Goal: Task Accomplishment & Management: Manage account settings

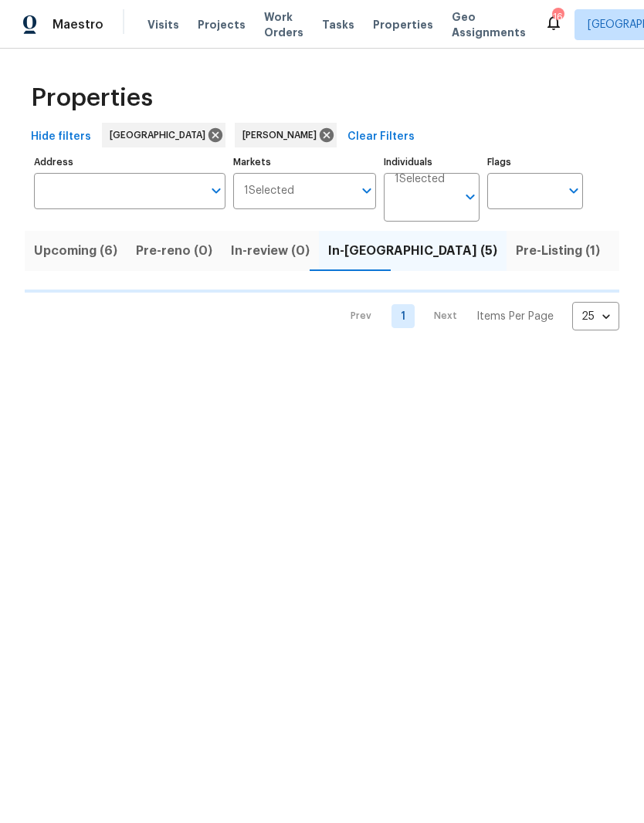
scroll to position [0, 29]
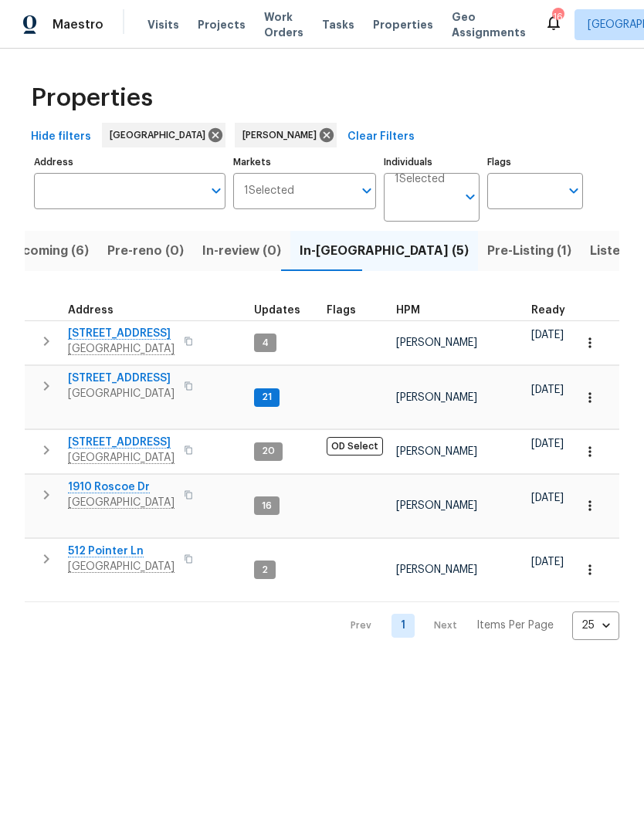
click at [143, 378] on span "133 Kingstons Cv" at bounding box center [121, 378] width 107 height 15
click at [74, 329] on span "[STREET_ADDRESS]" at bounding box center [121, 333] width 107 height 15
click at [97, 479] on span "1910 Roscoe Dr" at bounding box center [121, 486] width 107 height 15
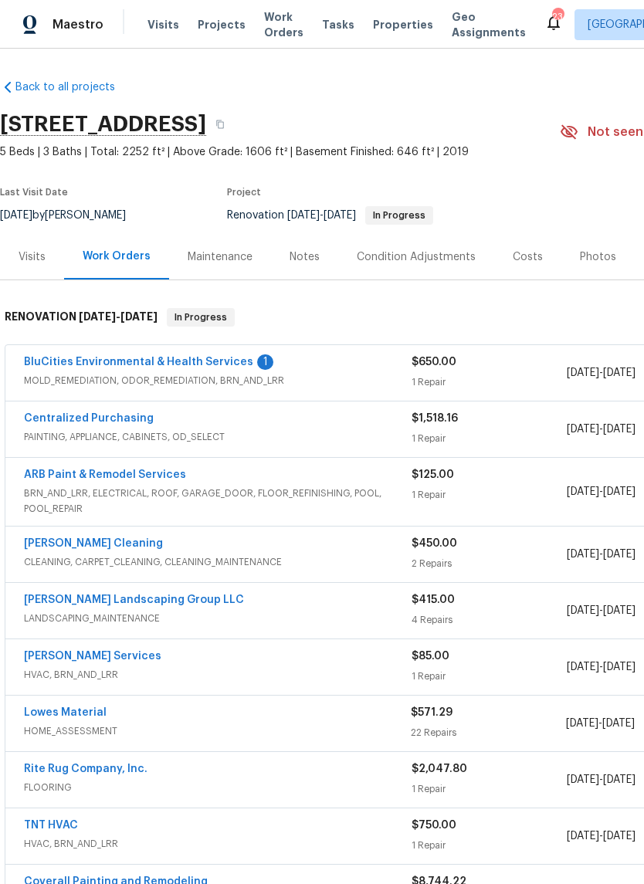
click at [180, 360] on link "BluCities Environmental & Health Services" at bounding box center [138, 362] width 229 height 11
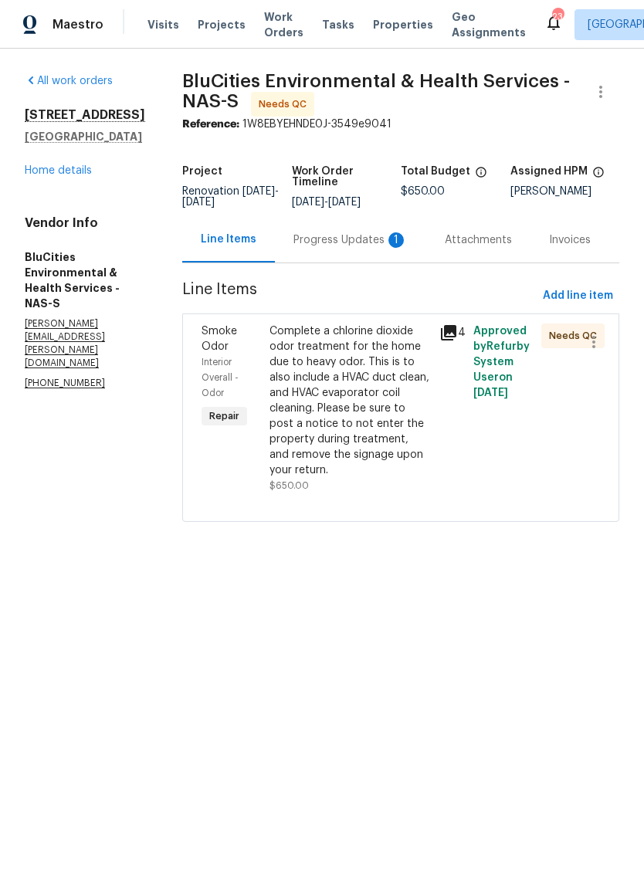
click at [347, 237] on div "Progress Updates 1" at bounding box center [350, 239] width 114 height 15
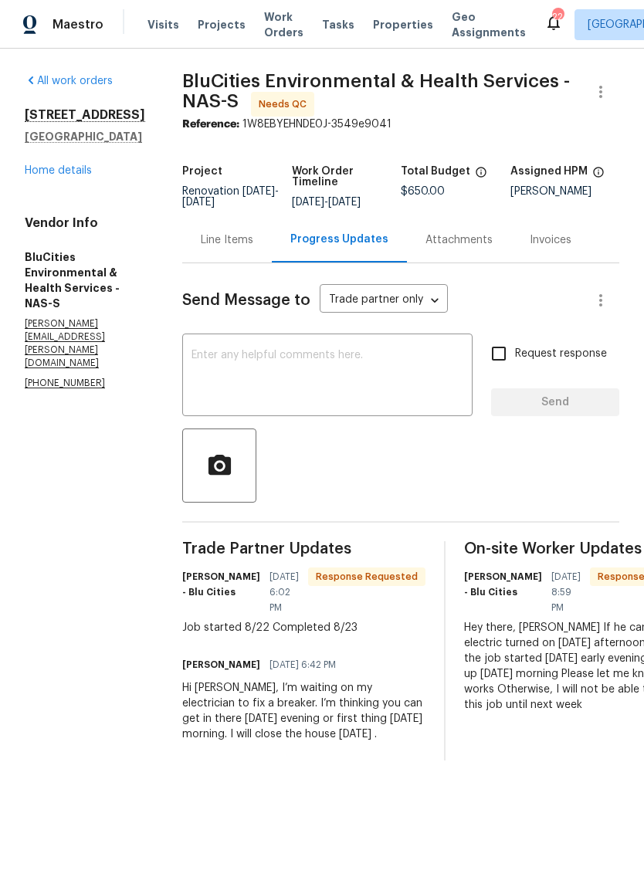
click at [229, 239] on div "Line Items" at bounding box center [227, 239] width 53 height 15
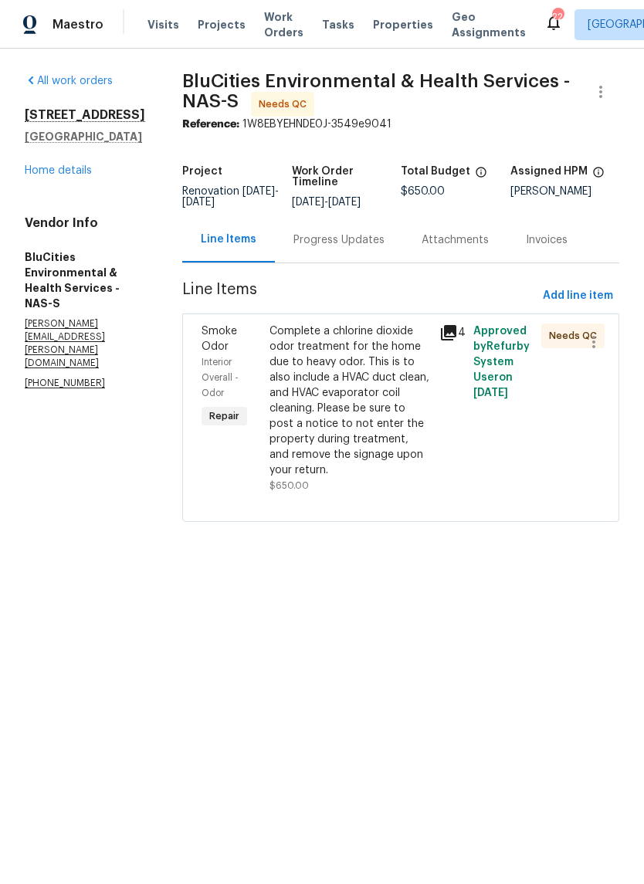
click at [351, 330] on div "Complete a chlorine dioxide odor treatment for the home due to heavy odor. This…" at bounding box center [349, 400] width 161 height 154
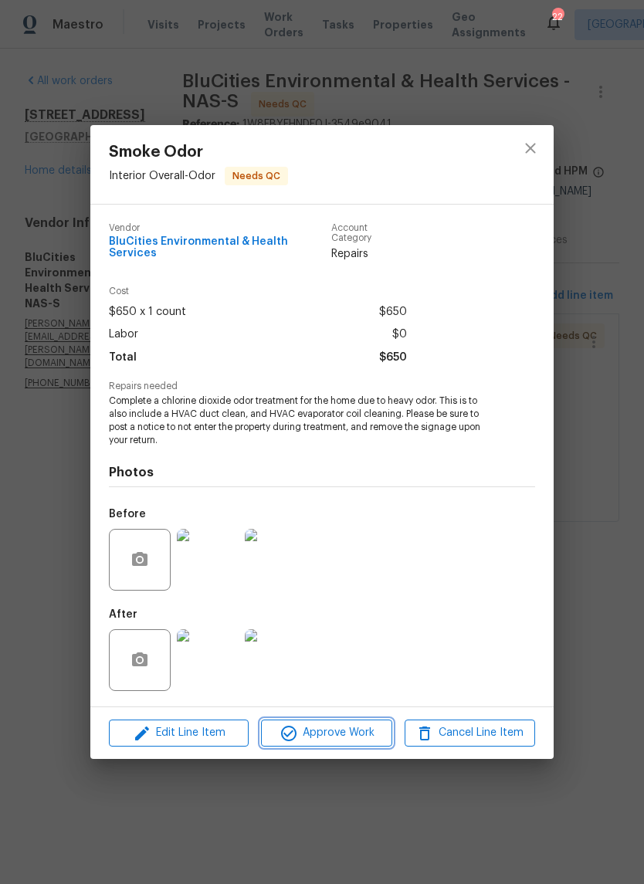
click at [361, 723] on span "Approve Work" at bounding box center [326, 732] width 121 height 19
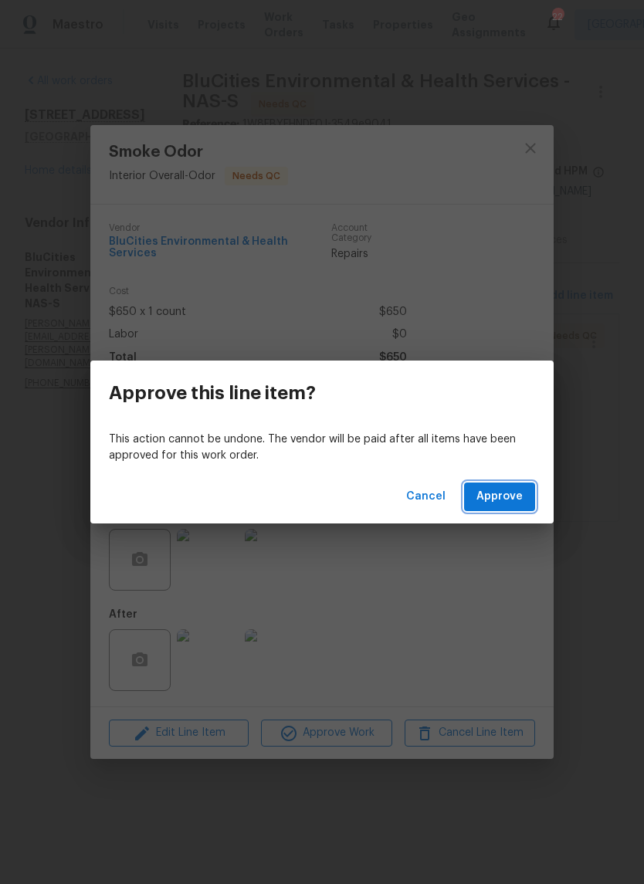
click at [514, 492] on span "Approve" at bounding box center [499, 496] width 46 height 19
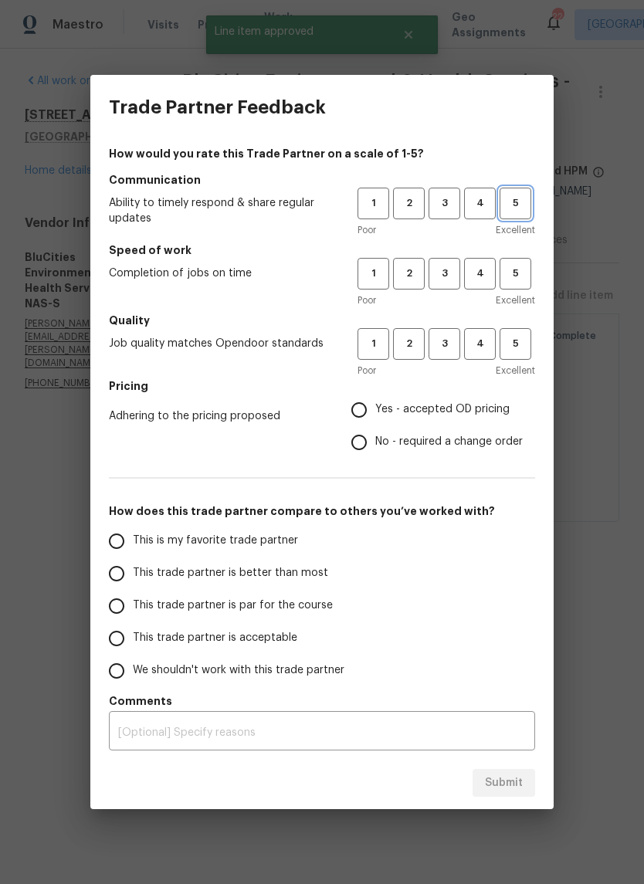
click at [521, 205] on span "5" at bounding box center [515, 204] width 29 height 18
click at [521, 275] on span "5" at bounding box center [515, 274] width 29 height 18
click at [517, 340] on span "5" at bounding box center [515, 344] width 29 height 18
click at [370, 412] on input "Yes - accepted OD pricing" at bounding box center [359, 410] width 32 height 32
radio input "true"
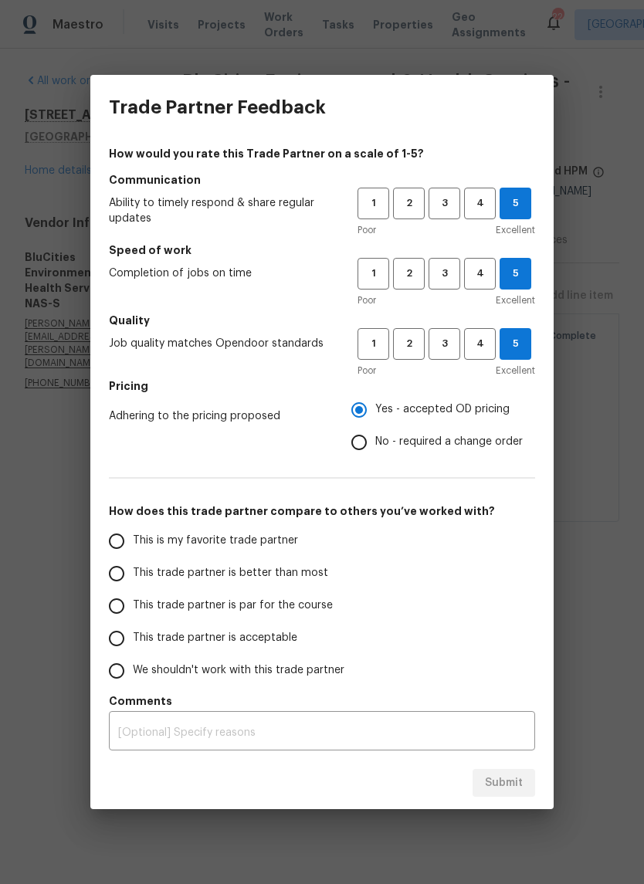
click at [116, 544] on input "This is my favorite trade partner" at bounding box center [116, 541] width 32 height 32
click at [520, 781] on span "Submit" at bounding box center [504, 783] width 38 height 19
radio input "true"
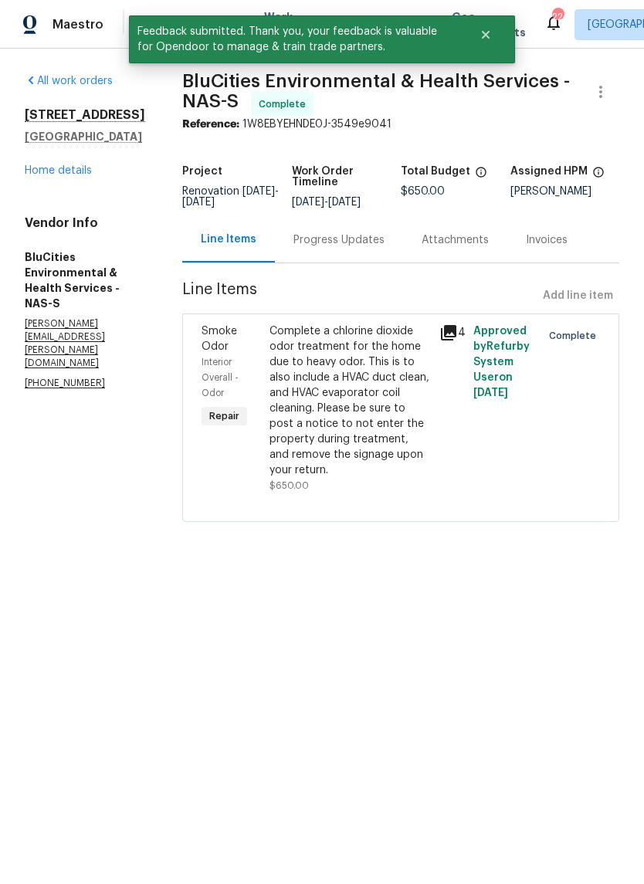
click at [75, 171] on link "Home details" at bounding box center [58, 170] width 67 height 11
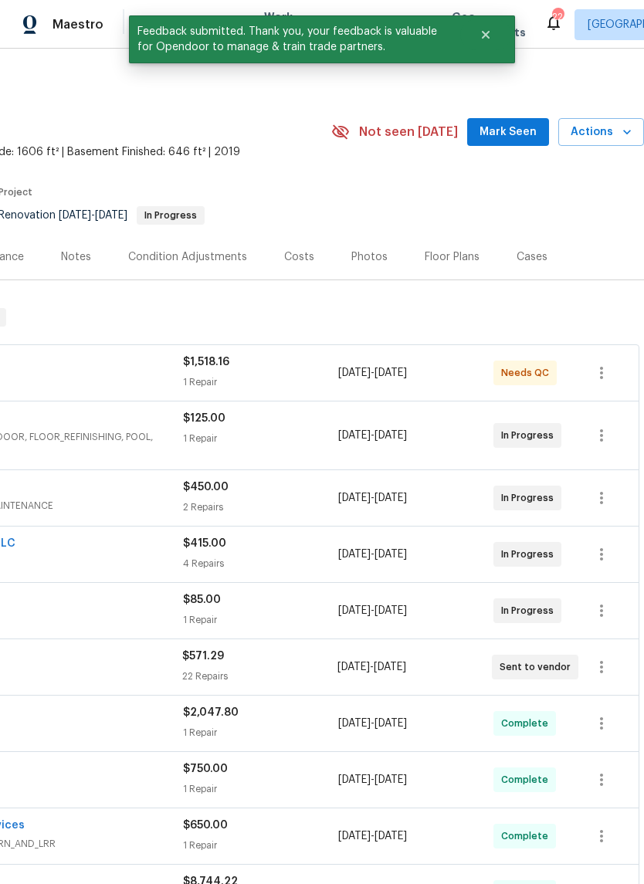
scroll to position [0, 229]
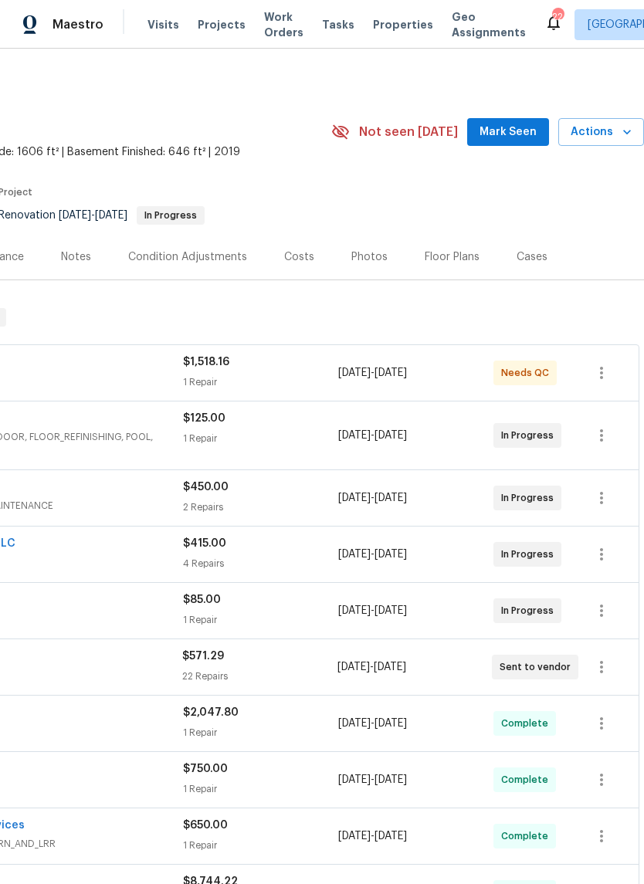
click at [510, 138] on span "Mark Seen" at bounding box center [507, 132] width 57 height 19
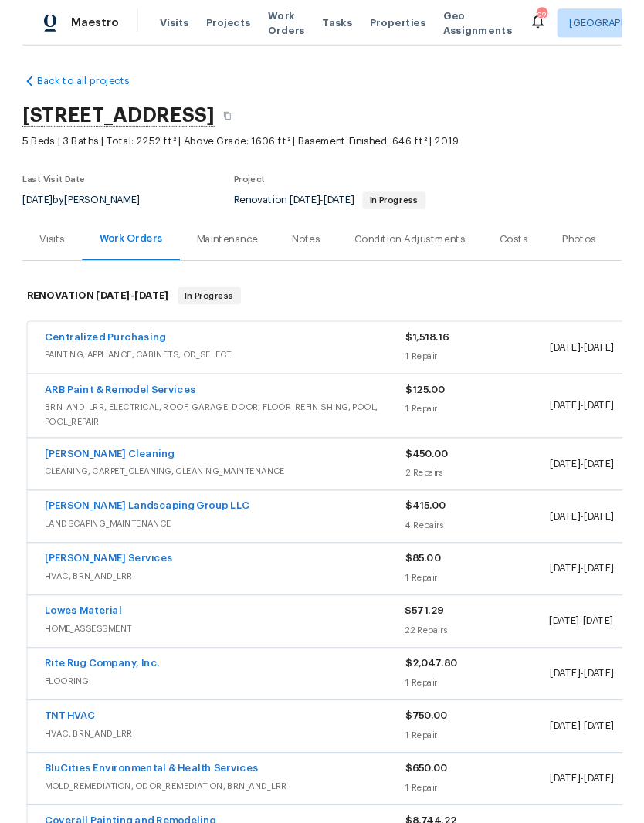
scroll to position [0, 0]
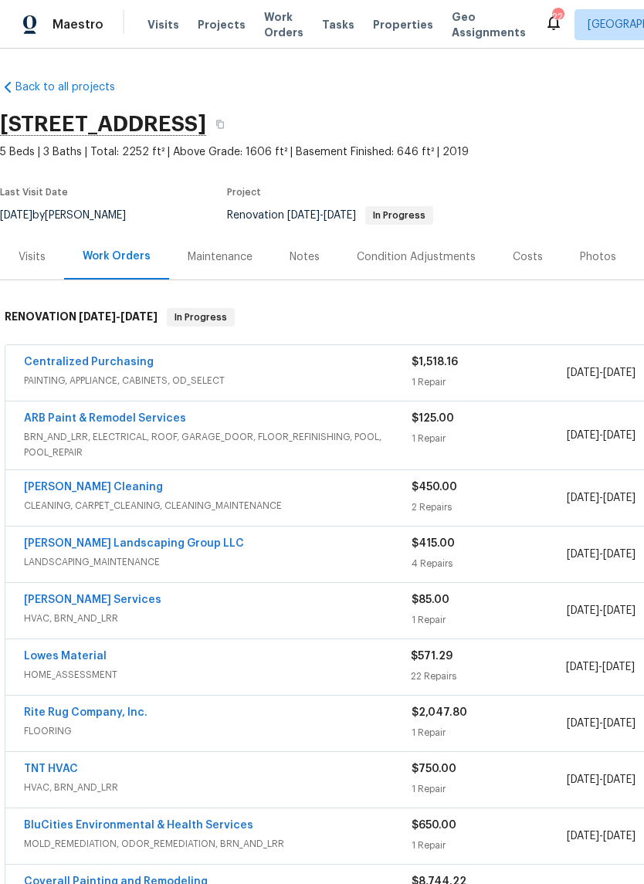
click at [164, 414] on link "ARB Paint & Remodel Services" at bounding box center [105, 418] width 162 height 11
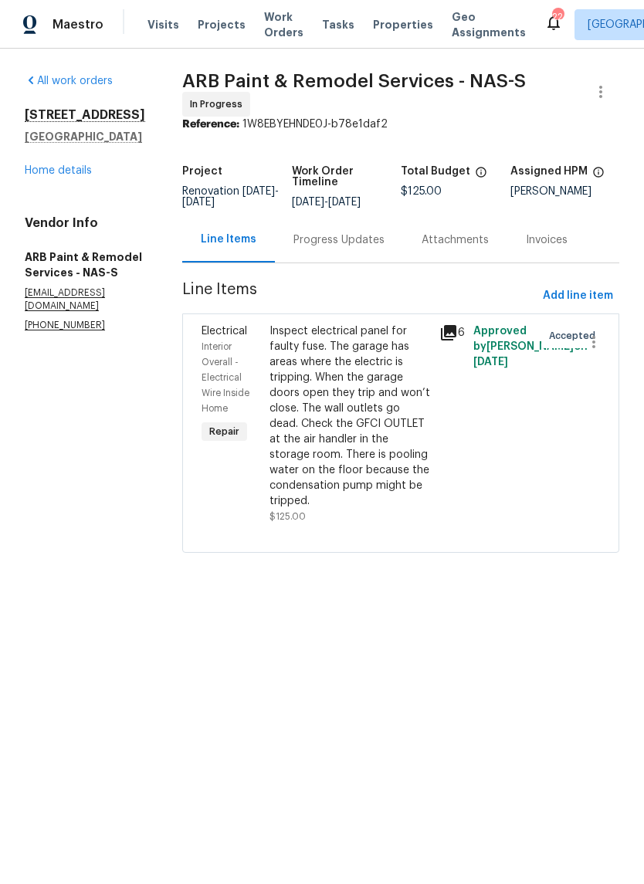
click at [337, 232] on div "Progress Updates" at bounding box center [338, 239] width 91 height 15
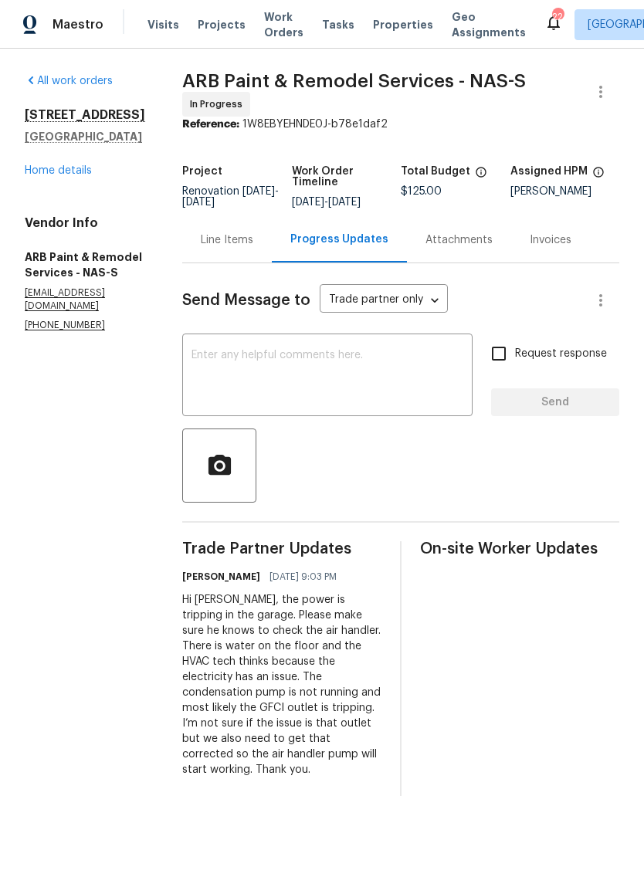
click at [300, 338] on div "x ​" at bounding box center [327, 376] width 290 height 79
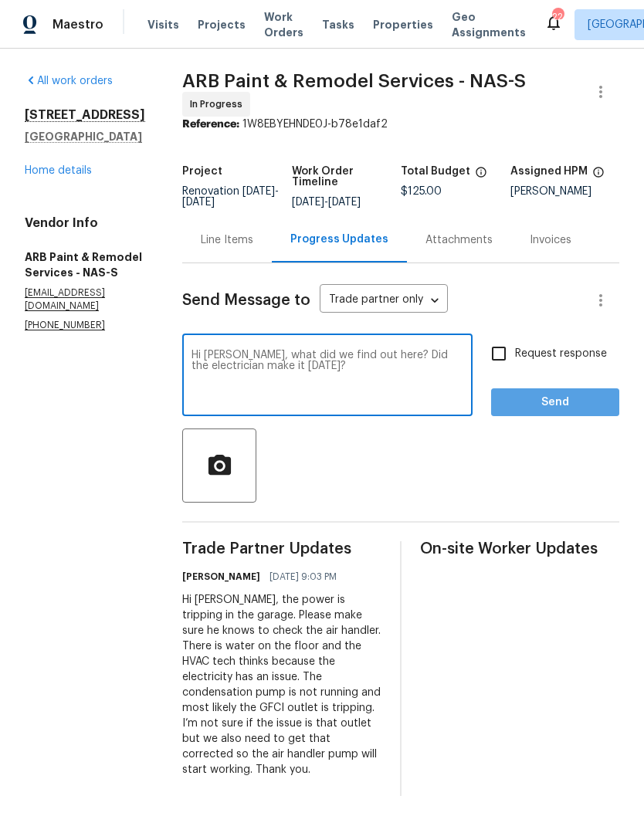
type textarea "Hi Anni, what did we find out here? Did the electrician make it on Friday?"
click at [588, 394] on span "Send" at bounding box center [554, 402] width 103 height 19
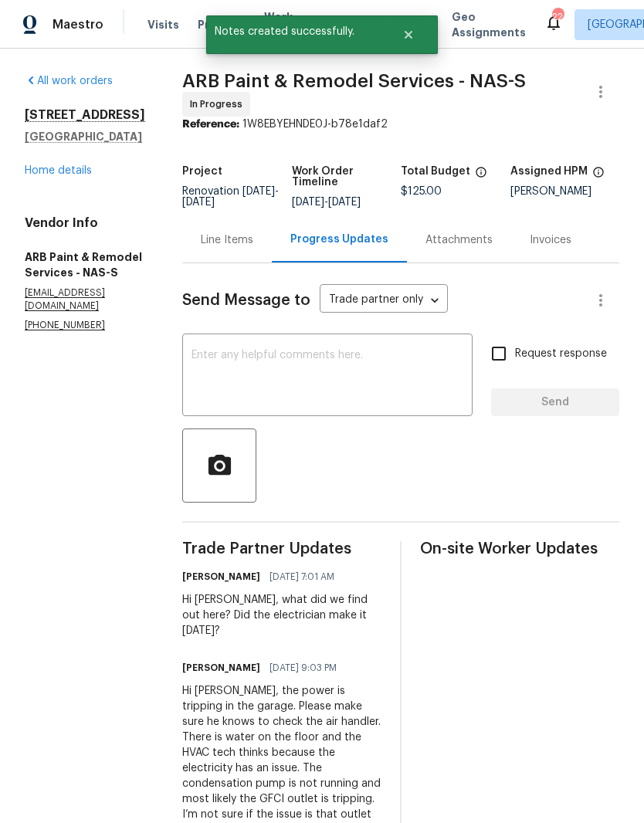
click at [91, 176] on link "Home details" at bounding box center [58, 170] width 67 height 11
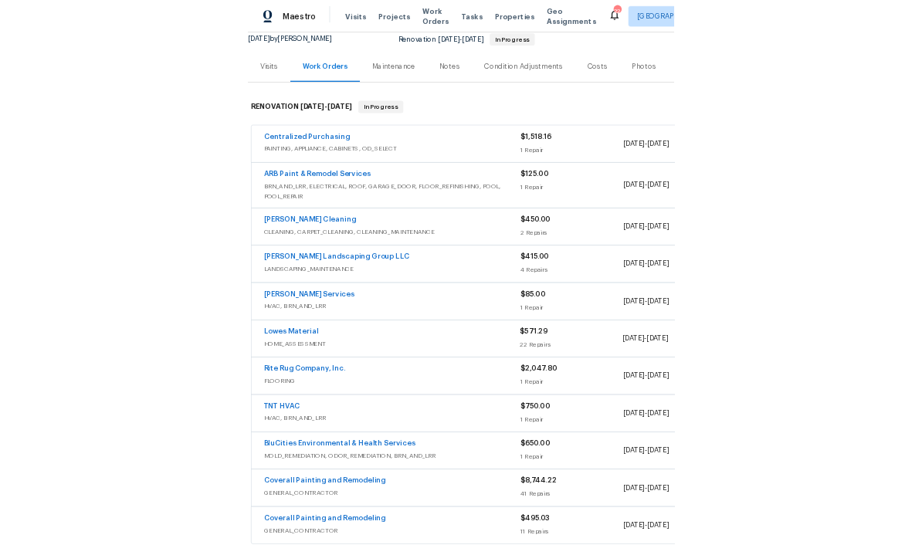
scroll to position [156, 0]
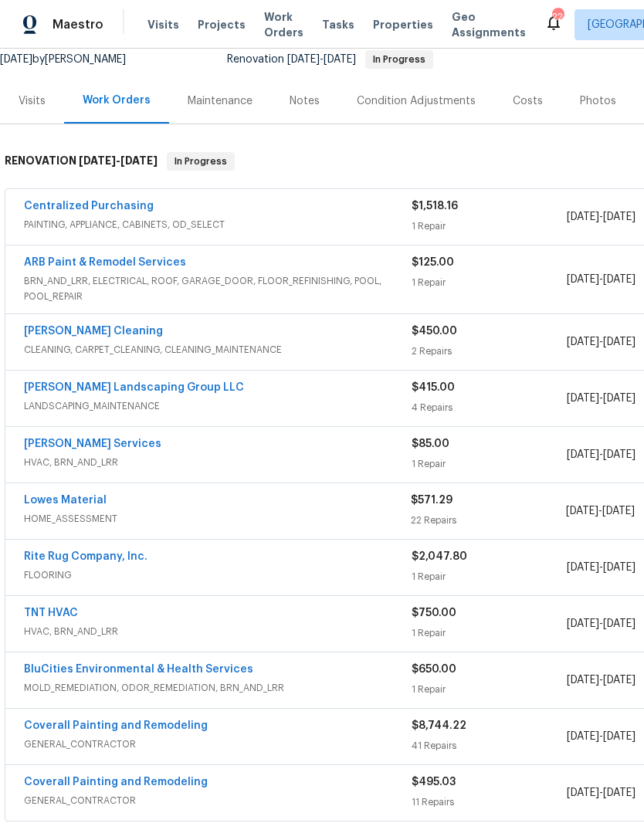
click at [107, 446] on link "Tony Barrett Services" at bounding box center [92, 444] width 137 height 11
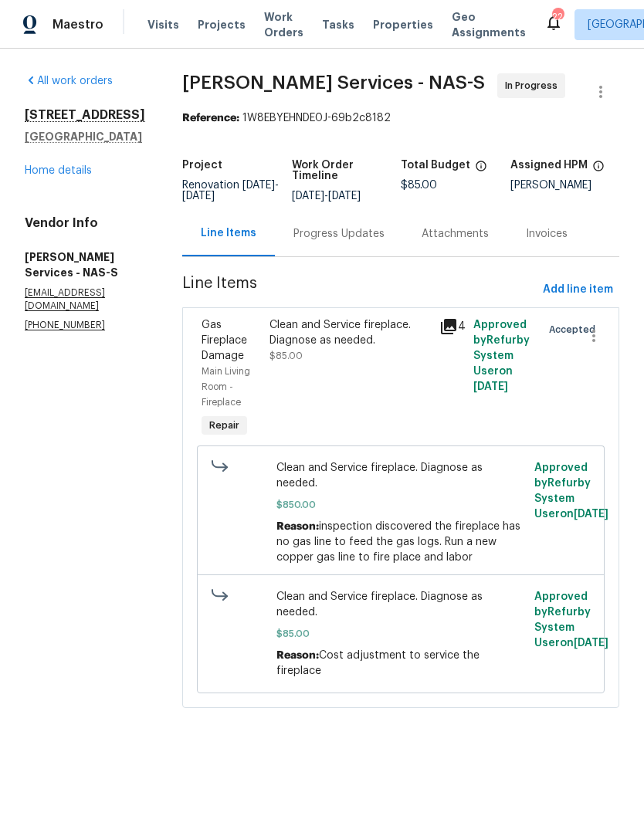
click at [360, 234] on div "Progress Updates" at bounding box center [338, 233] width 91 height 15
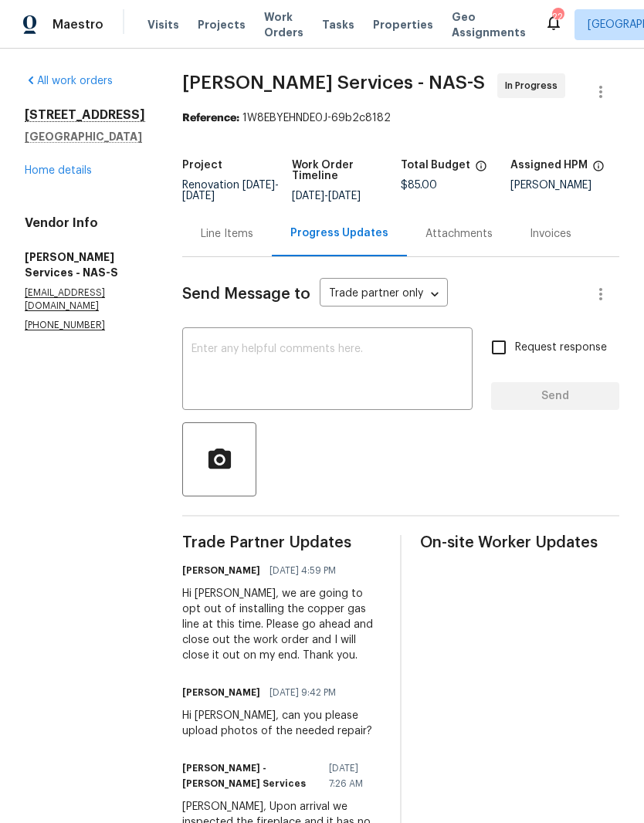
click at [387, 354] on textarea at bounding box center [327, 371] width 272 height 54
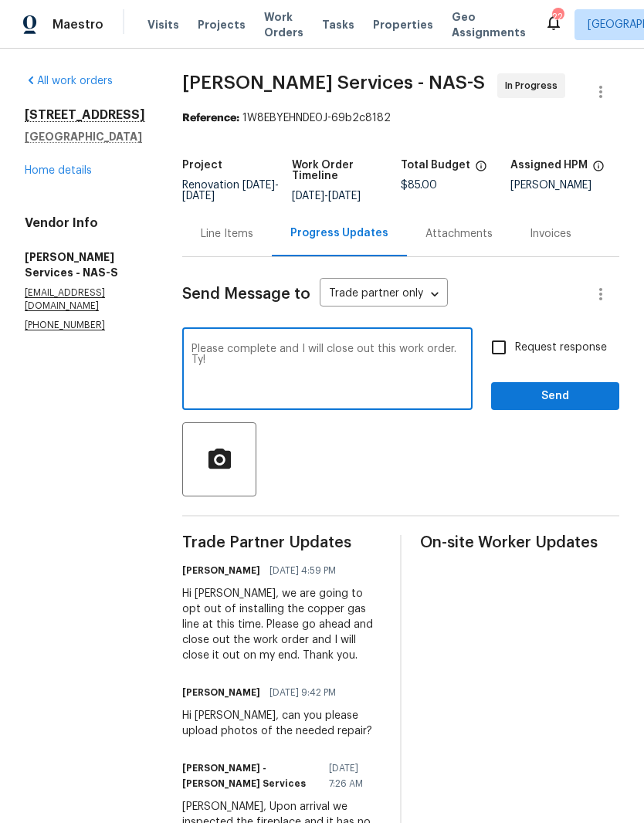
type textarea "Please complete and I will close out this work order. Ty!"
click at [550, 397] on span "Send" at bounding box center [554, 396] width 103 height 19
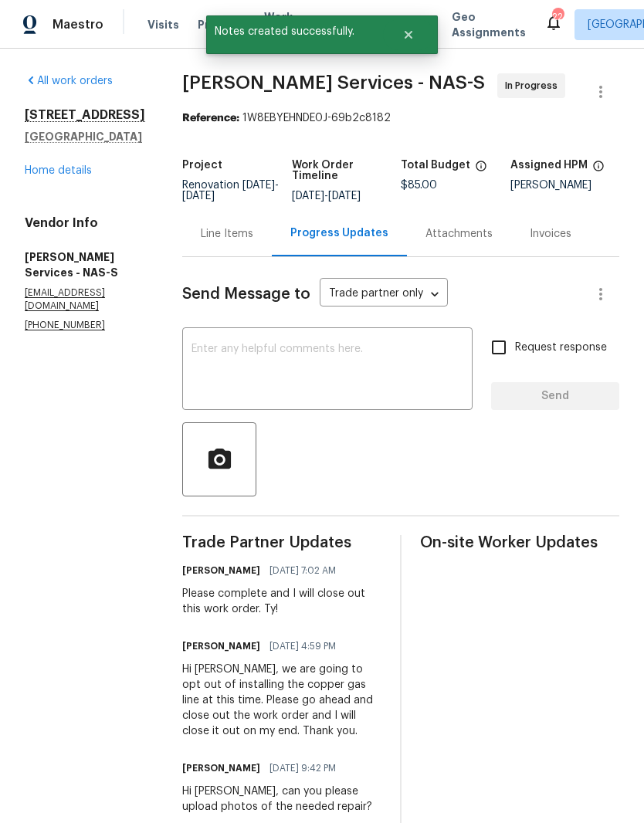
click at [80, 174] on link "Home details" at bounding box center [58, 170] width 67 height 11
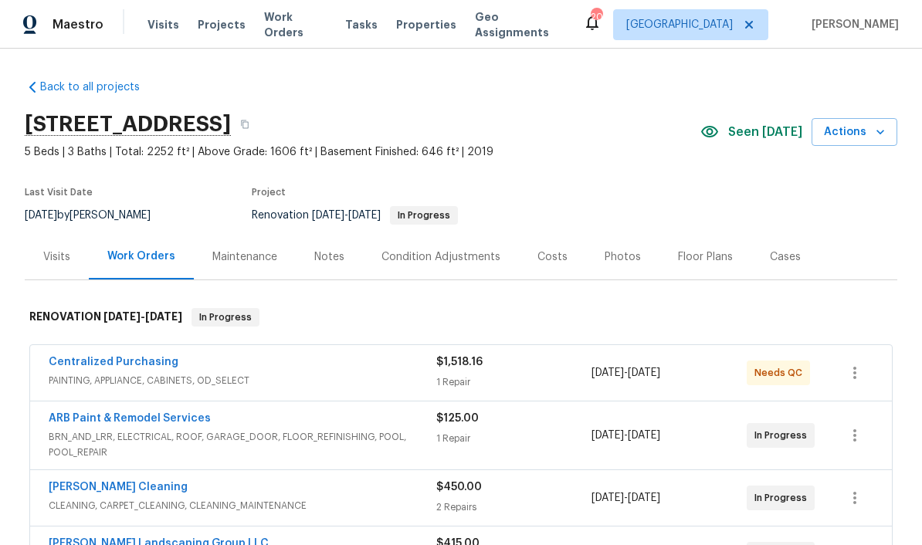
click at [305, 20] on span "Work Orders" at bounding box center [295, 24] width 63 height 31
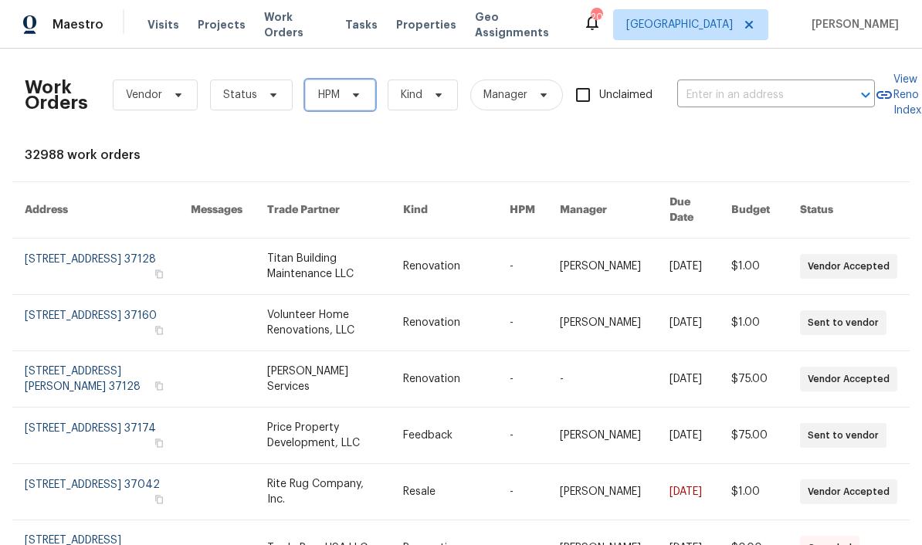
click at [363, 88] on span "HPM" at bounding box center [340, 95] width 70 height 31
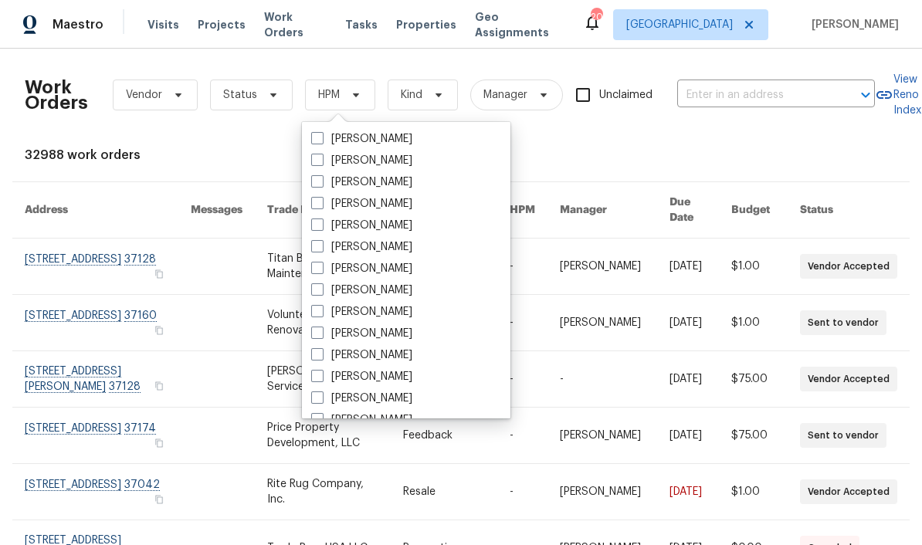
click at [393, 310] on label "[PERSON_NAME]" at bounding box center [361, 311] width 101 height 15
click at [321, 310] on input "[PERSON_NAME]" at bounding box center [316, 309] width 10 height 10
checkbox input "true"
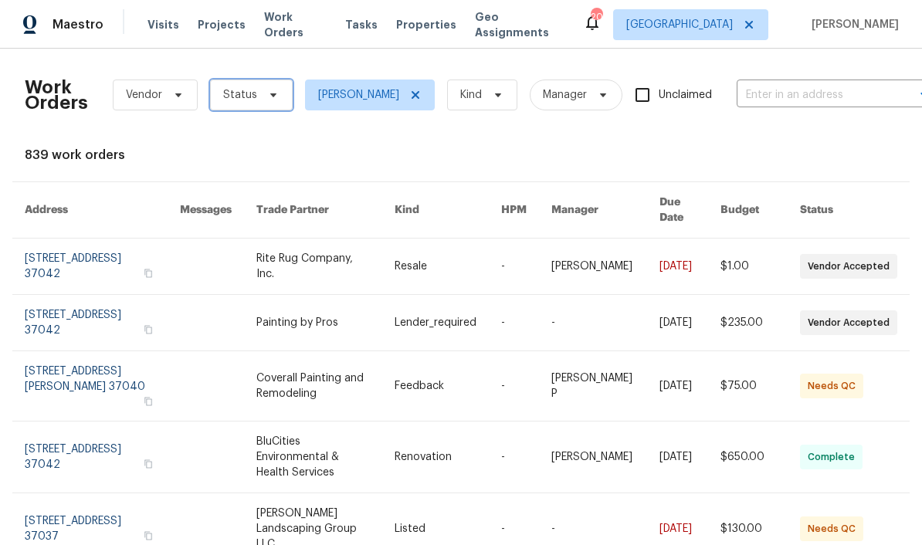
click at [273, 93] on icon at bounding box center [273, 95] width 12 height 12
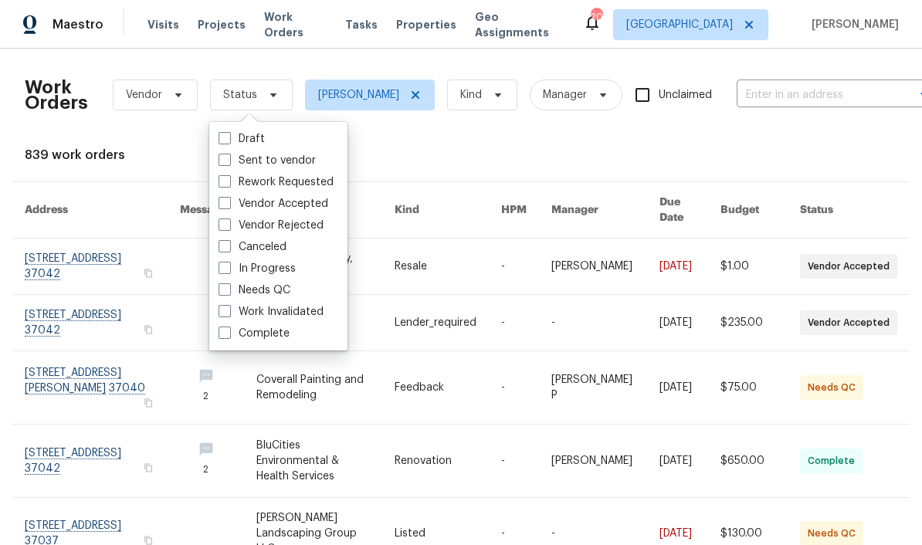
click at [289, 285] on label "Needs QC" at bounding box center [254, 290] width 72 height 15
click at [229, 285] on input "Needs QC" at bounding box center [223, 288] width 10 height 10
checkbox input "true"
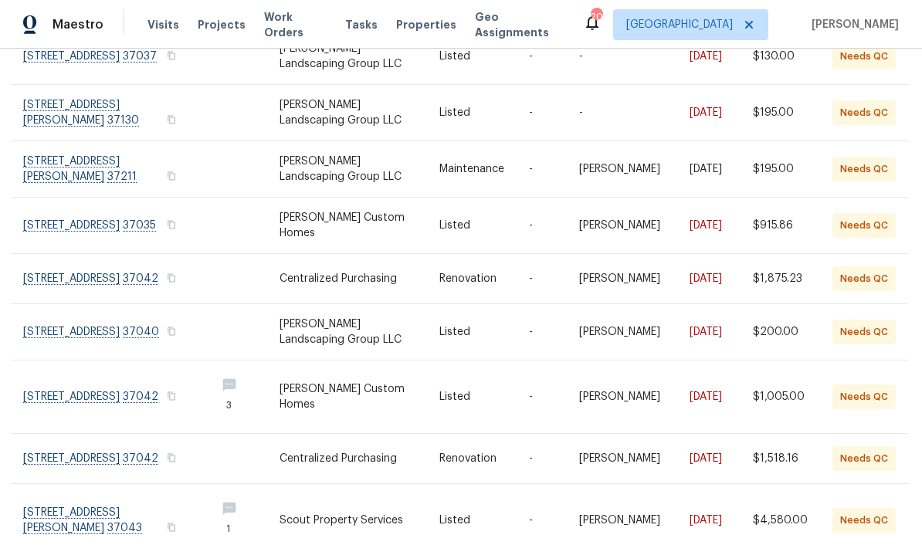
scroll to position [282, 2]
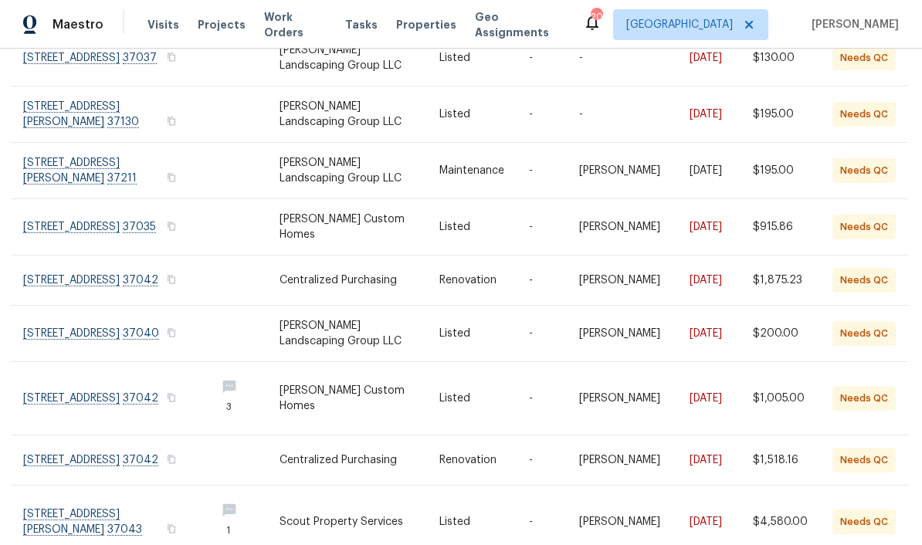
click at [71, 207] on link at bounding box center [113, 227] width 180 height 56
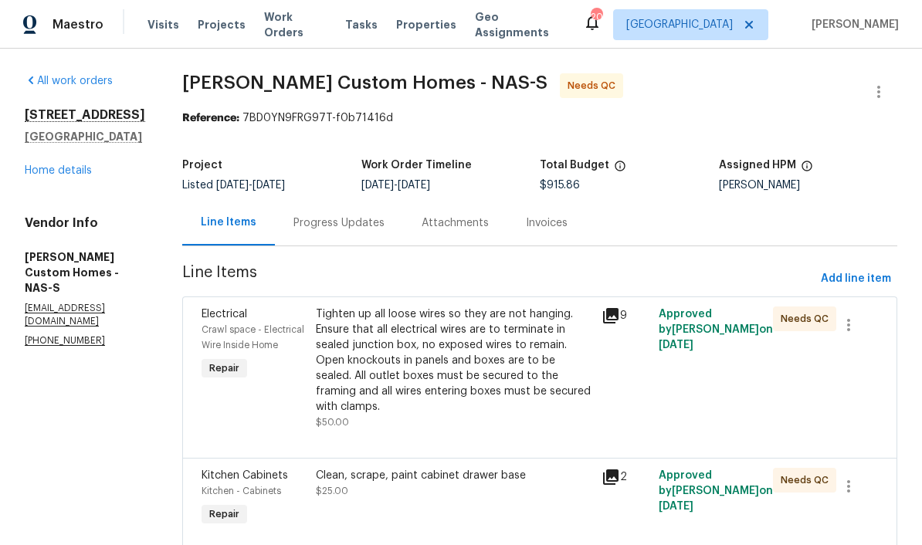
click at [477, 320] on div "Tighten up all loose wires so they are not hanging. Ensure that all electrical …" at bounding box center [454, 361] width 276 height 108
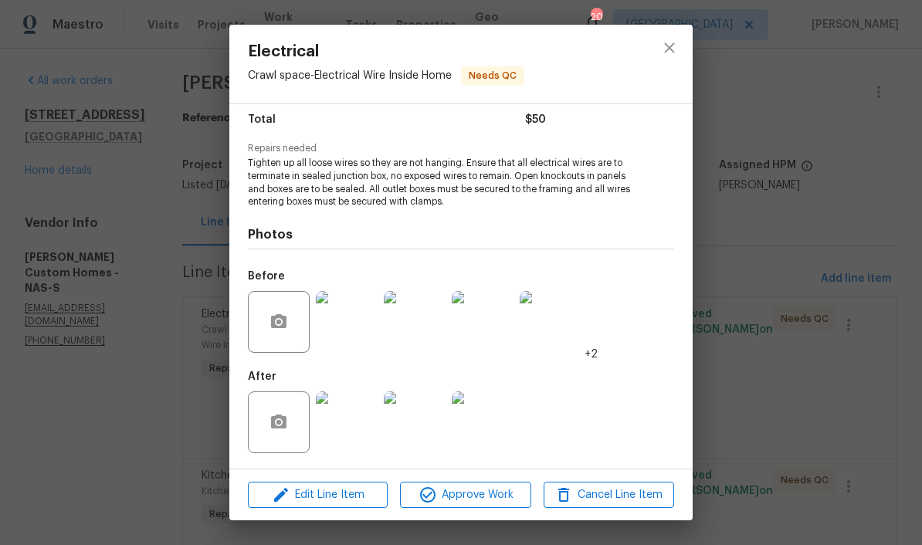
scroll to position [129, 0]
click at [357, 326] on img at bounding box center [347, 322] width 62 height 62
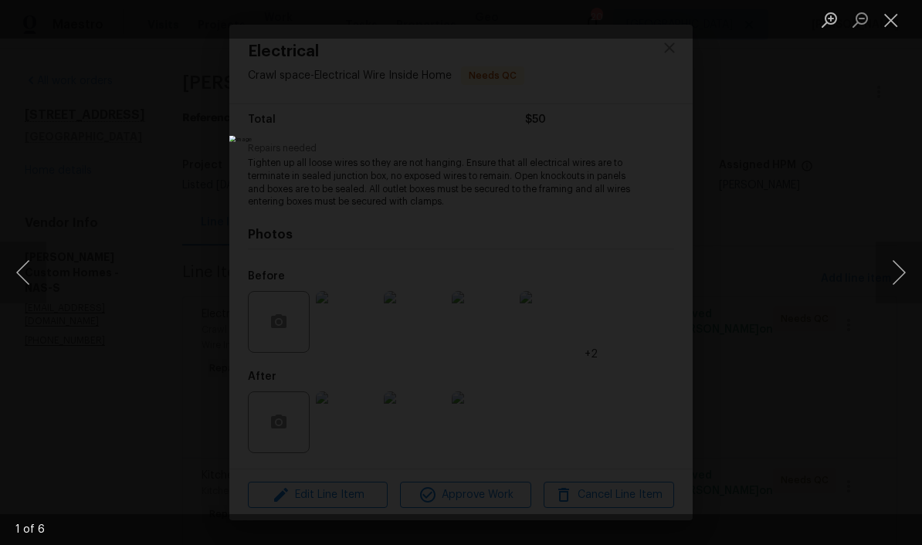
click at [643, 279] on button "Next image" at bounding box center [899, 273] width 46 height 62
click at [643, 283] on button "Next image" at bounding box center [899, 273] width 46 height 62
click at [643, 276] on button "Next image" at bounding box center [899, 273] width 46 height 62
click at [643, 279] on button "Next image" at bounding box center [899, 273] width 46 height 62
click at [643, 29] on button "Close lightbox" at bounding box center [891, 19] width 31 height 27
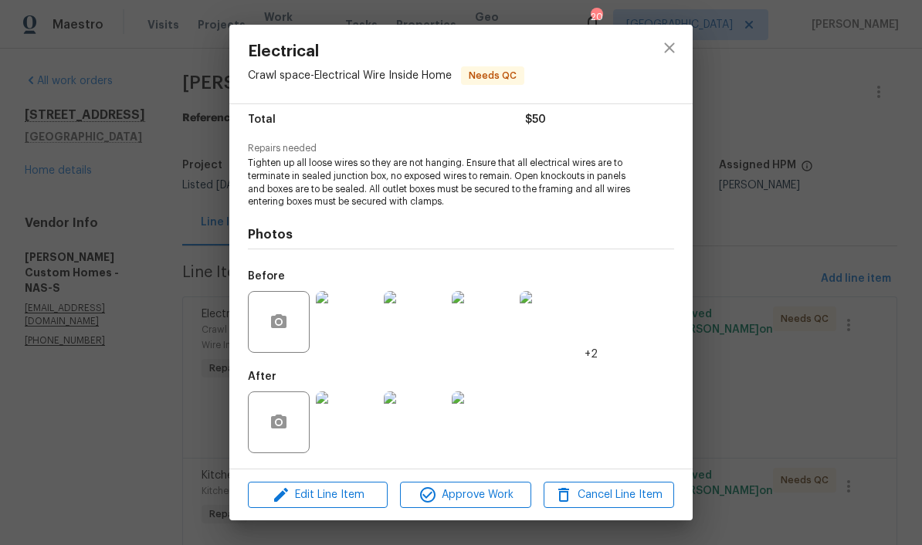
click at [360, 435] on img at bounding box center [347, 422] width 62 height 62
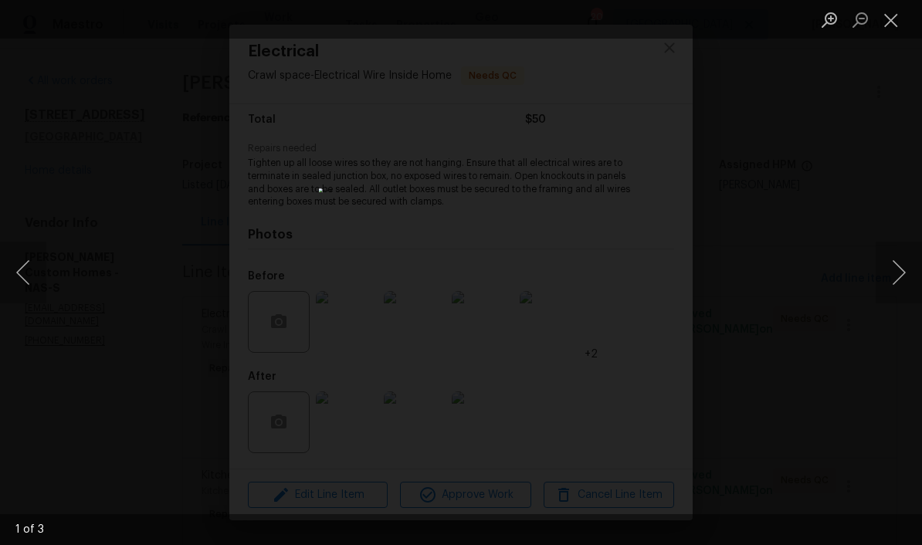
click at [643, 260] on button "Next image" at bounding box center [899, 273] width 46 height 62
click at [643, 269] on button "Next image" at bounding box center [899, 273] width 46 height 62
click at [643, 263] on button "Next image" at bounding box center [899, 273] width 46 height 62
click at [643, 265] on button "Next image" at bounding box center [899, 273] width 46 height 62
click at [643, 276] on button "Next image" at bounding box center [899, 273] width 46 height 62
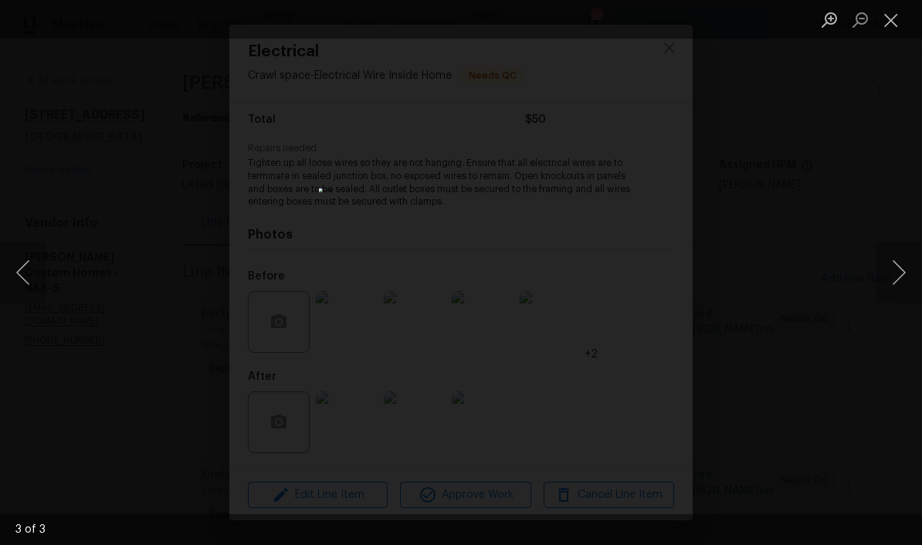
click at [643, 272] on button "Next image" at bounding box center [899, 273] width 46 height 62
click at [643, 17] on button "Close lightbox" at bounding box center [891, 19] width 31 height 27
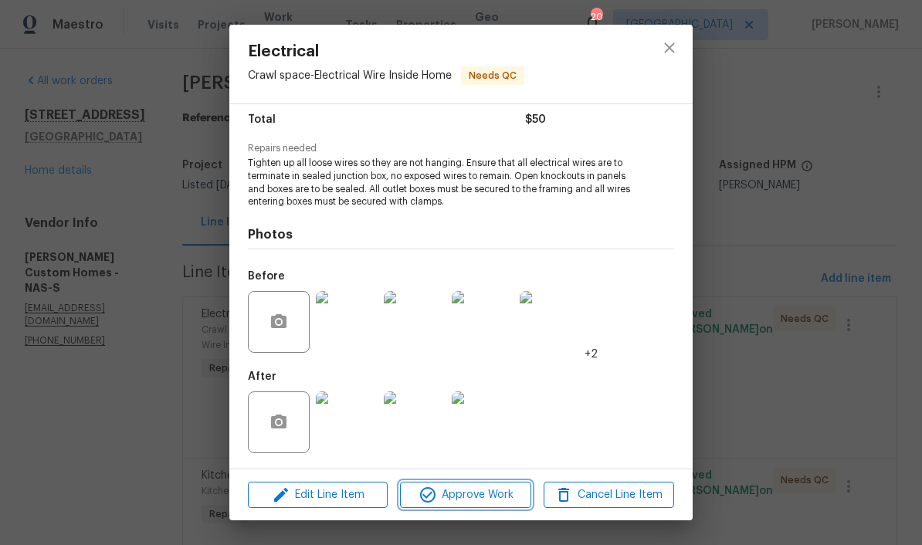
click at [487, 492] on span "Approve Work" at bounding box center [465, 495] width 121 height 19
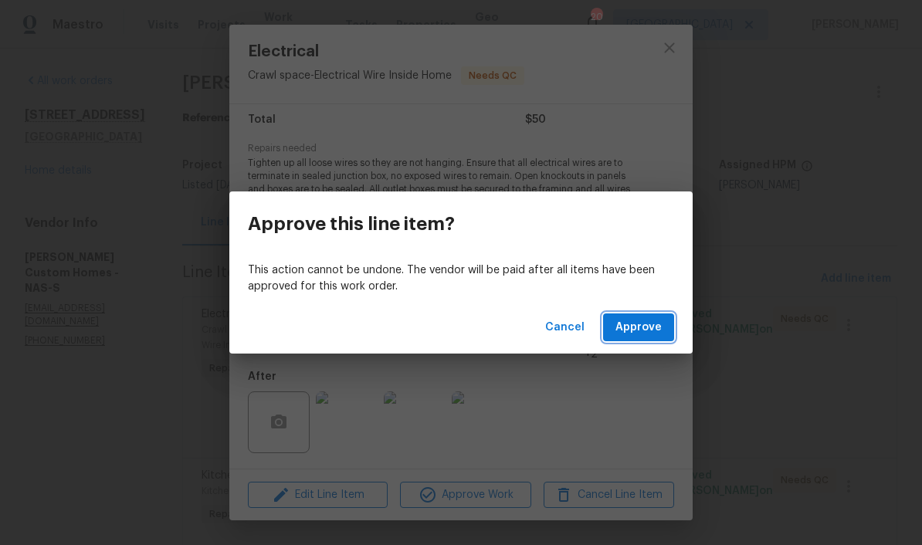
click at [637, 328] on span "Approve" at bounding box center [638, 327] width 46 height 19
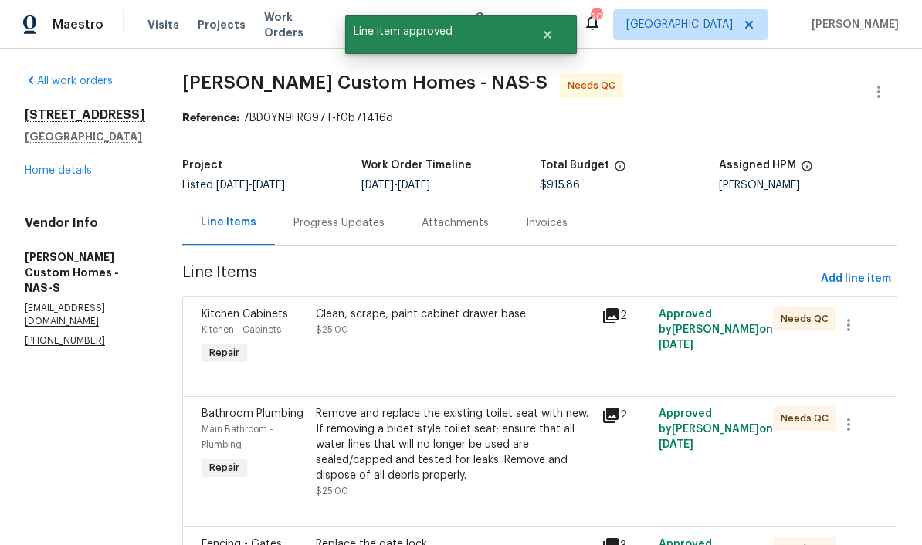
click at [513, 321] on div "Clean, scrape, paint cabinet drawer base" at bounding box center [454, 314] width 276 height 15
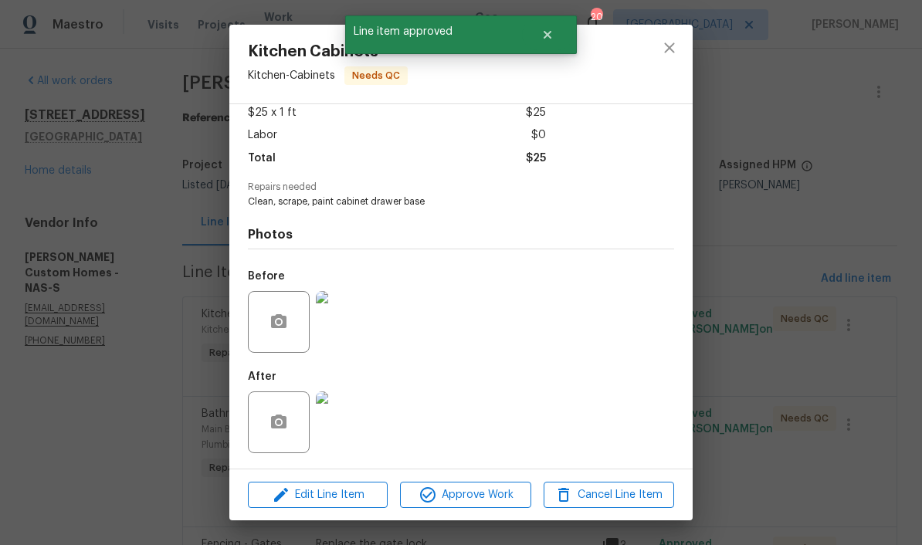
scroll to position [93, 0]
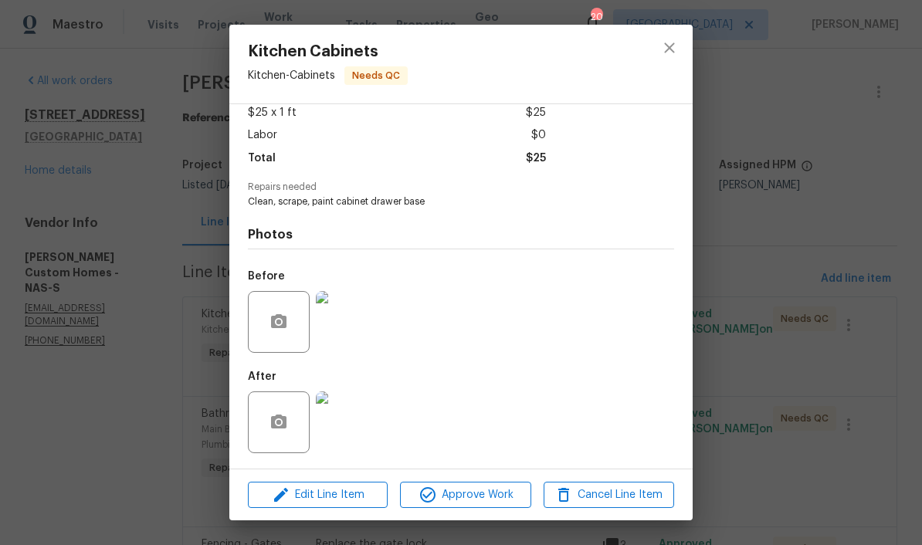
click at [351, 429] on img at bounding box center [347, 422] width 62 height 62
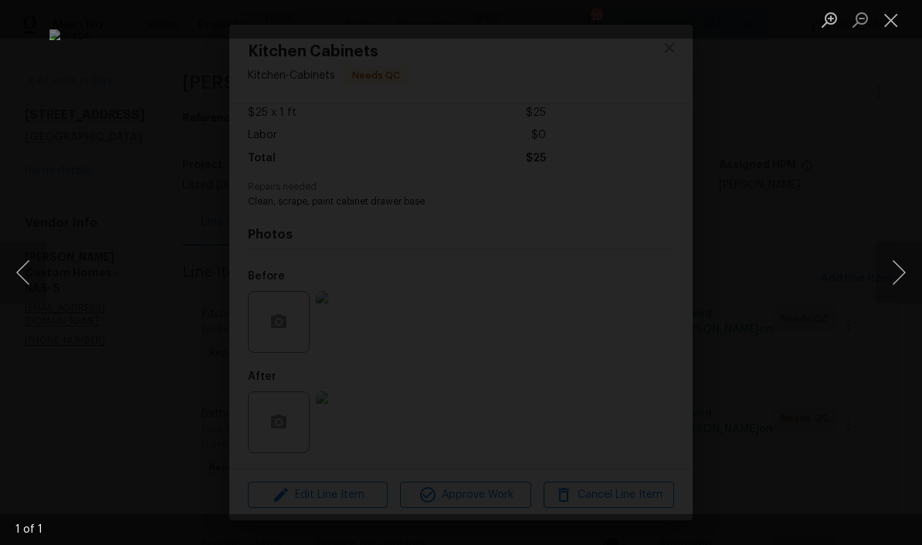
click at [643, 25] on button "Close lightbox" at bounding box center [891, 19] width 31 height 27
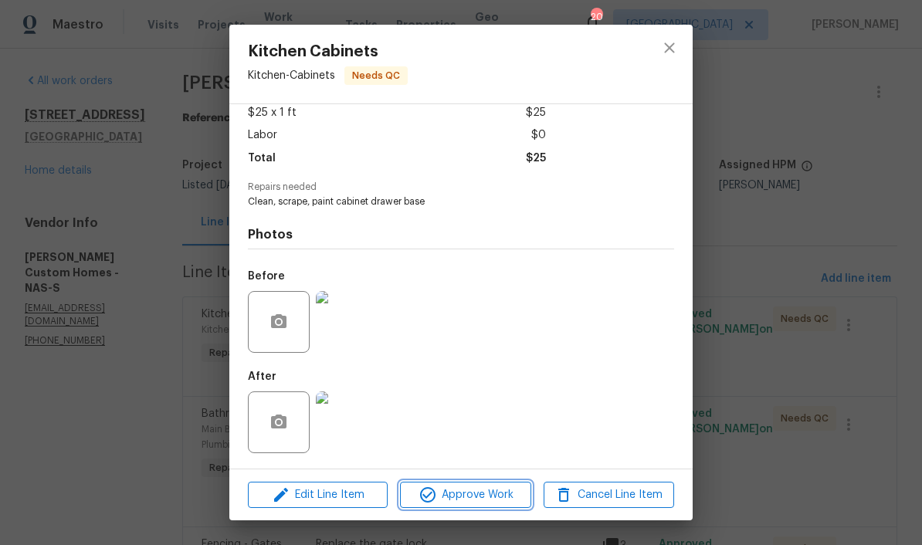
click at [493, 493] on span "Approve Work" at bounding box center [465, 495] width 121 height 19
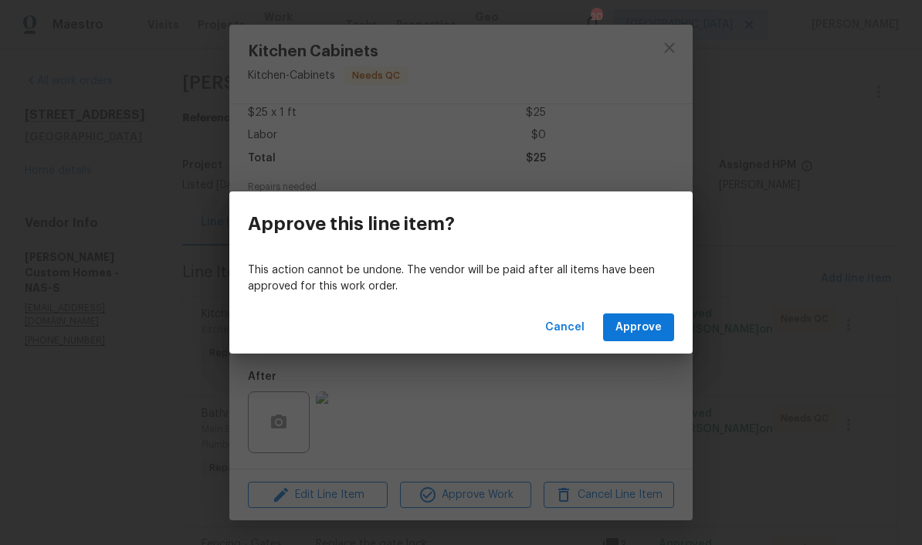
click at [643, 323] on span "Approve" at bounding box center [638, 327] width 46 height 19
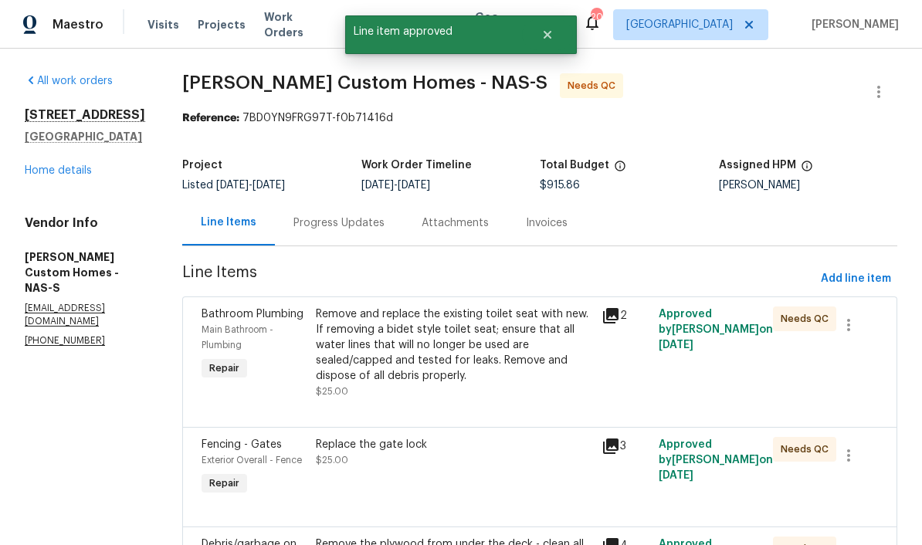
click at [384, 222] on div "Progress Updates" at bounding box center [338, 222] width 91 height 15
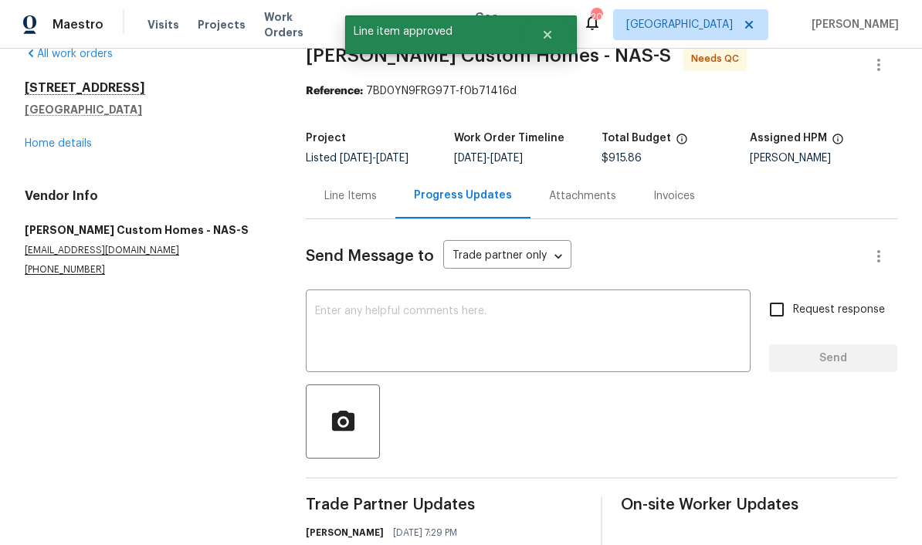
scroll to position [26, 0]
click at [363, 198] on div "Line Items" at bounding box center [350, 196] width 53 height 15
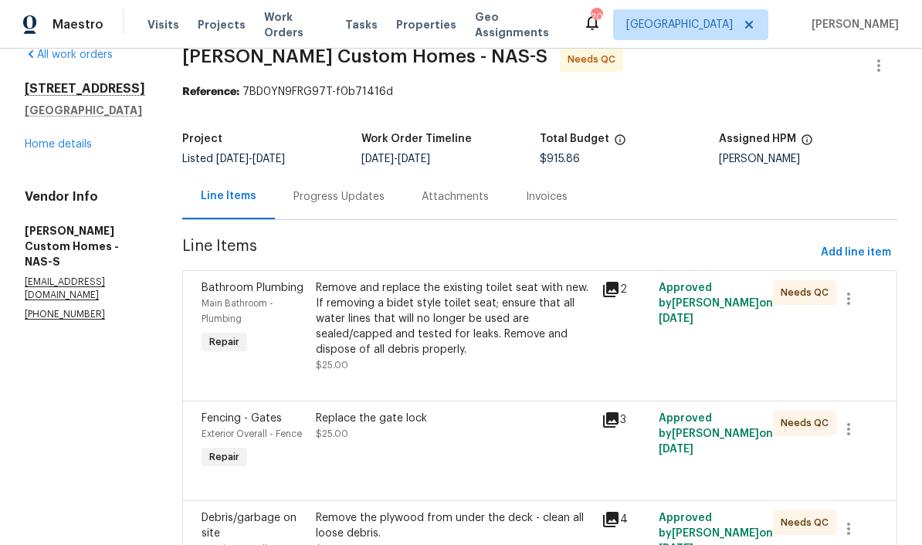
click at [557, 296] on div "Remove and replace the existing toilet seat with new. If removing a bidet style…" at bounding box center [454, 318] width 276 height 77
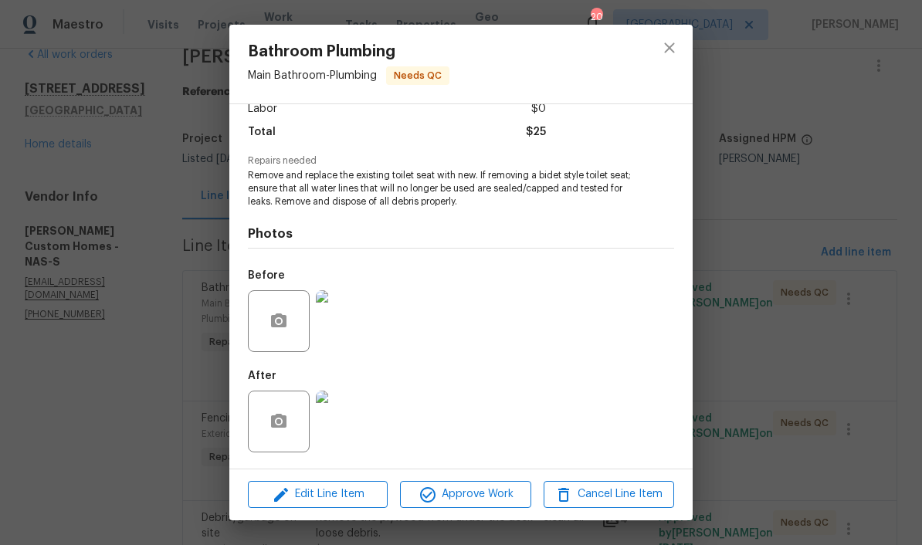
scroll to position [117, 0]
click at [355, 429] on img at bounding box center [347, 422] width 62 height 62
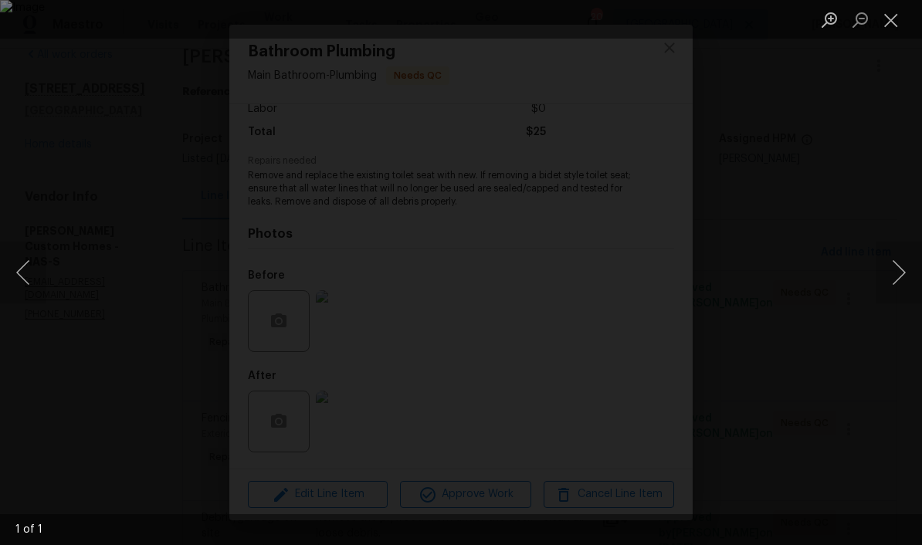
click at [643, 29] on button "Close lightbox" at bounding box center [891, 19] width 31 height 27
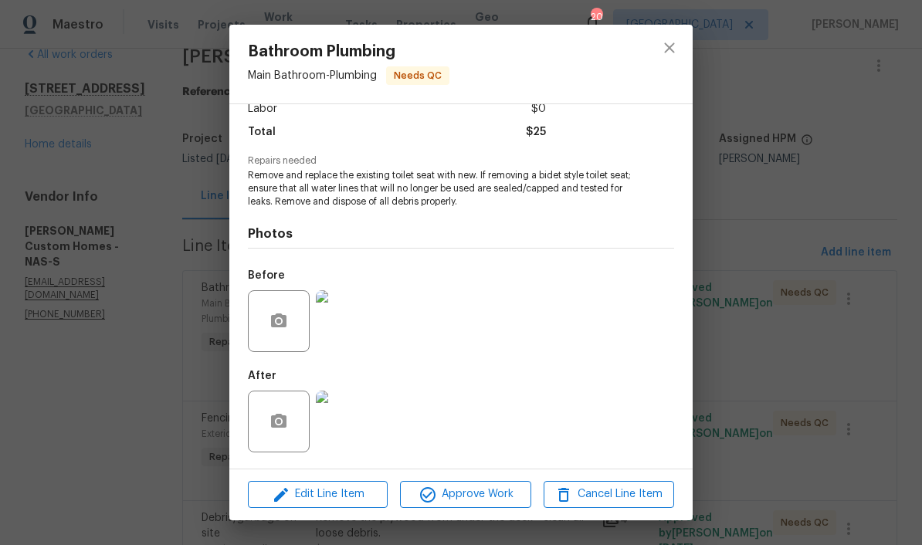
click at [368, 334] on img at bounding box center [347, 321] width 62 height 62
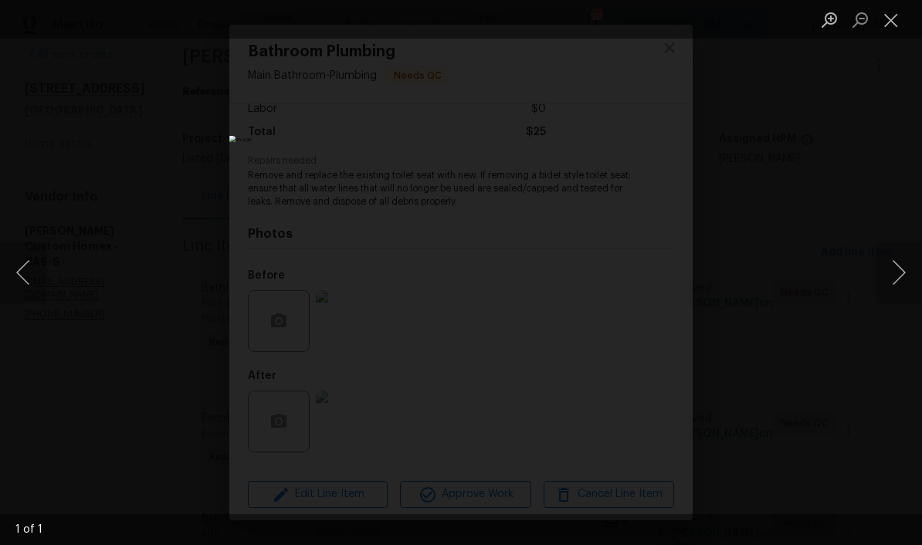
click at [643, 28] on button "Close lightbox" at bounding box center [891, 19] width 31 height 27
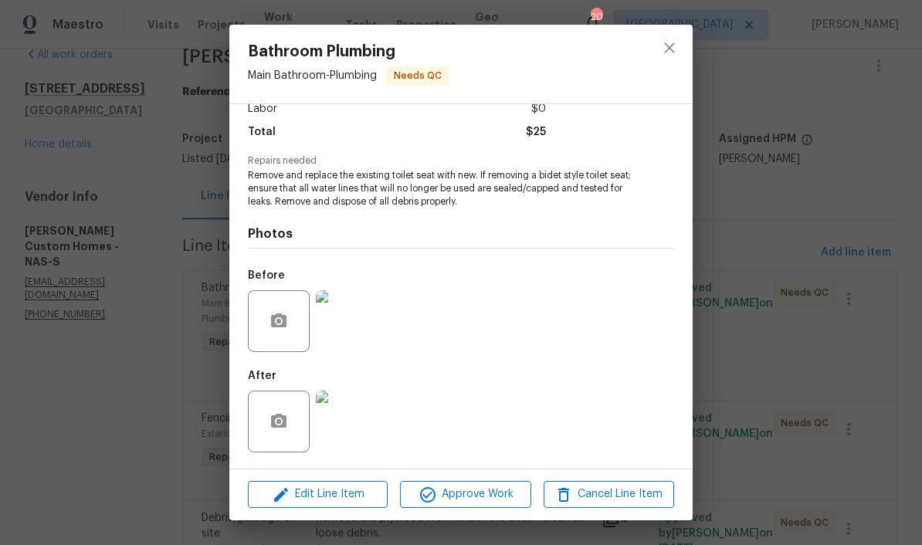
click at [496, 503] on span "Approve Work" at bounding box center [465, 494] width 121 height 19
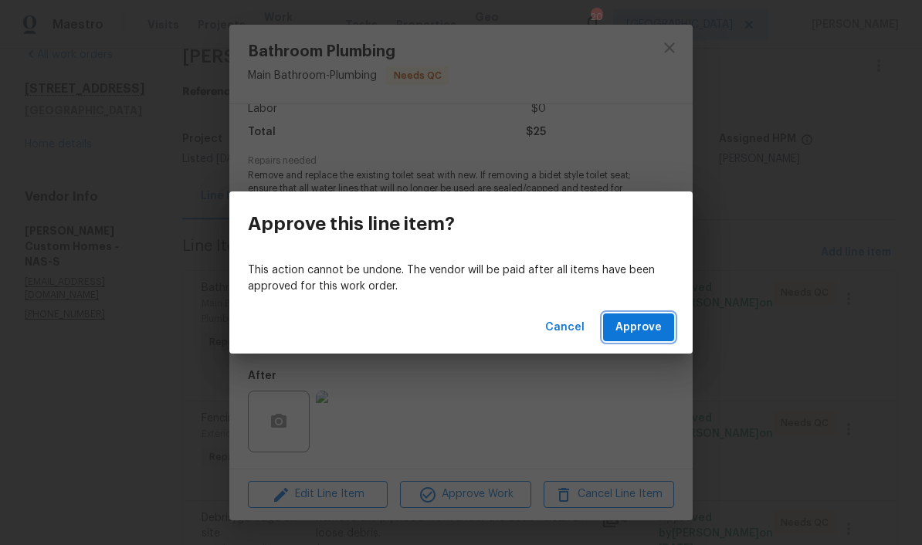
click at [643, 328] on button "Approve" at bounding box center [638, 327] width 71 height 29
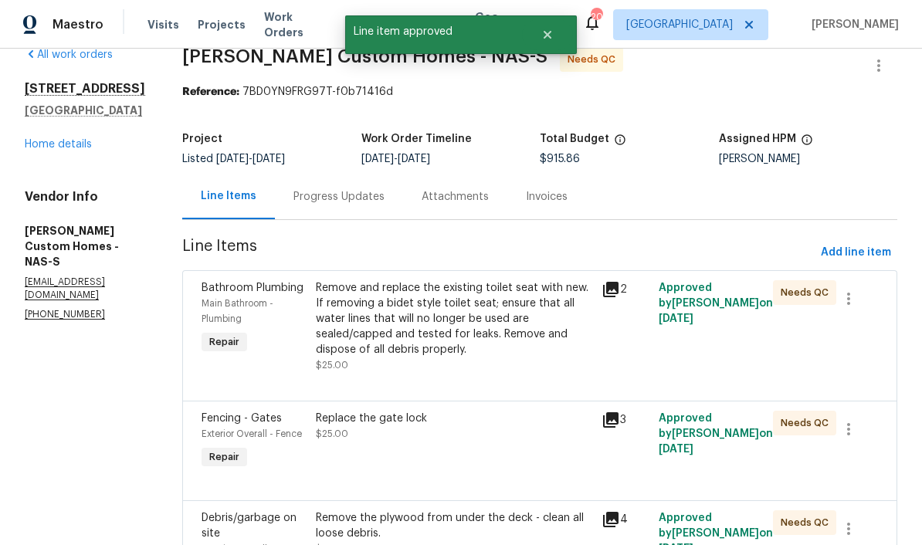
scroll to position [0, 0]
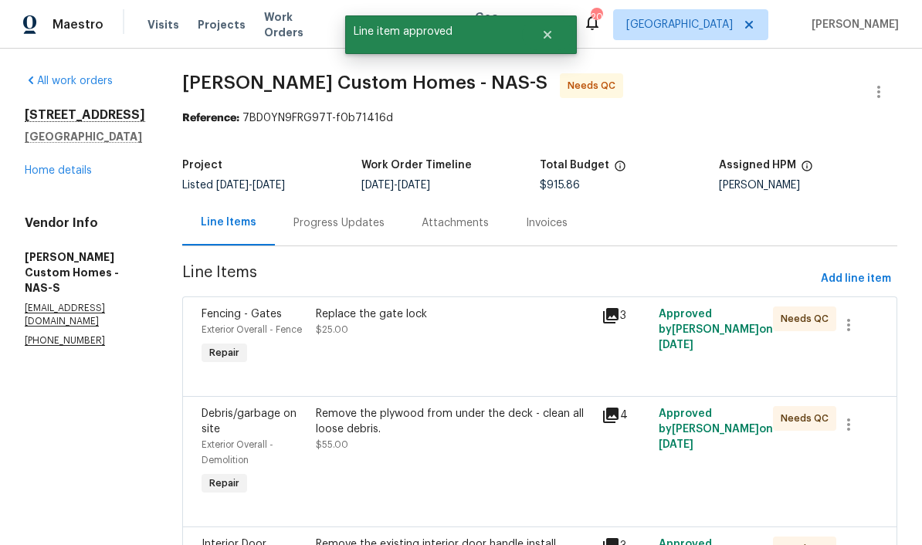
click at [449, 317] on div "Replace the gate lock" at bounding box center [454, 314] width 276 height 15
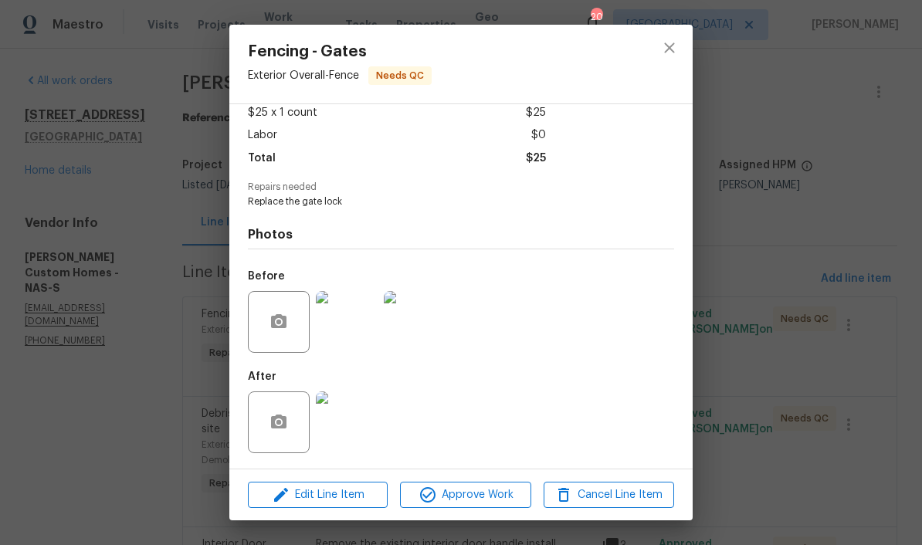
scroll to position [93, 0]
click at [354, 429] on img at bounding box center [347, 422] width 62 height 62
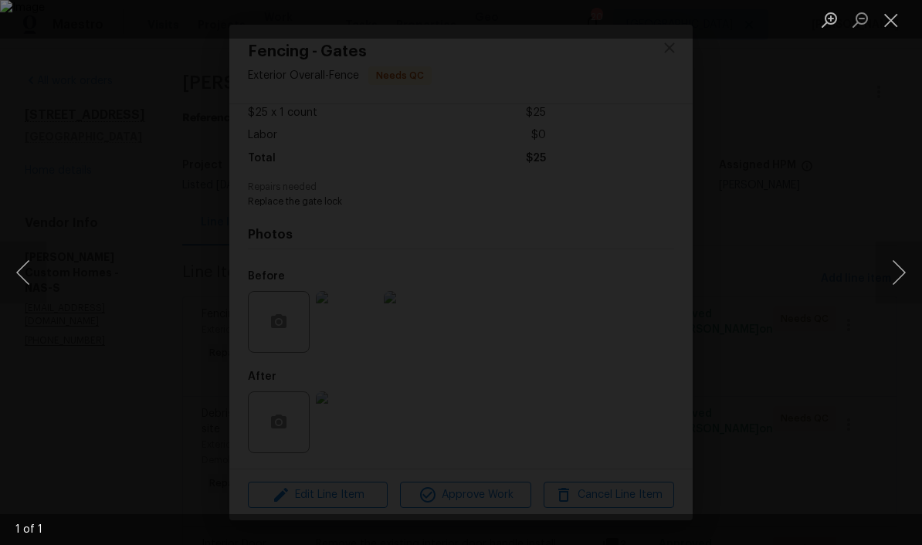
click at [643, 22] on button "Close lightbox" at bounding box center [891, 19] width 31 height 27
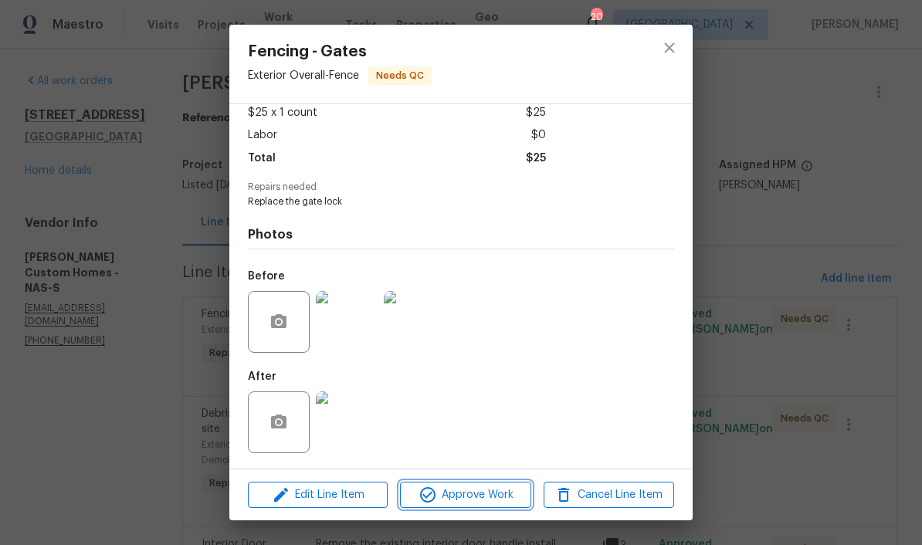
click at [484, 495] on span "Approve Work" at bounding box center [465, 495] width 121 height 19
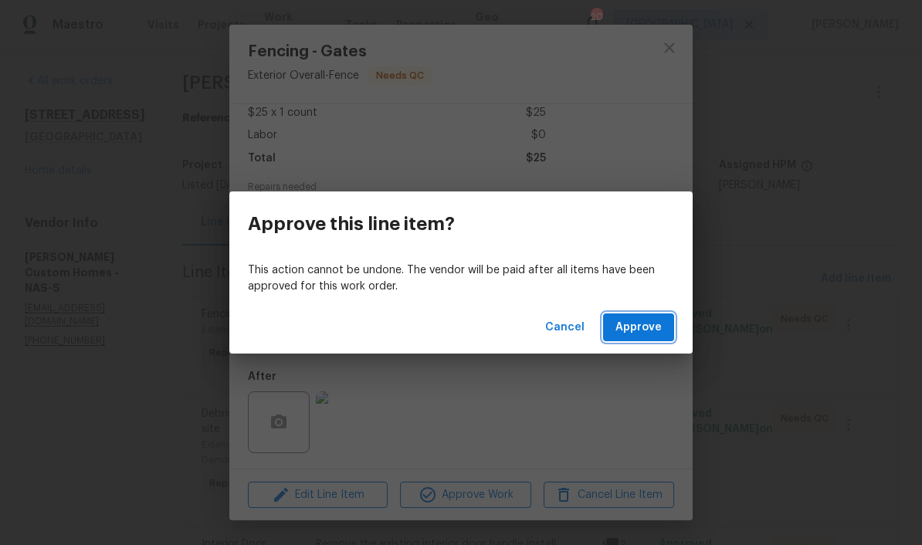
click at [643, 327] on span "Approve" at bounding box center [638, 327] width 46 height 19
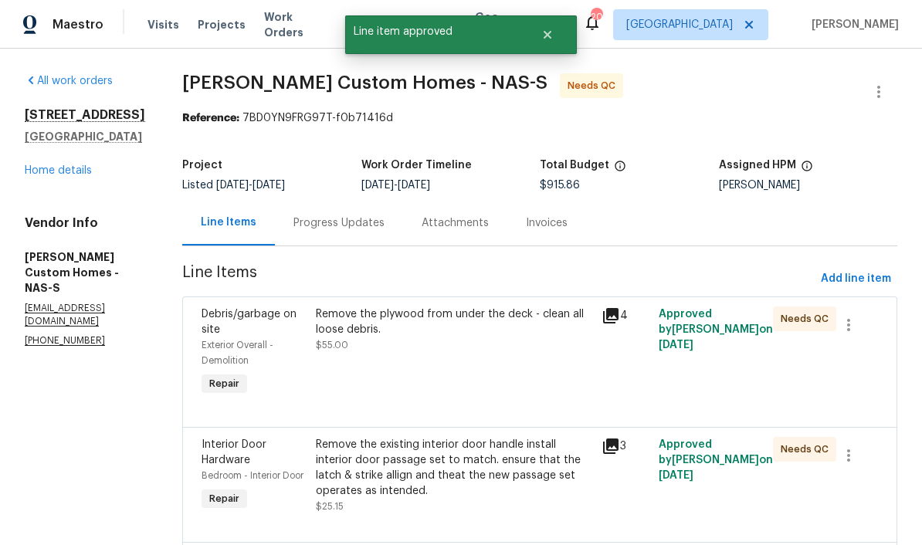
click at [428, 324] on div "Remove the plywood from under the deck - clean all loose debris." at bounding box center [454, 322] width 276 height 31
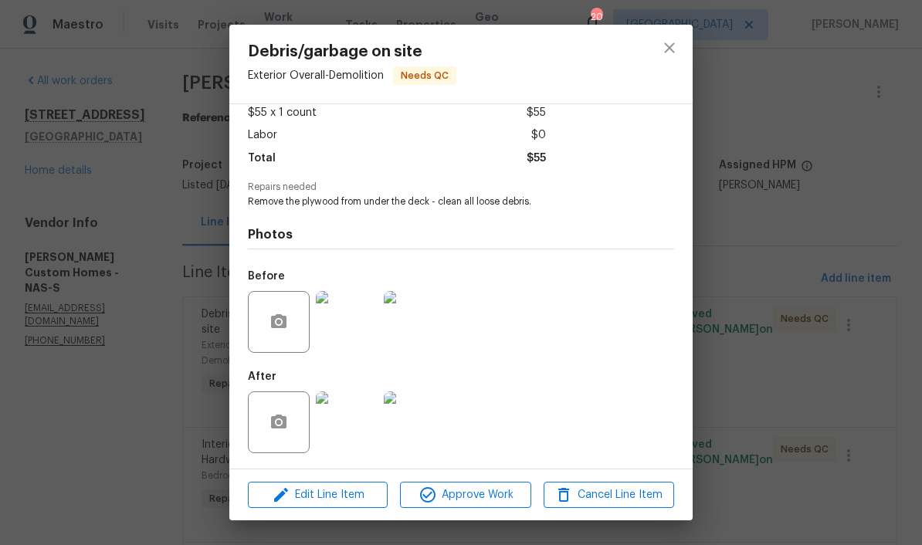
click at [359, 435] on img at bounding box center [347, 422] width 62 height 62
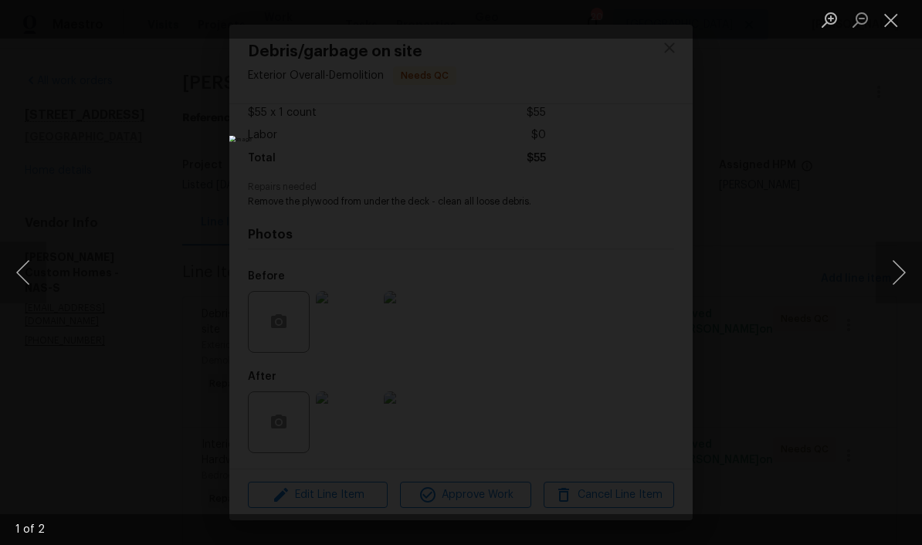
click at [643, 276] on button "Next image" at bounding box center [899, 273] width 46 height 62
click at [643, 24] on button "Close lightbox" at bounding box center [891, 19] width 31 height 27
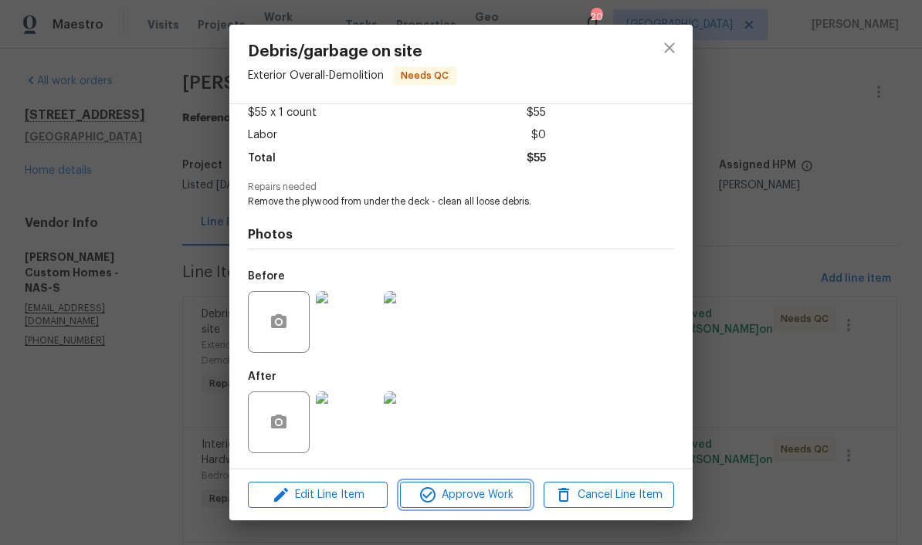
click at [484, 501] on span "Approve Work" at bounding box center [465, 495] width 121 height 19
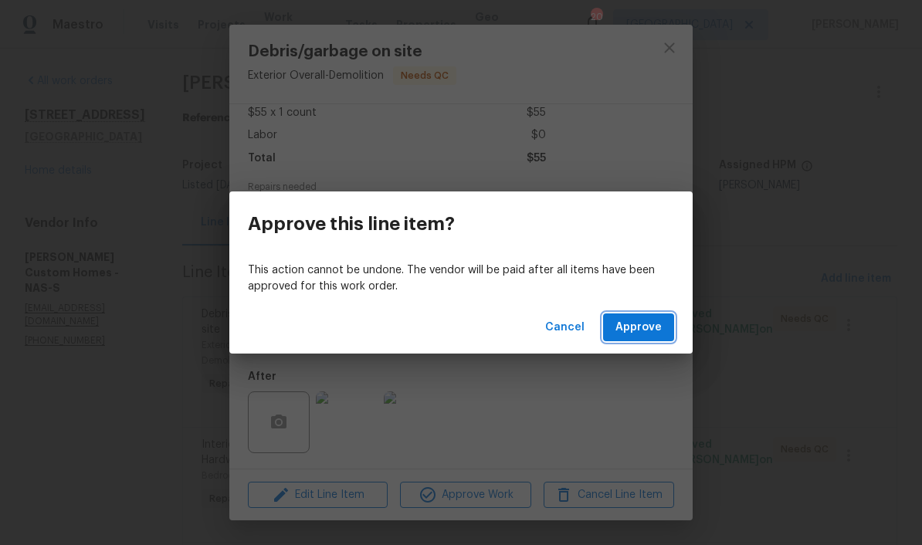
click at [643, 325] on span "Approve" at bounding box center [638, 327] width 46 height 19
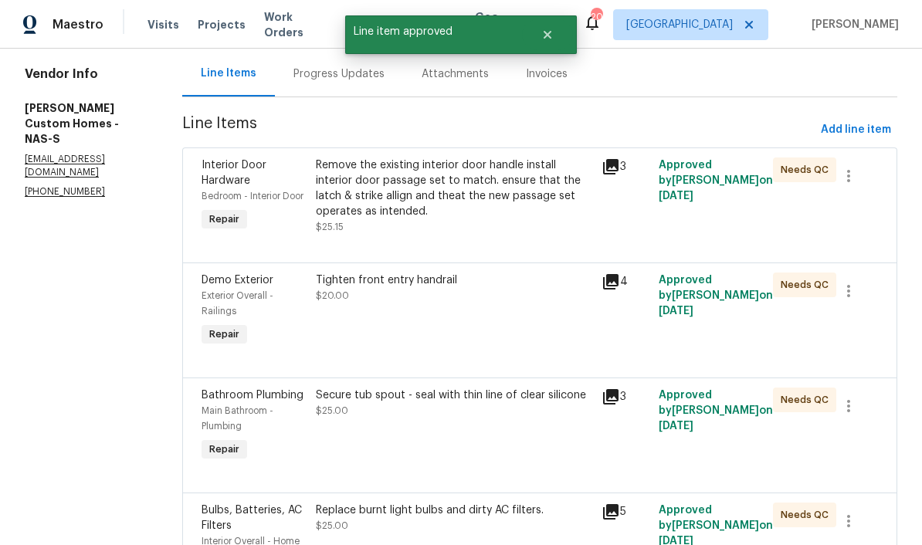
scroll to position [171, 0]
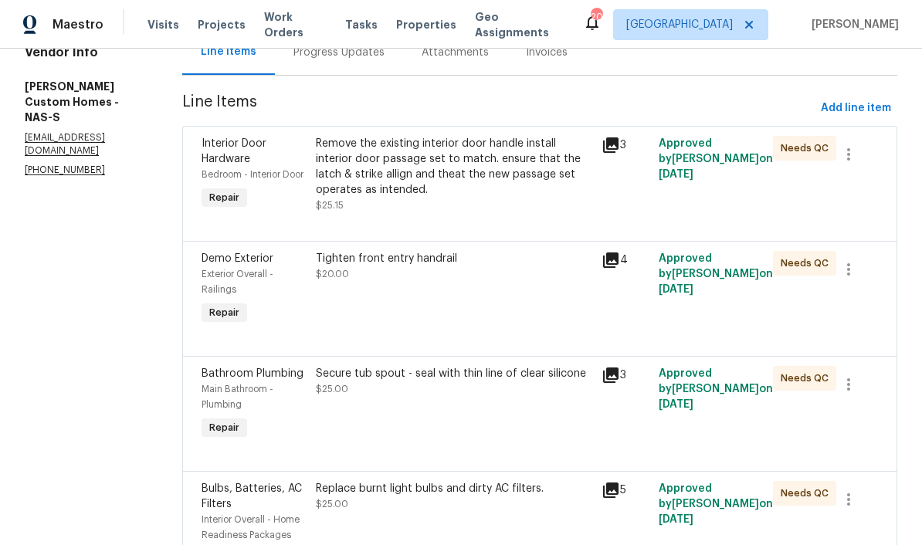
click at [521, 153] on div "Remove the existing interior door handle install interior door passage set to m…" at bounding box center [454, 167] width 276 height 62
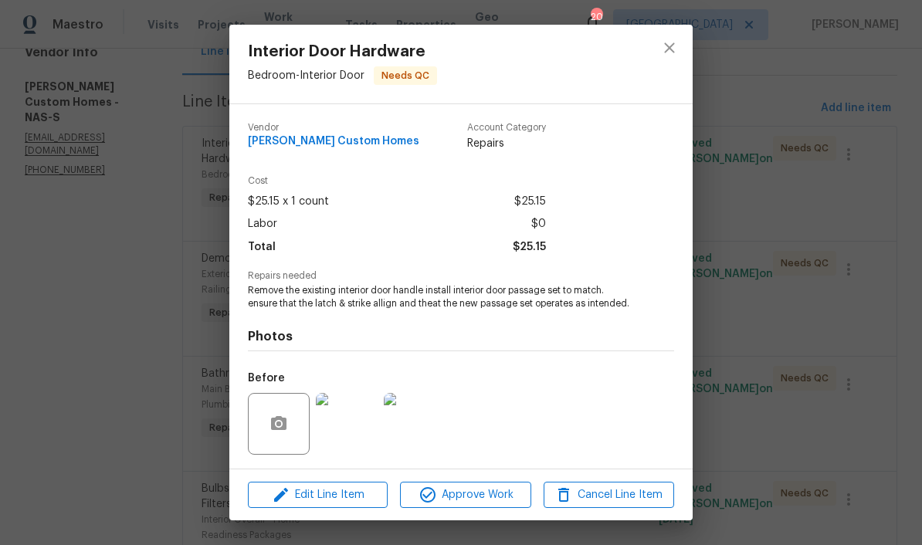
click at [359, 432] on img at bounding box center [347, 424] width 62 height 62
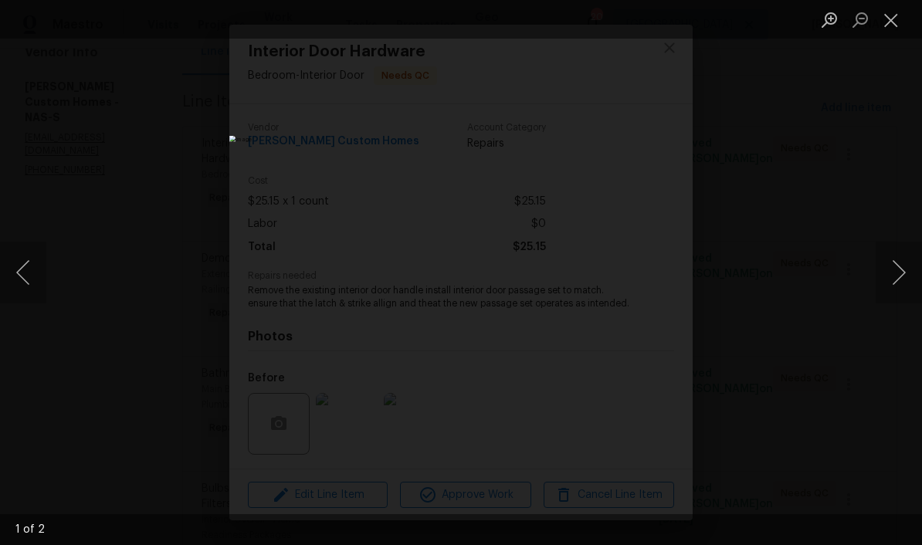
click at [643, 24] on button "Close lightbox" at bounding box center [891, 19] width 31 height 27
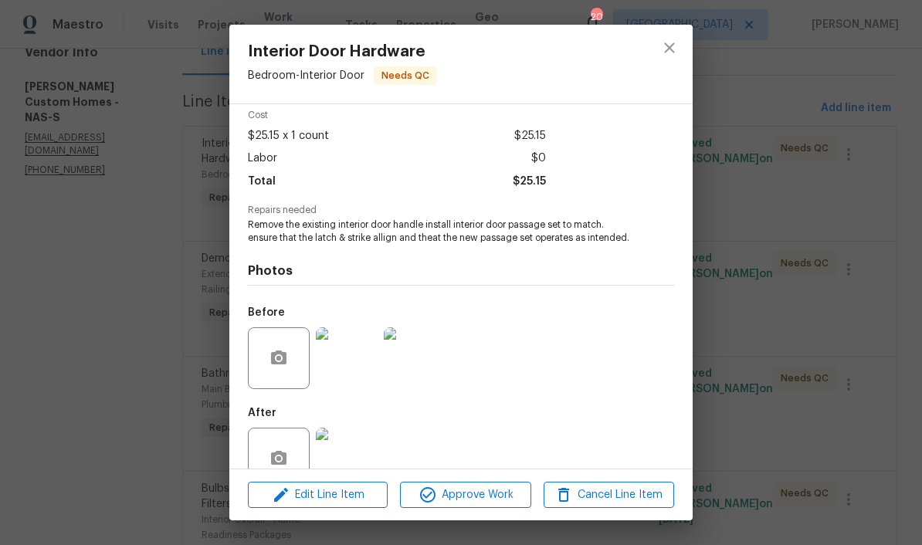
scroll to position [66, 0]
click at [366, 450] on img at bounding box center [347, 459] width 62 height 62
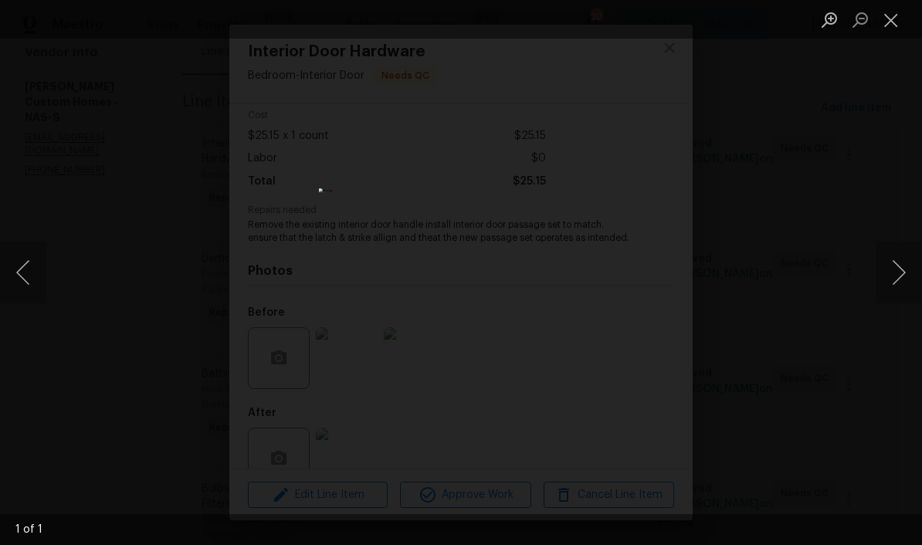
click at [643, 29] on button "Close lightbox" at bounding box center [891, 19] width 31 height 27
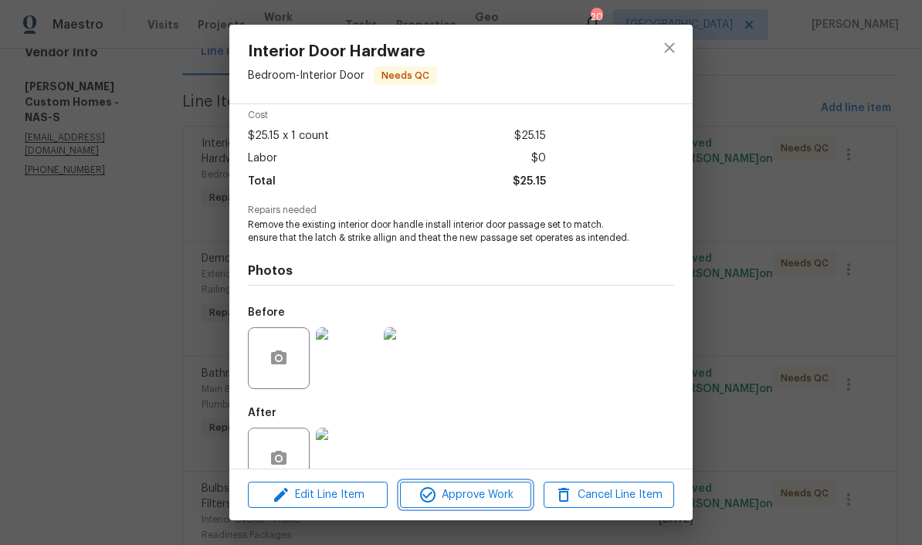
click at [473, 496] on span "Approve Work" at bounding box center [465, 495] width 121 height 19
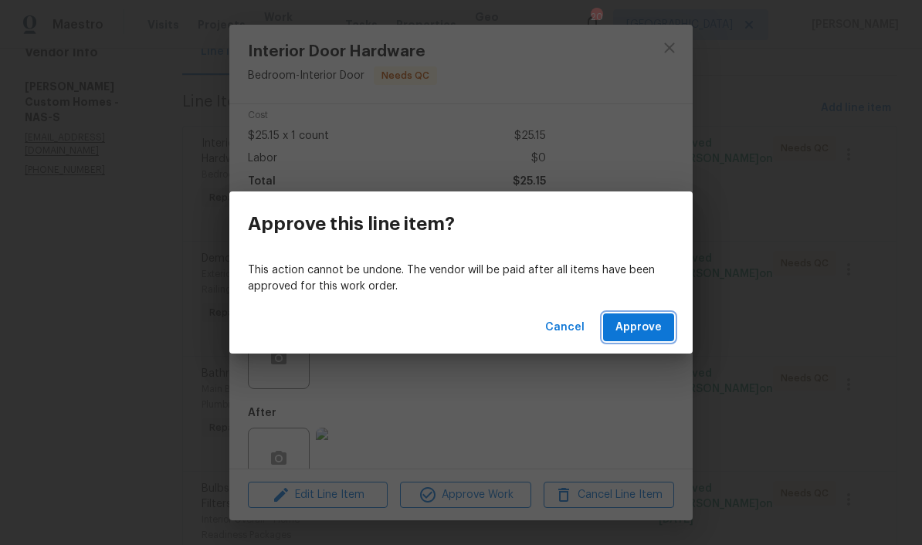
click at [642, 324] on span "Approve" at bounding box center [638, 327] width 46 height 19
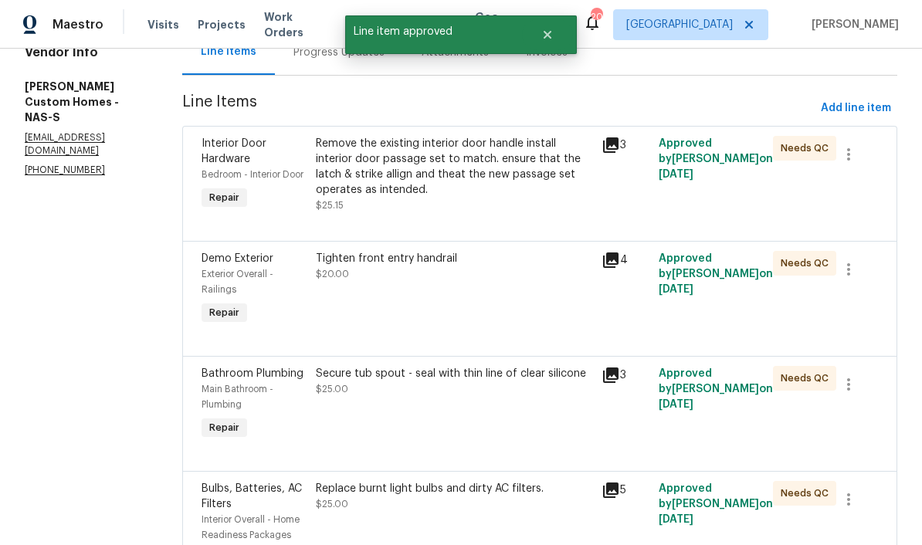
scroll to position [0, 0]
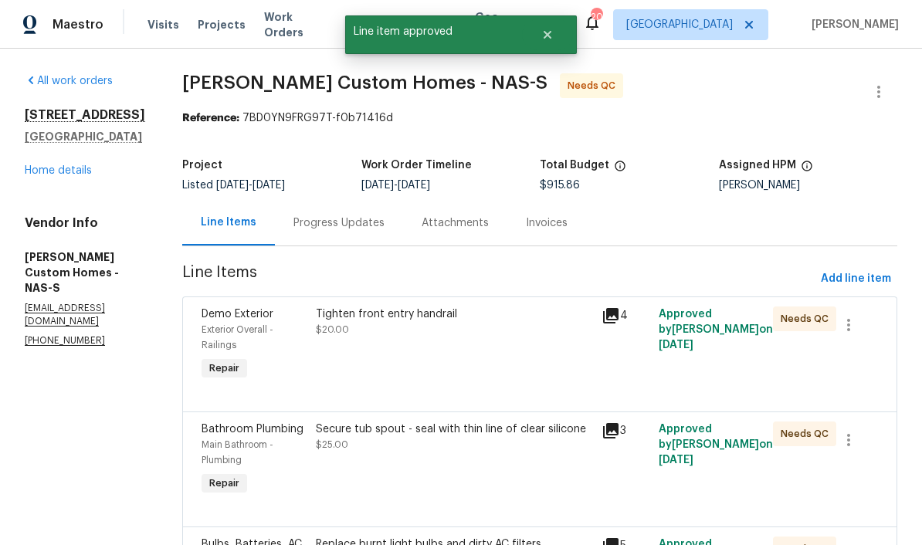
click at [461, 312] on div "Tighten front entry handrail" at bounding box center [454, 314] width 276 height 15
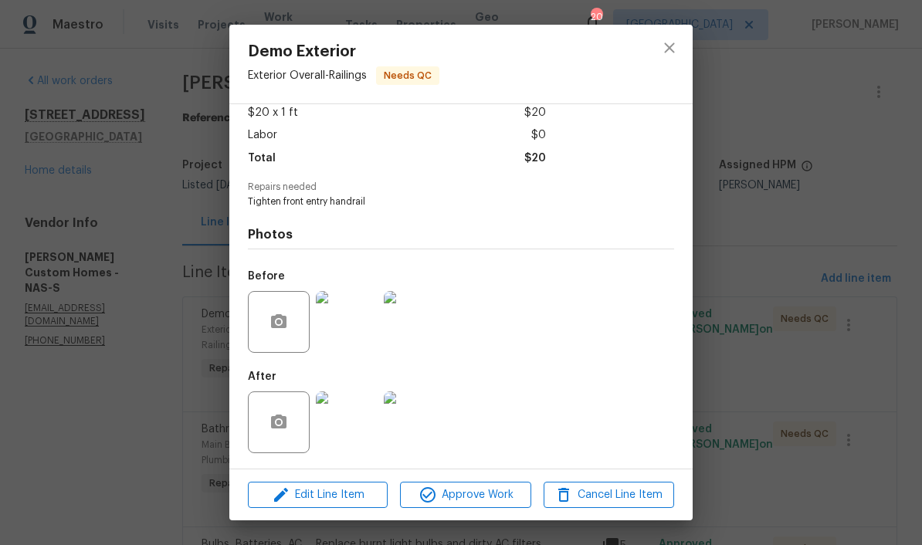
scroll to position [93, 0]
click at [506, 493] on span "Approve Work" at bounding box center [465, 495] width 121 height 19
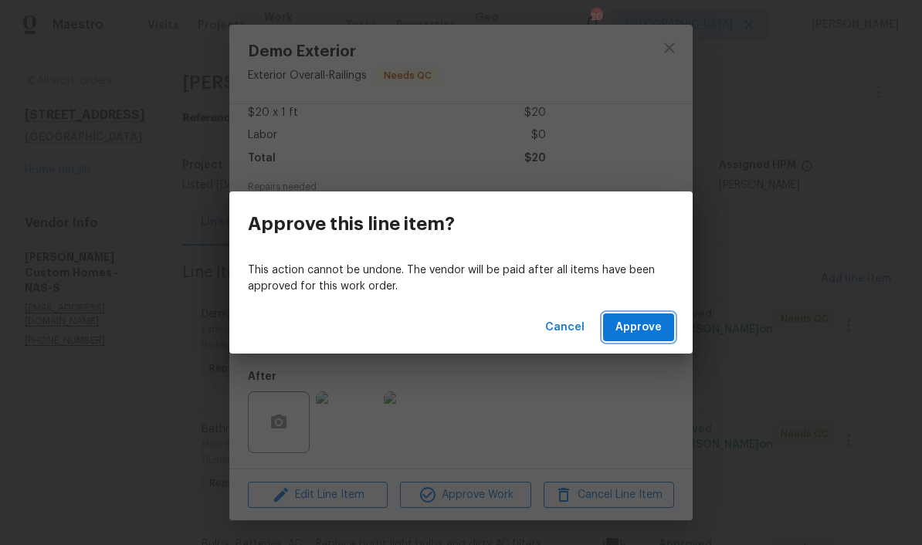
click at [643, 322] on span "Approve" at bounding box center [638, 327] width 46 height 19
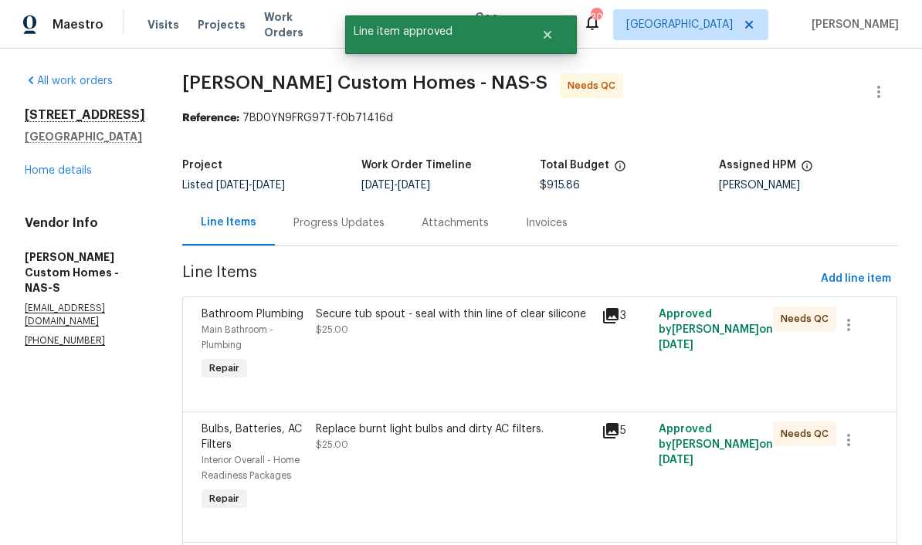
click at [458, 313] on div "Secure tub spout - seal with thin line of clear silicone" at bounding box center [454, 314] width 276 height 15
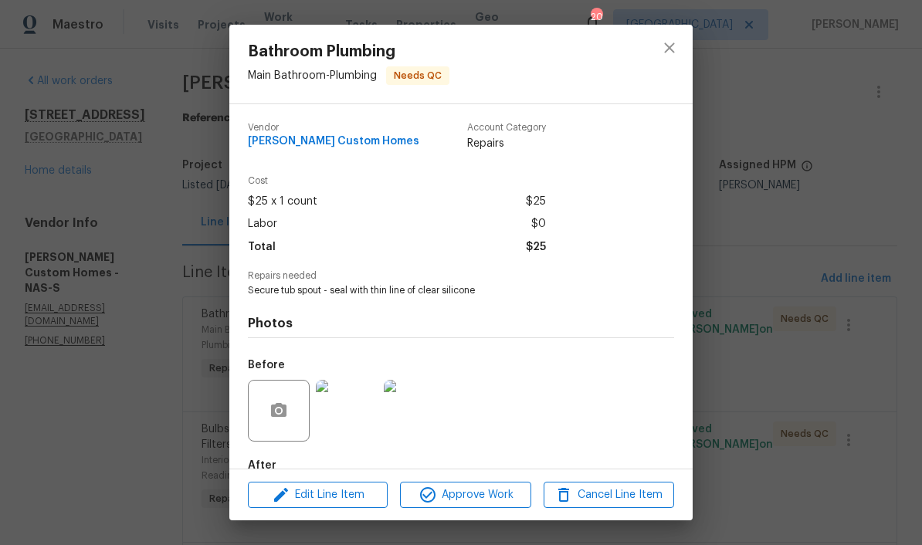
scroll to position [76, 0]
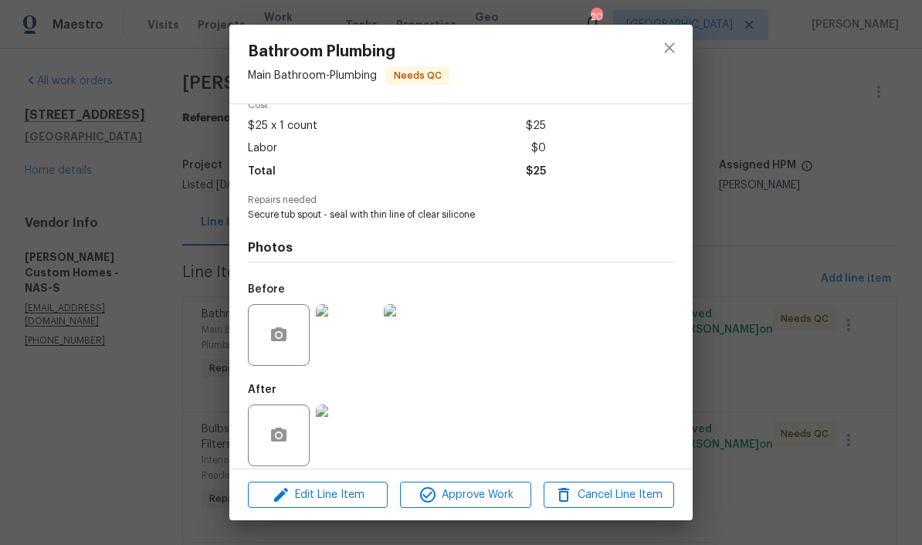
click at [354, 442] on img at bounding box center [347, 436] width 62 height 62
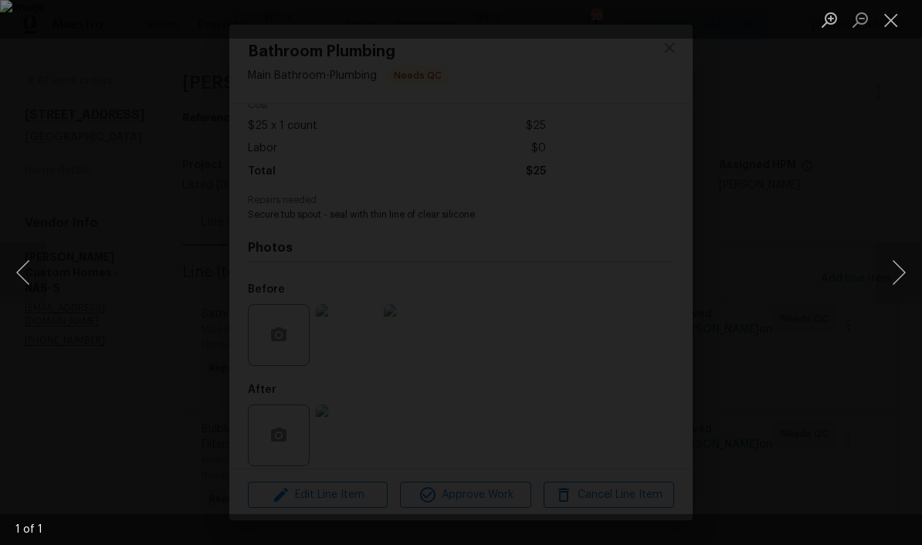
click at [643, 29] on button "Close lightbox" at bounding box center [891, 19] width 31 height 27
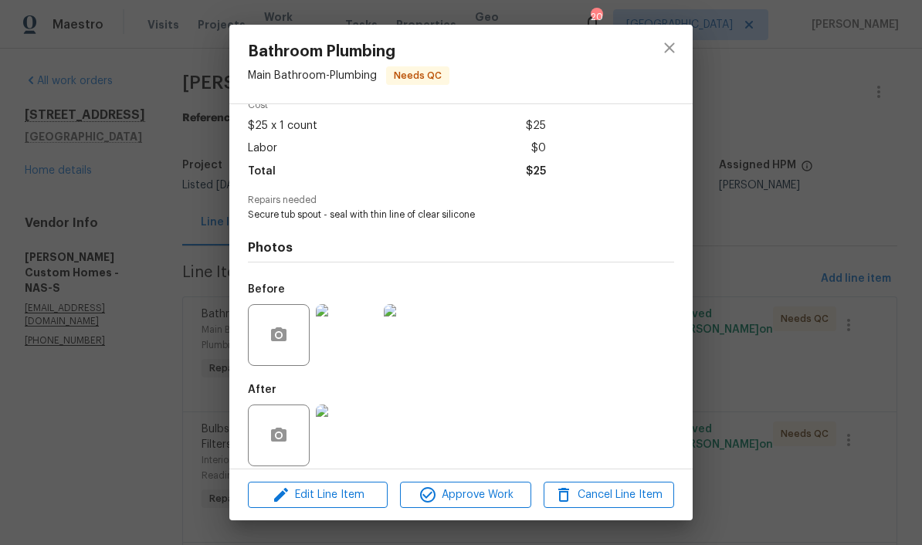
click at [357, 435] on img at bounding box center [347, 436] width 62 height 62
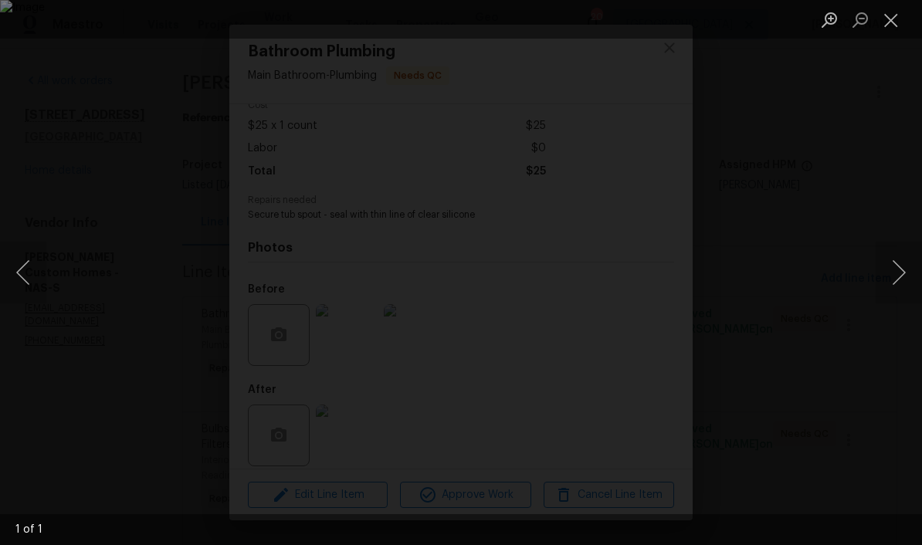
click at [643, 30] on button "Close lightbox" at bounding box center [891, 19] width 31 height 27
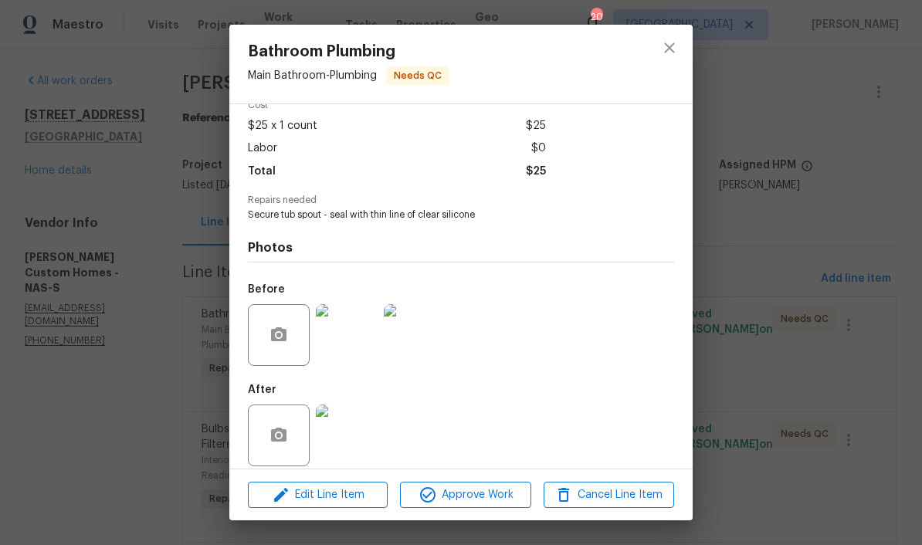
click at [355, 351] on img at bounding box center [347, 335] width 62 height 62
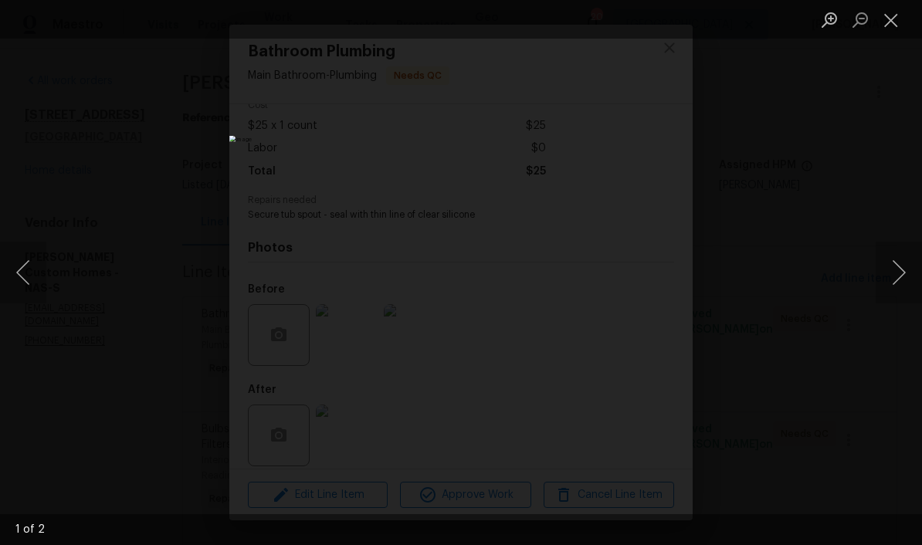
click at [643, 272] on button "Next image" at bounding box center [899, 273] width 46 height 62
click at [643, 290] on button "Next image" at bounding box center [899, 273] width 46 height 62
click at [643, 29] on button "Close lightbox" at bounding box center [891, 19] width 31 height 27
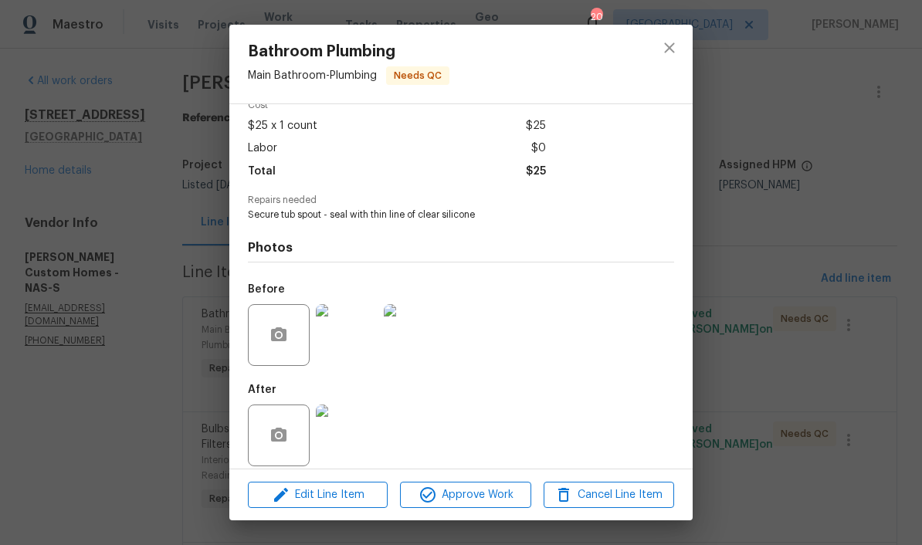
click at [357, 442] on img at bounding box center [347, 436] width 62 height 62
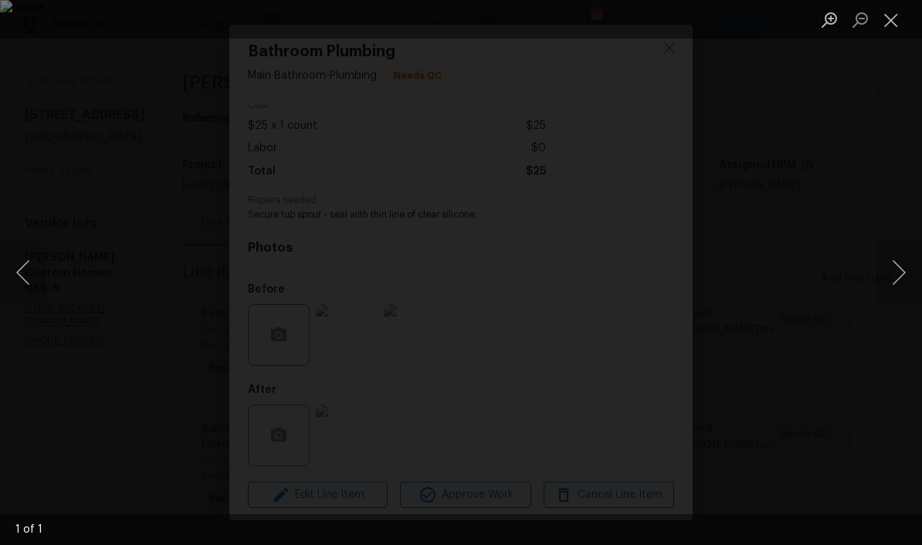
click at [643, 25] on button "Close lightbox" at bounding box center [891, 19] width 31 height 27
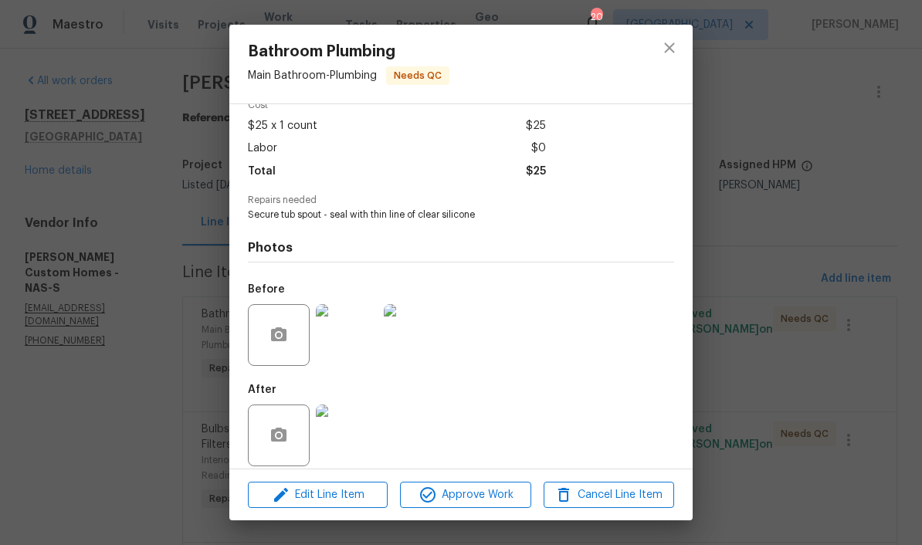
click at [365, 346] on img at bounding box center [347, 335] width 62 height 62
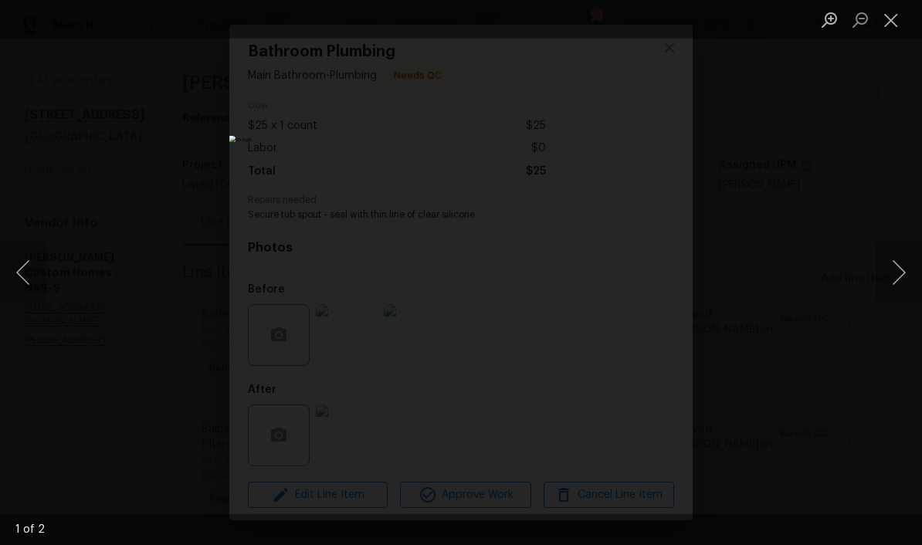
click at [643, 23] on button "Close lightbox" at bounding box center [891, 19] width 31 height 27
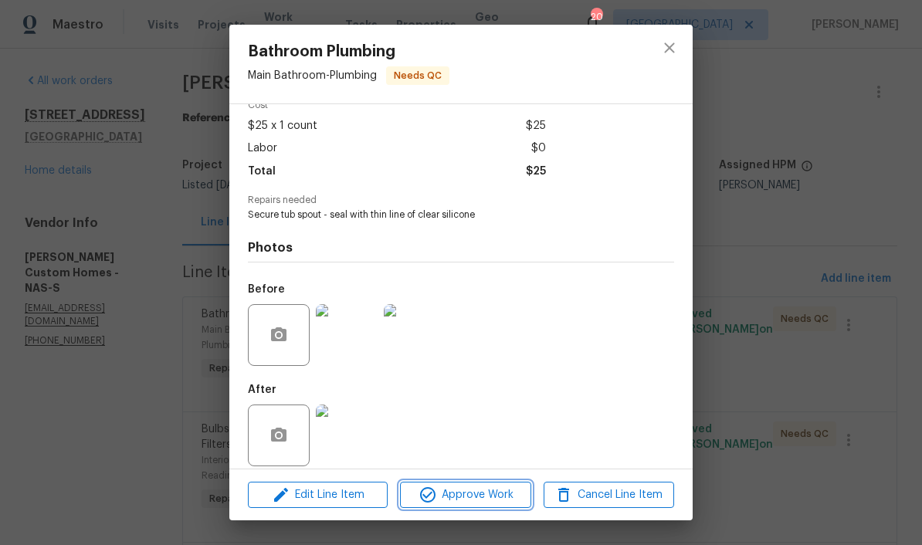
click at [491, 493] on span "Approve Work" at bounding box center [465, 495] width 121 height 19
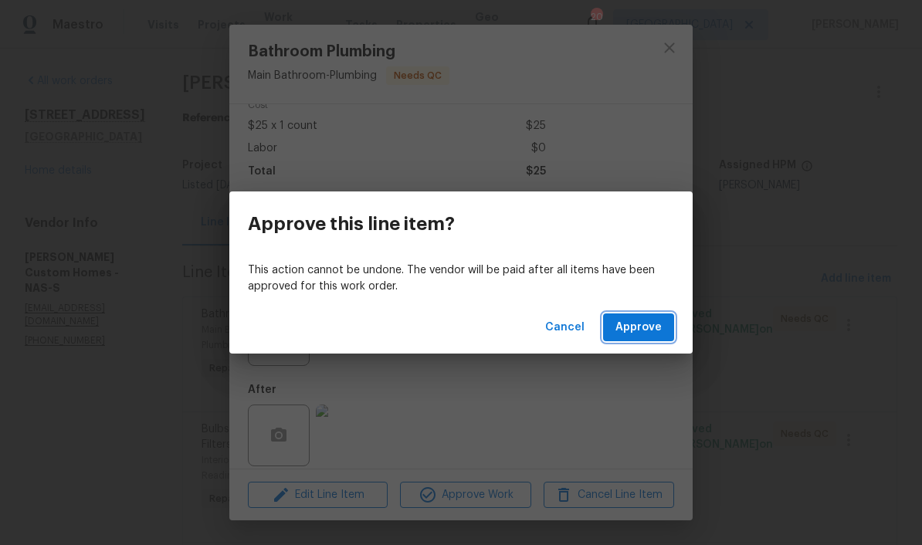
click at [640, 325] on span "Approve" at bounding box center [638, 327] width 46 height 19
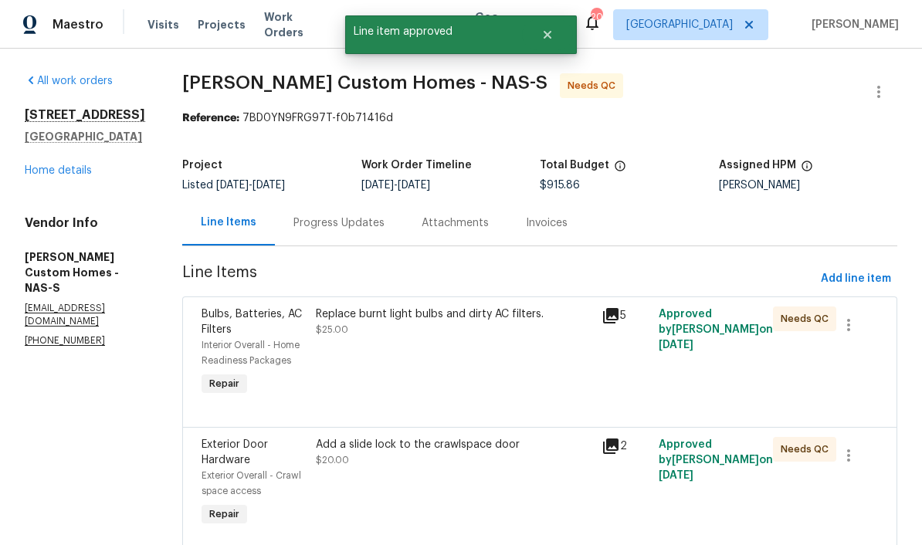
click at [502, 316] on div "Replace burnt light bulbs and dirty AC filters." at bounding box center [454, 314] width 276 height 15
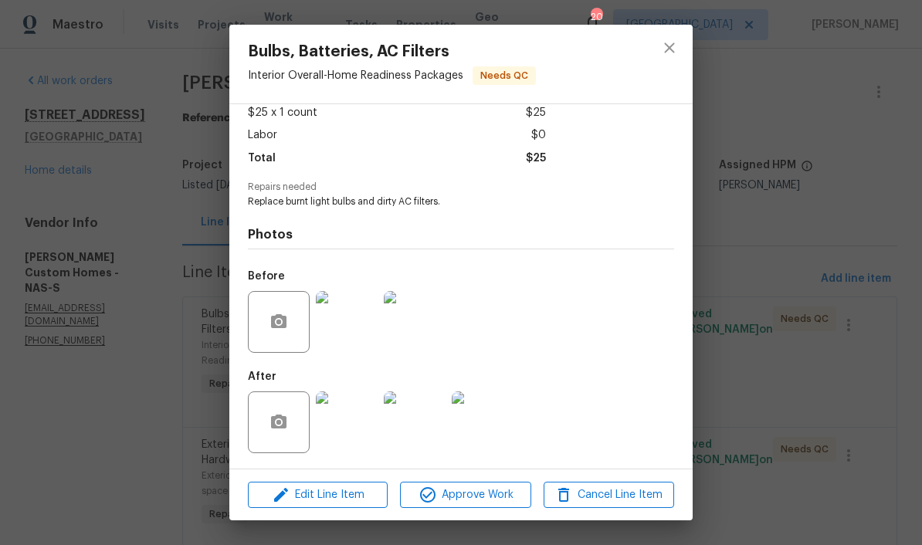
scroll to position [93, 0]
click at [355, 425] on img at bounding box center [347, 422] width 62 height 62
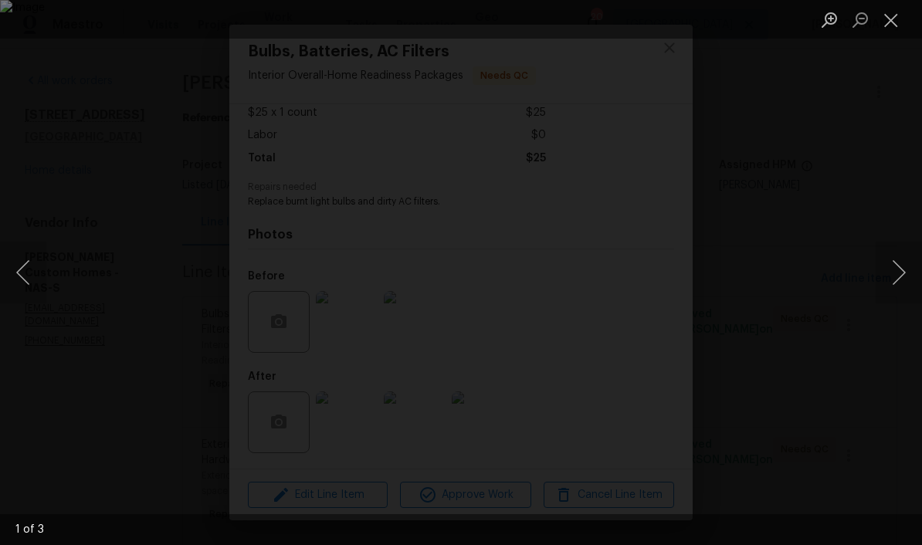
click at [643, 267] on button "Next image" at bounding box center [899, 273] width 46 height 62
click at [643, 275] on button "Next image" at bounding box center [899, 273] width 46 height 62
click at [643, 19] on button "Close lightbox" at bounding box center [891, 19] width 31 height 27
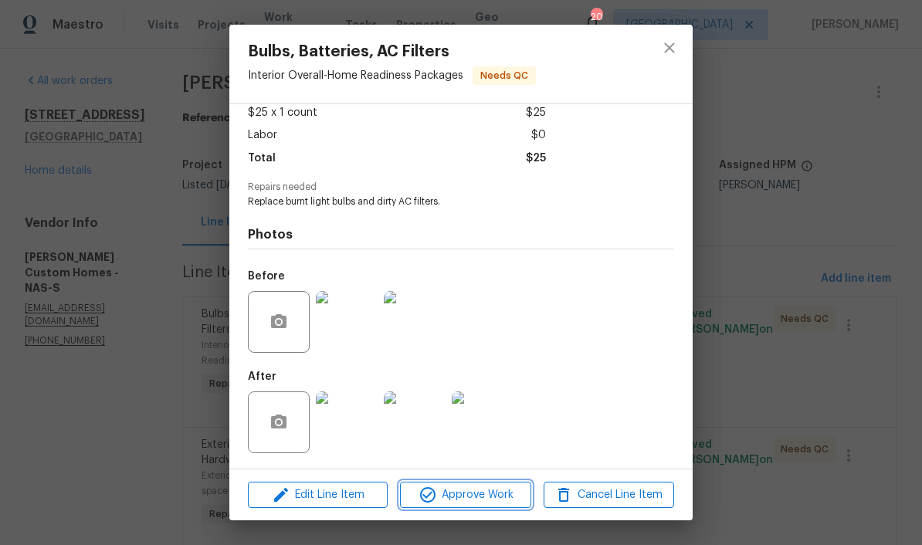
click at [510, 496] on span "Approve Work" at bounding box center [465, 495] width 121 height 19
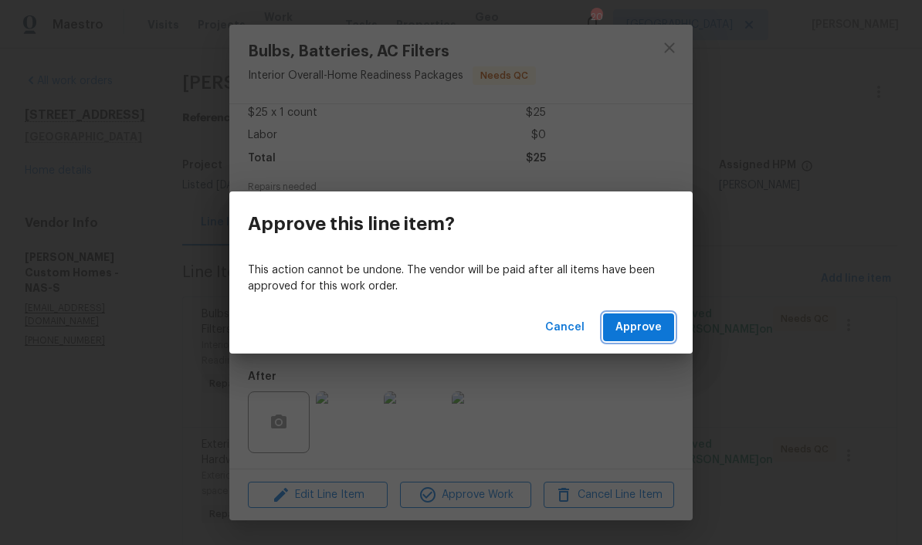
click at [643, 327] on span "Approve" at bounding box center [638, 327] width 46 height 19
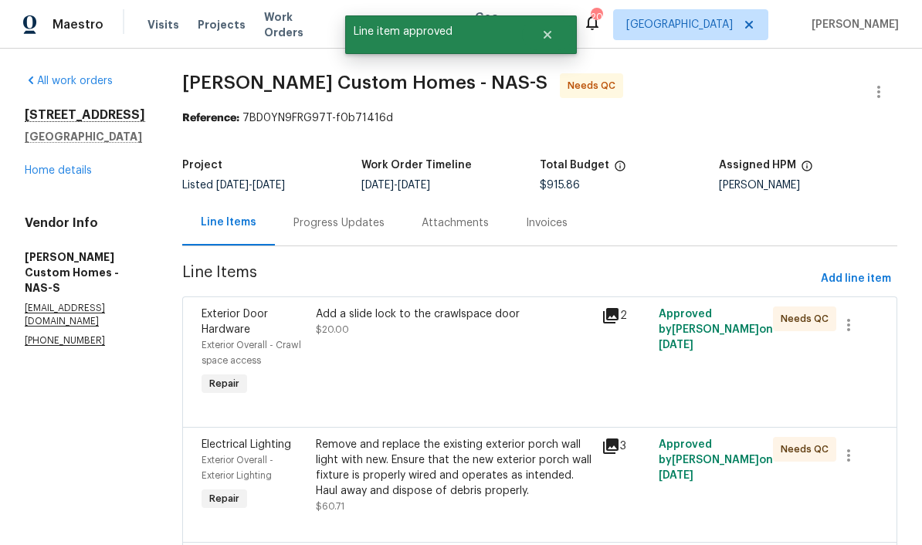
click at [505, 317] on div "Add a slide lock to the crawlspace door" at bounding box center [454, 314] width 276 height 15
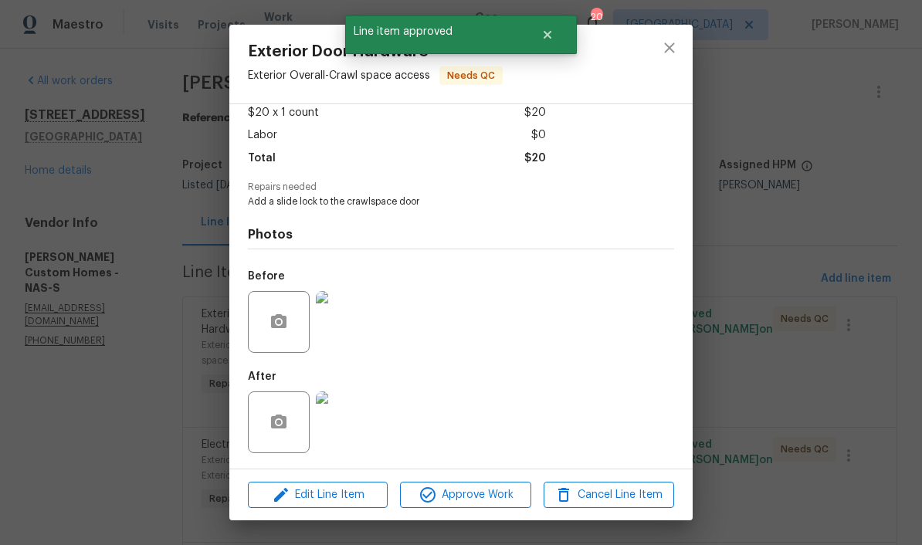
click at [361, 430] on img at bounding box center [347, 422] width 62 height 62
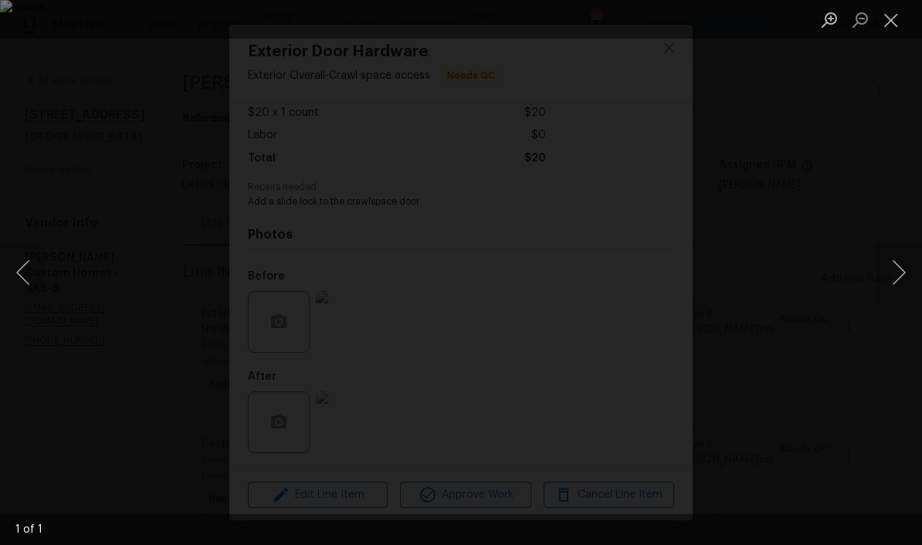
click at [643, 23] on button "Close lightbox" at bounding box center [891, 19] width 31 height 27
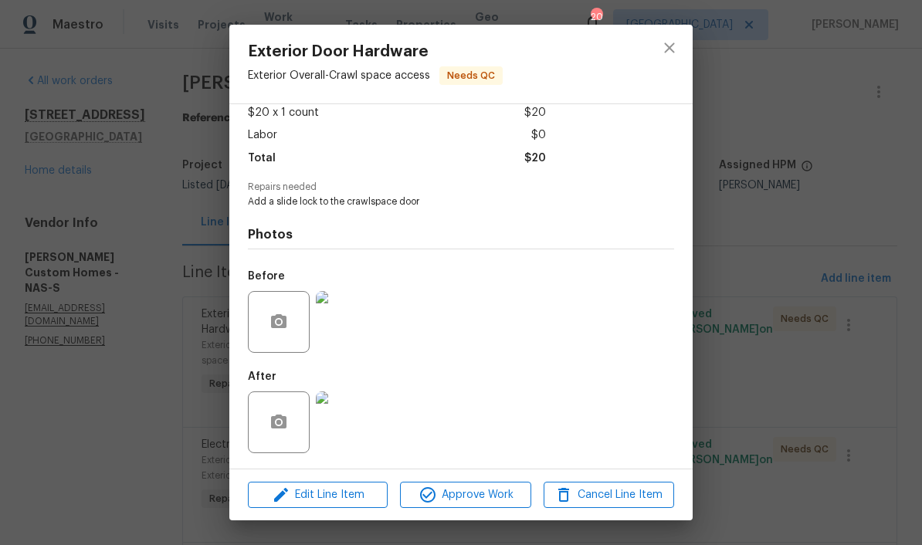
click at [355, 327] on img at bounding box center [347, 322] width 62 height 62
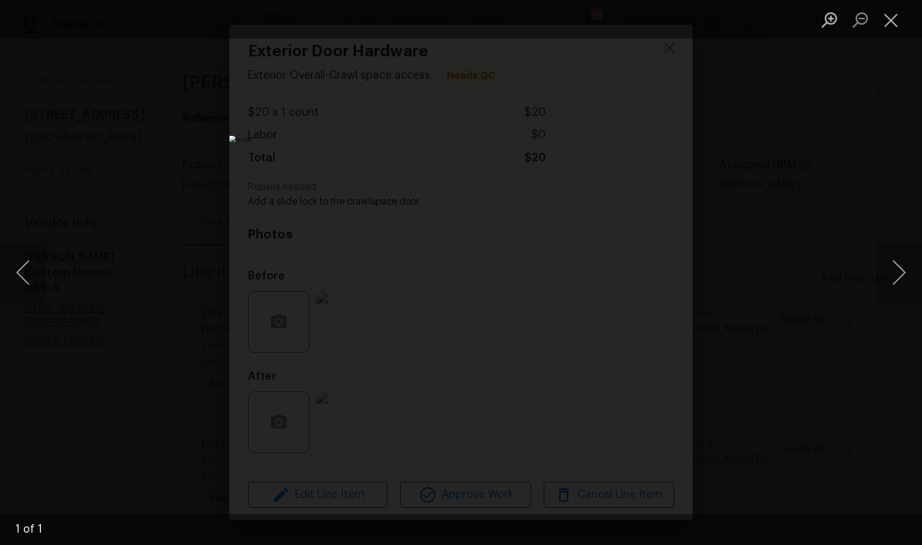
click at [643, 29] on button "Close lightbox" at bounding box center [891, 19] width 31 height 27
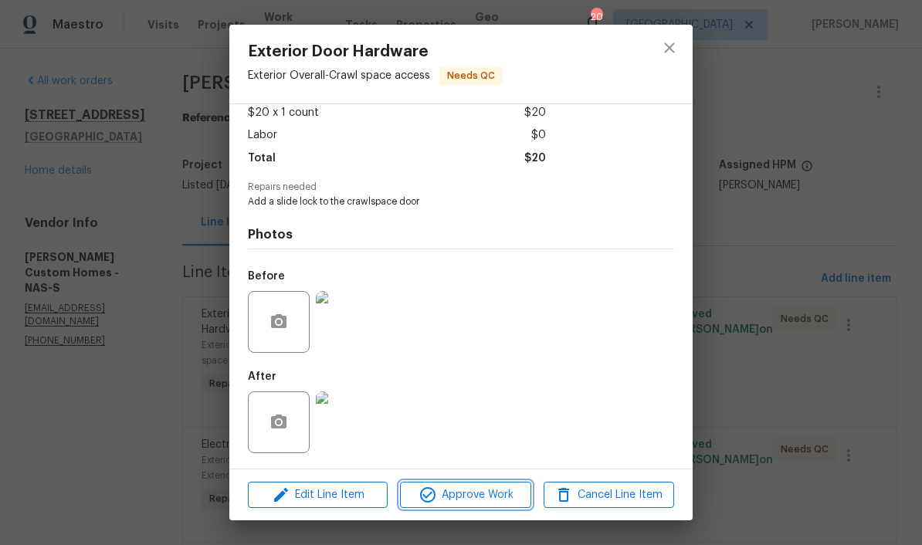
click at [505, 494] on span "Approve Work" at bounding box center [465, 495] width 121 height 19
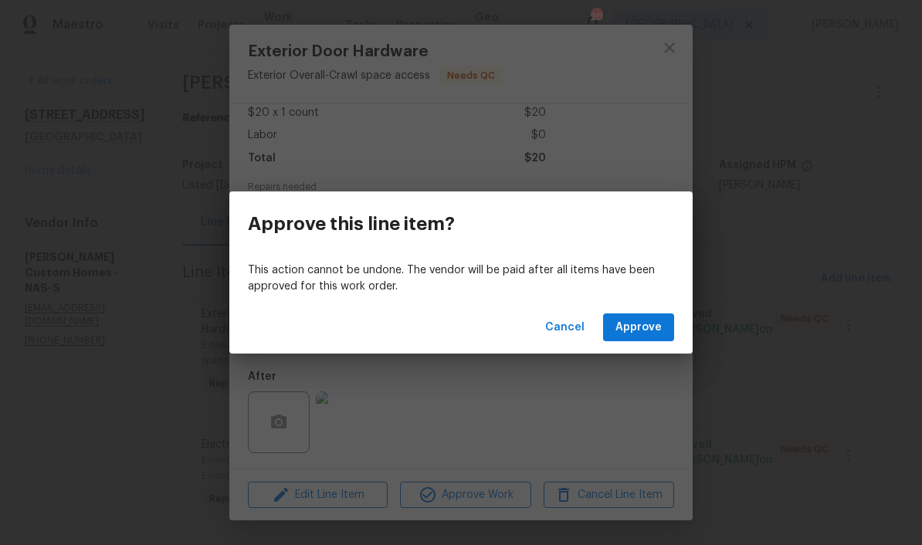
click at [643, 329] on span "Approve" at bounding box center [638, 327] width 46 height 19
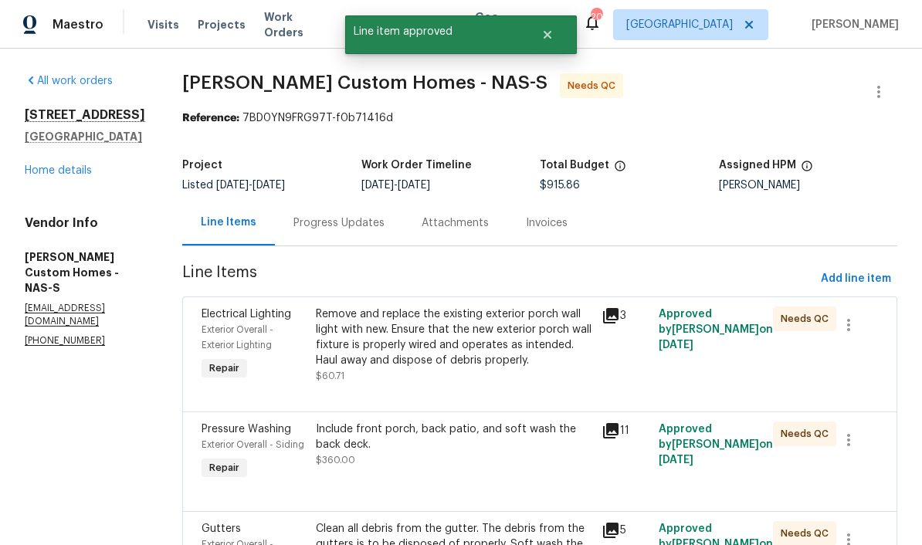
click at [562, 325] on div "Remove and replace the existing exterior porch wall light with new. Ensure that…" at bounding box center [454, 338] width 276 height 62
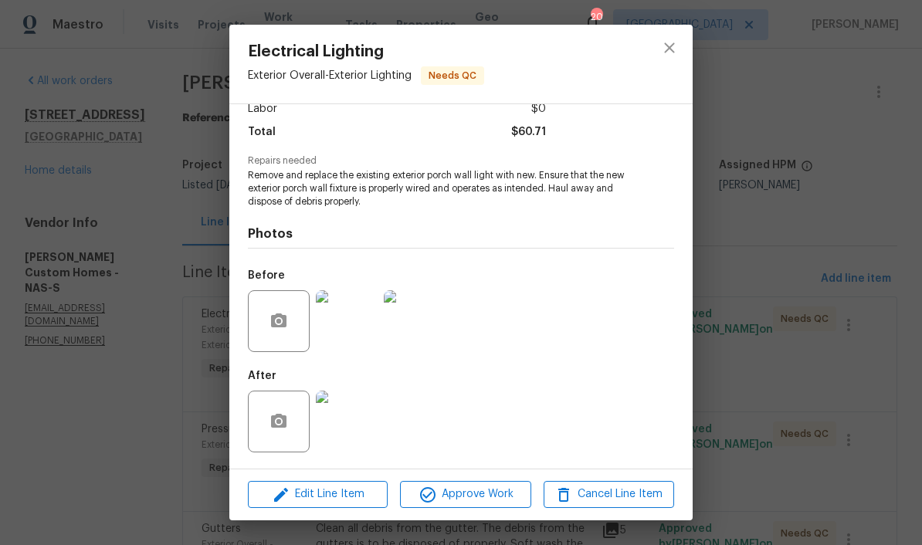
scroll to position [117, 0]
click at [363, 432] on img at bounding box center [347, 422] width 62 height 62
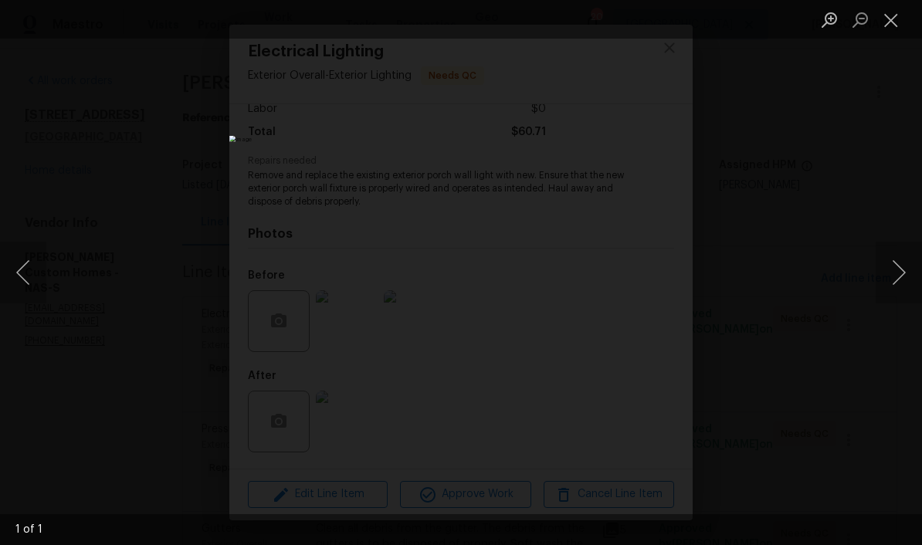
click at [643, 19] on button "Close lightbox" at bounding box center [891, 19] width 31 height 27
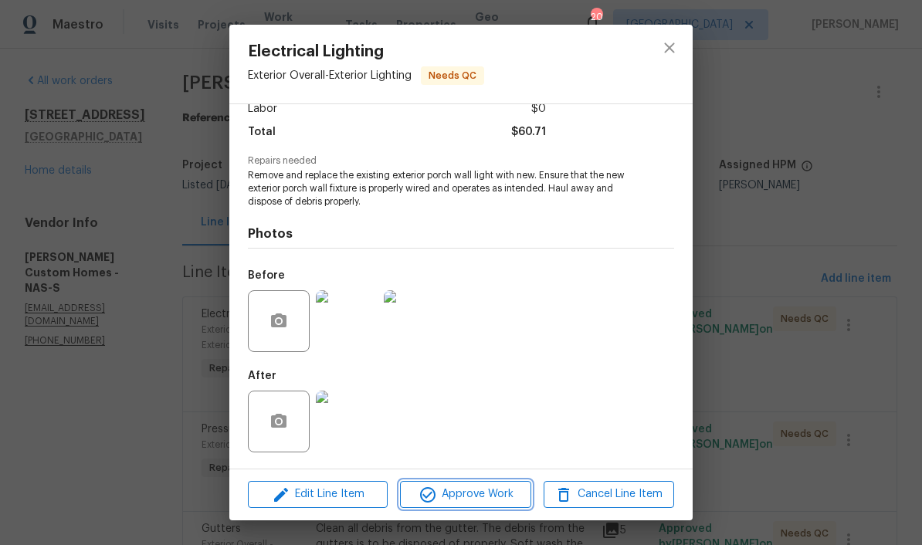
click at [494, 499] on span "Approve Work" at bounding box center [465, 494] width 121 height 19
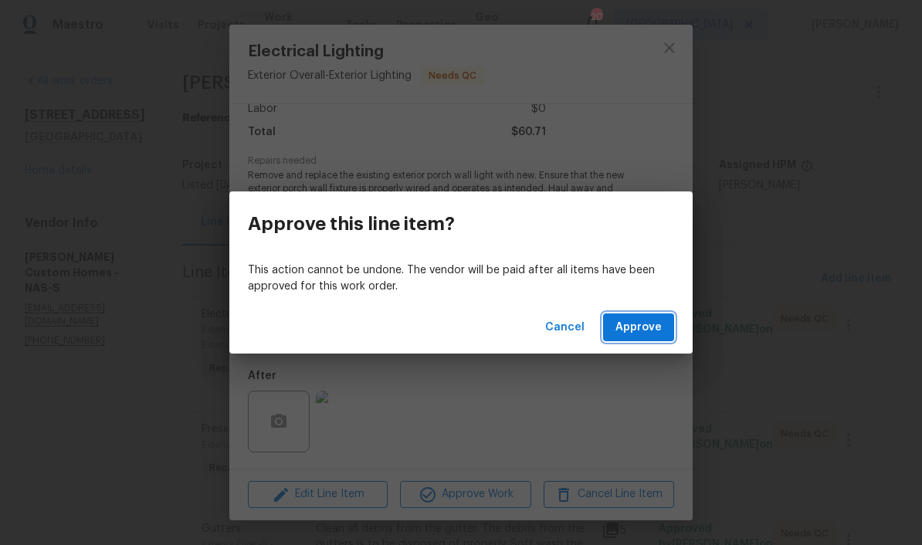
click at [643, 319] on span "Approve" at bounding box center [638, 327] width 46 height 19
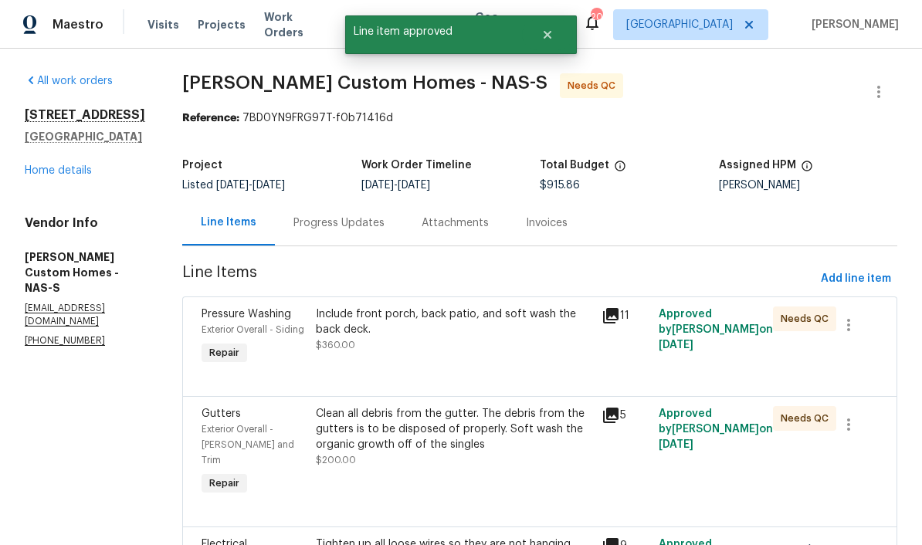
click at [538, 313] on div "Include front porch, back patio, and soft wash the back deck." at bounding box center [454, 322] width 276 height 31
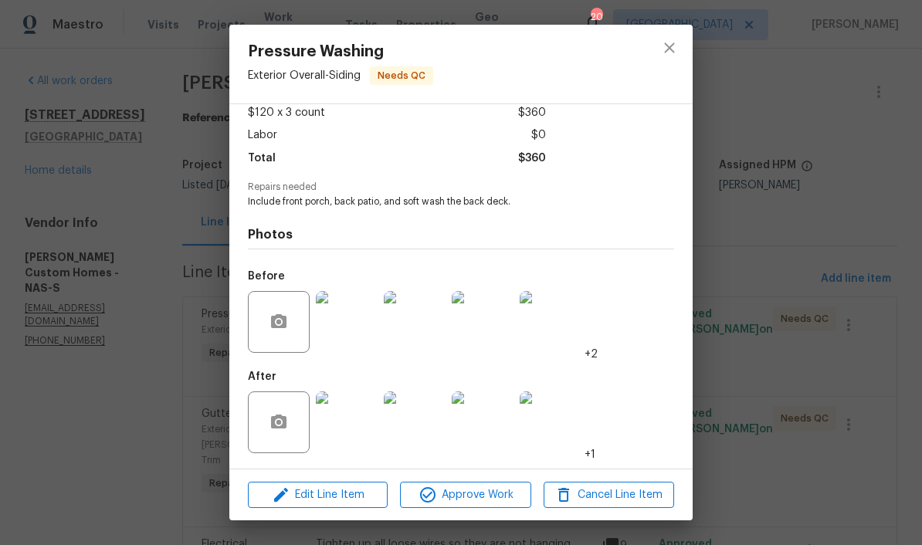
scroll to position [93, 0]
click at [366, 436] on img at bounding box center [347, 422] width 62 height 62
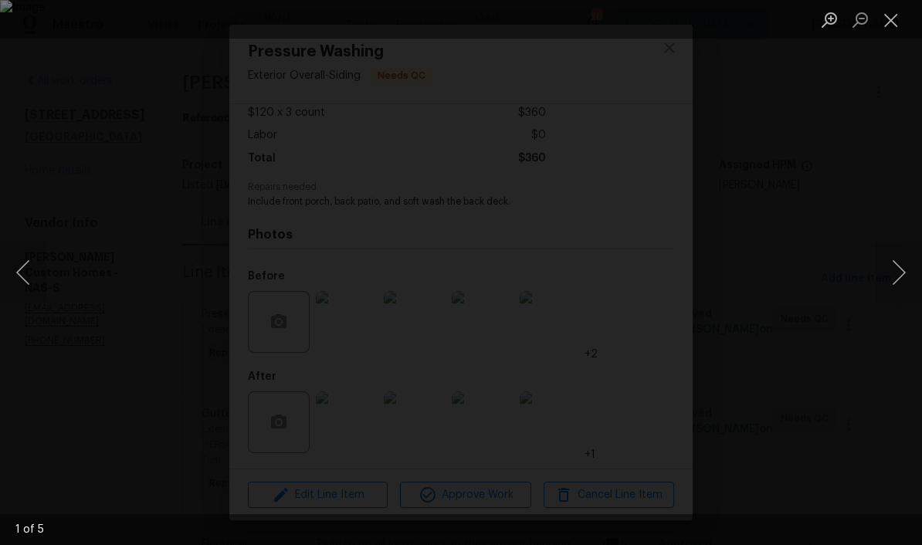
click at [643, 278] on button "Next image" at bounding box center [899, 273] width 46 height 62
click at [643, 271] on button "Next image" at bounding box center [899, 273] width 46 height 62
click at [643, 273] on button "Next image" at bounding box center [899, 273] width 46 height 62
click at [496, 494] on div "Lightbox" at bounding box center [461, 272] width 922 height 545
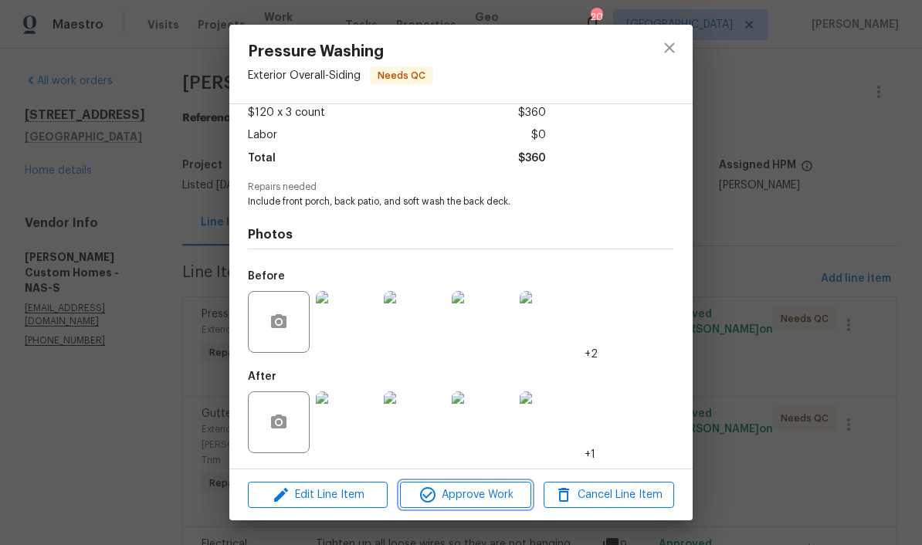
click at [513, 498] on span "Approve Work" at bounding box center [465, 495] width 121 height 19
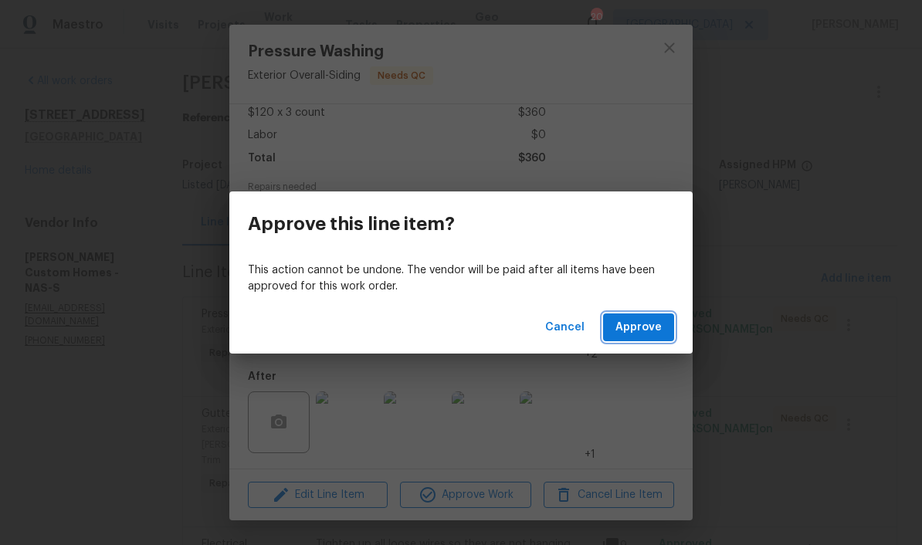
click at [643, 325] on button "Approve" at bounding box center [638, 327] width 71 height 29
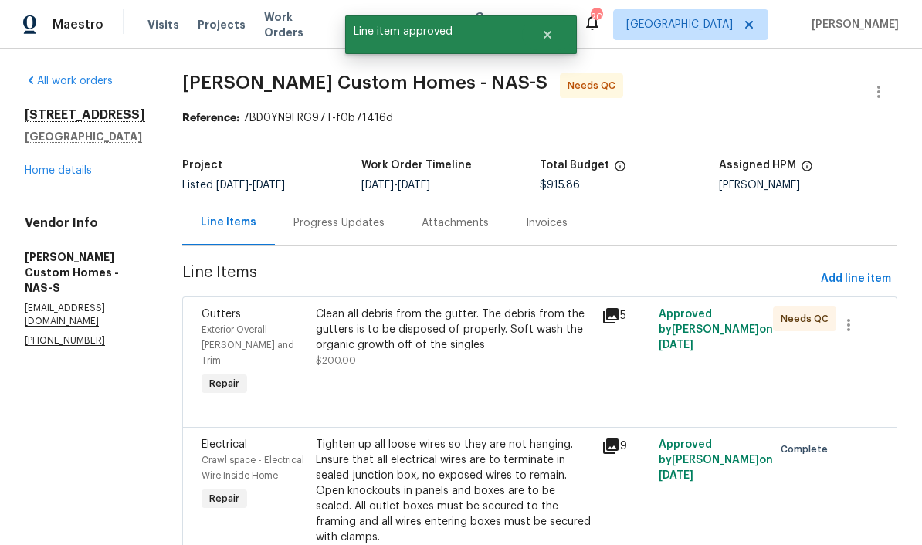
click at [512, 323] on div "Clean all debris from the gutter. The debris from the gutters is to be disposed…" at bounding box center [454, 330] width 276 height 46
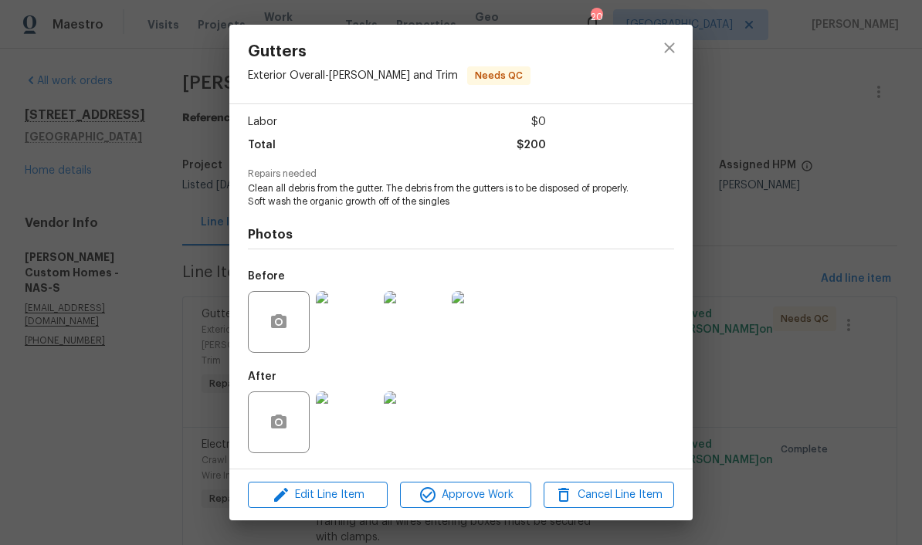
scroll to position [105, 0]
click at [360, 425] on img at bounding box center [347, 422] width 62 height 62
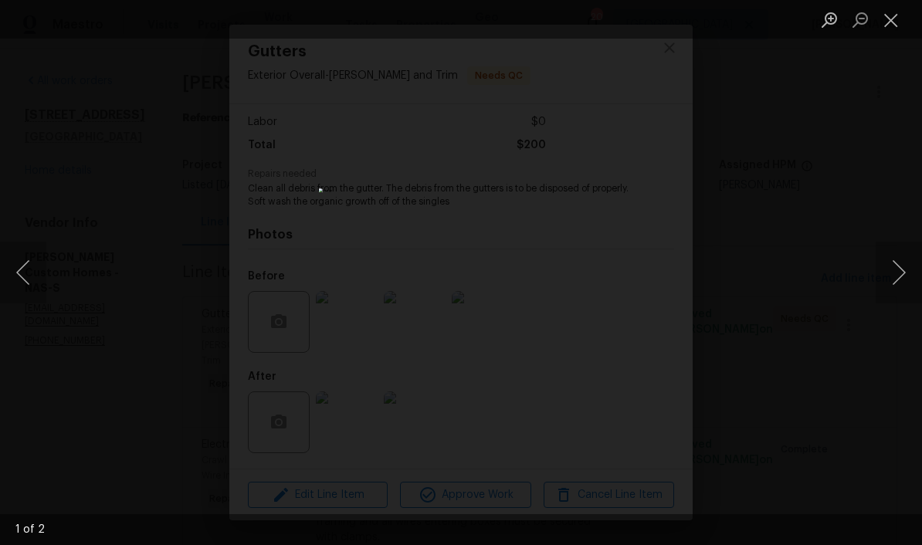
click at [643, 31] on button "Close lightbox" at bounding box center [891, 19] width 31 height 27
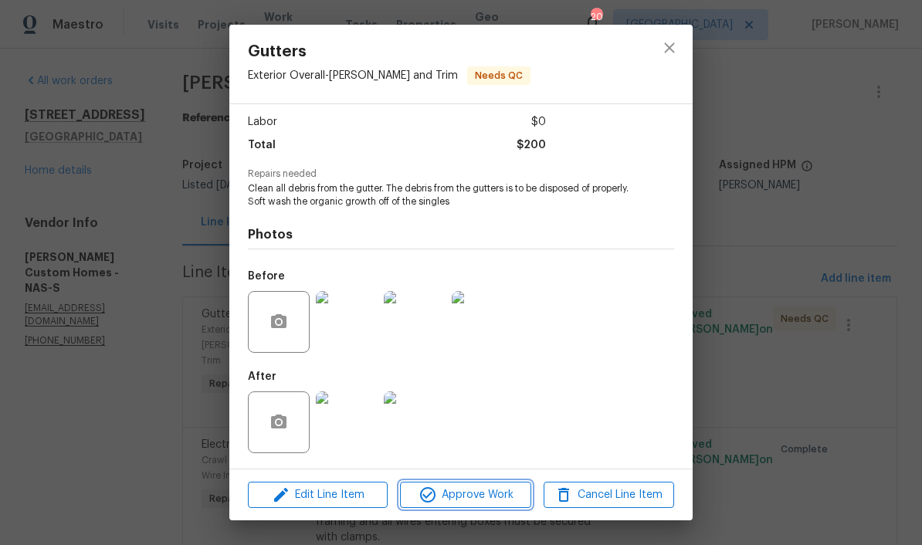
click at [494, 497] on span "Approve Work" at bounding box center [465, 495] width 121 height 19
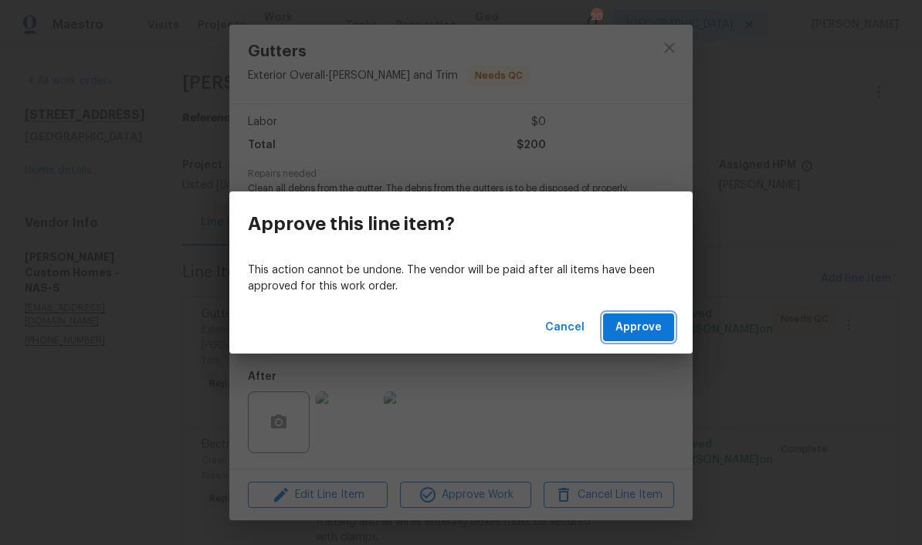
click at [643, 323] on span "Approve" at bounding box center [638, 327] width 46 height 19
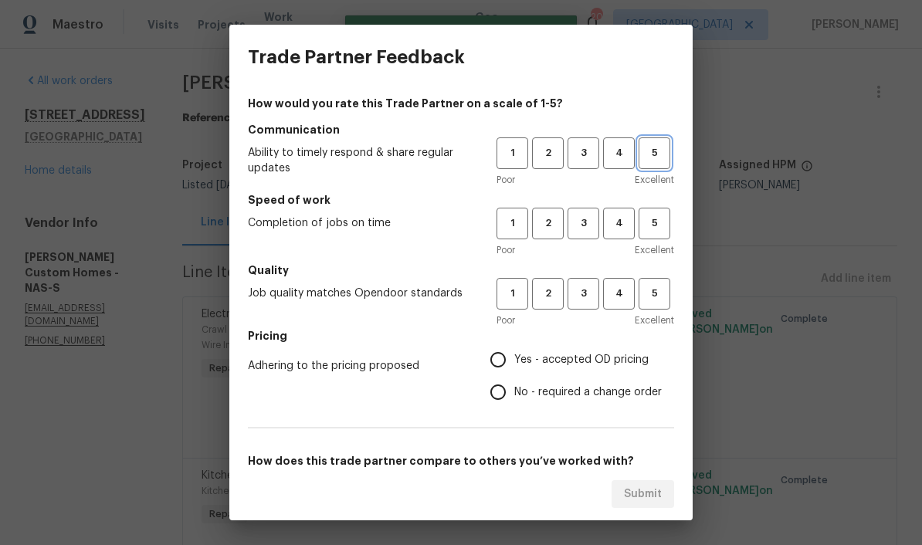
click at [643, 157] on span "5" at bounding box center [654, 153] width 29 height 18
click at [620, 225] on span "4" at bounding box center [619, 224] width 29 height 18
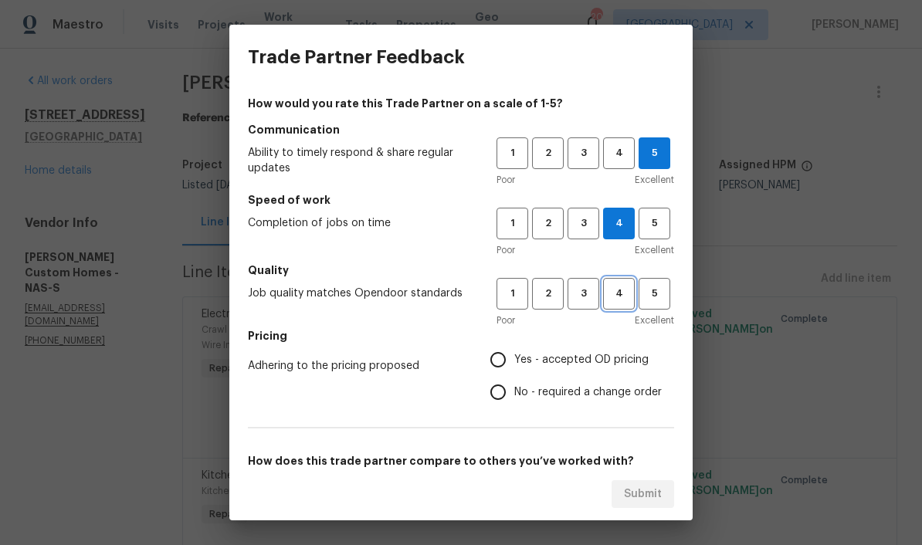
click at [615, 293] on span "4" at bounding box center [619, 294] width 29 height 18
click at [510, 360] on input "Yes - accepted OD pricing" at bounding box center [498, 360] width 32 height 32
radio input "true"
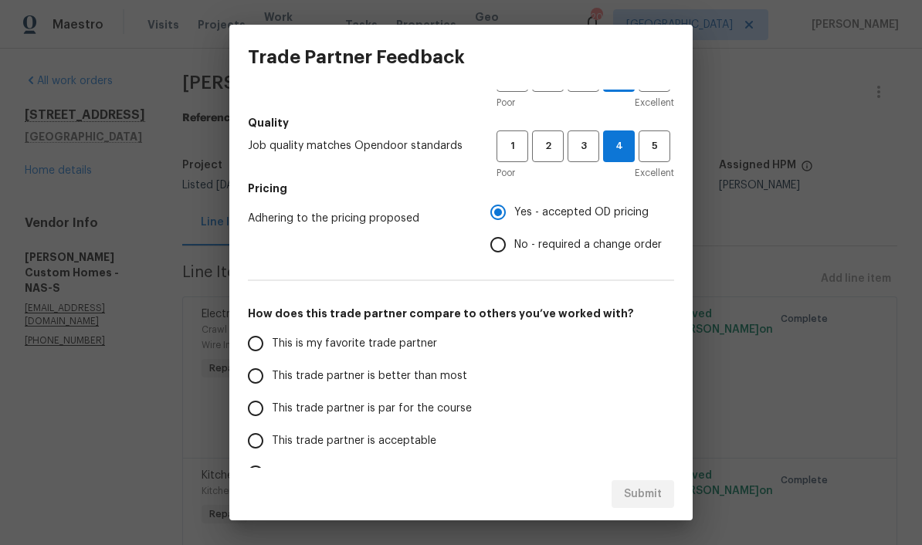
scroll to position [159, 0]
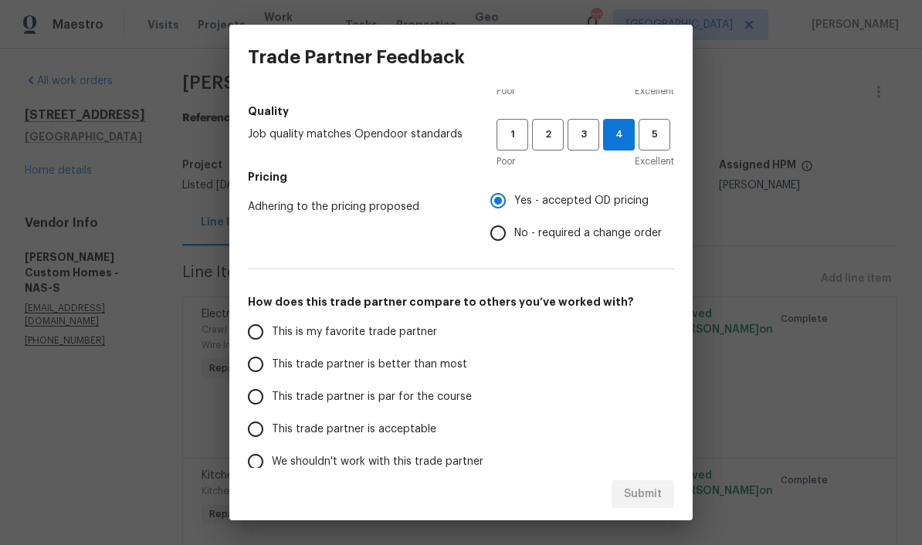
click at [263, 364] on input "This trade partner is better than most" at bounding box center [255, 364] width 32 height 32
click at [643, 488] on span "Submit" at bounding box center [643, 494] width 38 height 19
radio input "true"
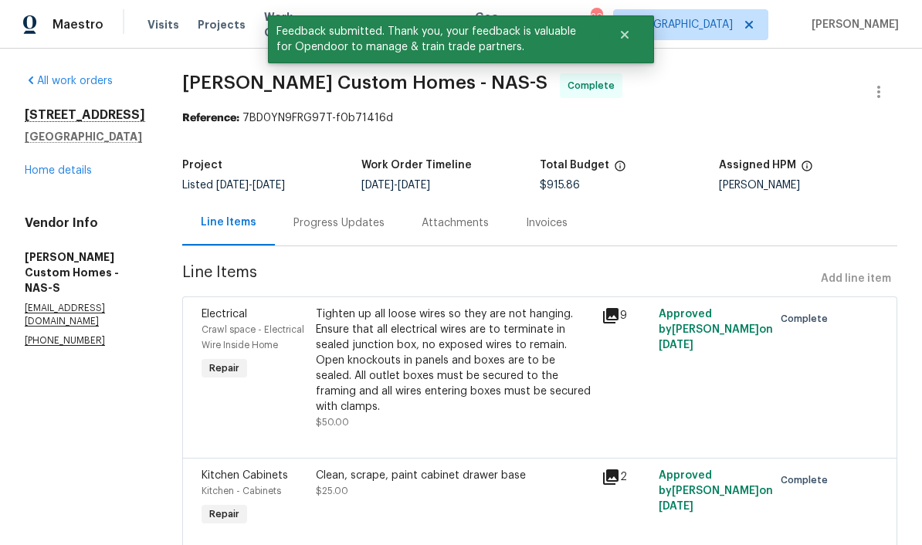
click at [55, 174] on link "Home details" at bounding box center [58, 170] width 67 height 11
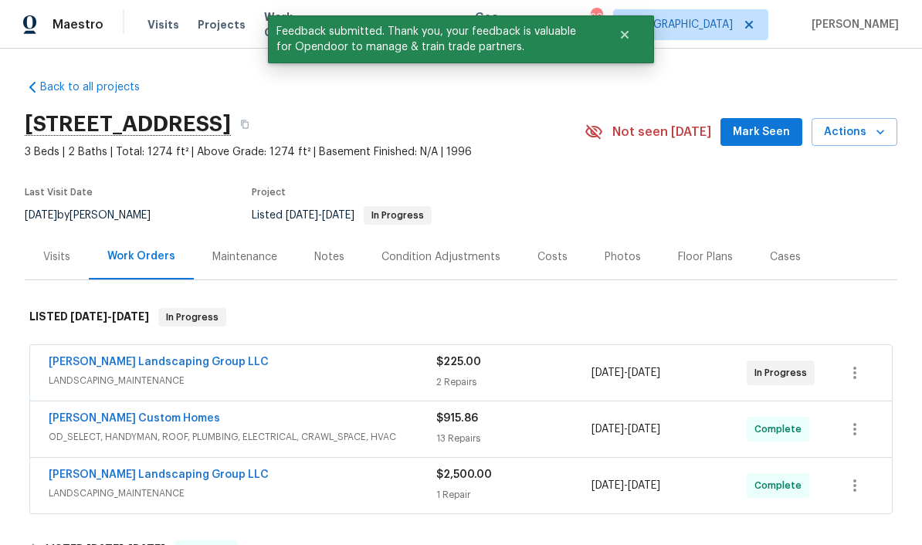
click at [643, 127] on span "Mark Seen" at bounding box center [761, 132] width 57 height 19
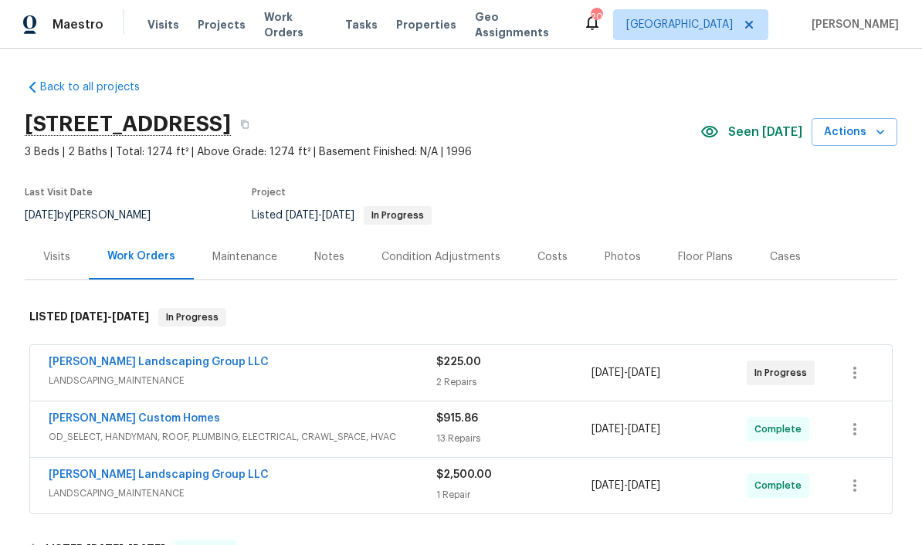
click at [183, 357] on link "[PERSON_NAME] Landscaping Group LLC" at bounding box center [159, 362] width 220 height 11
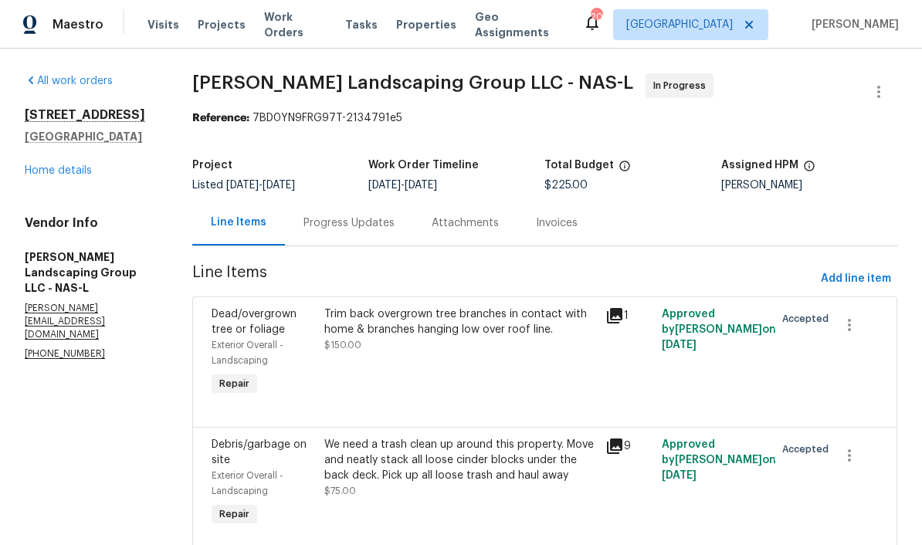
click at [54, 173] on link "Home details" at bounding box center [58, 170] width 67 height 11
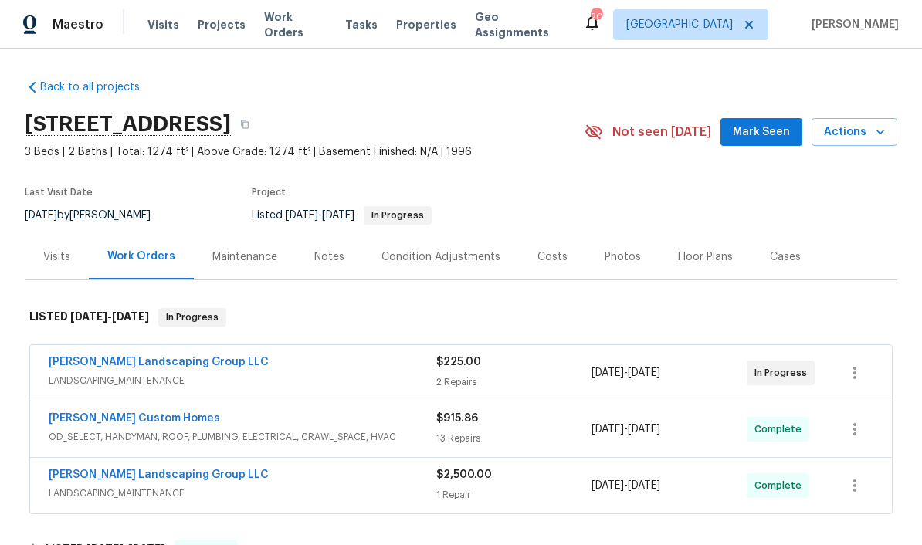
click at [186, 362] on link "[PERSON_NAME] Landscaping Group LLC" at bounding box center [159, 362] width 220 height 11
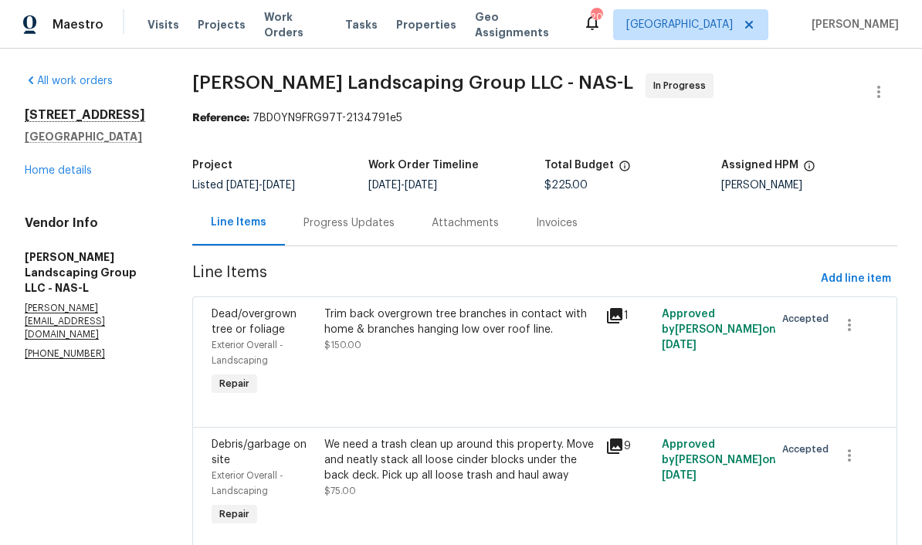
click at [395, 218] on div "Progress Updates" at bounding box center [348, 222] width 91 height 15
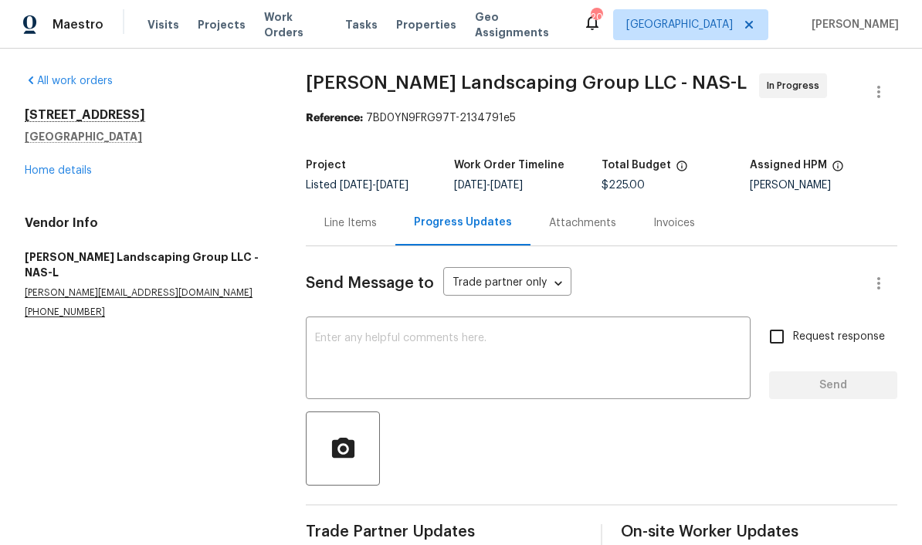
scroll to position [29, 0]
click at [424, 333] on textarea at bounding box center [528, 360] width 426 height 54
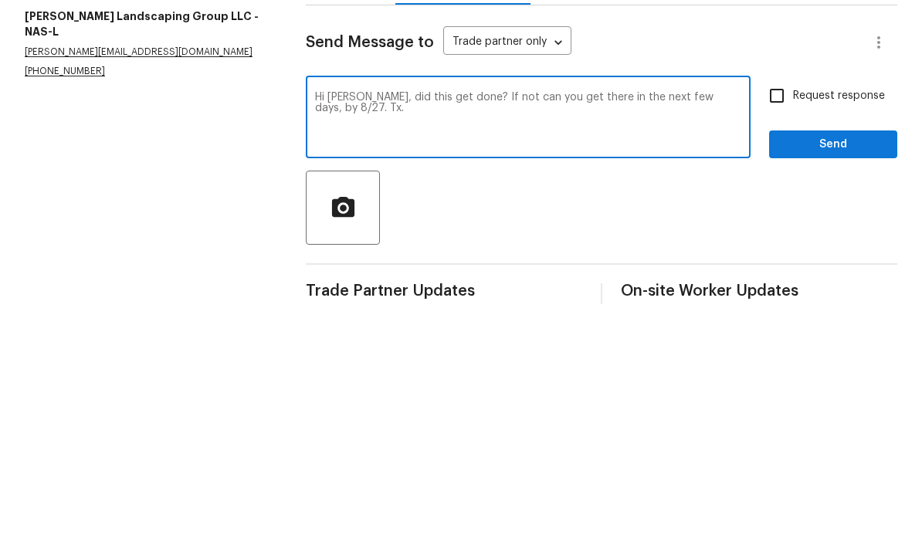
type textarea "Hi Juan, did this get done? If not can you get there in the next few days, by 8…"
click at [643, 376] on span "Send" at bounding box center [832, 385] width 103 height 19
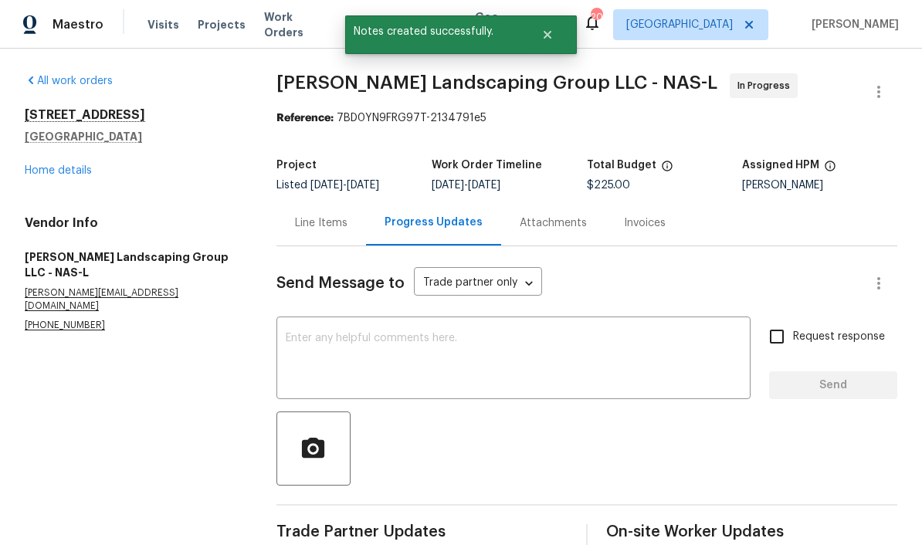
click at [53, 165] on link "Home details" at bounding box center [58, 170] width 67 height 11
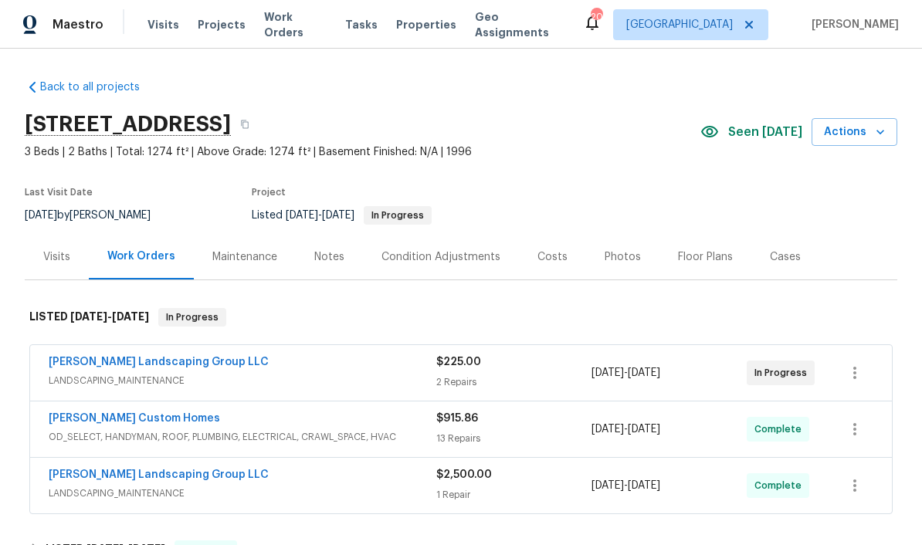
click at [309, 24] on span "Work Orders" at bounding box center [295, 24] width 63 height 31
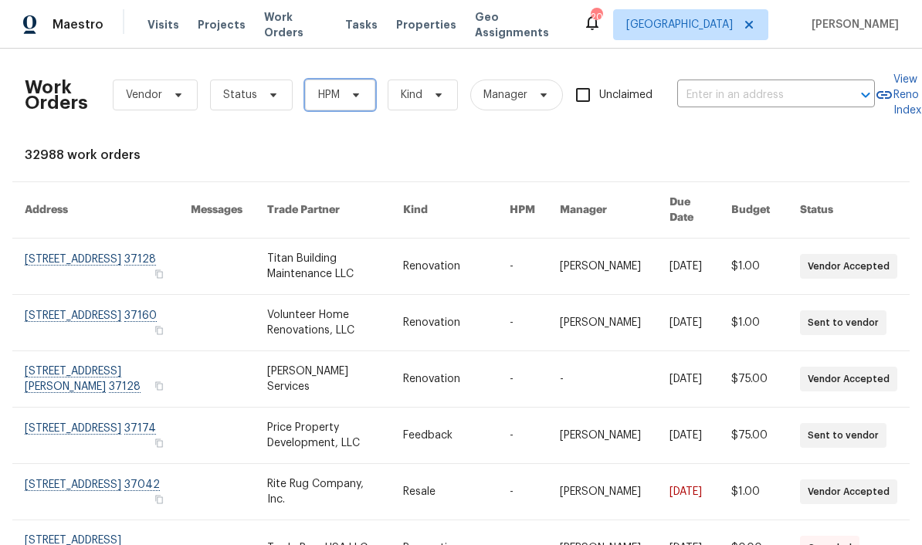
click at [357, 90] on icon at bounding box center [356, 95] width 12 height 12
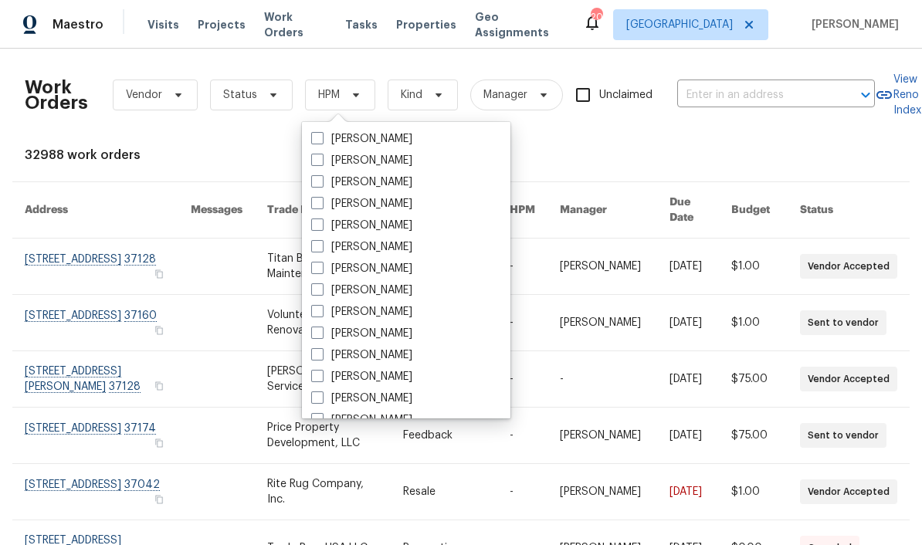
click at [403, 313] on label "[PERSON_NAME]" at bounding box center [361, 311] width 101 height 15
click at [321, 313] on input "[PERSON_NAME]" at bounding box center [316, 309] width 10 height 10
checkbox input "true"
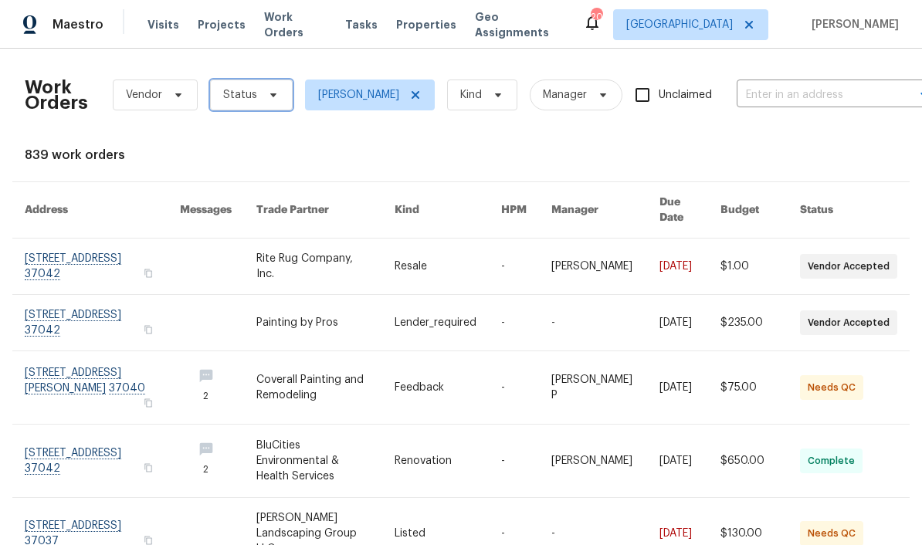
click at [271, 93] on icon at bounding box center [273, 95] width 12 height 12
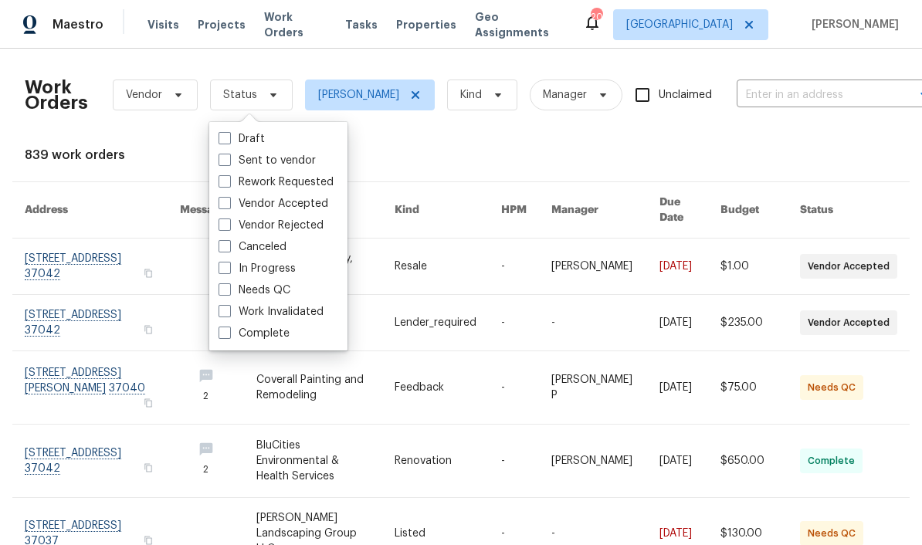
click at [282, 276] on label "In Progress" at bounding box center [256, 268] width 77 height 15
click at [229, 271] on input "In Progress" at bounding box center [223, 266] width 10 height 10
checkbox input "true"
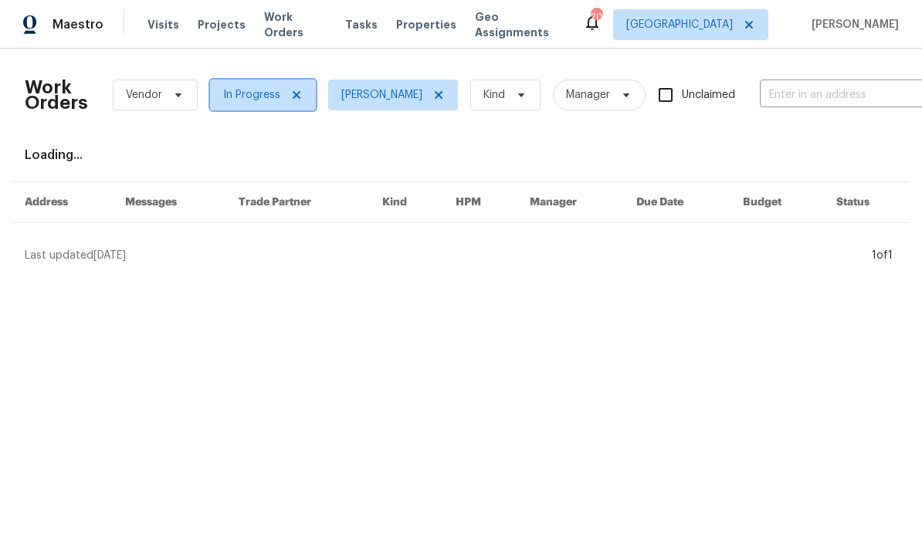
click at [294, 92] on icon at bounding box center [296, 95] width 12 height 12
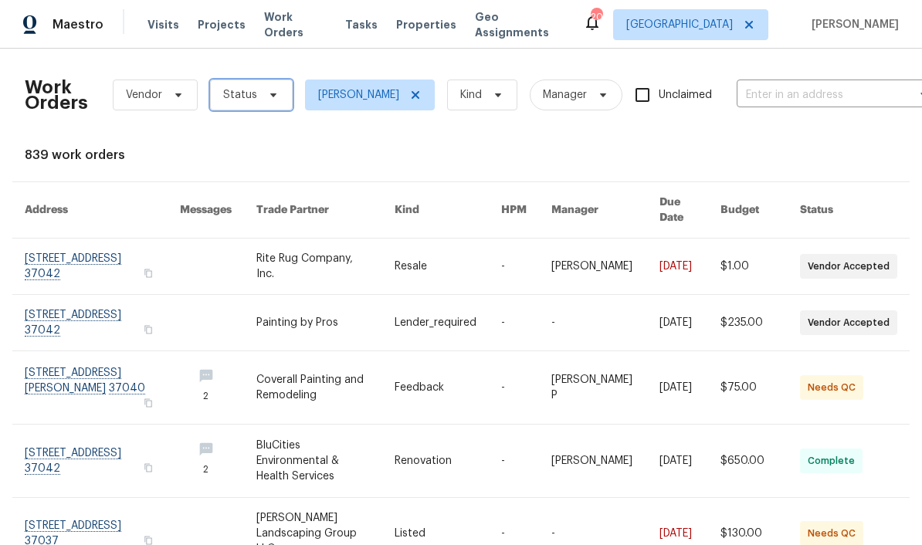
click at [271, 99] on icon at bounding box center [273, 95] width 12 height 12
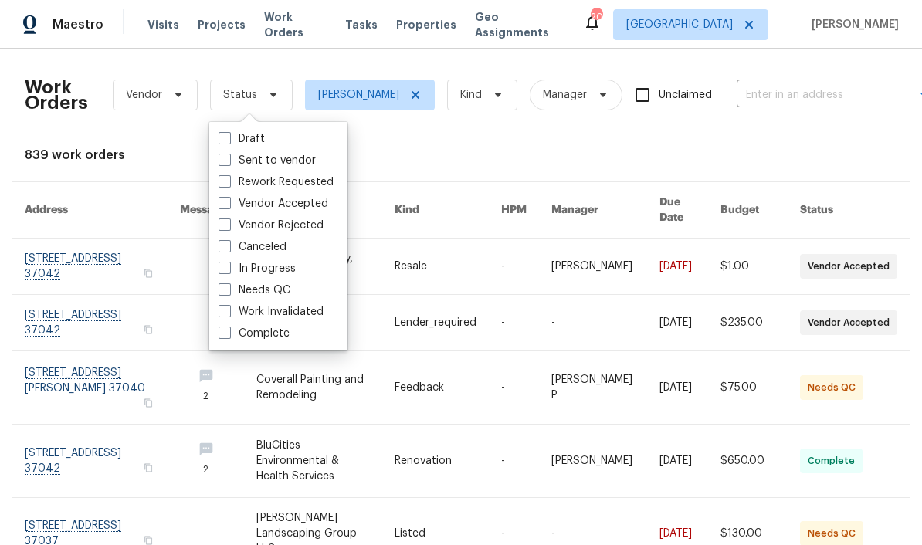
click at [228, 288] on span at bounding box center [224, 289] width 12 height 12
click at [228, 288] on input "Needs QC" at bounding box center [223, 288] width 10 height 10
checkbox input "true"
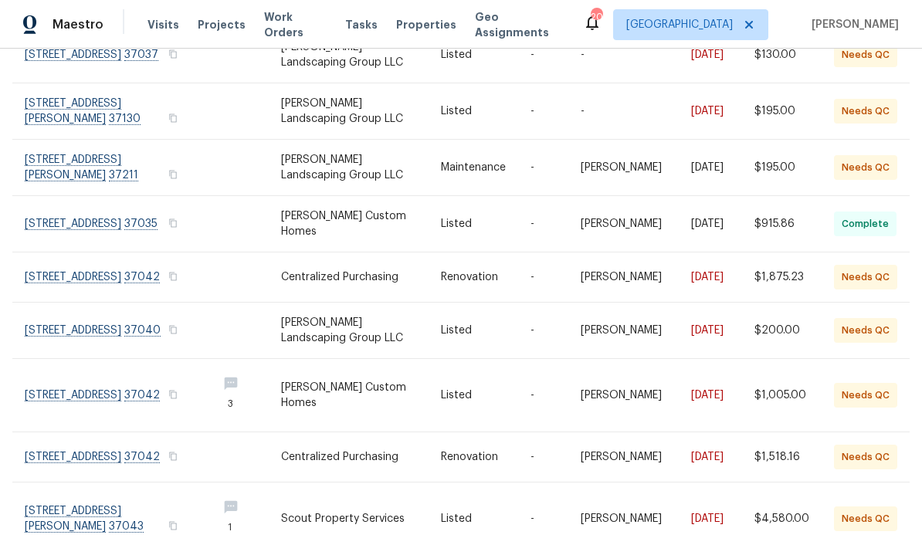
scroll to position [282, 0]
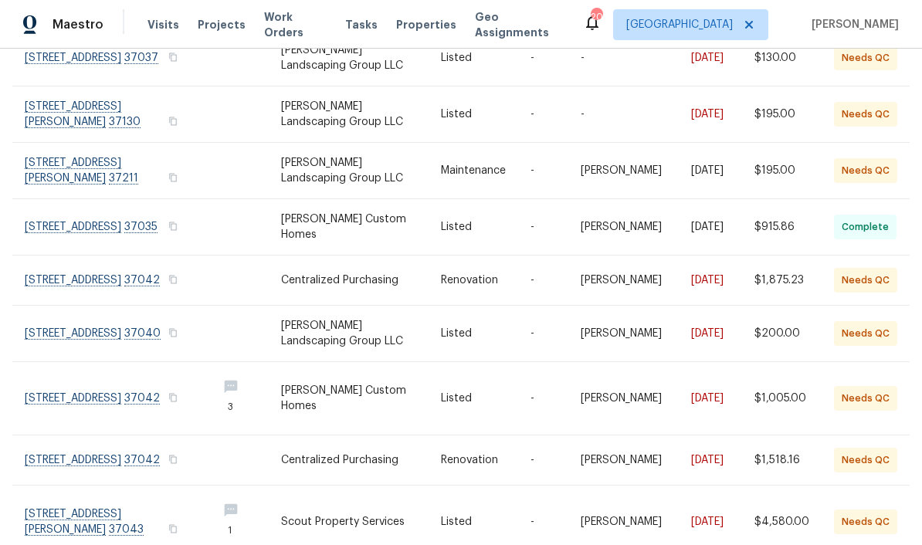
click at [122, 382] on link at bounding box center [115, 398] width 180 height 73
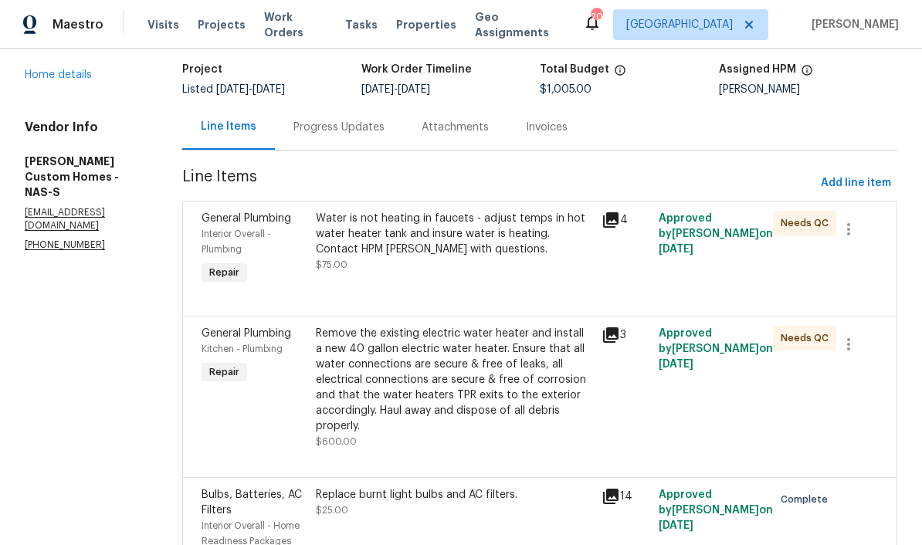
scroll to position [57, 0]
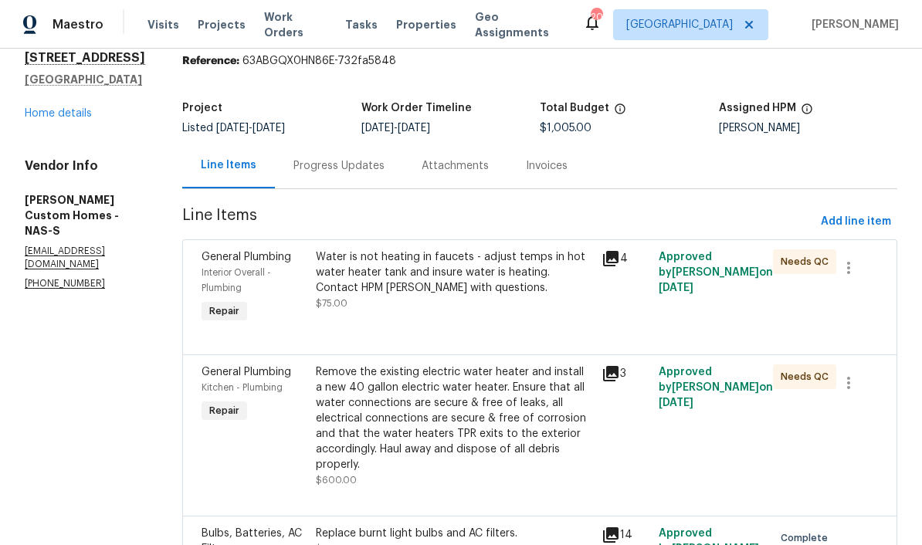
click at [437, 263] on div "Water is not heating in faucets - adjust temps in hot water heater tank and ins…" at bounding box center [454, 272] width 276 height 46
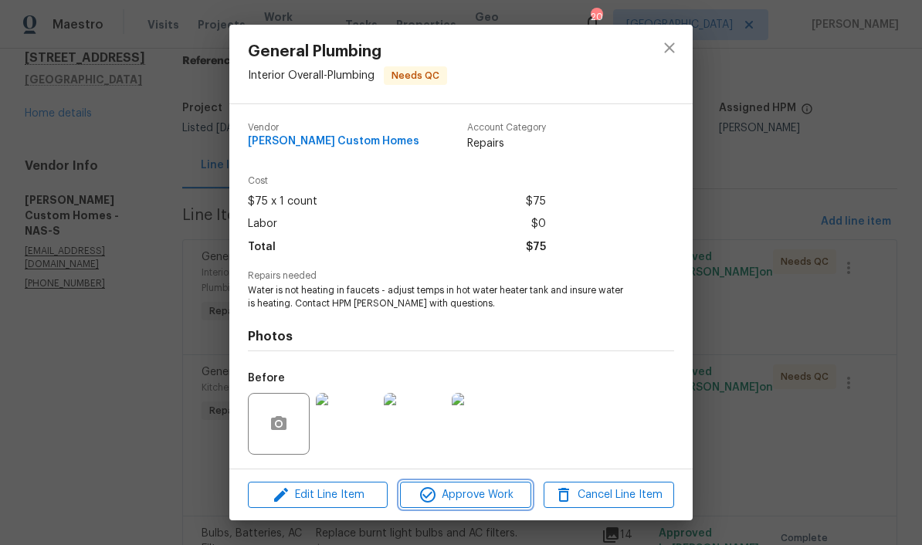
click at [481, 496] on span "Approve Work" at bounding box center [465, 495] width 121 height 19
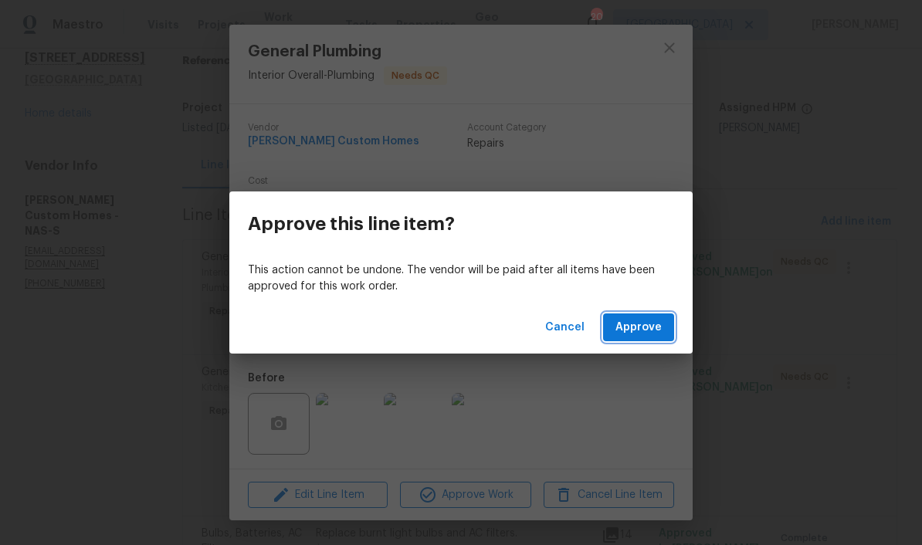
click at [637, 321] on span "Approve" at bounding box center [638, 327] width 46 height 19
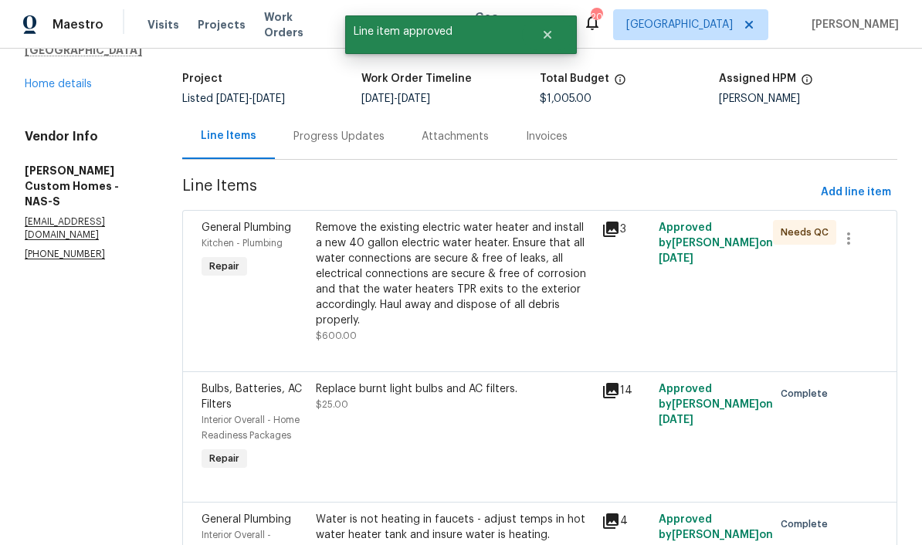
scroll to position [87, 0]
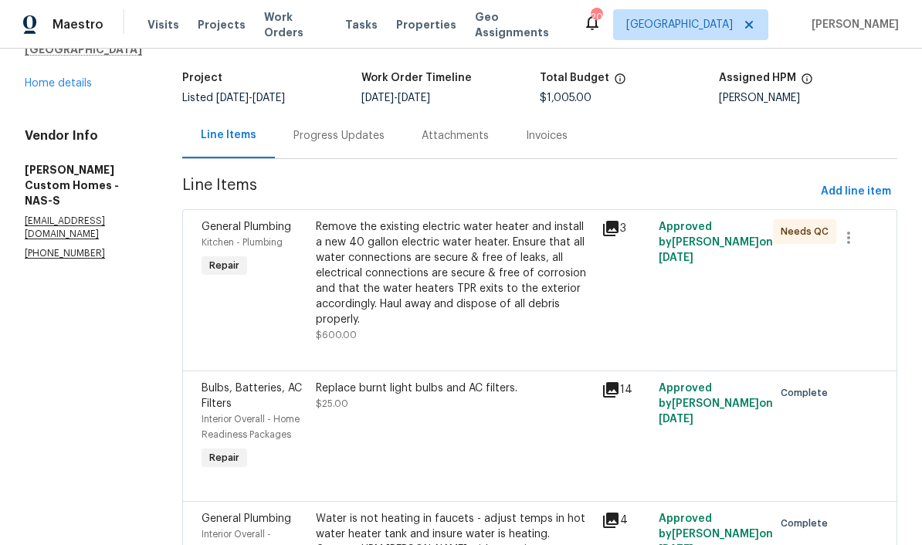
click at [384, 138] on div "Progress Updates" at bounding box center [338, 135] width 91 height 15
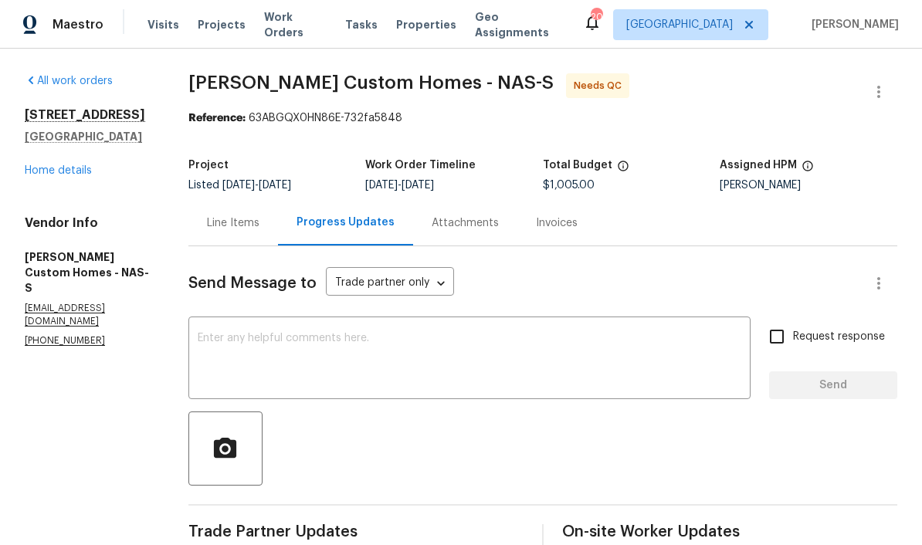
click at [259, 225] on div "Line Items" at bounding box center [233, 222] width 53 height 15
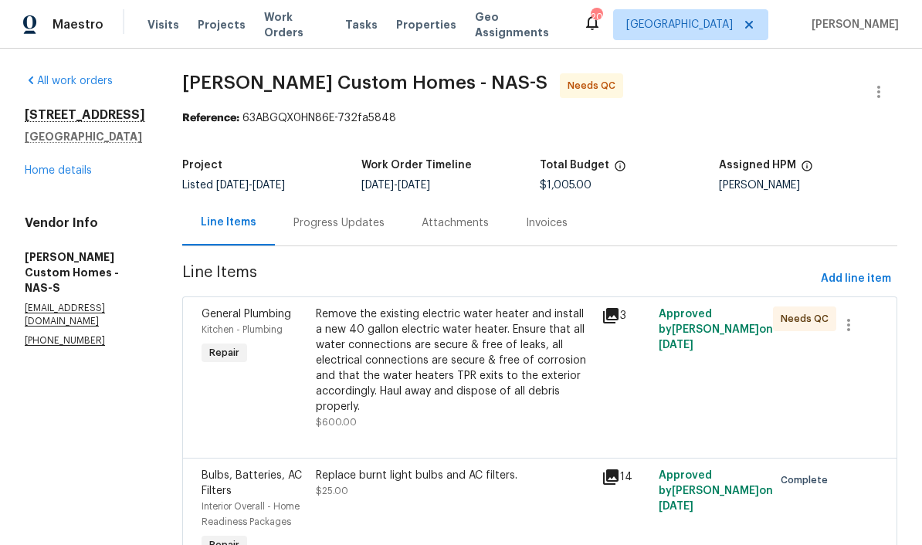
click at [406, 313] on div "Remove the existing electric water heater and install a new 40 gallon electric …" at bounding box center [454, 361] width 276 height 108
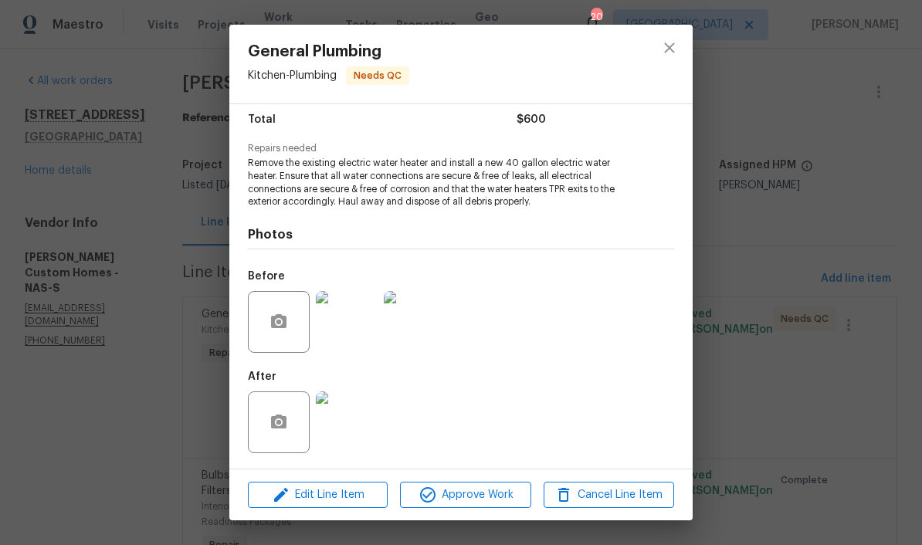
scroll to position [129, 0]
click at [353, 434] on img at bounding box center [347, 422] width 62 height 62
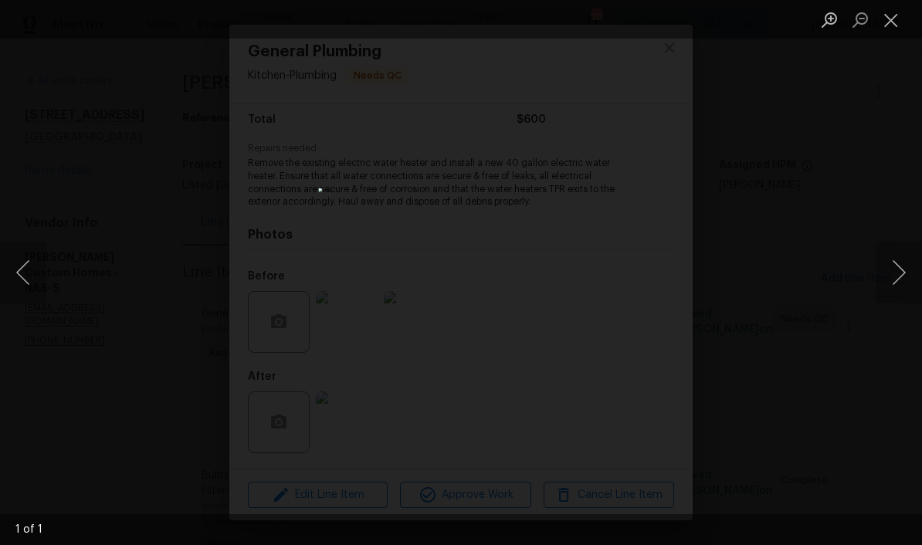
scroll to position [66, 0]
click at [643, 22] on button "Close lightbox" at bounding box center [891, 19] width 31 height 27
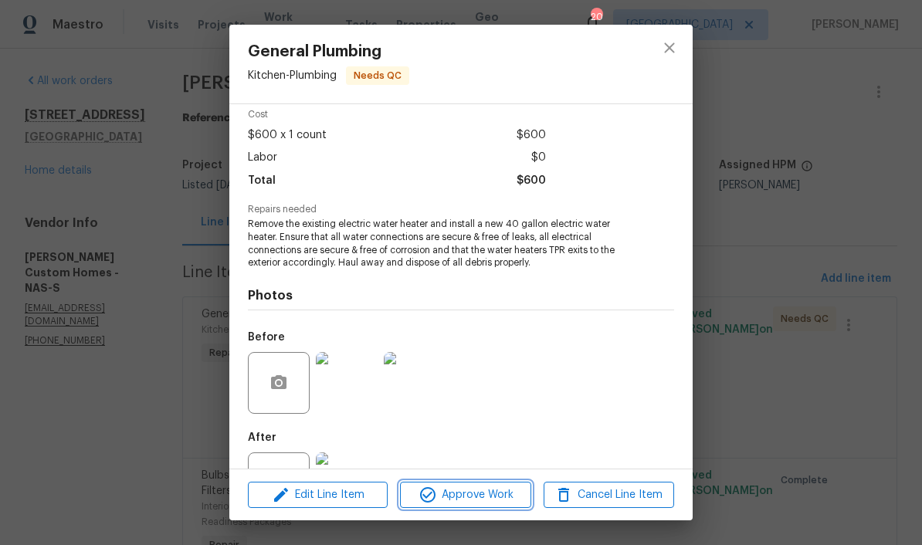
click at [491, 497] on span "Approve Work" at bounding box center [465, 495] width 121 height 19
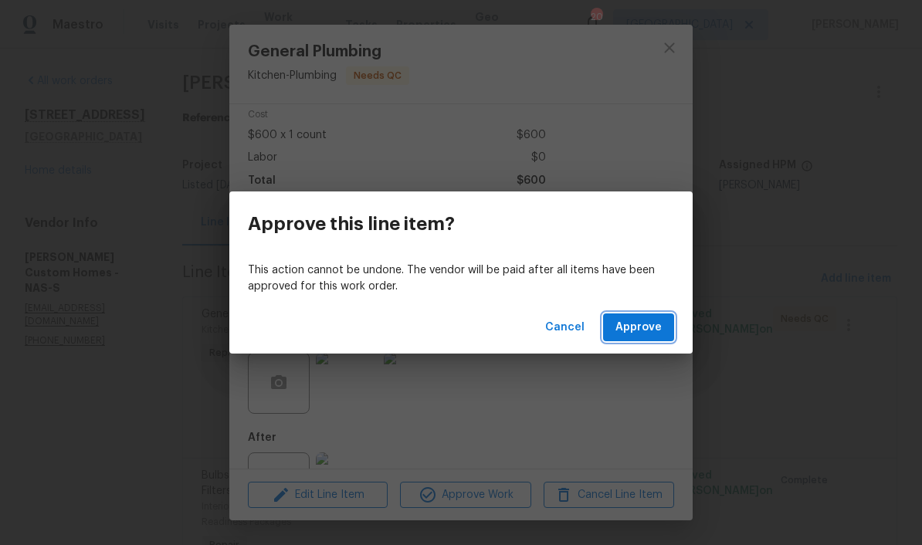
click at [643, 324] on span "Approve" at bounding box center [638, 327] width 46 height 19
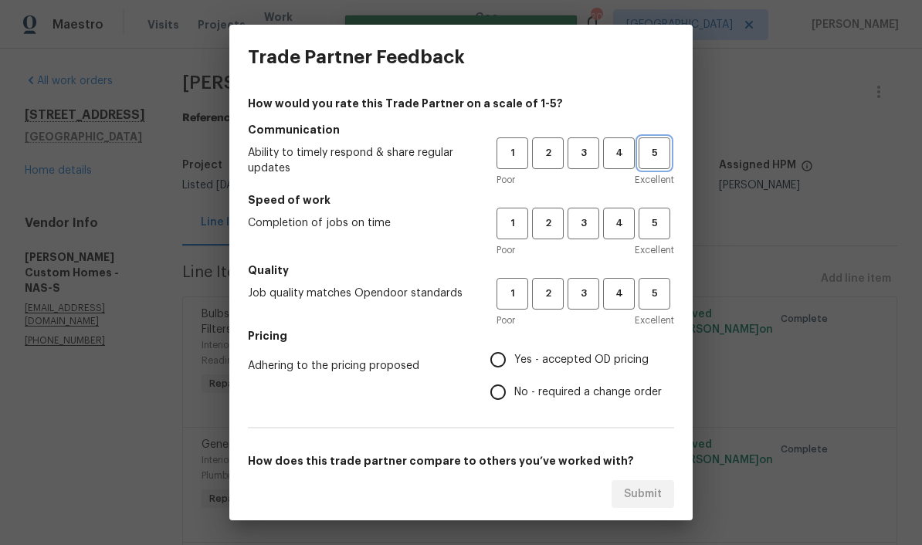
click at [643, 158] on span "5" at bounding box center [654, 153] width 29 height 18
click at [618, 228] on span "4" at bounding box center [619, 224] width 29 height 18
click at [624, 303] on button "4" at bounding box center [619, 294] width 32 height 32
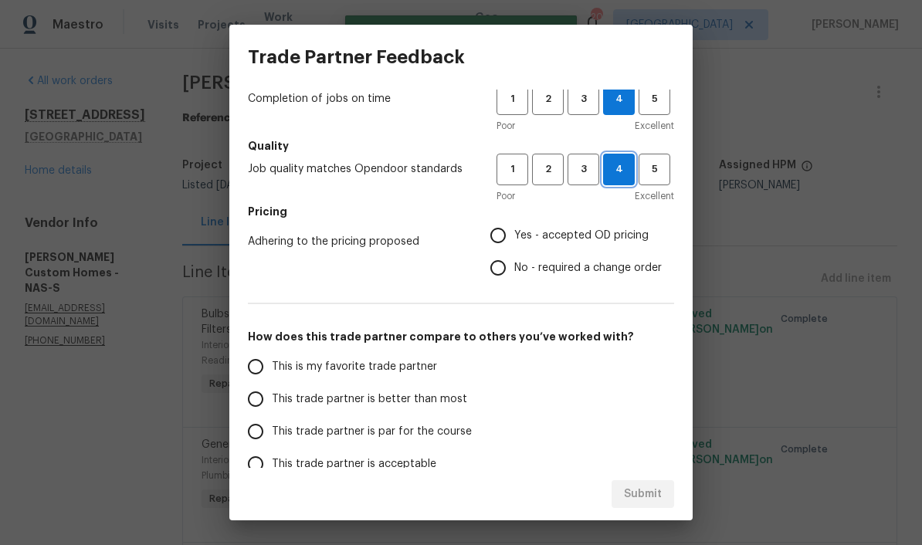
scroll to position [125, 0]
click at [510, 239] on input "Yes - accepted OD pricing" at bounding box center [498, 234] width 32 height 32
radio input "true"
click at [261, 407] on input "This trade partner is better than most" at bounding box center [255, 398] width 32 height 32
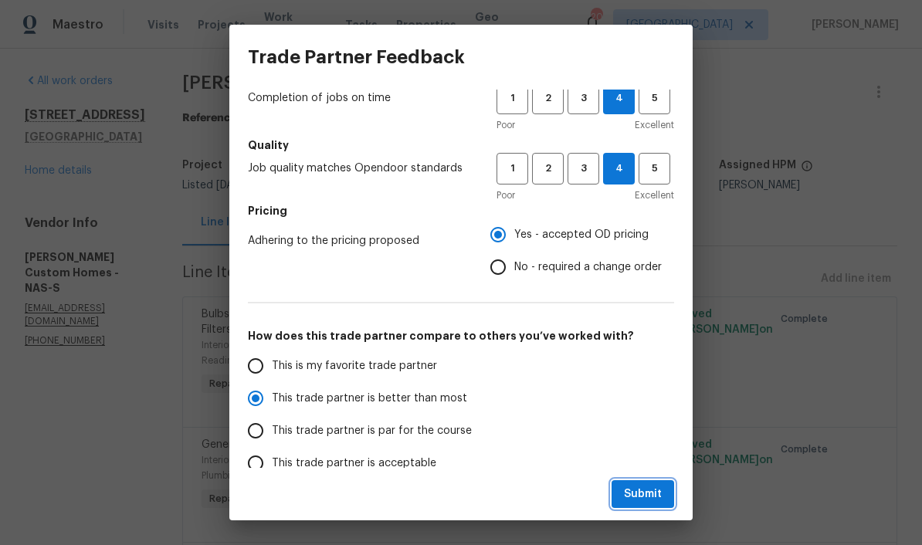
click at [643, 494] on span "Submit" at bounding box center [643, 494] width 38 height 19
radio input "true"
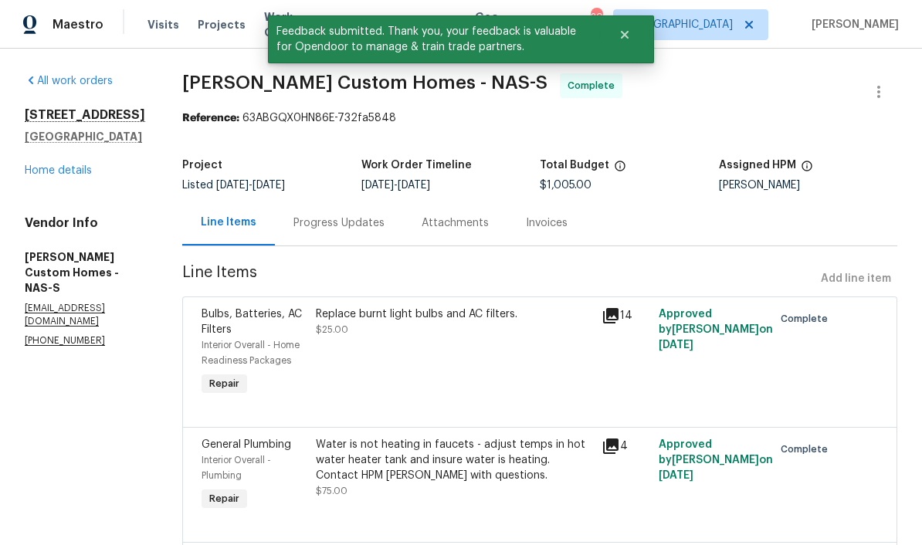
click at [53, 174] on link "Home details" at bounding box center [58, 170] width 67 height 11
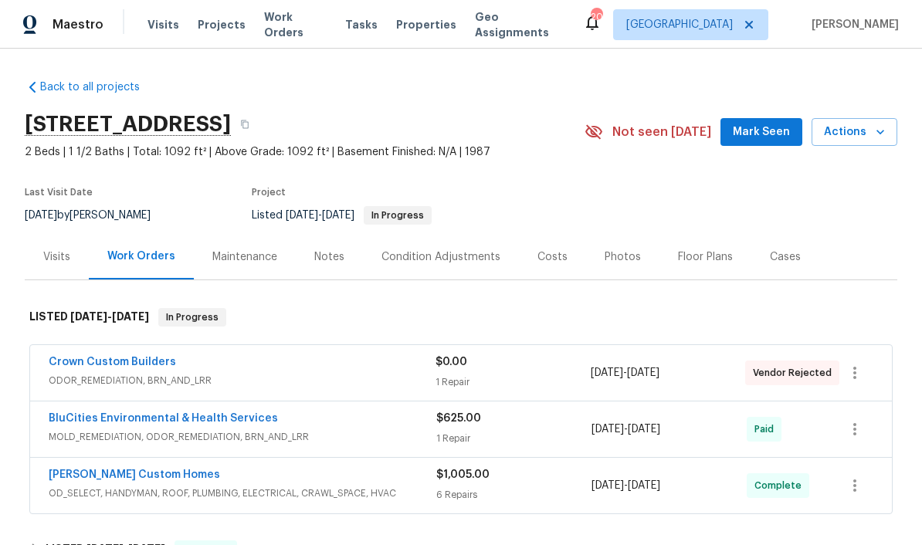
click at [643, 136] on span "Mark Seen" at bounding box center [761, 132] width 57 height 19
click at [339, 255] on div "Notes" at bounding box center [329, 256] width 30 height 15
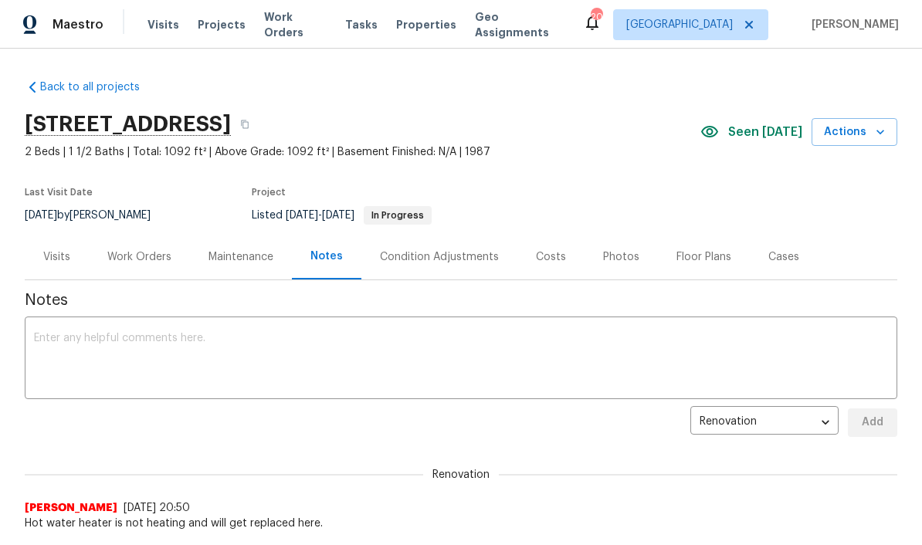
click at [363, 334] on textarea at bounding box center [461, 360] width 854 height 54
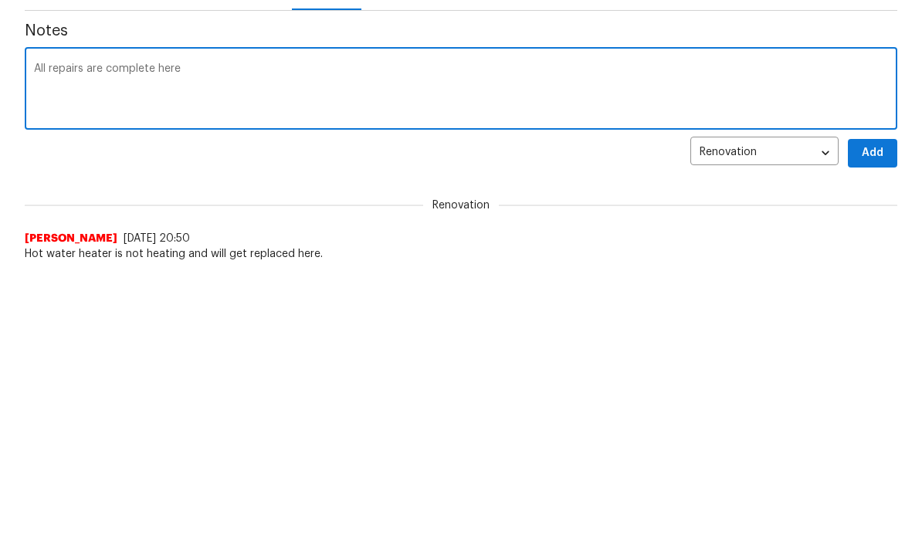
type textarea "All repairs are complete here"
click at [643, 413] on span "Add" at bounding box center [872, 422] width 25 height 19
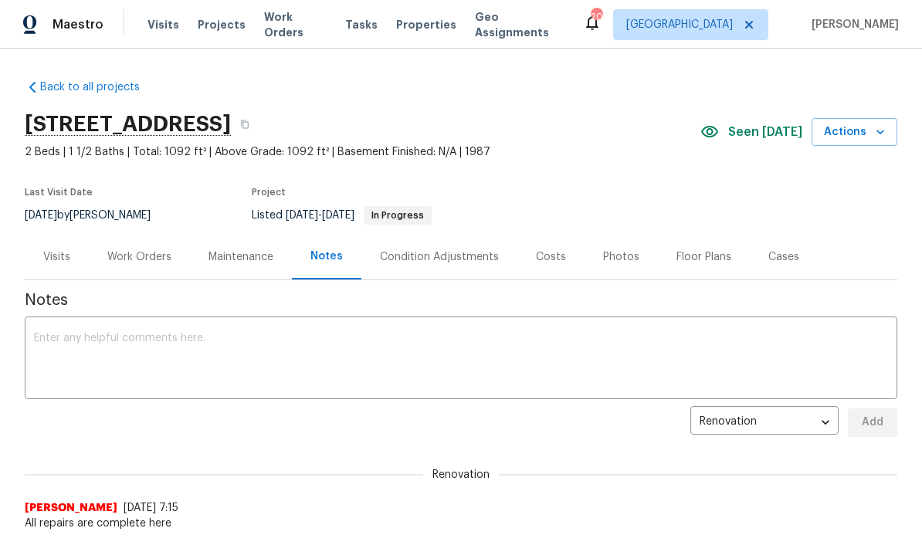
click at [307, 24] on span "Work Orders" at bounding box center [295, 24] width 63 height 31
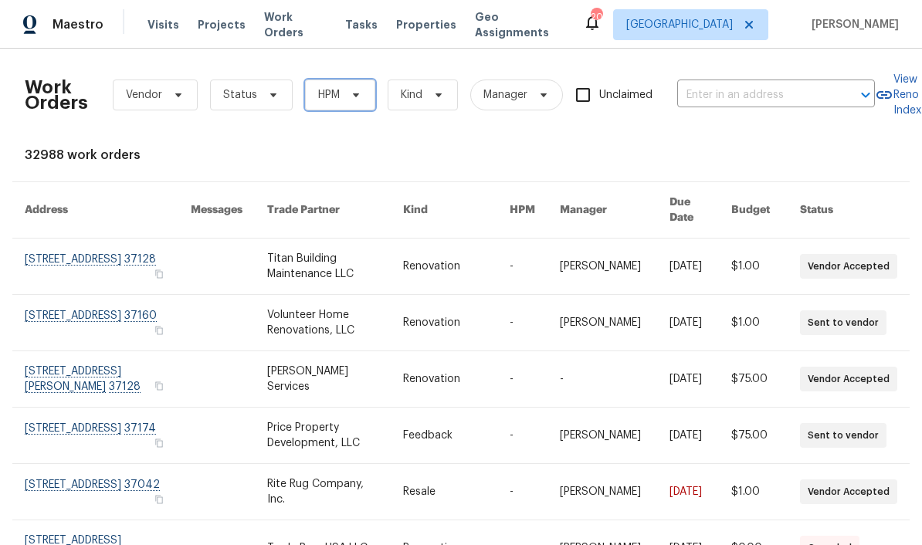
click at [363, 89] on span "HPM" at bounding box center [340, 95] width 70 height 31
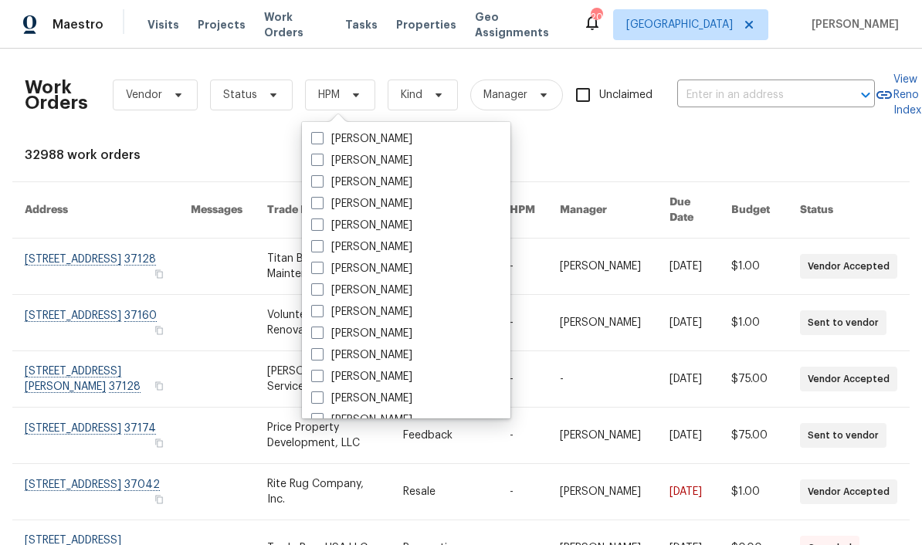
click at [404, 312] on label "[PERSON_NAME]" at bounding box center [361, 311] width 101 height 15
click at [321, 312] on input "[PERSON_NAME]" at bounding box center [316, 309] width 10 height 10
checkbox input "true"
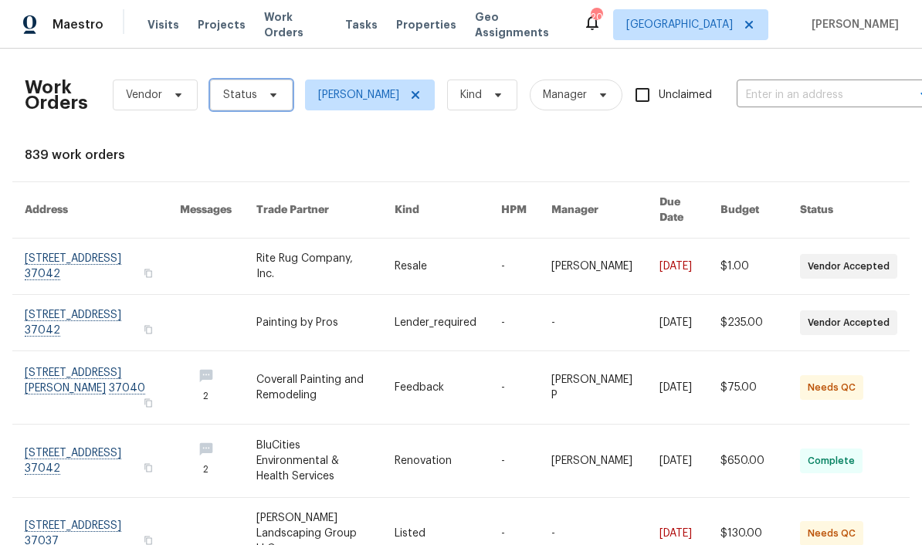
click at [276, 93] on icon at bounding box center [273, 95] width 12 height 12
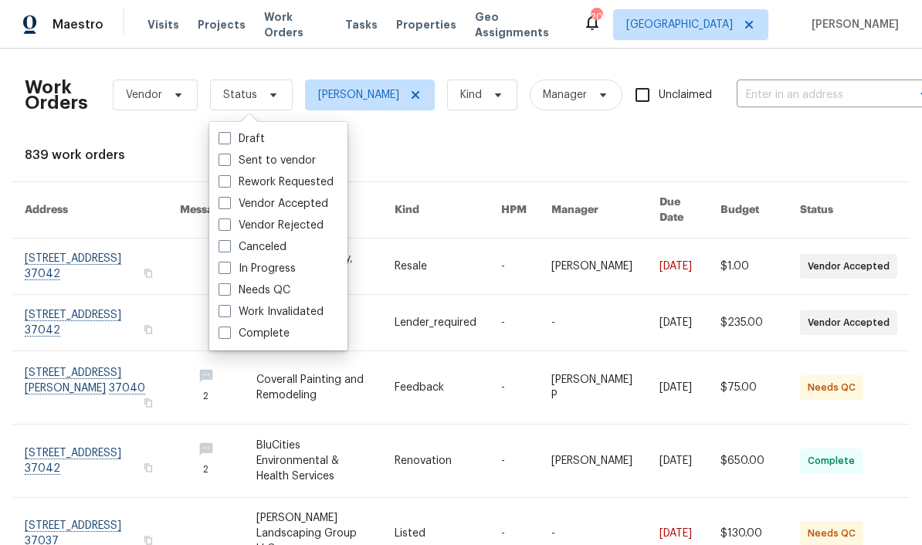
click at [231, 287] on label "Needs QC" at bounding box center [254, 290] width 72 height 15
click at [229, 287] on input "Needs QC" at bounding box center [223, 288] width 10 height 10
checkbox input "true"
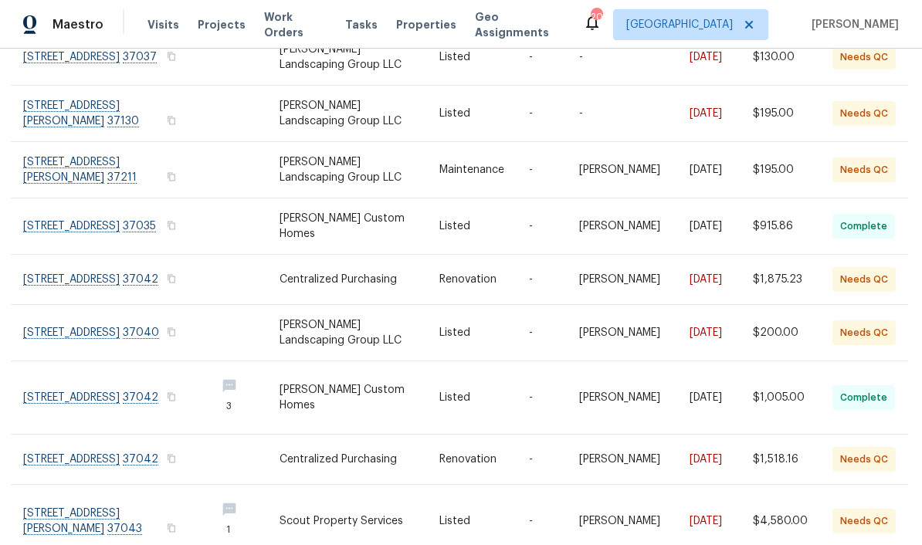
scroll to position [282, 2]
click at [109, 506] on link at bounding box center [113, 522] width 180 height 73
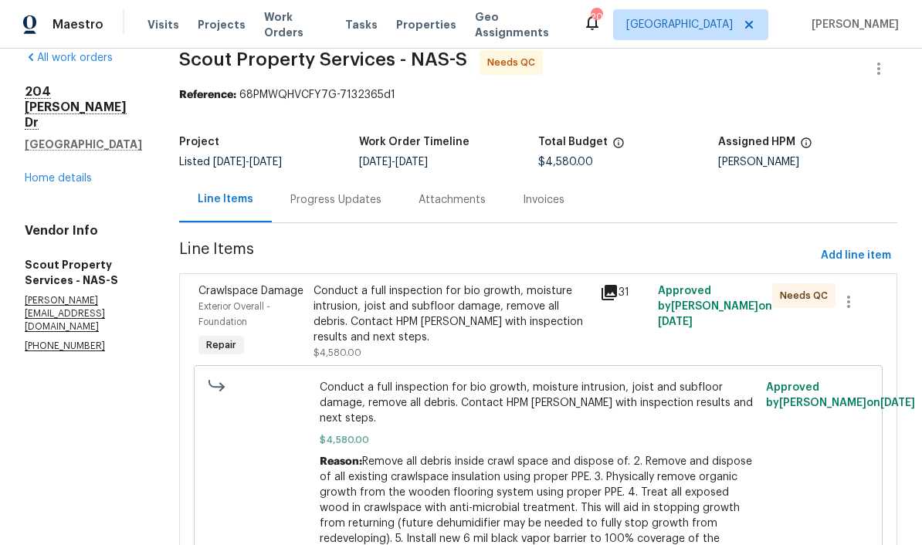
scroll to position [21, 0]
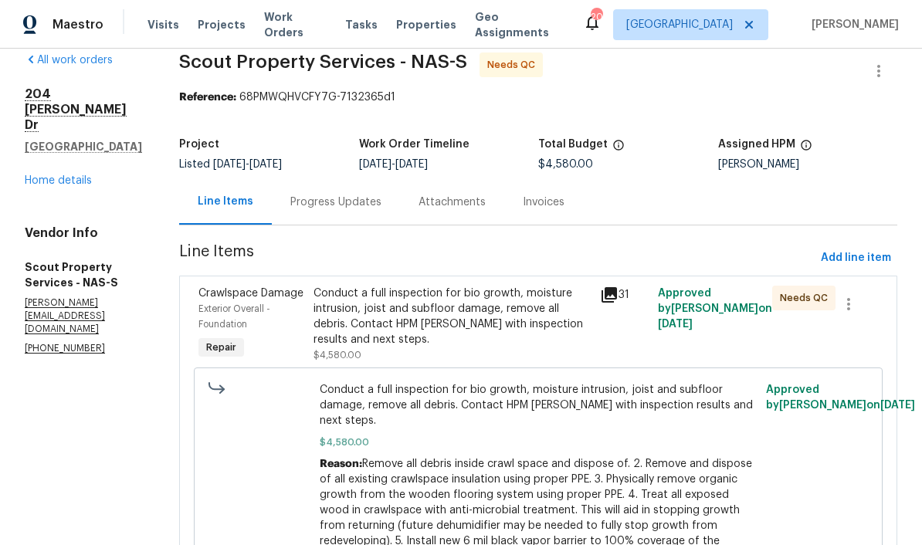
click at [401, 299] on div "Conduct a full inspection for bio growth, moisture intrusion, joist and subfloo…" at bounding box center [452, 317] width 278 height 62
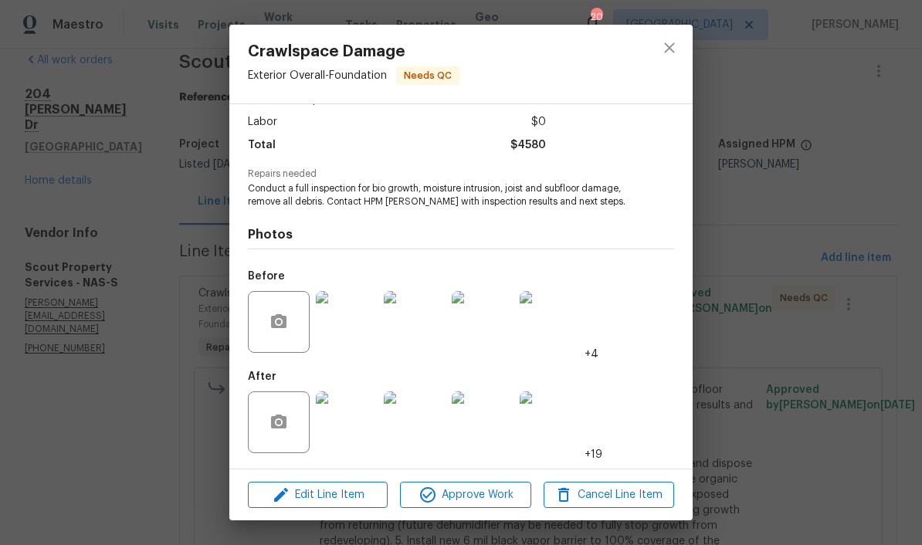
scroll to position [105, 0]
click at [351, 429] on img at bounding box center [347, 422] width 62 height 62
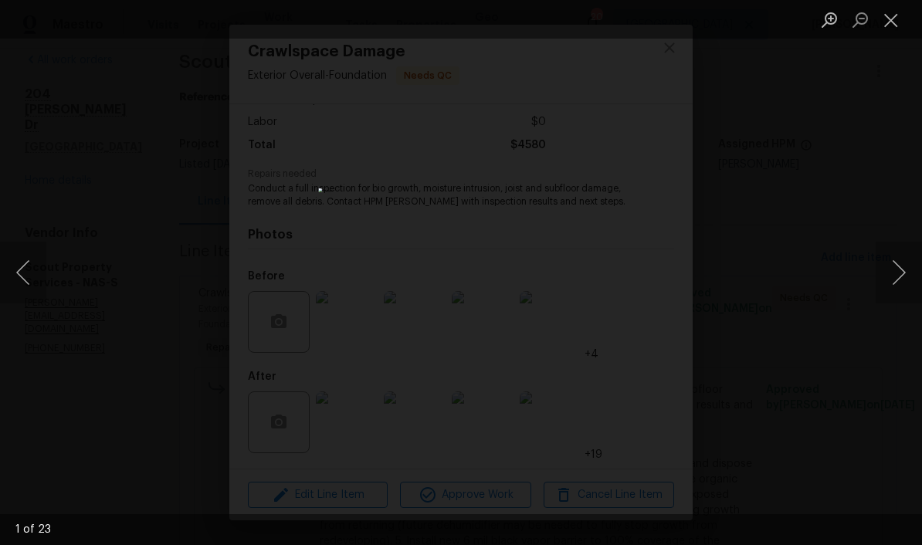
click at [643, 279] on button "Next image" at bounding box center [899, 273] width 46 height 62
click at [643, 276] on button "Next image" at bounding box center [899, 273] width 46 height 62
click at [643, 275] on button "Next image" at bounding box center [899, 273] width 46 height 62
click at [643, 22] on button "Close lightbox" at bounding box center [891, 19] width 31 height 27
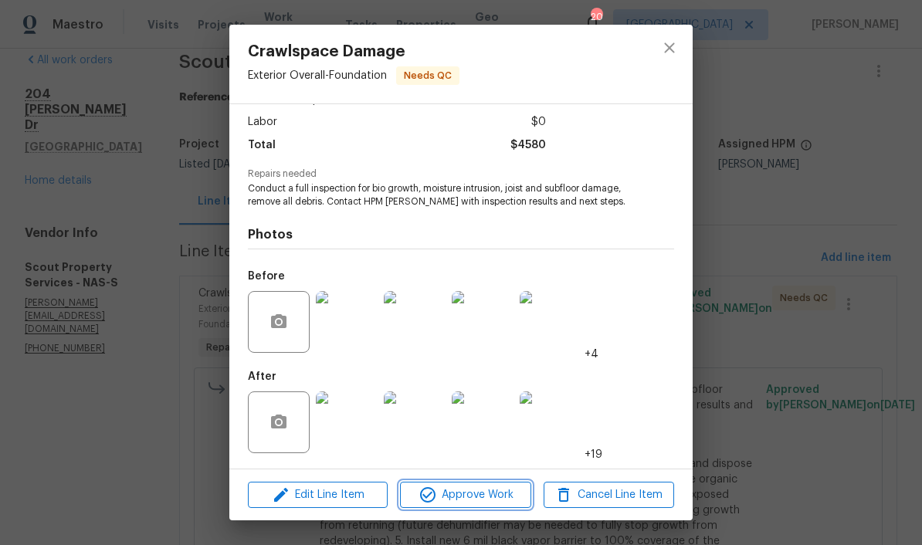
click at [473, 494] on span "Approve Work" at bounding box center [465, 495] width 121 height 19
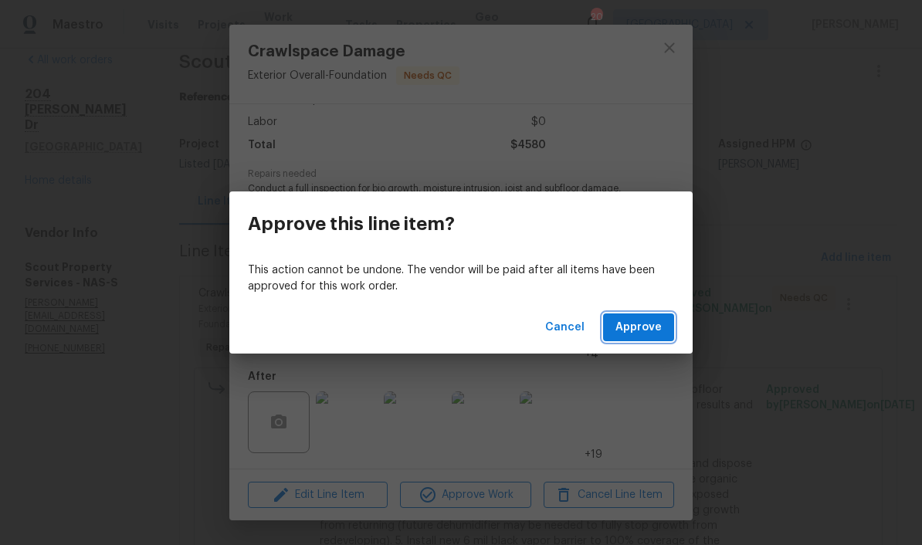
click at [643, 329] on span "Approve" at bounding box center [638, 327] width 46 height 19
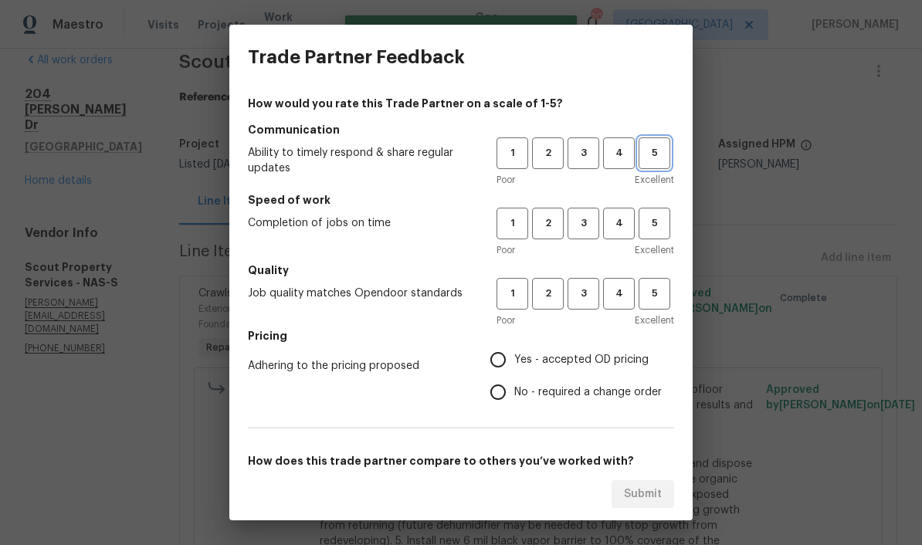
click at [643, 156] on span "5" at bounding box center [654, 153] width 29 height 18
click at [590, 227] on span "3" at bounding box center [583, 224] width 29 height 18
click at [643, 297] on span "5" at bounding box center [654, 294] width 29 height 18
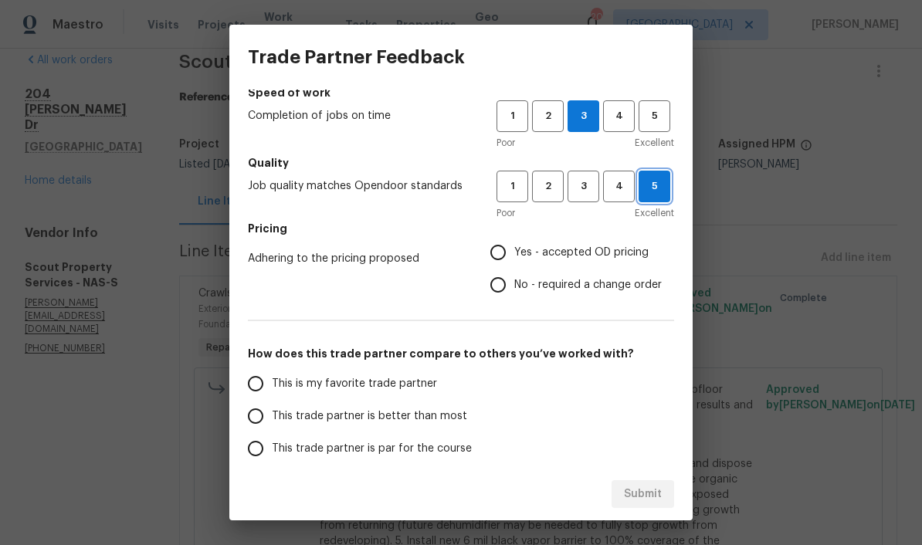
scroll to position [108, 0]
click at [611, 129] on button "4" at bounding box center [619, 116] width 32 height 32
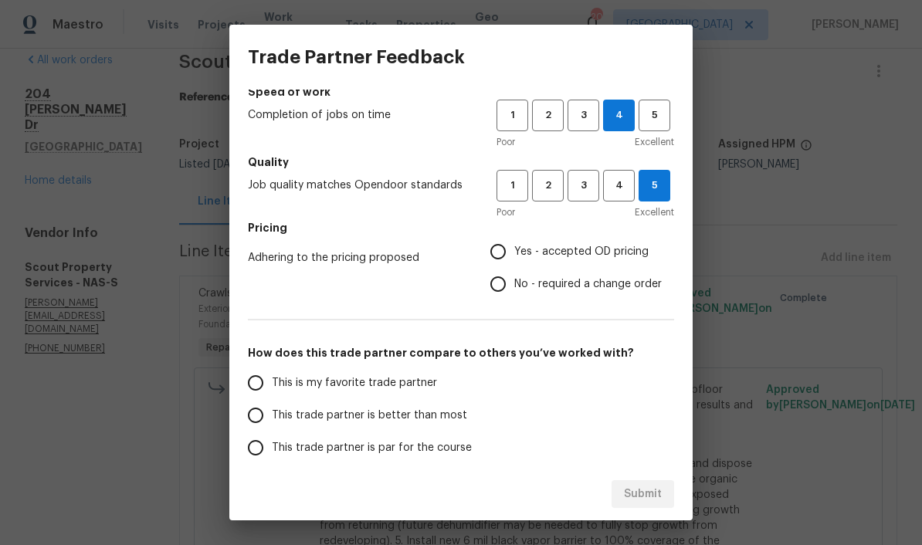
click at [506, 284] on input "No - required a change order" at bounding box center [498, 284] width 32 height 32
radio input "true"
click at [257, 386] on input "This is my favorite trade partner" at bounding box center [255, 383] width 32 height 32
click at [643, 491] on span "Submit" at bounding box center [643, 494] width 38 height 19
radio input "true"
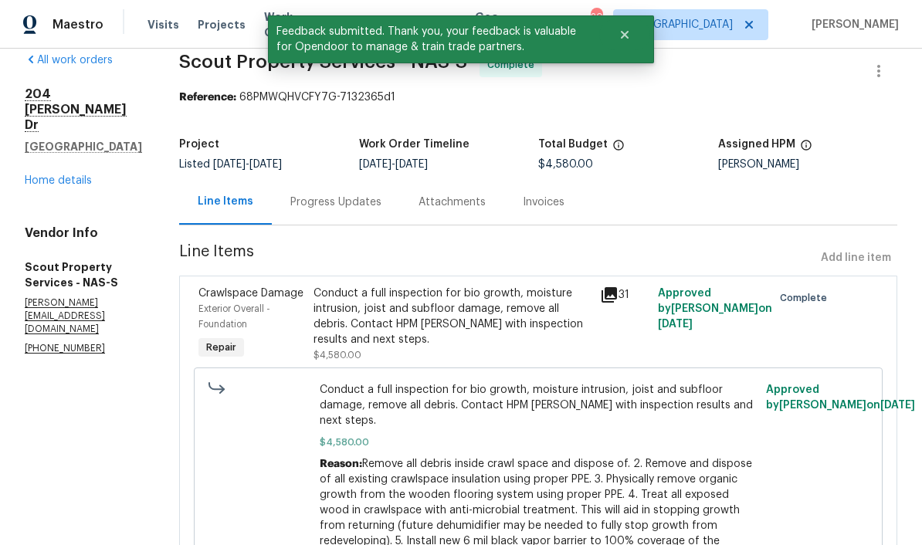
click at [41, 186] on link "Home details" at bounding box center [58, 180] width 67 height 11
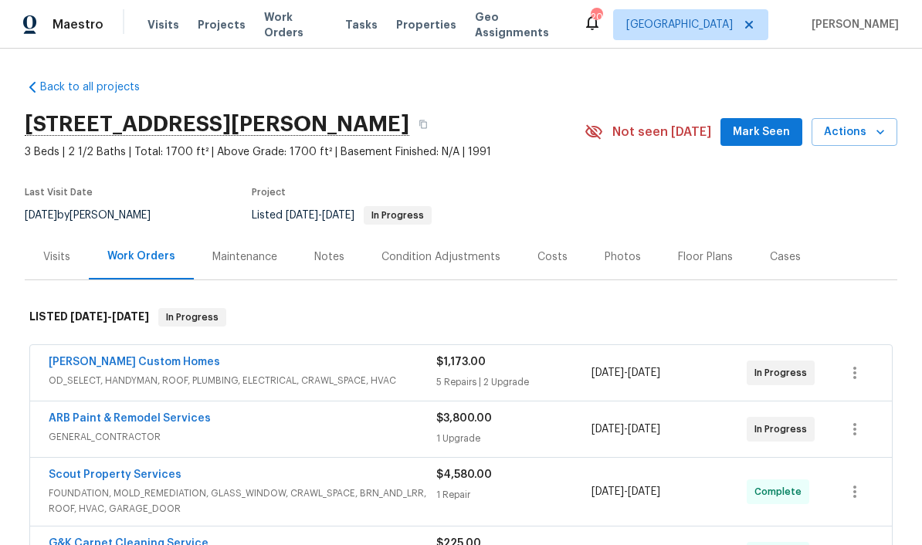
click at [643, 134] on span "Mark Seen" at bounding box center [761, 132] width 57 height 19
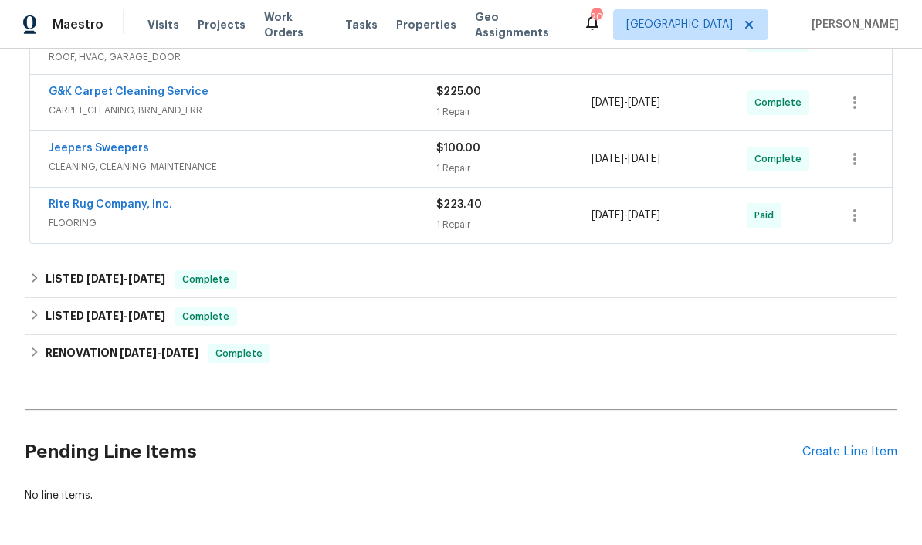
scroll to position [451, 0]
click at [643, 454] on div "Create Line Item" at bounding box center [849, 452] width 95 height 15
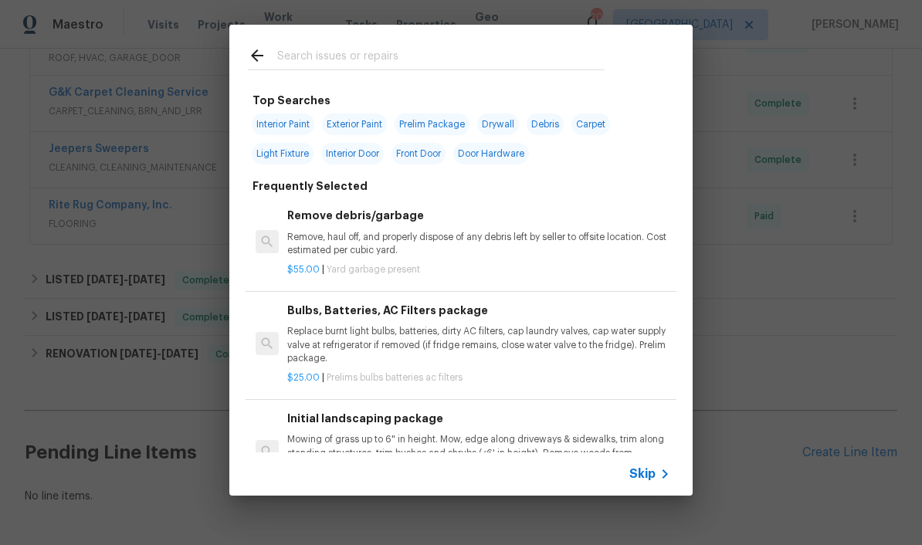
click at [354, 47] on input "text" at bounding box center [440, 57] width 327 height 23
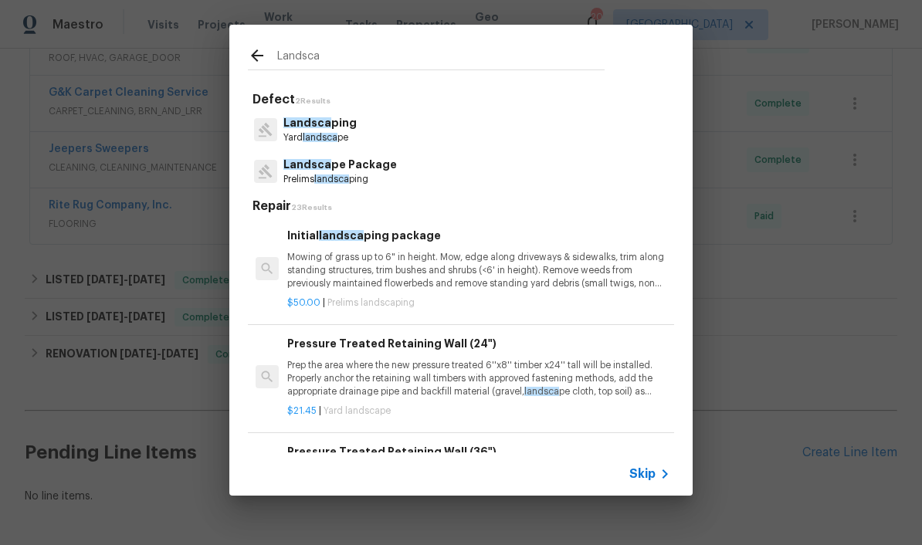
type input "Landscap"
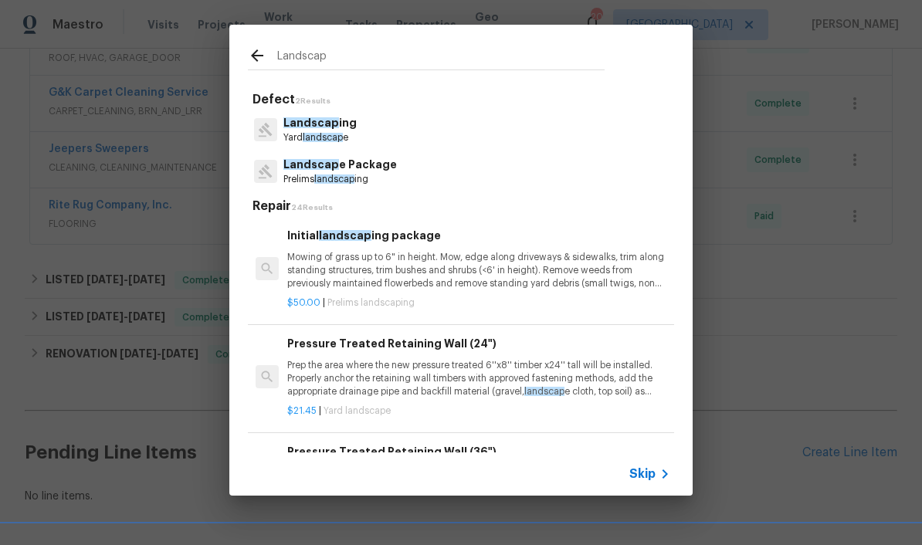
click at [392, 259] on p "Mowing of grass up to 6" in height. Mow, edge along driveways & sidewalks, trim…" at bounding box center [478, 270] width 383 height 39
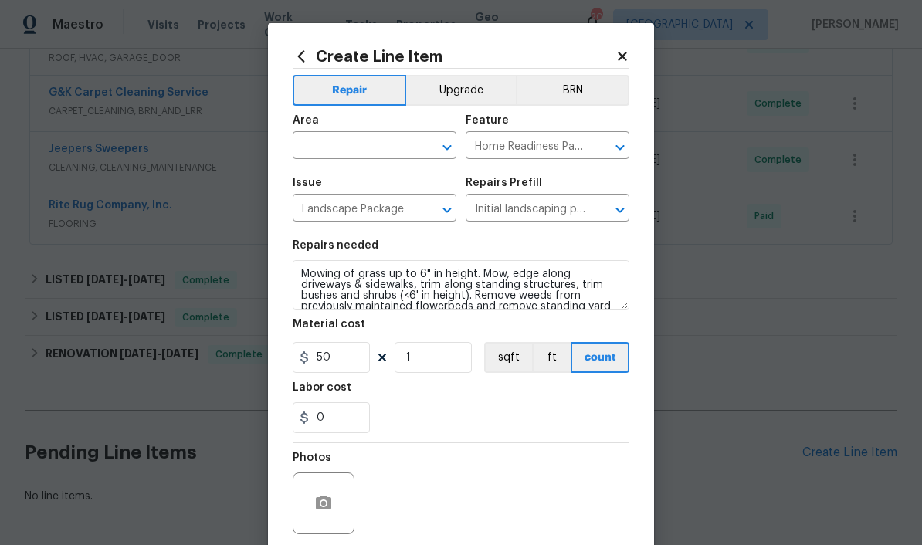
click at [393, 142] on input "text" at bounding box center [353, 147] width 120 height 24
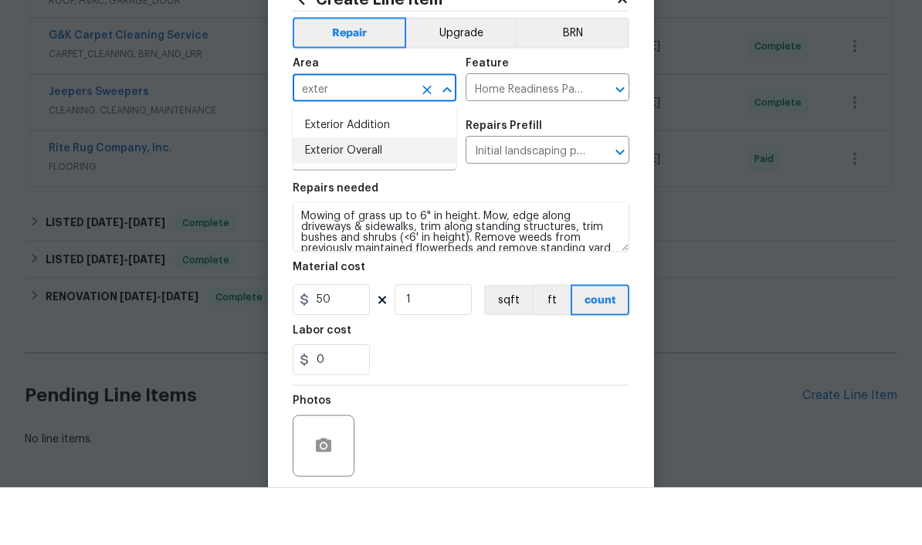
click at [387, 195] on li "Exterior Overall" at bounding box center [375, 207] width 164 height 25
type input "Exterior Overall"
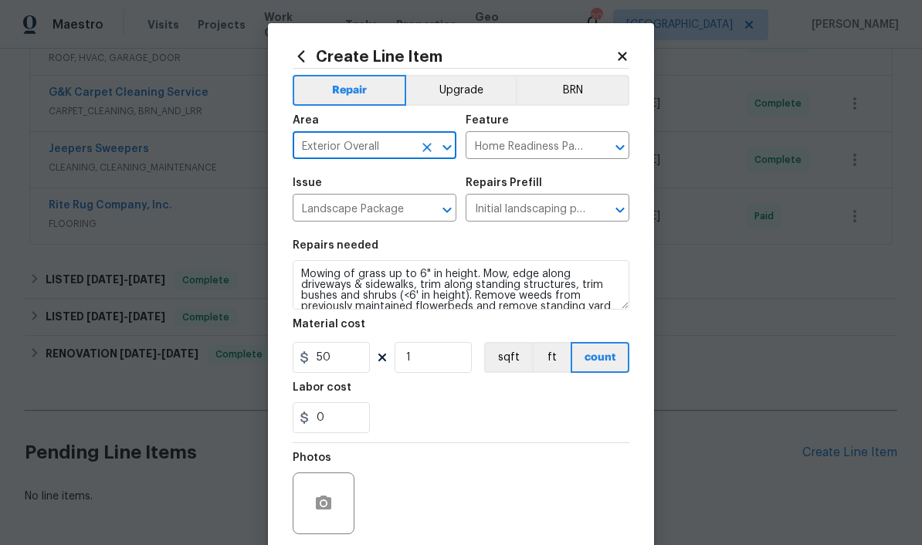
click at [340, 488] on div at bounding box center [324, 504] width 62 height 62
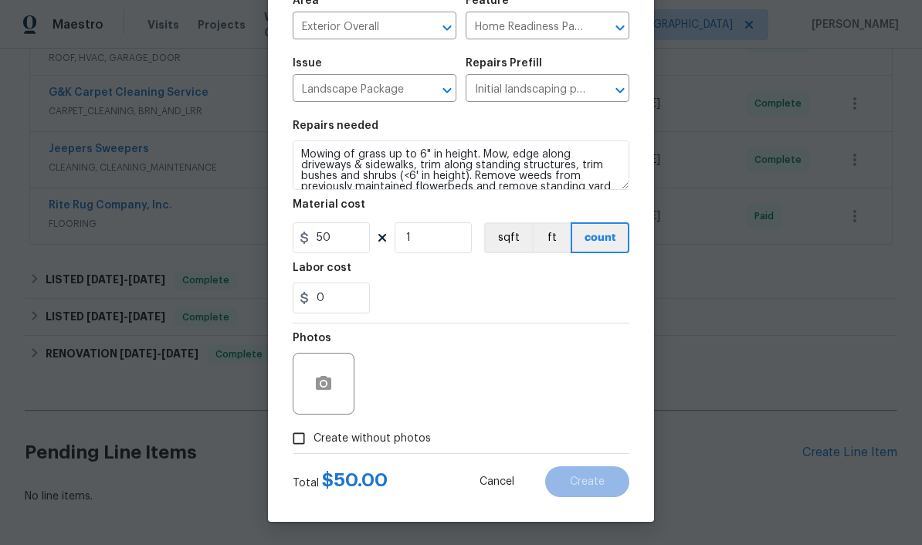
scroll to position [123, 0]
click at [351, 227] on input "50" at bounding box center [331, 237] width 77 height 31
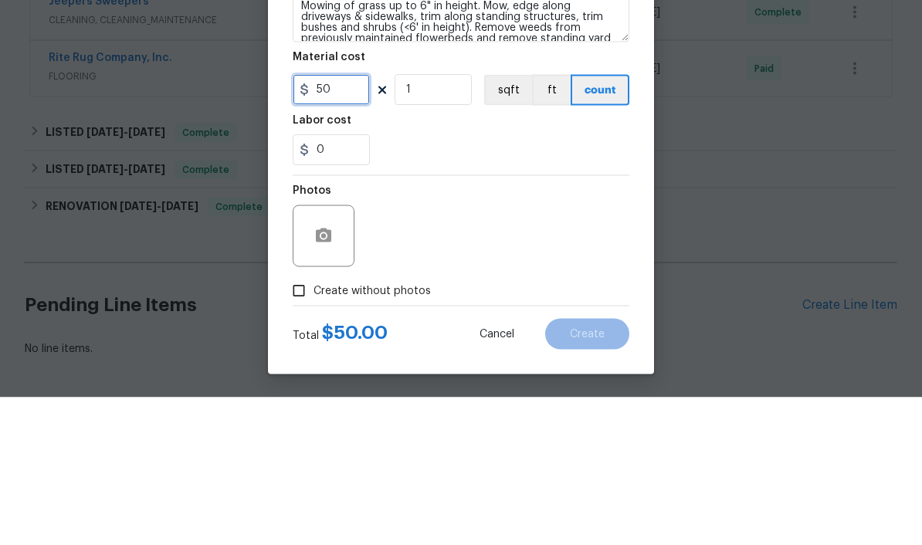
click at [341, 222] on input "50" at bounding box center [331, 237] width 77 height 31
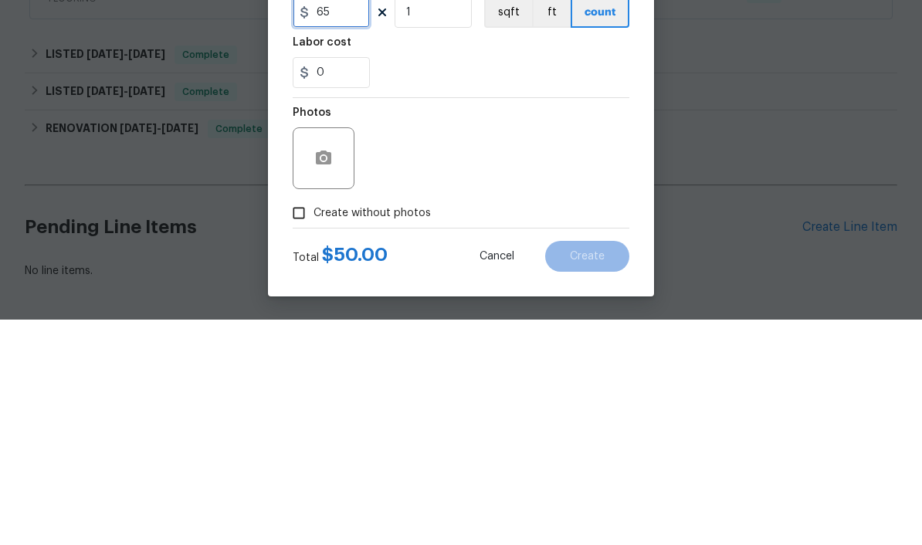
type input "65"
click at [328, 365] on button "button" at bounding box center [323, 383] width 37 height 37
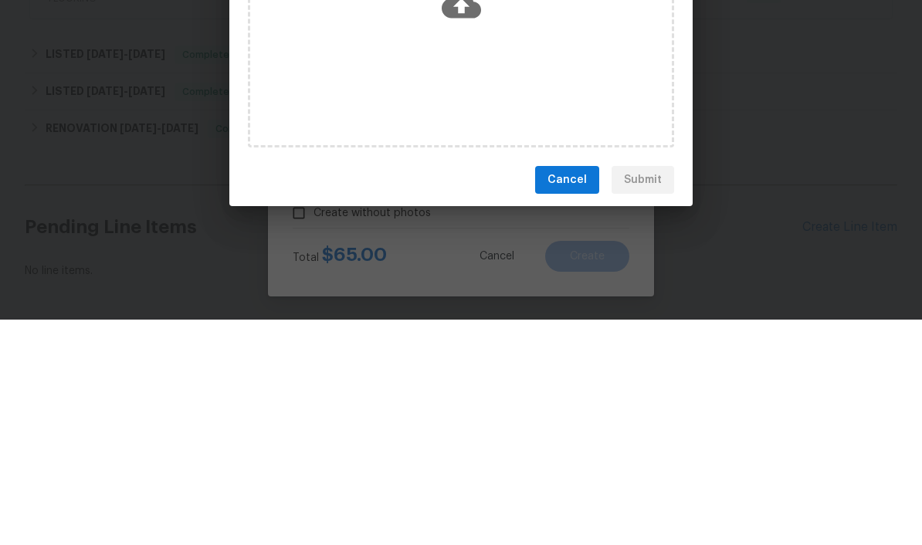
scroll to position [63, 0]
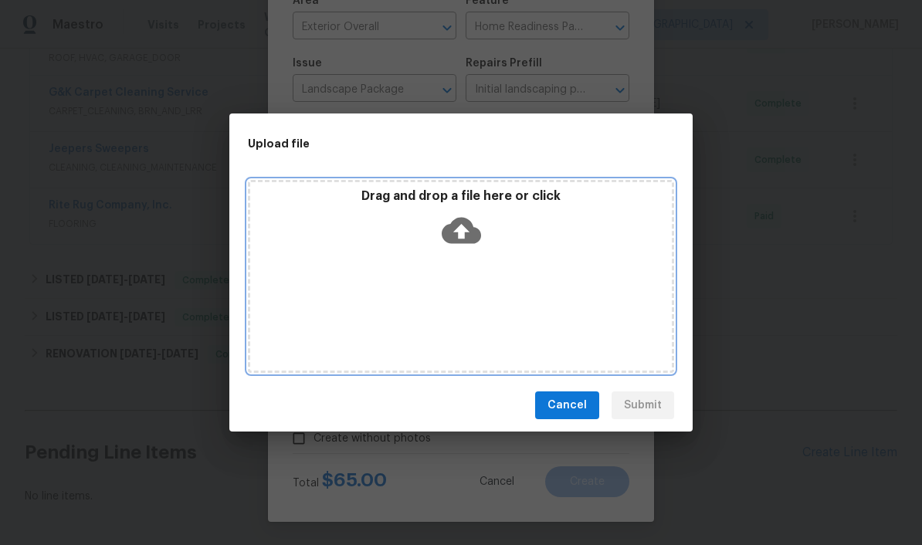
click at [439, 257] on div "Drag and drop a file here or click" at bounding box center [461, 276] width 426 height 193
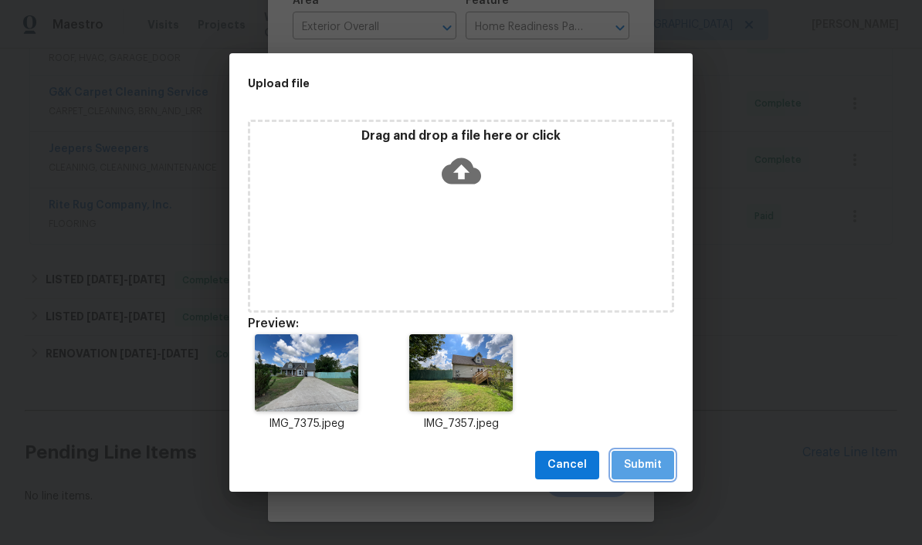
click at [643, 467] on span "Submit" at bounding box center [643, 465] width 38 height 19
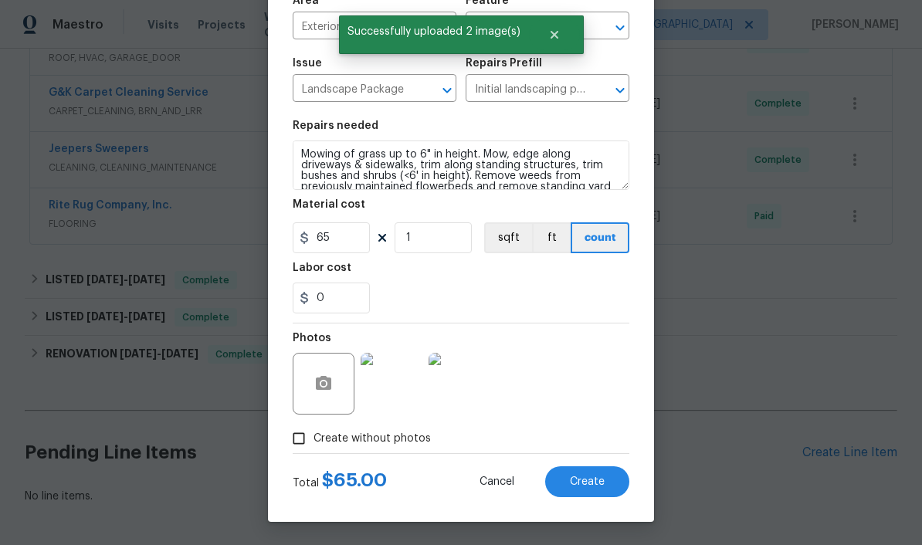
click at [412, 391] on img at bounding box center [392, 384] width 62 height 62
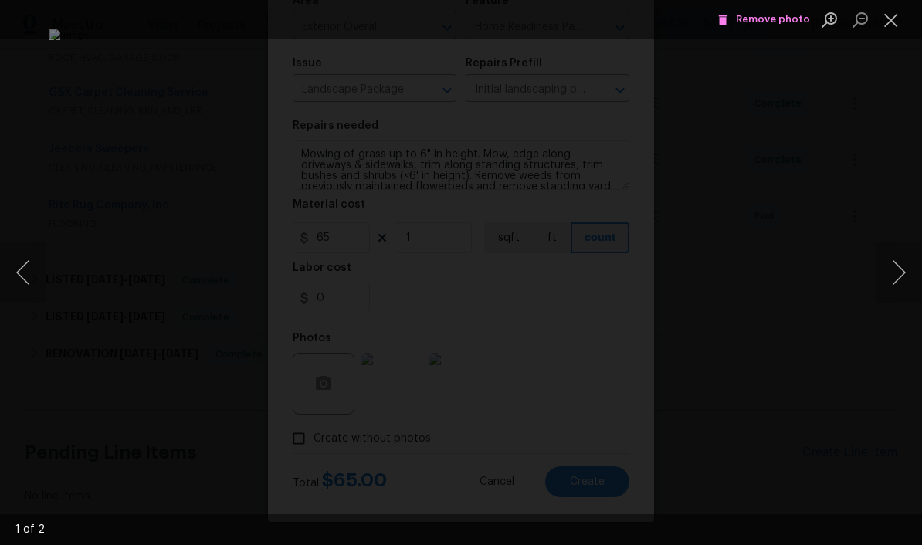
click at [643, 272] on button "Next image" at bounding box center [899, 273] width 46 height 62
click at [643, 271] on button "Next image" at bounding box center [899, 273] width 46 height 62
click at [643, 282] on button "Next image" at bounding box center [899, 273] width 46 height 62
click at [643, 23] on button "Close lightbox" at bounding box center [891, 19] width 31 height 27
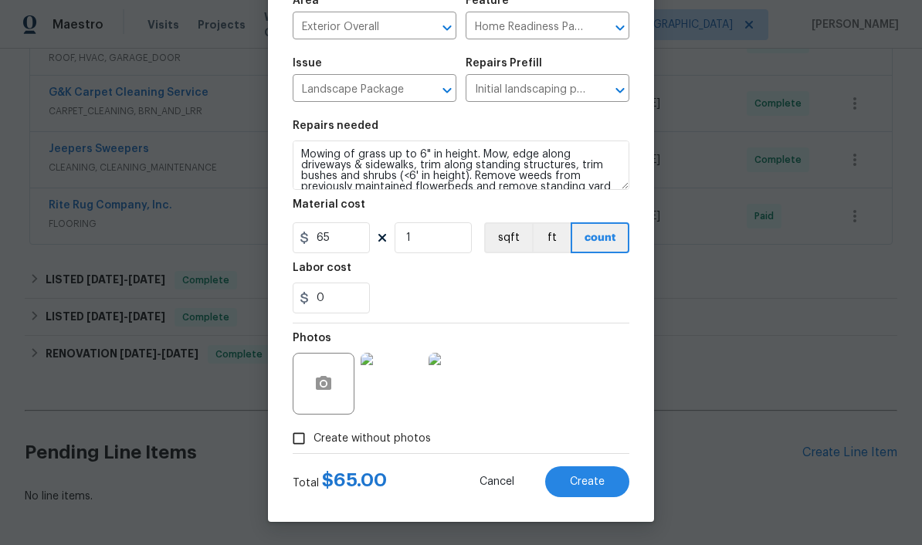
click at [594, 478] on span "Create" at bounding box center [587, 482] width 35 height 12
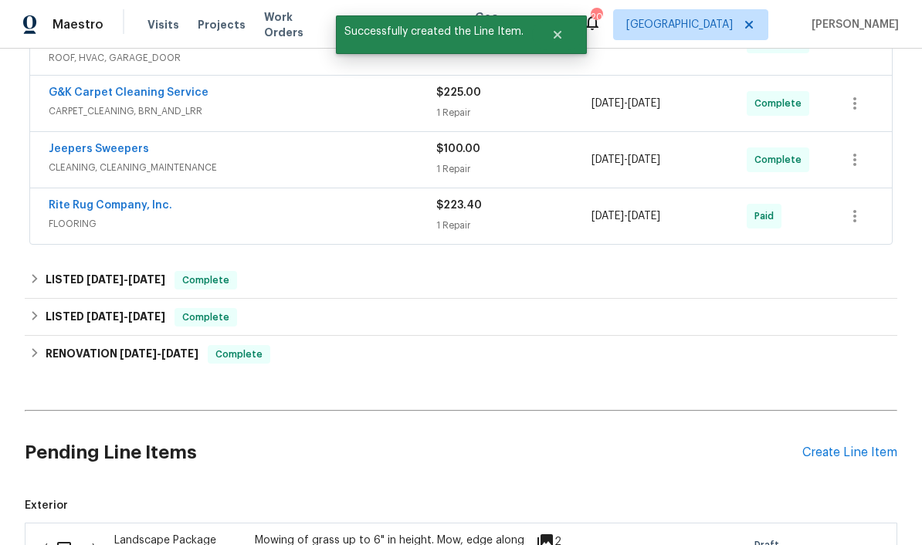
click at [66, 533] on input "checkbox" at bounding box center [70, 549] width 44 height 32
checkbox input "true"
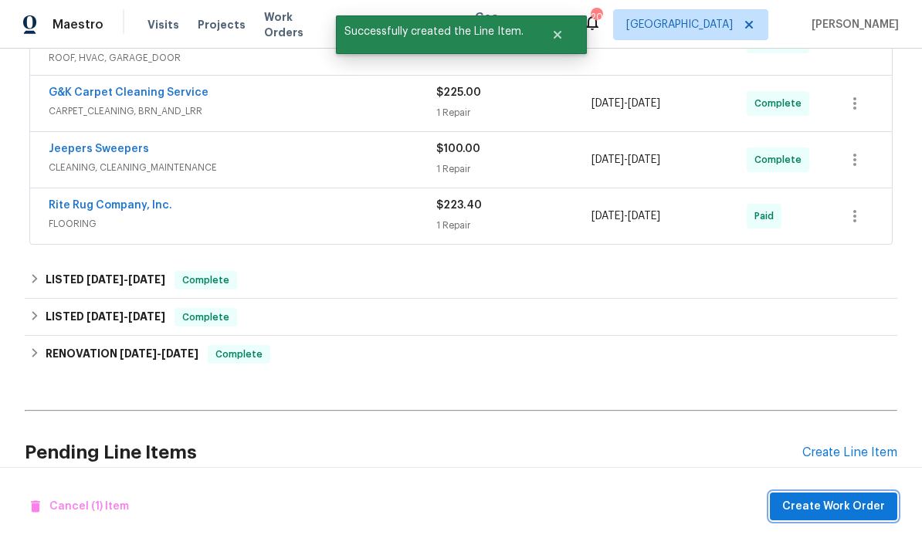
click at [643, 506] on span "Create Work Order" at bounding box center [833, 506] width 103 height 19
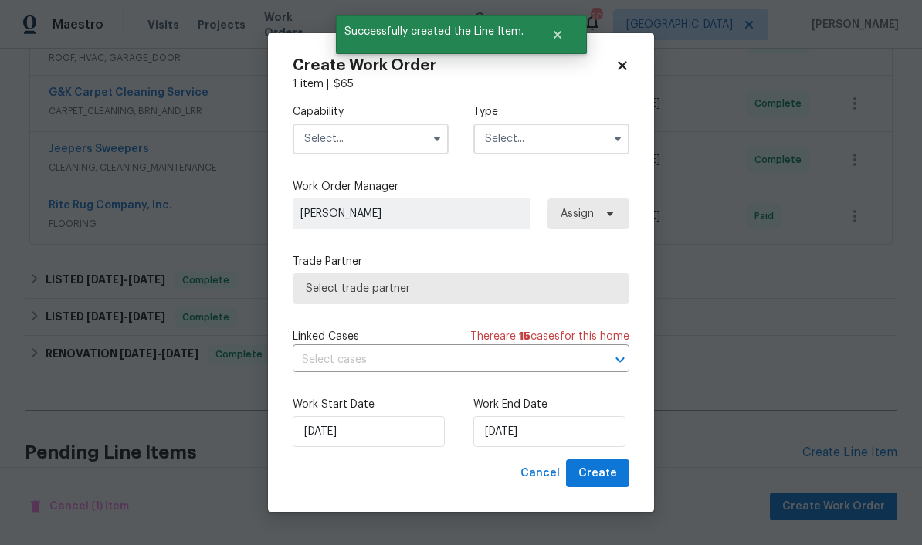
click at [408, 137] on input "text" at bounding box center [371, 139] width 156 height 31
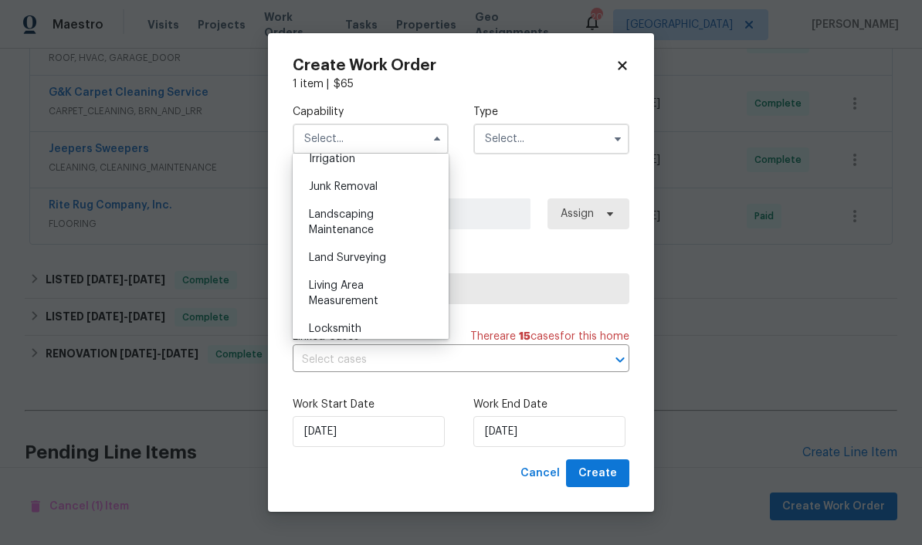
scroll to position [974, 0]
click at [365, 223] on span "Landscaping Maintenance" at bounding box center [341, 221] width 65 height 26
type input "Landscaping Maintenance"
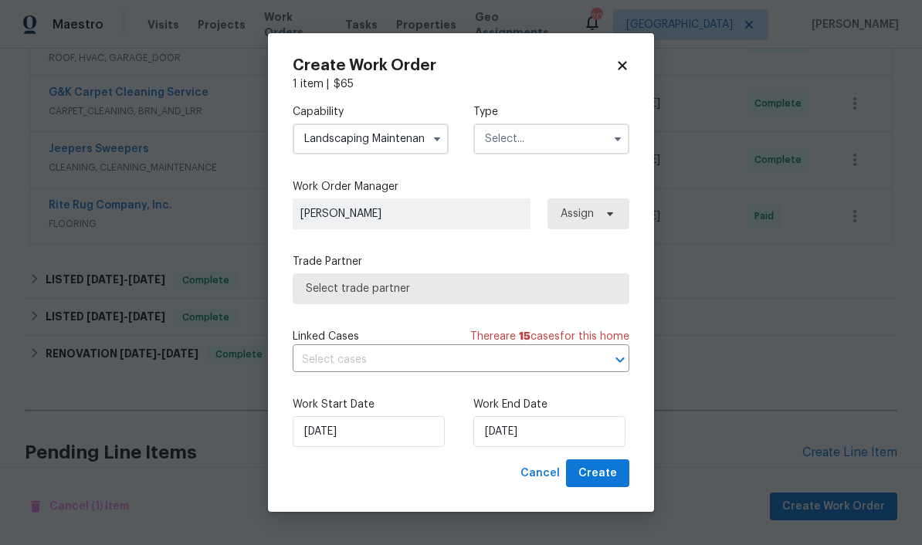
click at [564, 135] on input "text" at bounding box center [551, 139] width 156 height 31
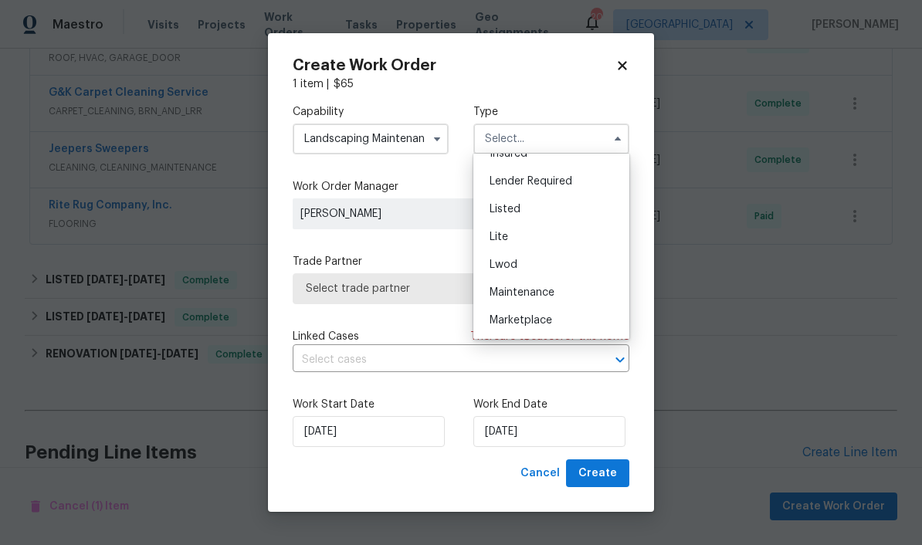
scroll to position [128, 0]
click at [514, 212] on span "Listed" at bounding box center [504, 210] width 31 height 11
type input "Listed"
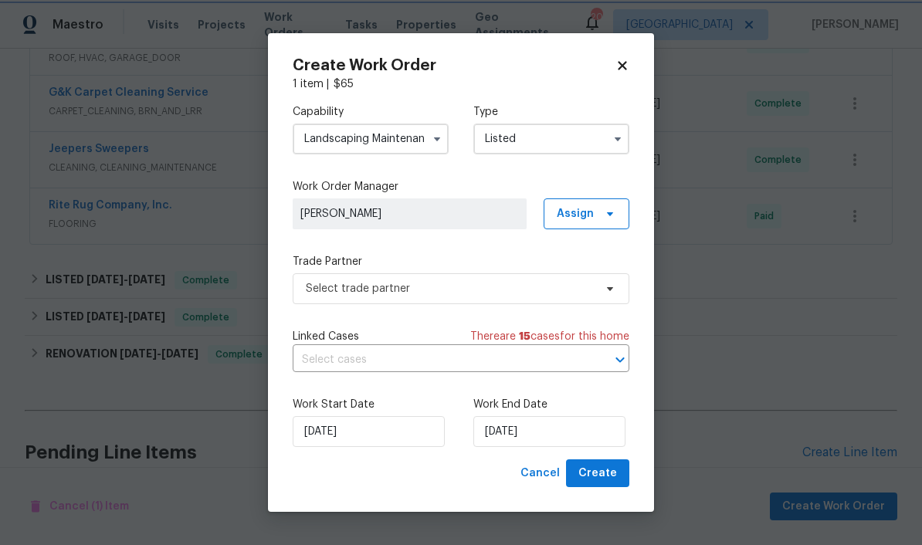
scroll to position [0, 0]
click at [611, 211] on icon at bounding box center [610, 214] width 12 height 12
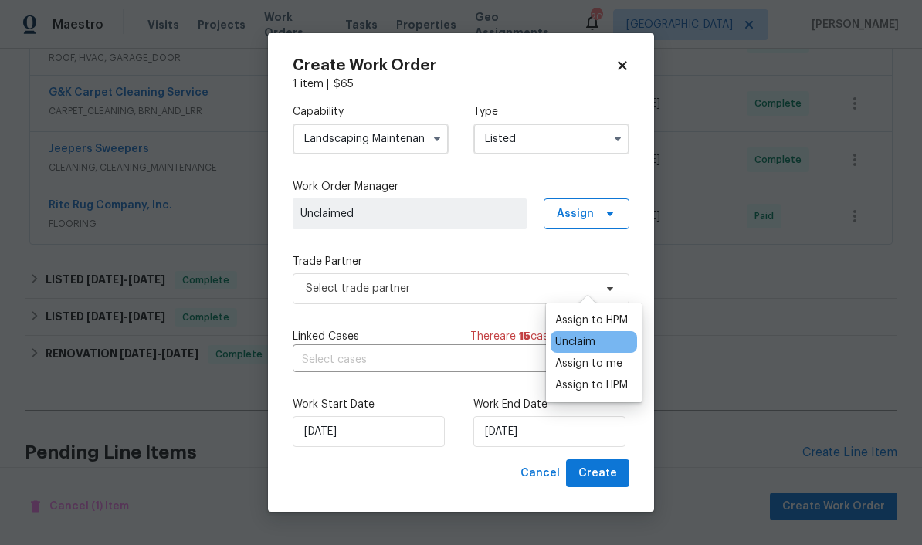
click at [606, 356] on div "Assign to me" at bounding box center [588, 363] width 67 height 15
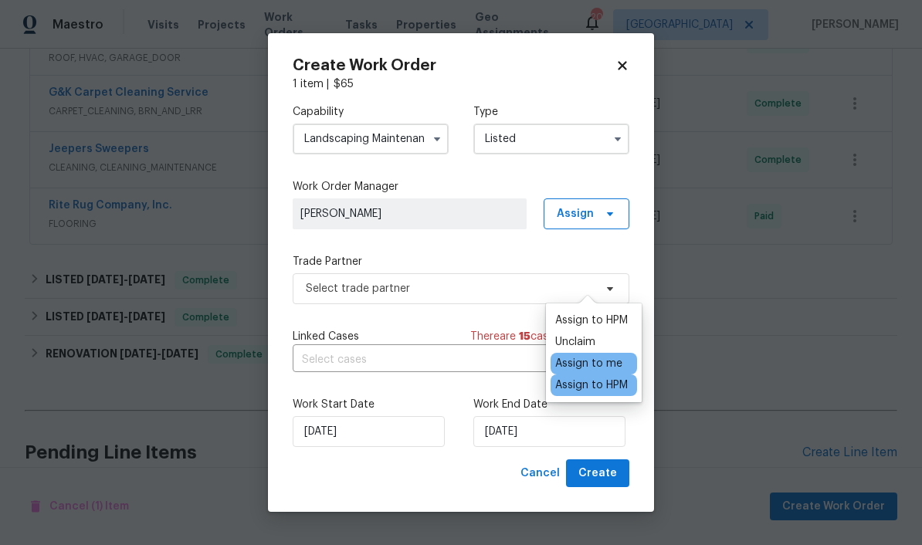
click at [486, 210] on span "[PERSON_NAME]" at bounding box center [409, 213] width 218 height 15
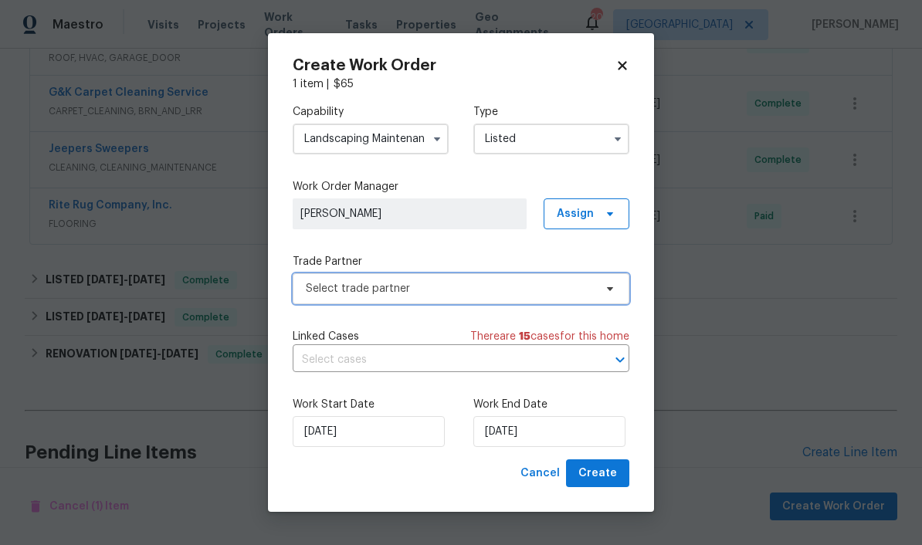
click at [509, 285] on span "Select trade partner" at bounding box center [450, 288] width 288 height 15
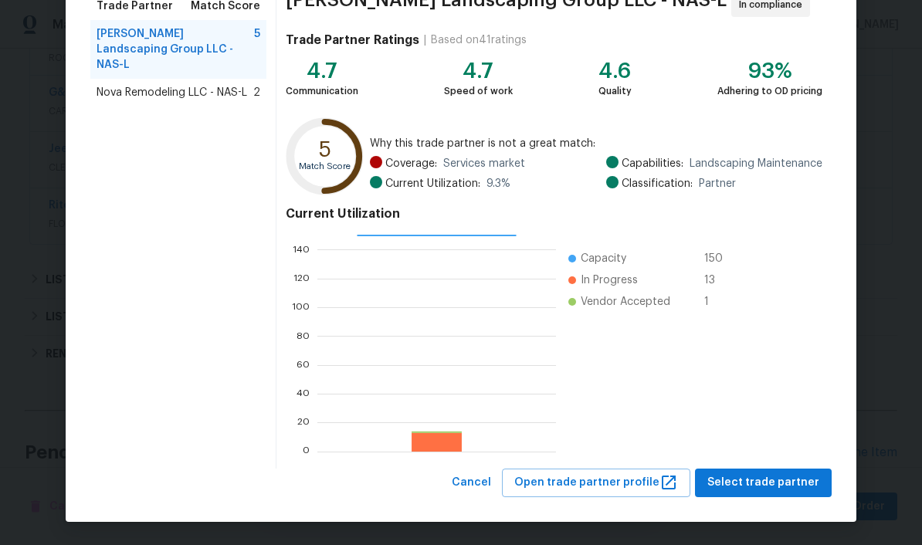
scroll to position [136, 0]
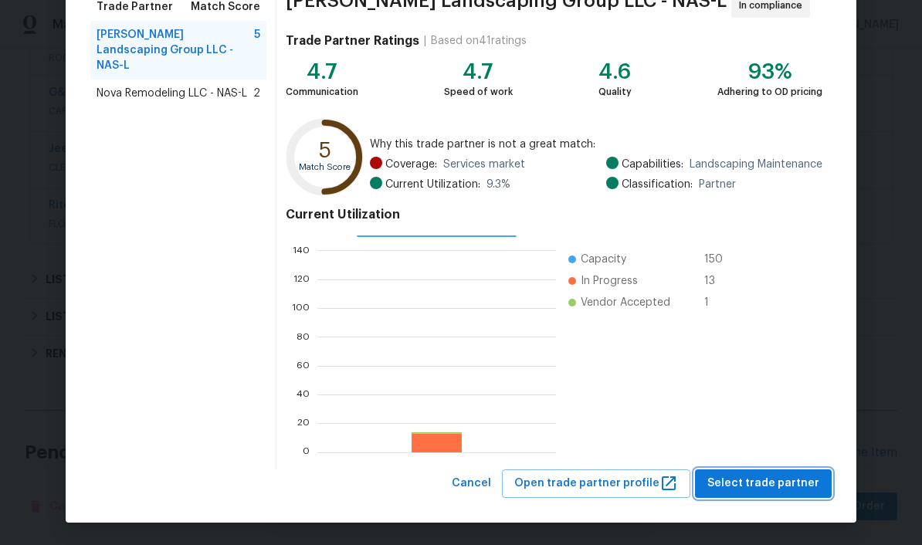
click at [643, 481] on span "Select trade partner" at bounding box center [763, 483] width 112 height 19
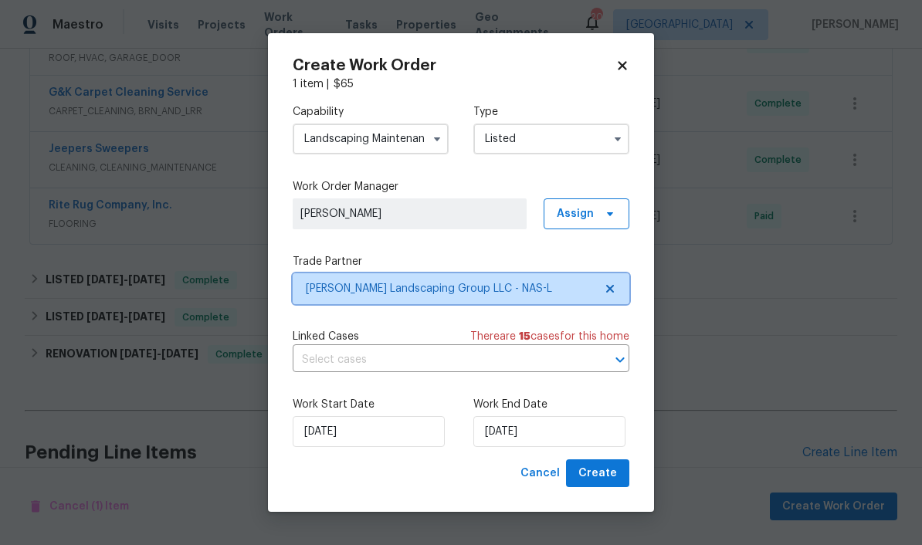
scroll to position [0, 0]
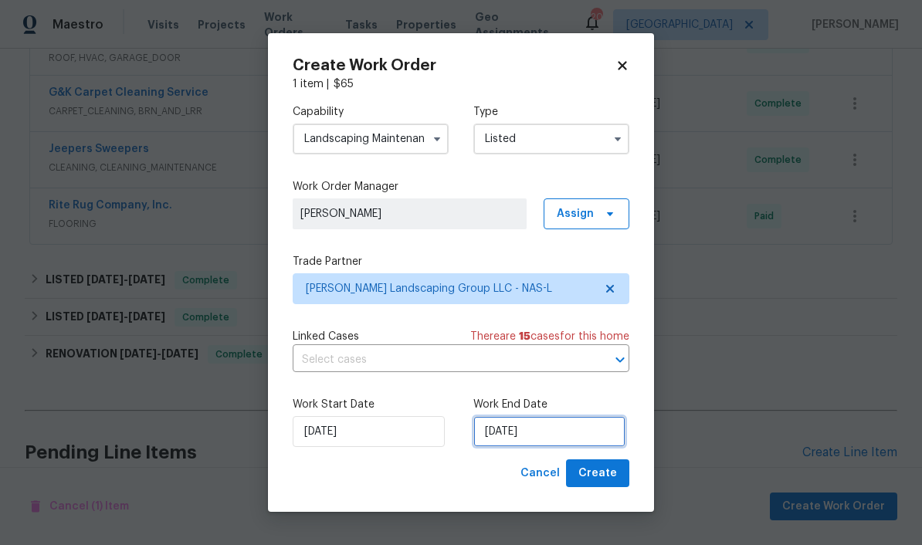
click at [551, 426] on input "[DATE]" at bounding box center [549, 431] width 152 height 31
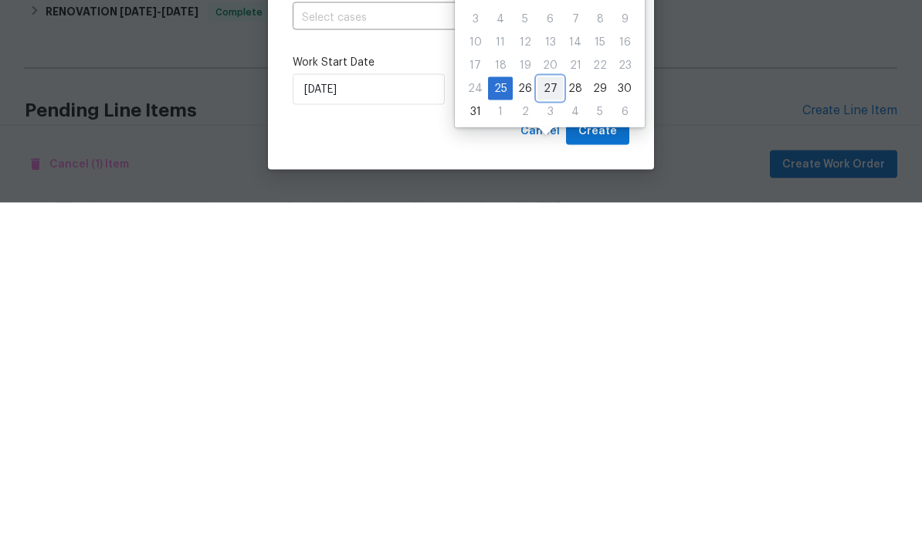
click at [554, 420] on div "27" at bounding box center [549, 431] width 25 height 22
type input "[DATE]"
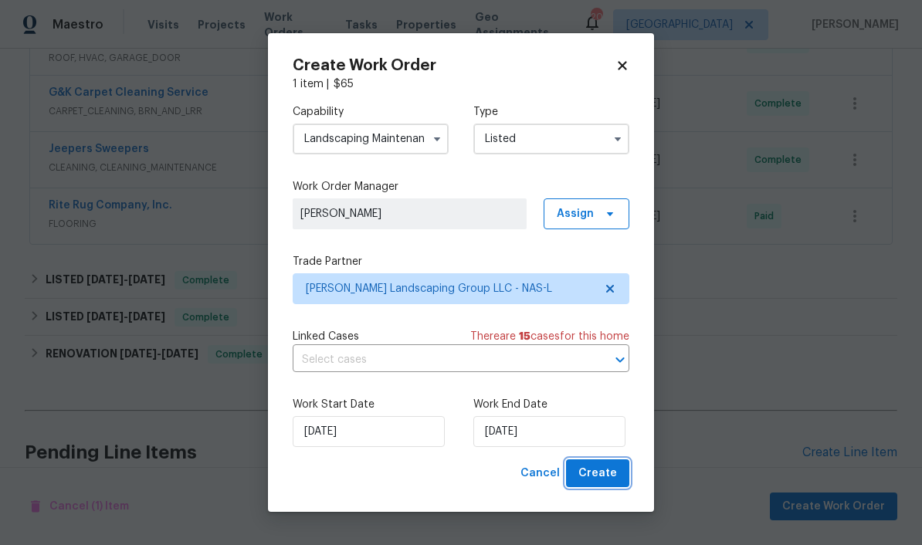
click at [614, 471] on span "Create" at bounding box center [597, 473] width 39 height 19
checkbox input "false"
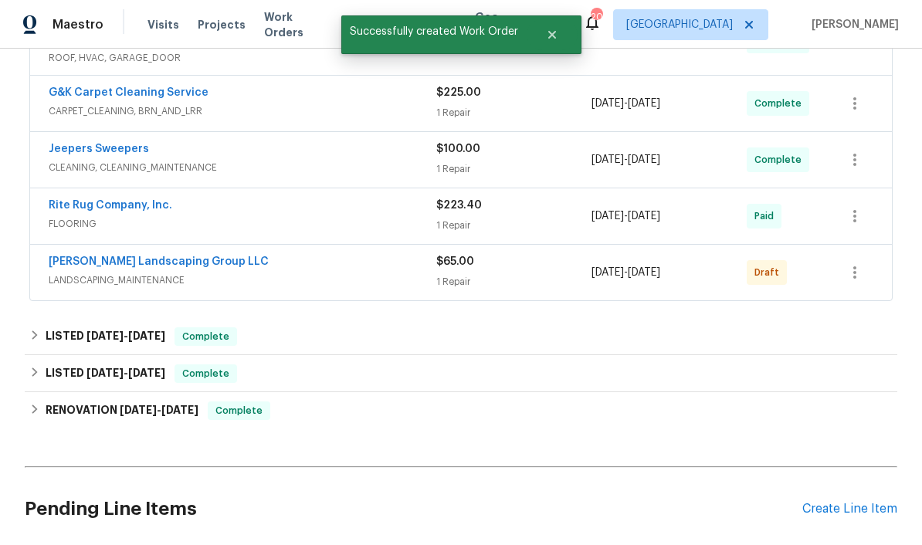
click at [90, 256] on link "[PERSON_NAME] Landscaping Group LLC" at bounding box center [159, 261] width 220 height 11
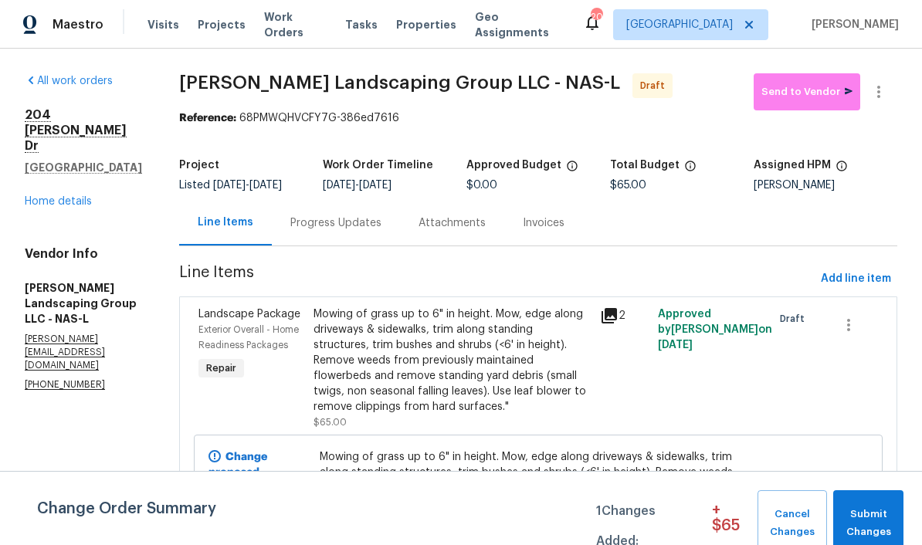
click at [643, 88] on span "Send to Vendor" at bounding box center [806, 92] width 91 height 18
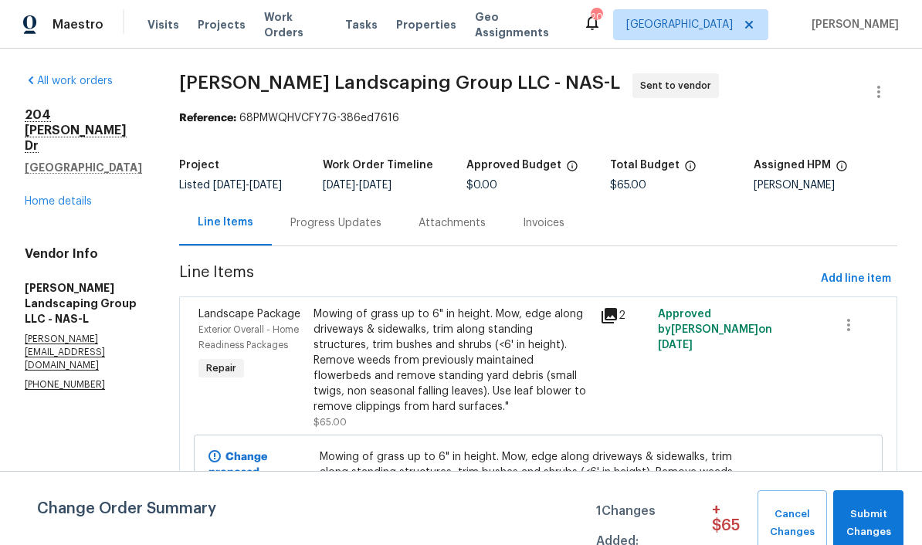
click at [381, 231] on div "Progress Updates" at bounding box center [335, 222] width 91 height 15
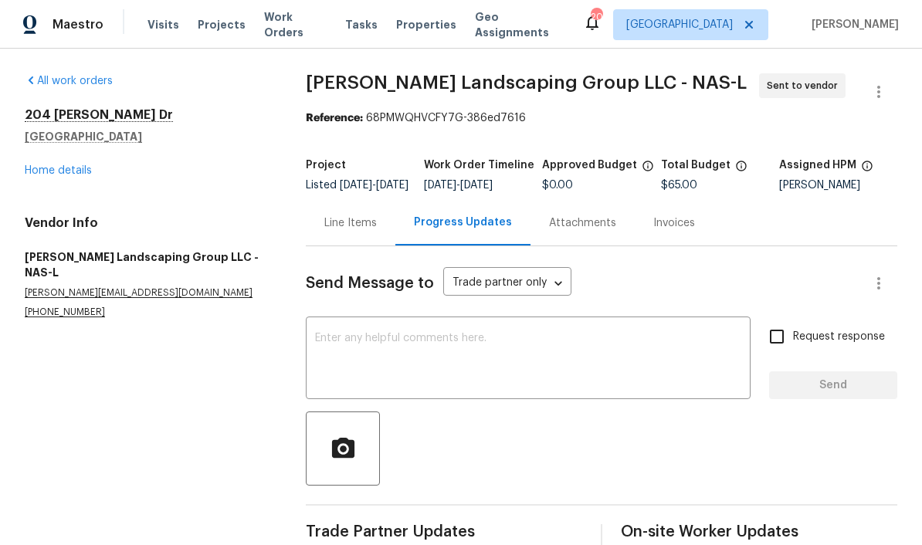
click at [430, 349] on textarea at bounding box center [528, 360] width 426 height 54
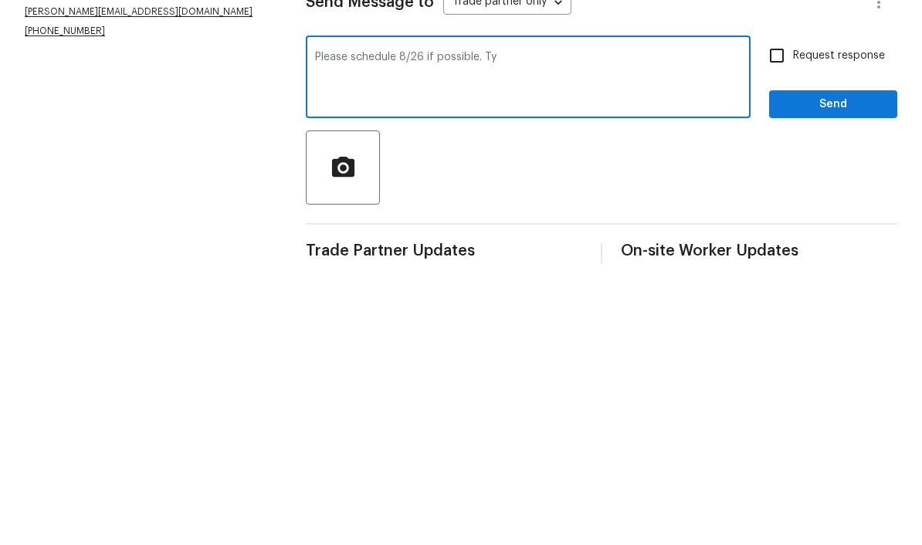
type textarea "Please schedule 8/26 if possible. Ty"
click at [643, 376] on span "Send" at bounding box center [832, 385] width 103 height 19
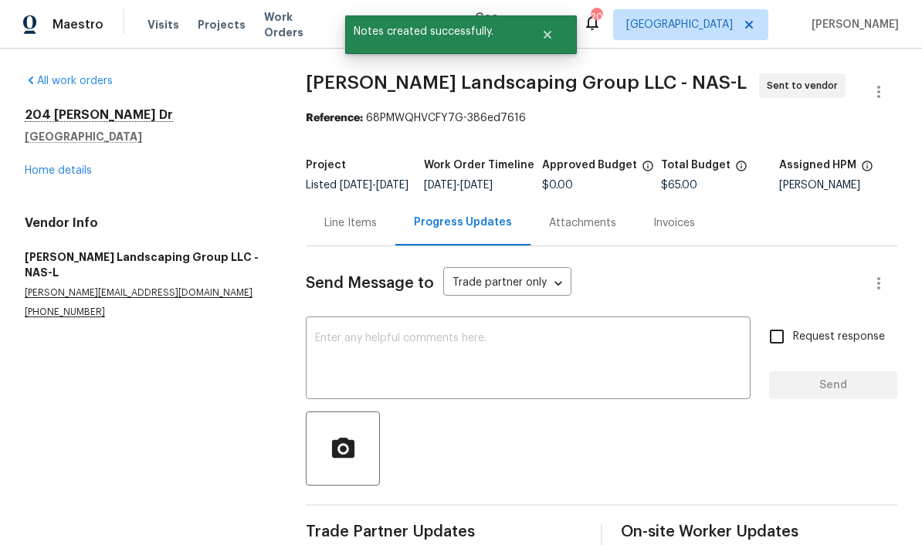
click at [363, 215] on div "Line Items" at bounding box center [350, 222] width 53 height 15
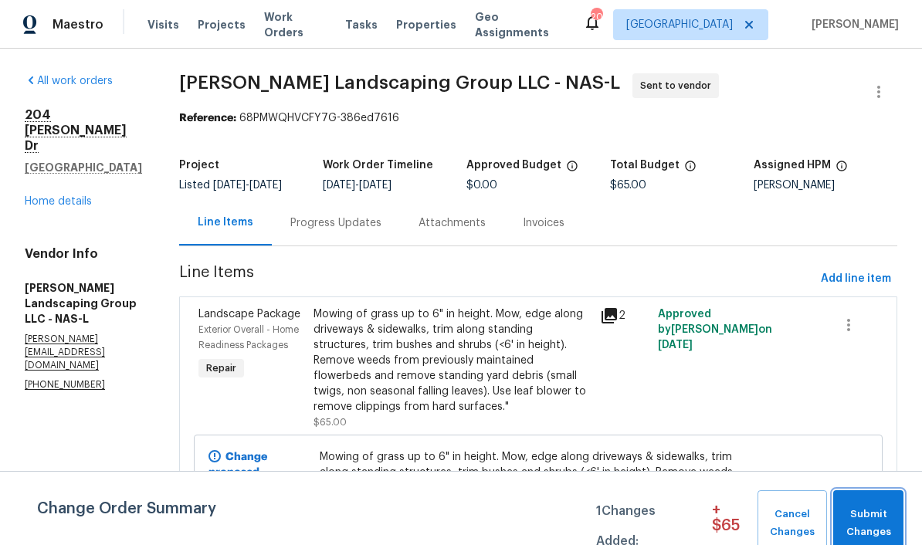
click at [643, 508] on span "Submit Changes" at bounding box center [868, 524] width 55 height 36
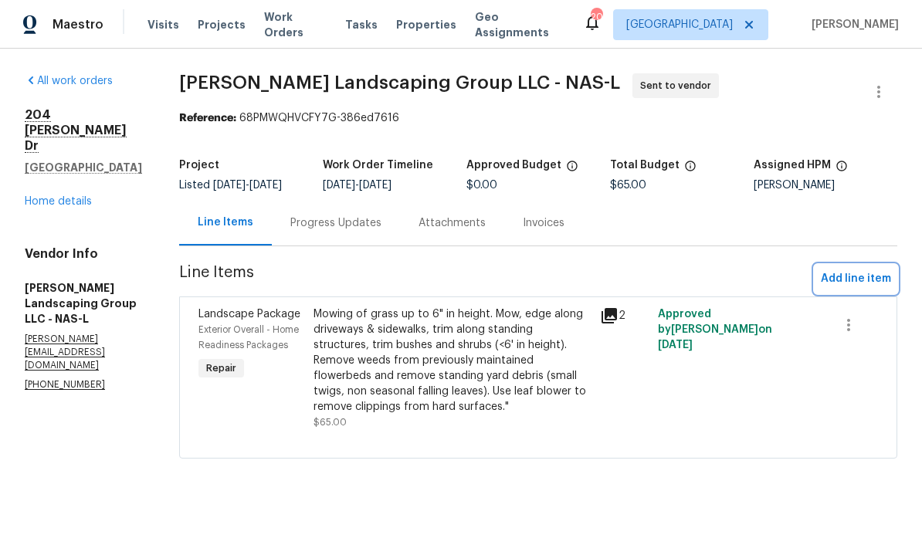
click at [643, 286] on span "Add line item" at bounding box center [856, 278] width 70 height 19
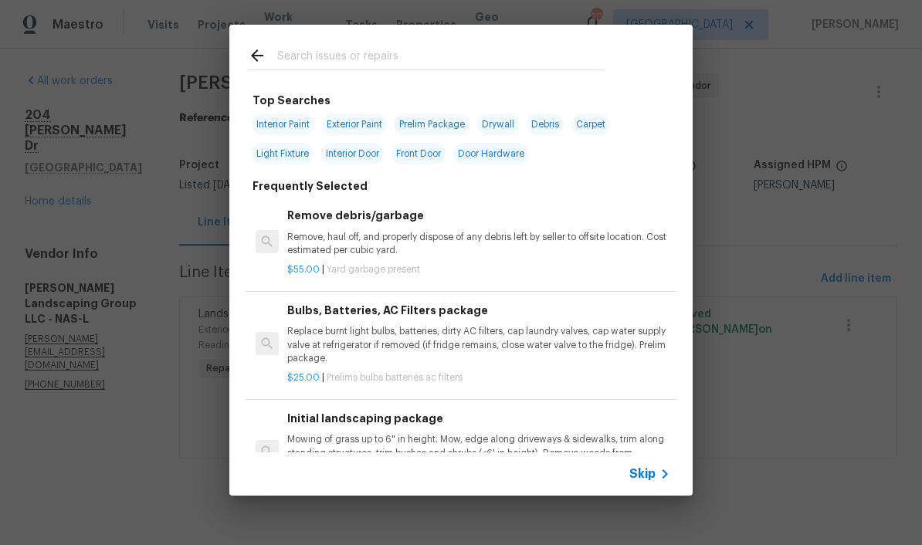
click at [437, 50] on input "text" at bounding box center [440, 57] width 327 height 23
type input "Bush"
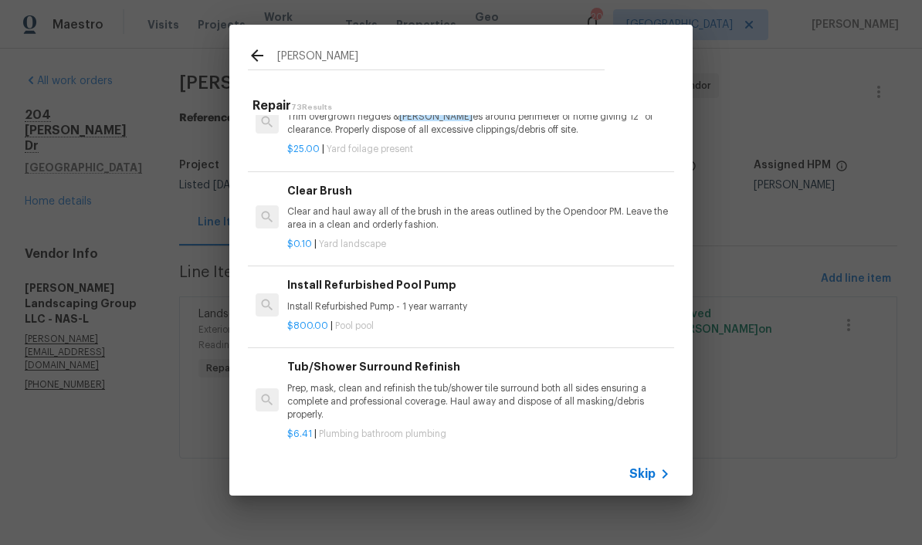
scroll to position [42, 0]
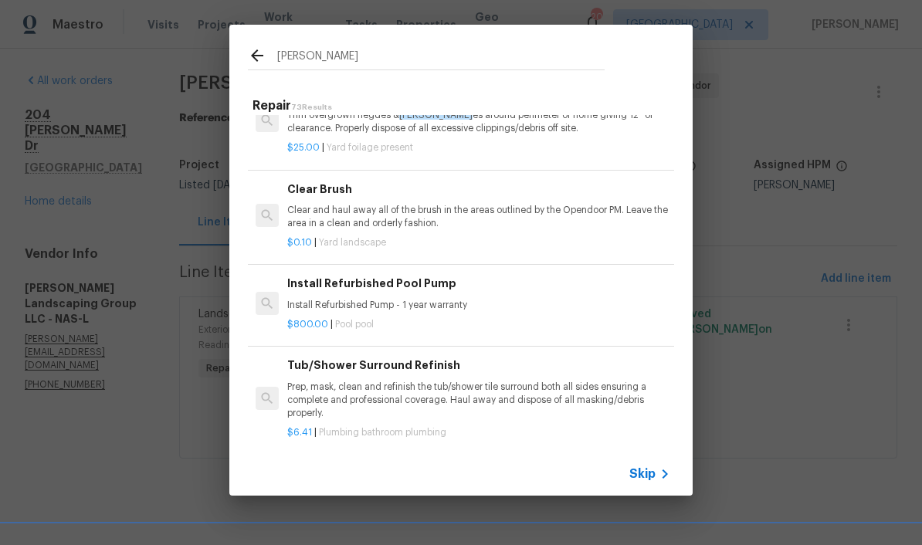
click at [493, 131] on p "Trim overgrown hegdes & bush es around perimeter of home giving 12" of clearanc…" at bounding box center [478, 122] width 383 height 26
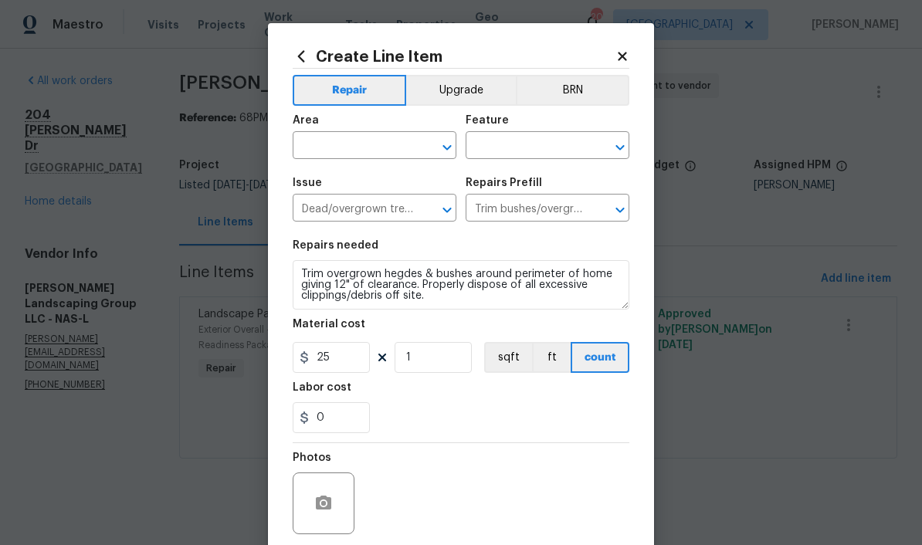
click at [412, 138] on input "text" at bounding box center [353, 147] width 120 height 24
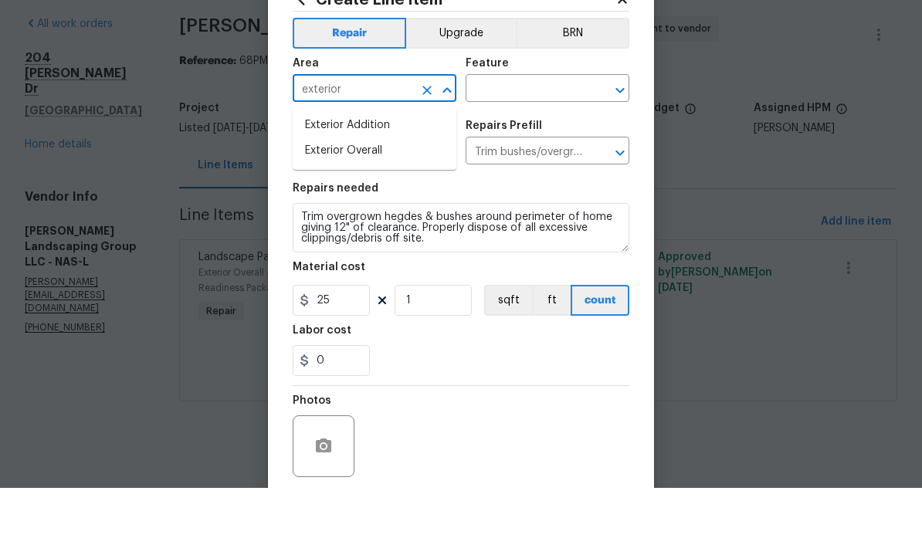
click at [376, 195] on li "Exterior Overall" at bounding box center [375, 207] width 164 height 25
type input "Exterior Overall"
click at [526, 135] on input "text" at bounding box center [526, 147] width 120 height 24
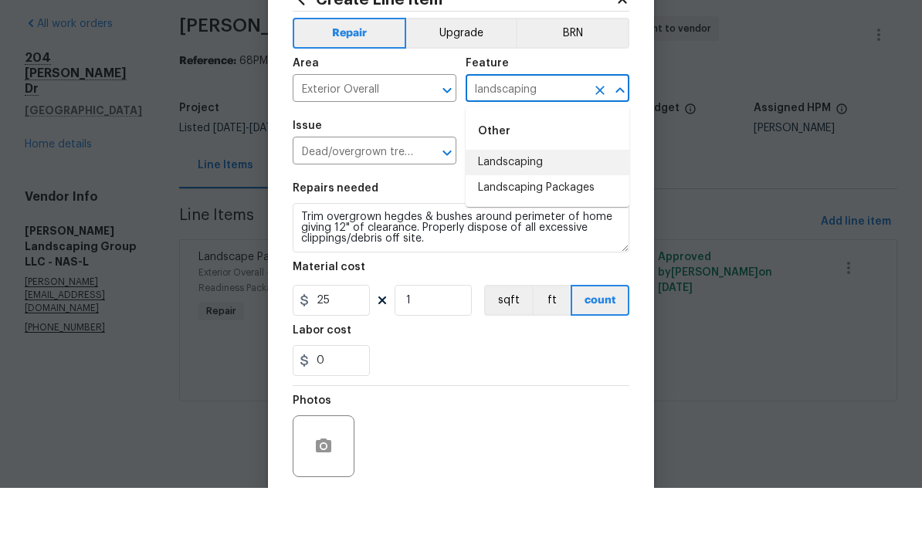
click at [537, 207] on li "Landscaping" at bounding box center [548, 219] width 164 height 25
type input "Landscaping"
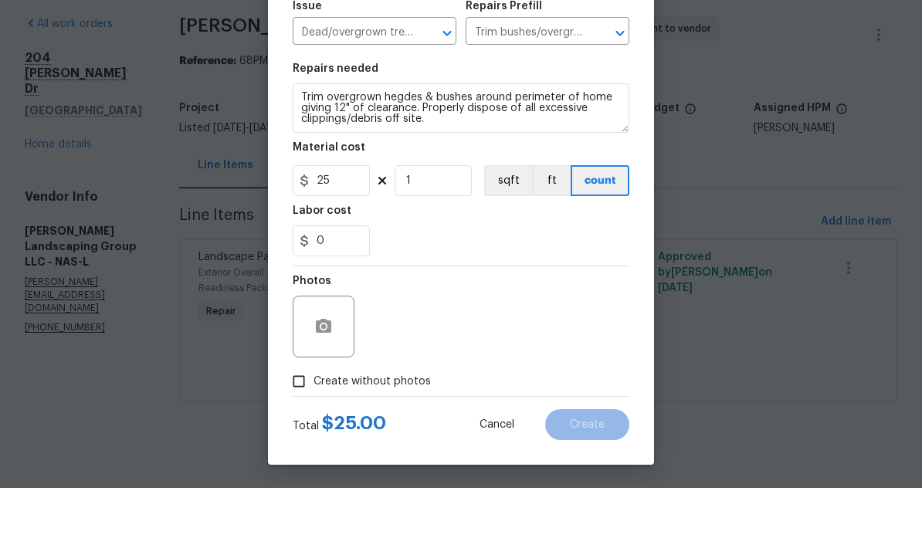
scroll to position [123, 0]
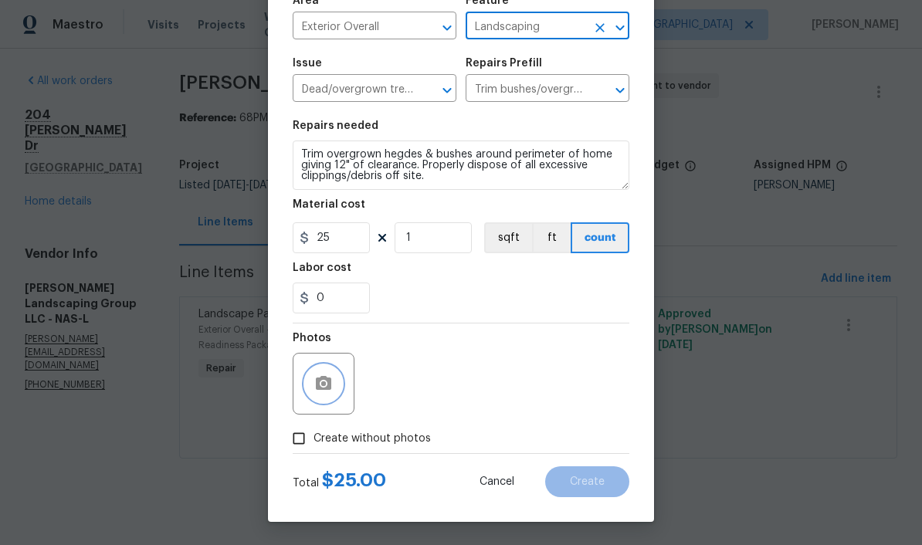
click at [339, 387] on button "button" at bounding box center [323, 383] width 37 height 37
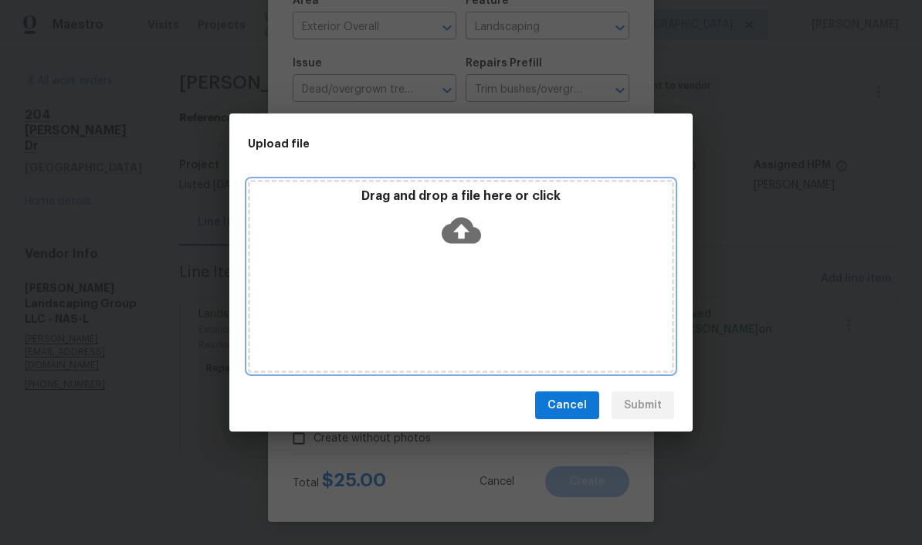
click at [507, 278] on div "Drag and drop a file here or click" at bounding box center [461, 276] width 426 height 193
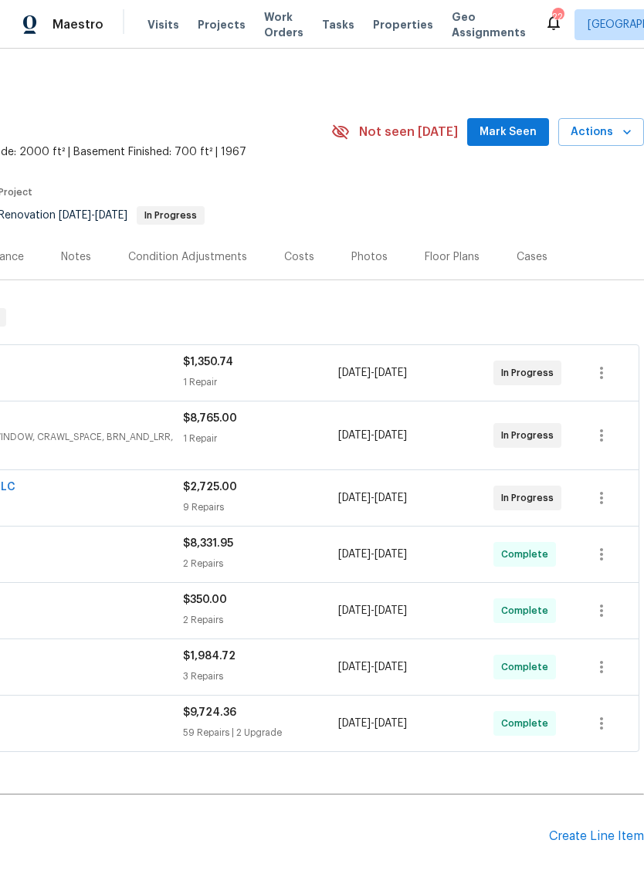
scroll to position [0, 229]
click at [512, 129] on span "Mark Seen" at bounding box center [507, 132] width 57 height 19
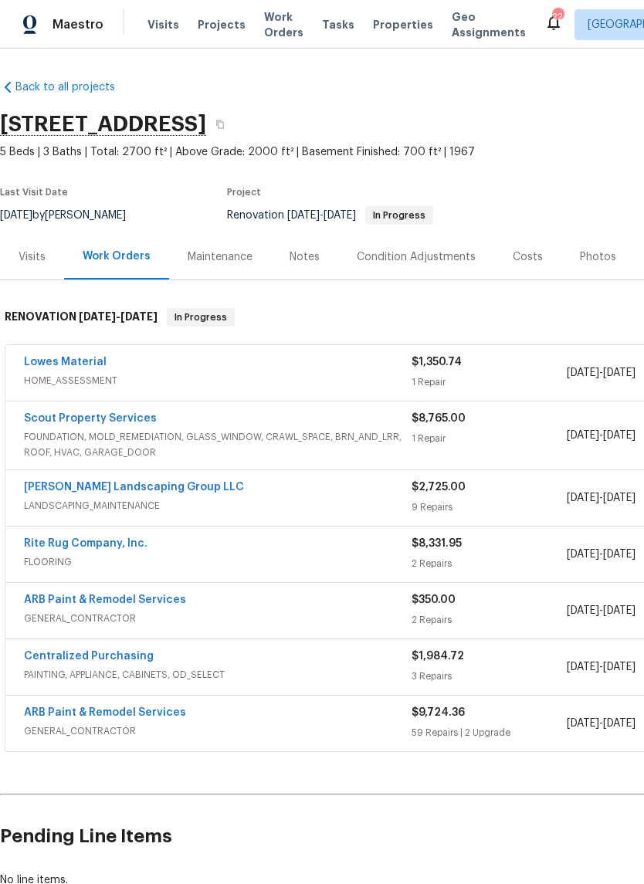
scroll to position [0, 0]
click at [69, 415] on link "Scout Property Services" at bounding box center [90, 418] width 133 height 11
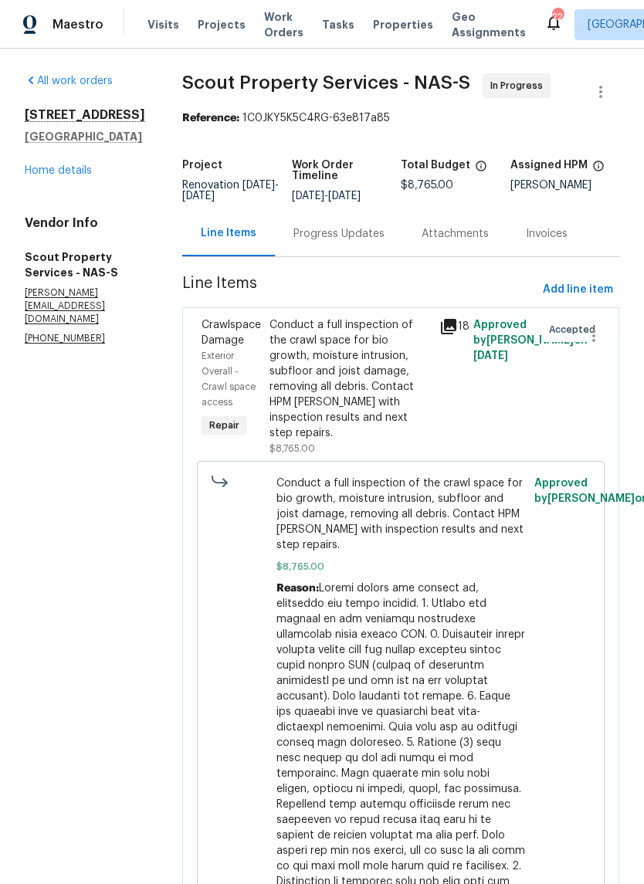
click at [303, 229] on div "Progress Updates" at bounding box center [338, 233] width 91 height 15
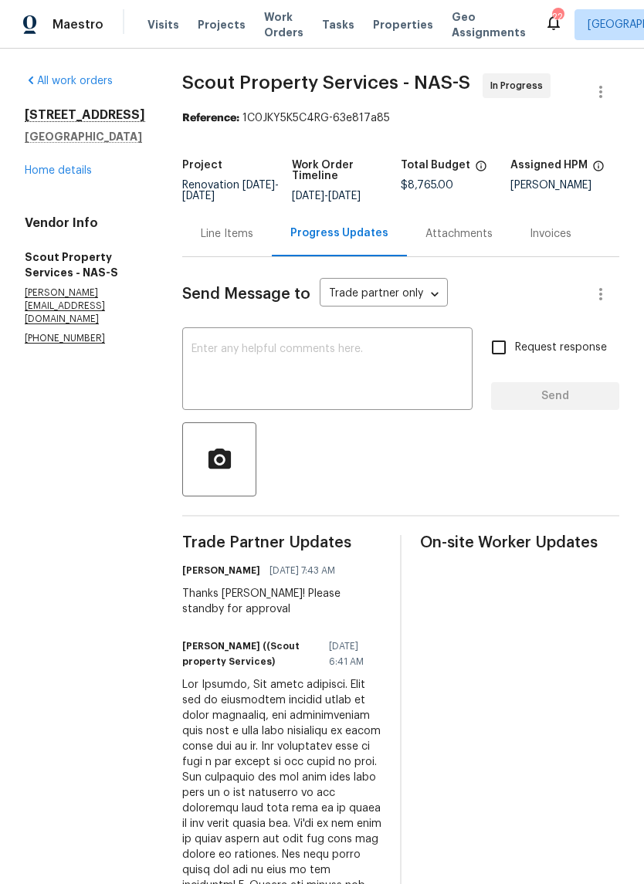
click at [201, 236] on div "Line Items" at bounding box center [227, 233] width 53 height 15
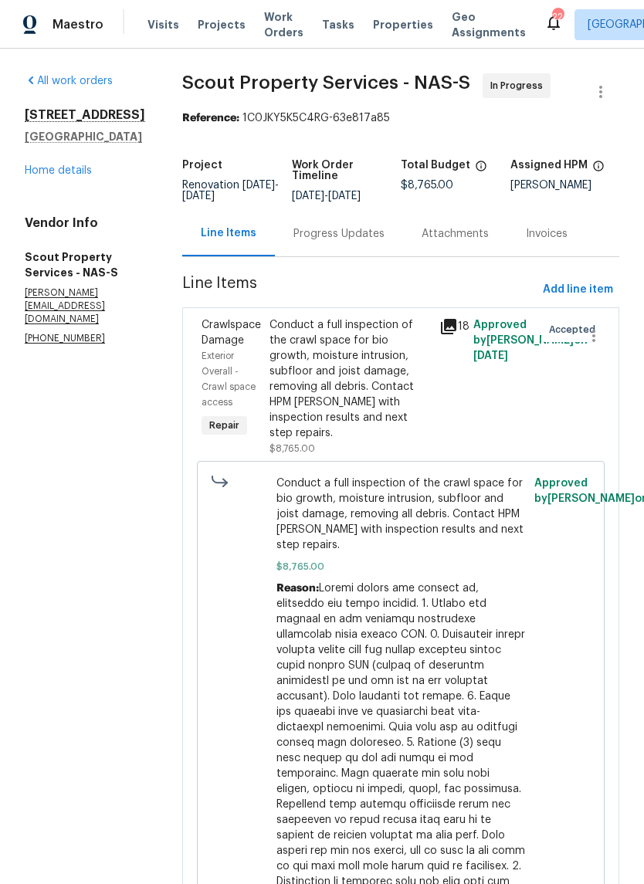
click at [48, 176] on link "Home details" at bounding box center [58, 170] width 67 height 11
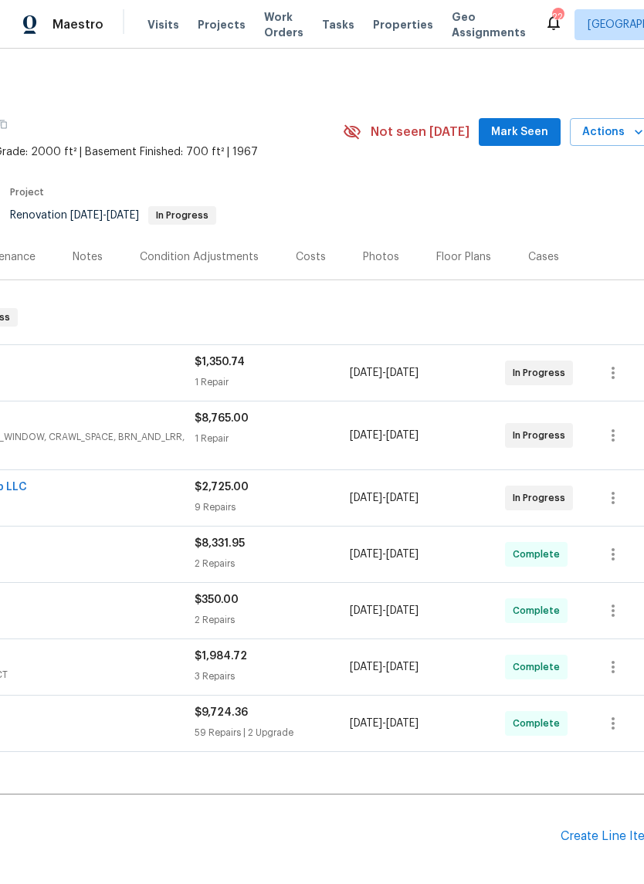
scroll to position [1, 218]
click at [532, 128] on span "Mark Seen" at bounding box center [518, 131] width 57 height 19
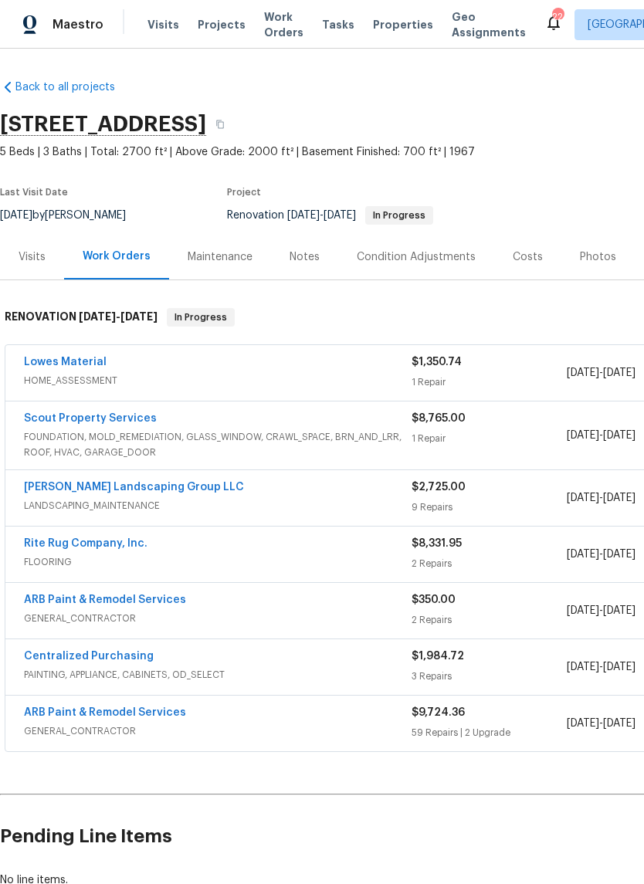
scroll to position [0, 0]
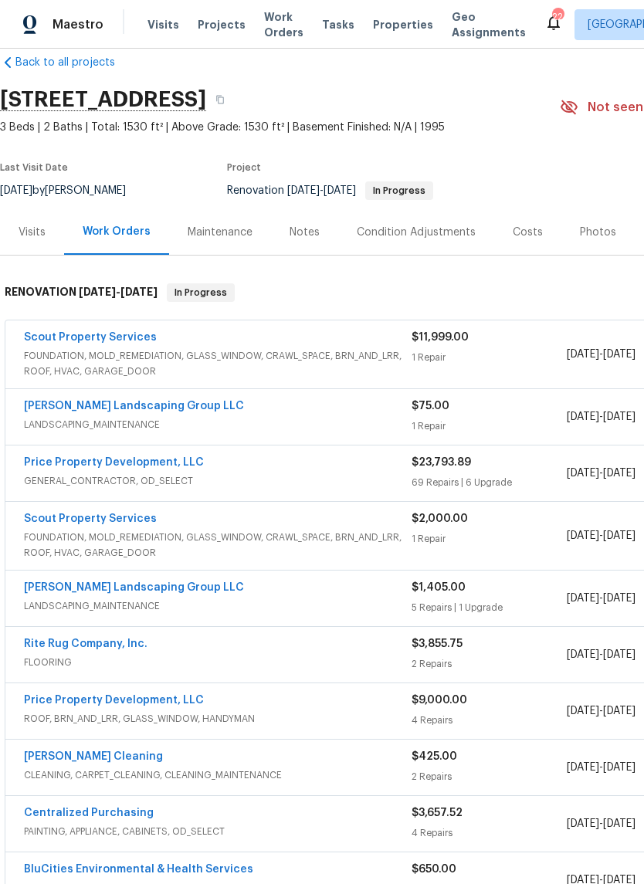
scroll to position [25, 0]
click at [134, 335] on link "Scout Property Services" at bounding box center [90, 336] width 133 height 11
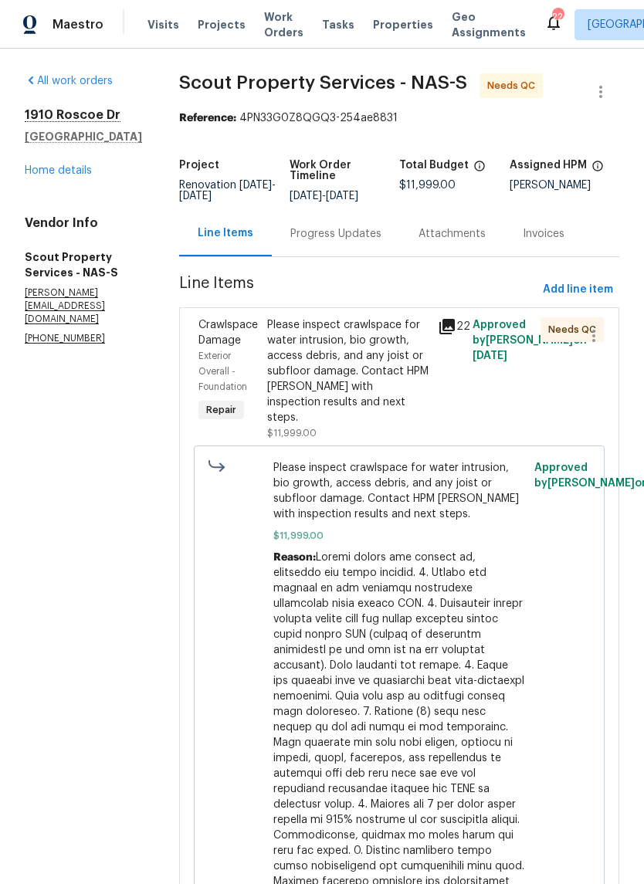
click at [303, 235] on div "Progress Updates" at bounding box center [335, 233] width 91 height 15
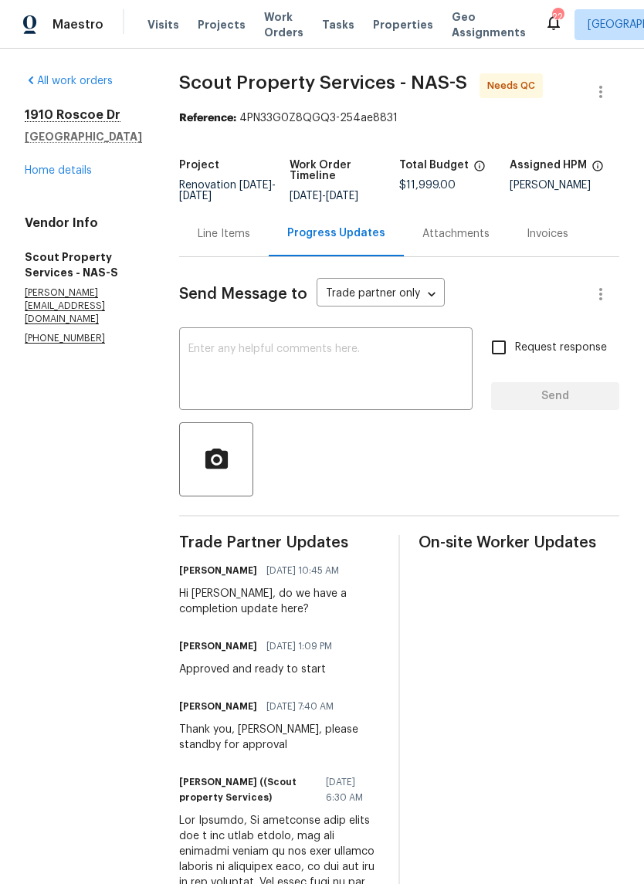
click at [198, 231] on div "Line Items" at bounding box center [224, 233] width 53 height 15
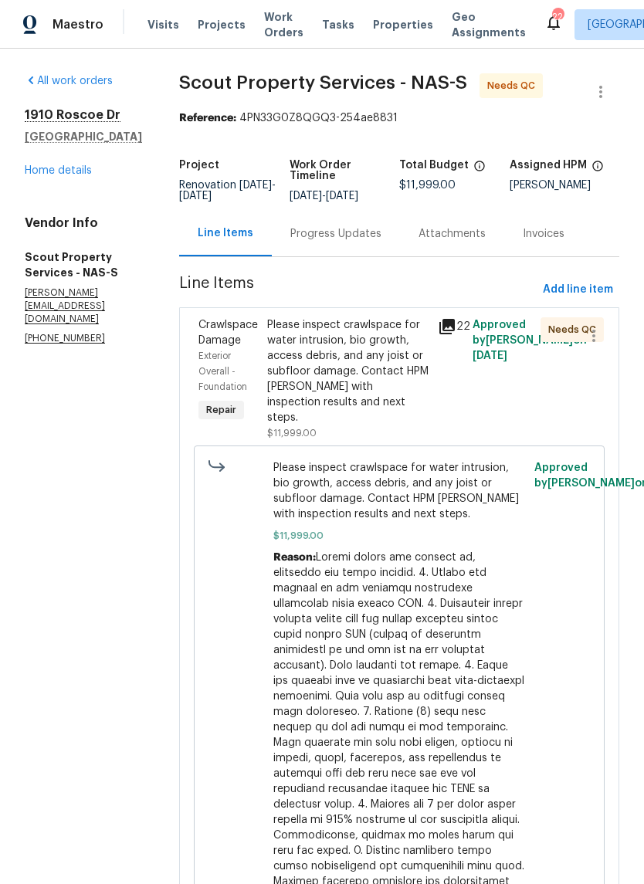
click at [42, 176] on link "Home details" at bounding box center [58, 170] width 67 height 11
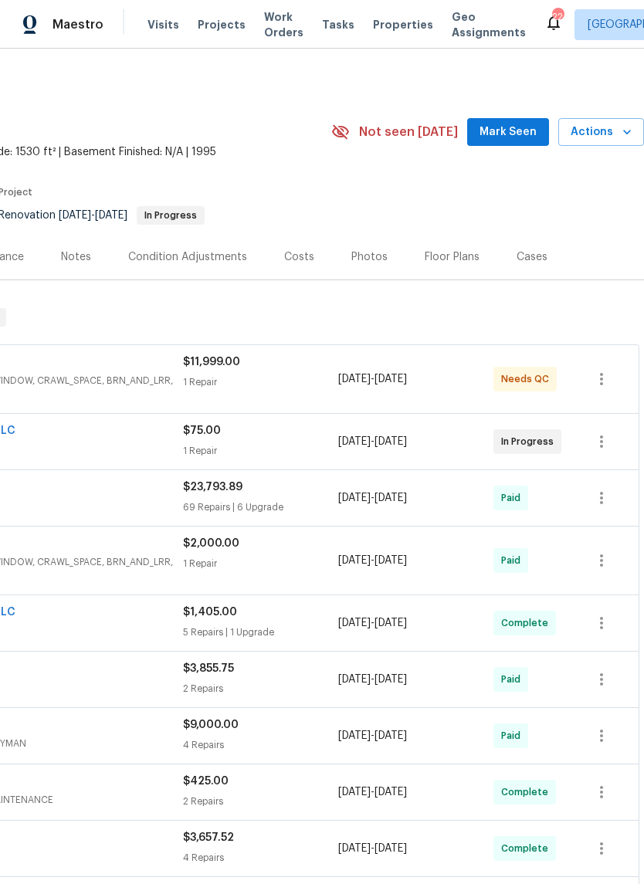
scroll to position [0, 229]
click at [509, 134] on span "Mark Seen" at bounding box center [507, 132] width 57 height 19
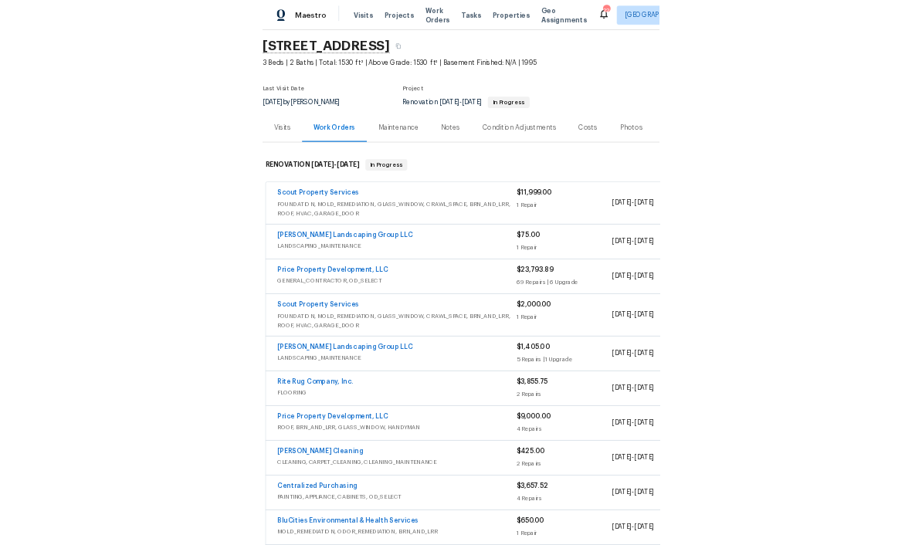
scroll to position [50, 0]
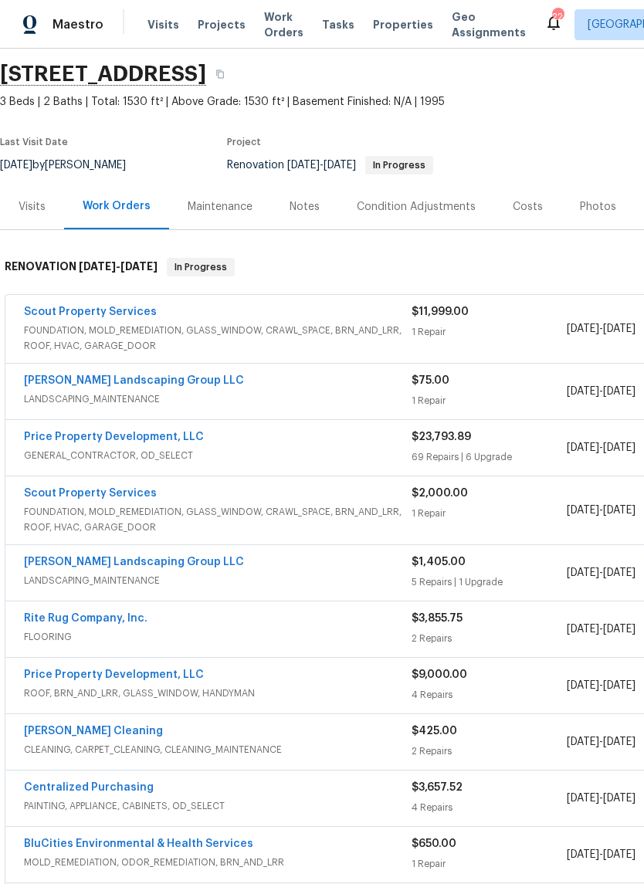
click at [158, 378] on link "[PERSON_NAME] Landscaping Group LLC" at bounding box center [134, 380] width 220 height 11
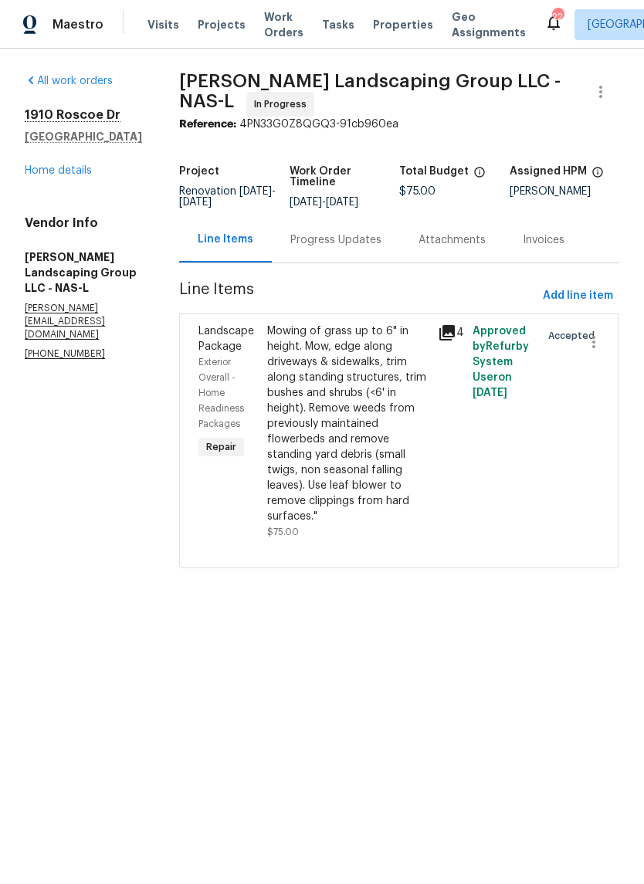
click at [381, 248] on div "Progress Updates" at bounding box center [335, 239] width 91 height 15
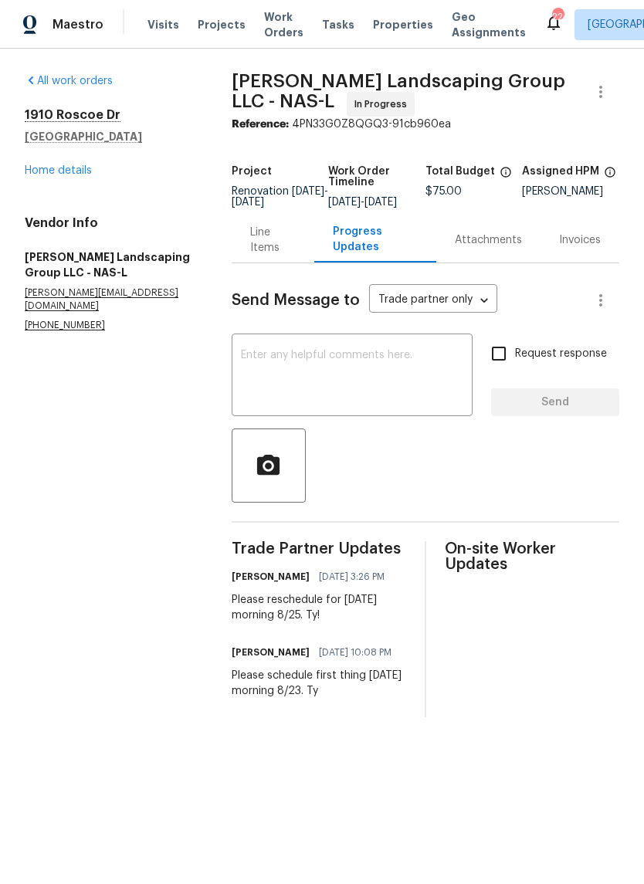
click at [277, 15] on span "Work Orders" at bounding box center [283, 24] width 39 height 31
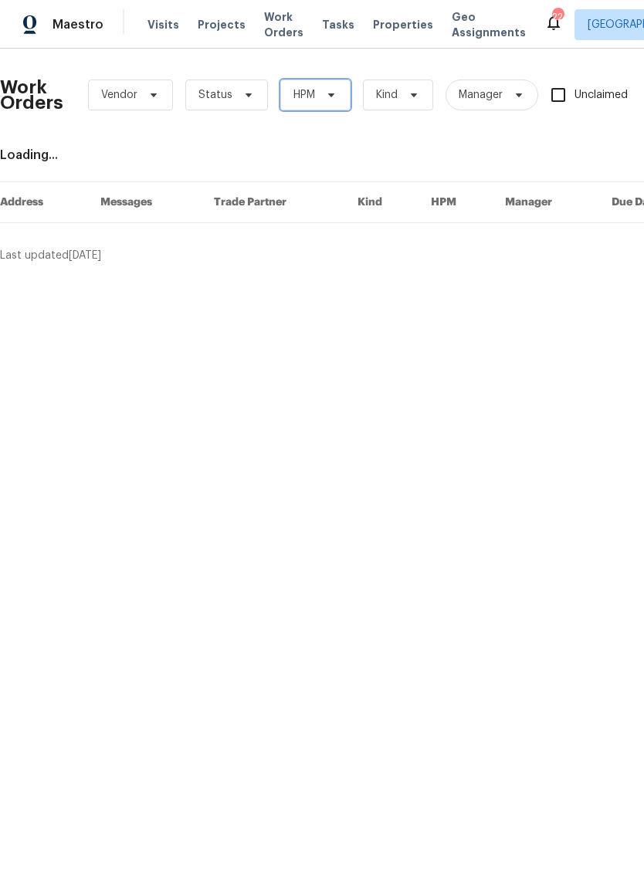
click at [340, 90] on span "HPM" at bounding box center [315, 95] width 70 height 31
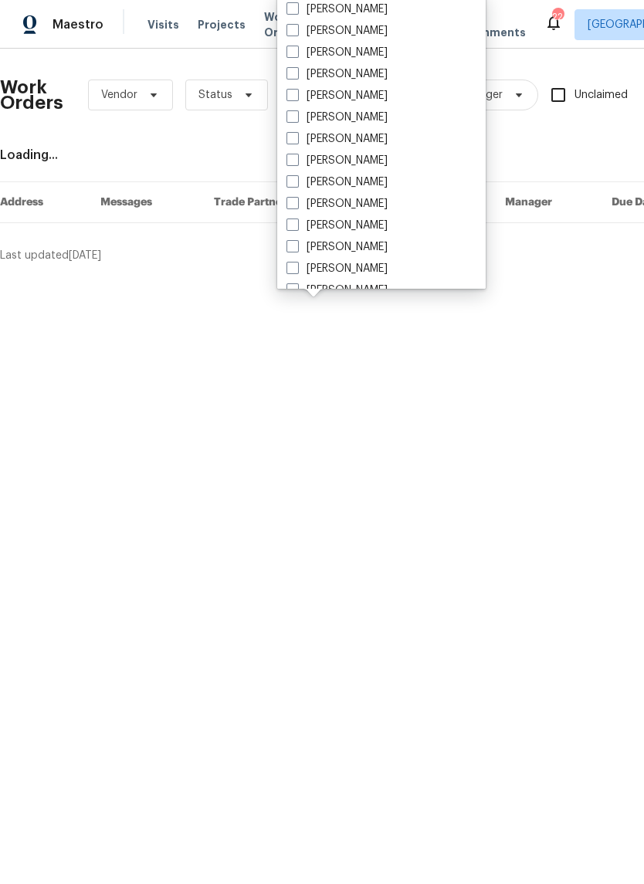
click at [372, 176] on label "[PERSON_NAME]" at bounding box center [336, 181] width 101 height 15
click at [296, 176] on input "[PERSON_NAME]" at bounding box center [291, 179] width 10 height 10
checkbox input "true"
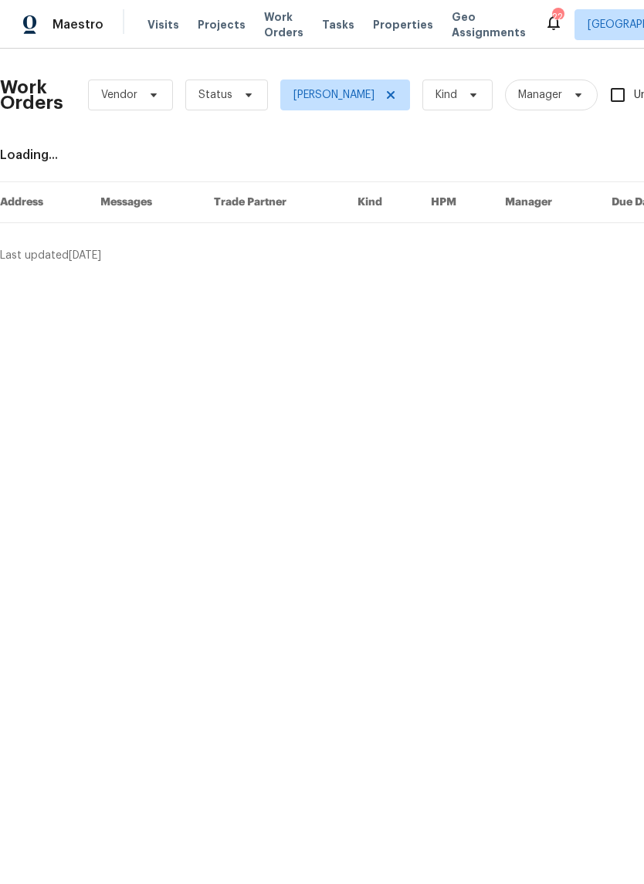
click at [249, 97] on icon at bounding box center [248, 95] width 12 height 12
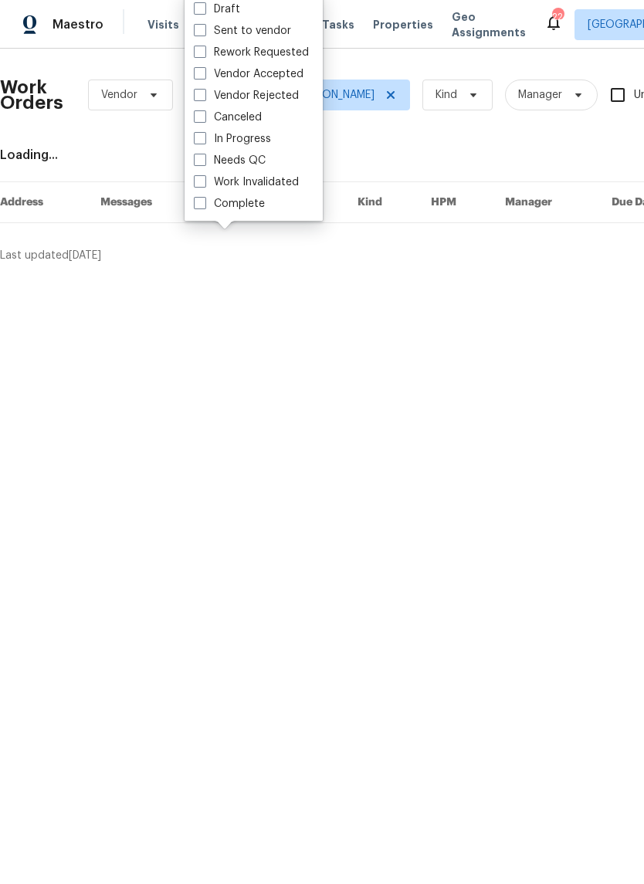
click at [269, 158] on div "Needs QC" at bounding box center [253, 161] width 129 height 22
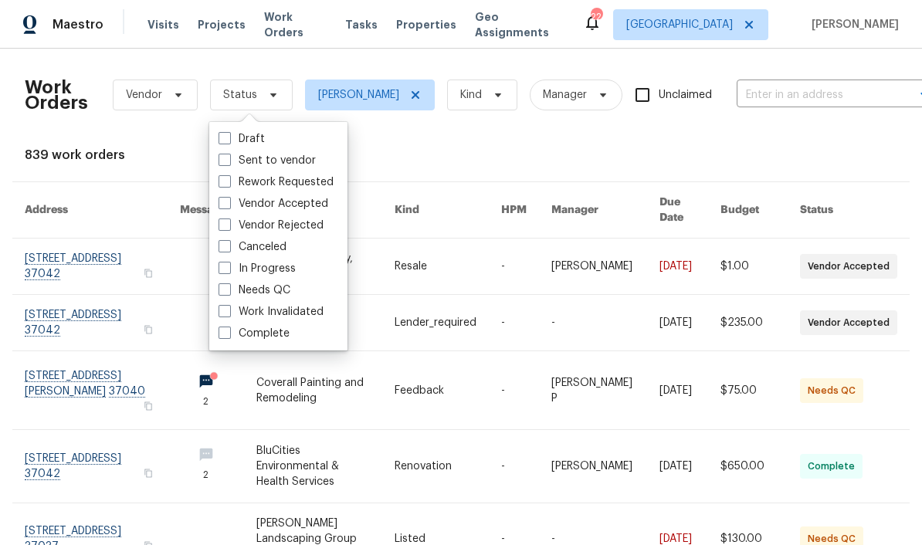
click at [231, 291] on label "Needs QC" at bounding box center [254, 290] width 72 height 15
click at [229, 291] on input "Needs QC" at bounding box center [223, 288] width 10 height 10
checkbox input "true"
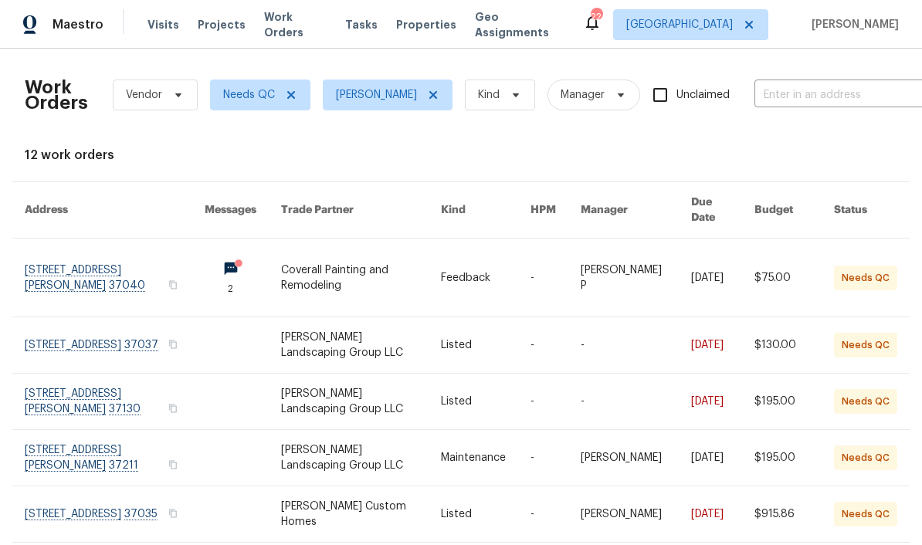
click at [151, 258] on link at bounding box center [115, 278] width 180 height 78
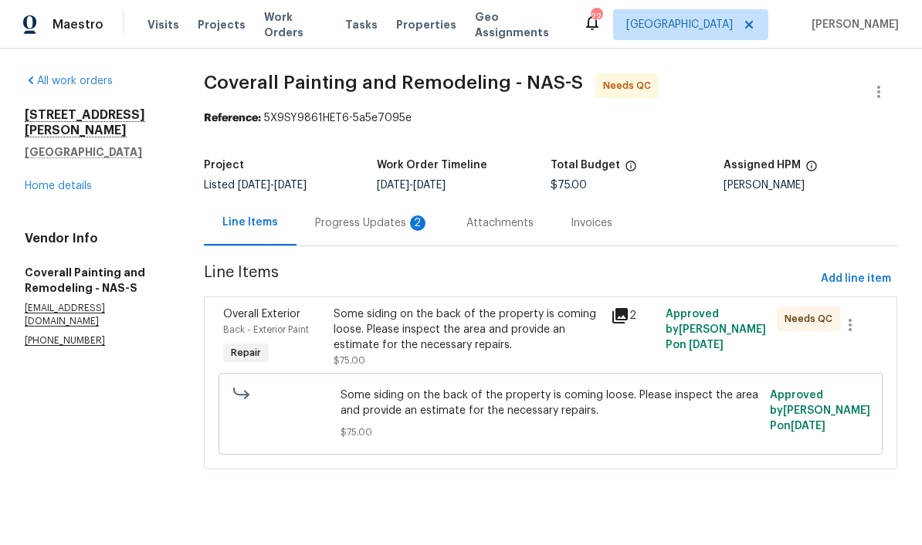
click at [429, 220] on div "Progress Updates 2" at bounding box center [372, 222] width 114 height 15
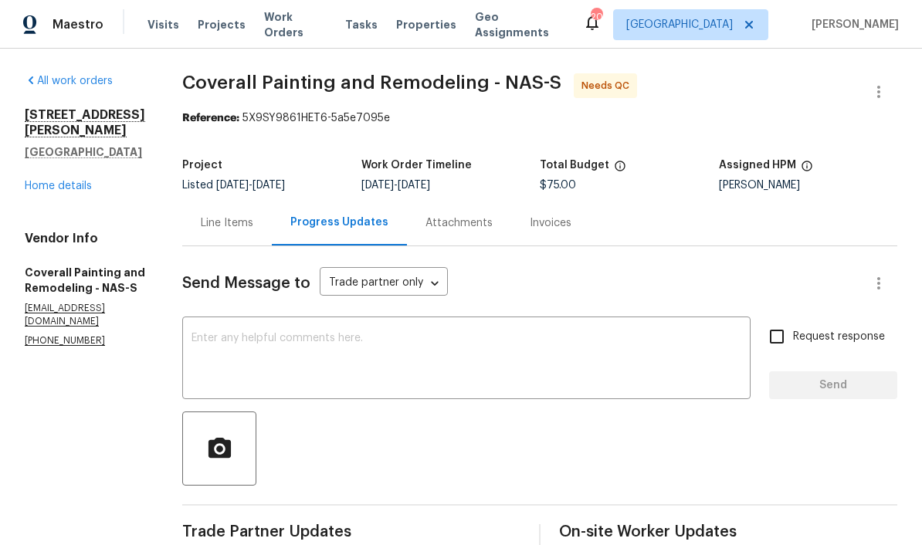
click at [72, 181] on link "Home details" at bounding box center [58, 186] width 67 height 11
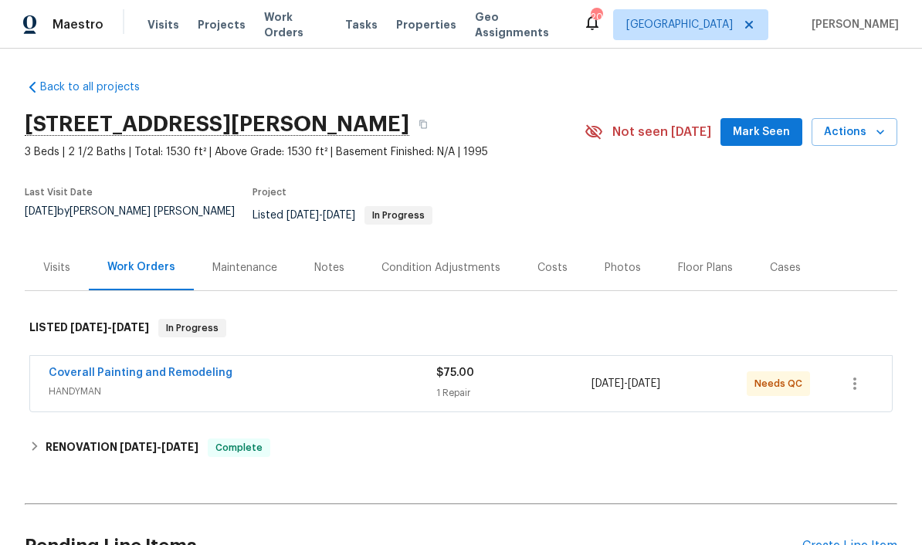
click at [303, 27] on span "Work Orders" at bounding box center [295, 24] width 63 height 31
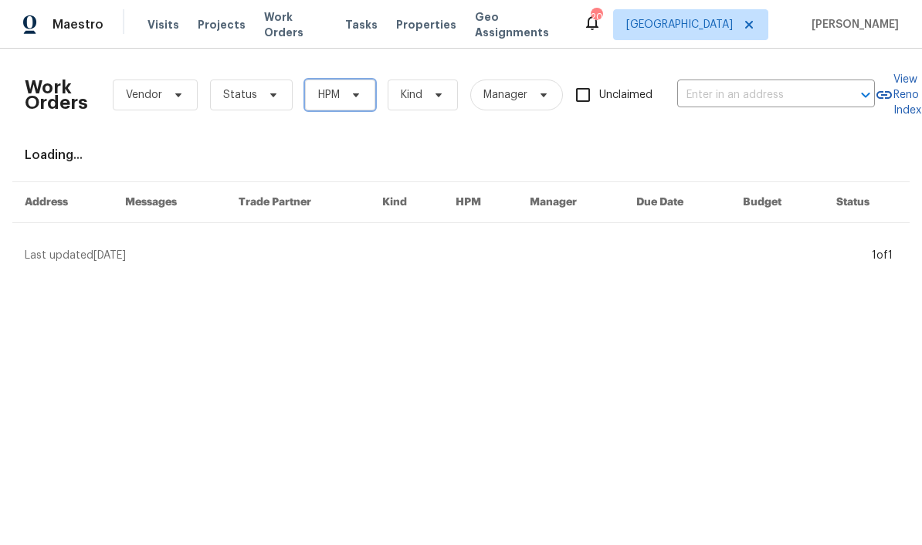
click at [350, 92] on icon at bounding box center [356, 95] width 12 height 12
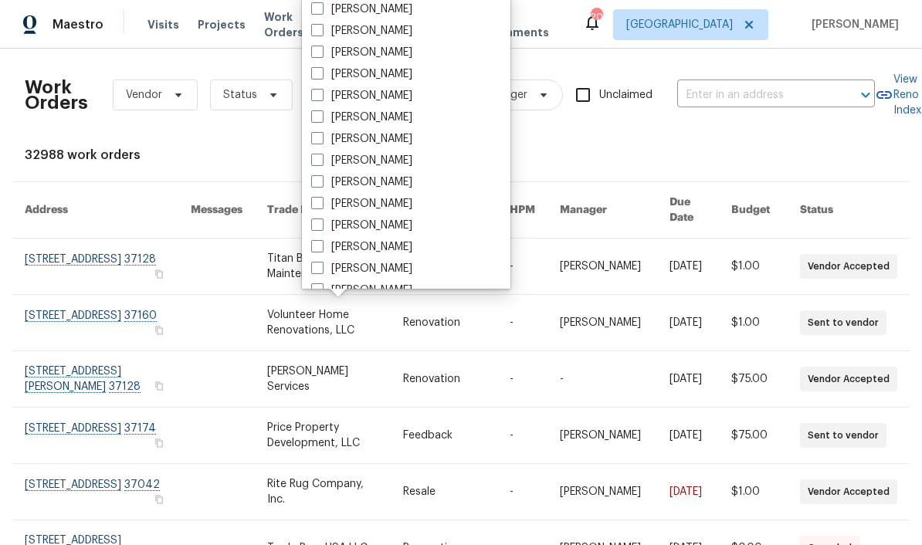
click at [387, 181] on label "[PERSON_NAME]" at bounding box center [361, 181] width 101 height 15
click at [321, 181] on input "[PERSON_NAME]" at bounding box center [316, 179] width 10 height 10
checkbox input "true"
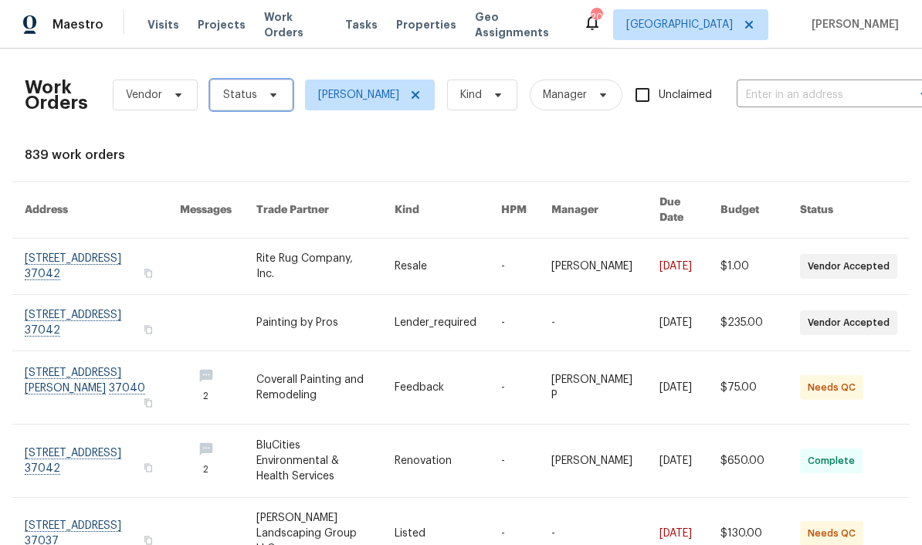
click at [270, 93] on icon at bounding box center [273, 95] width 6 height 4
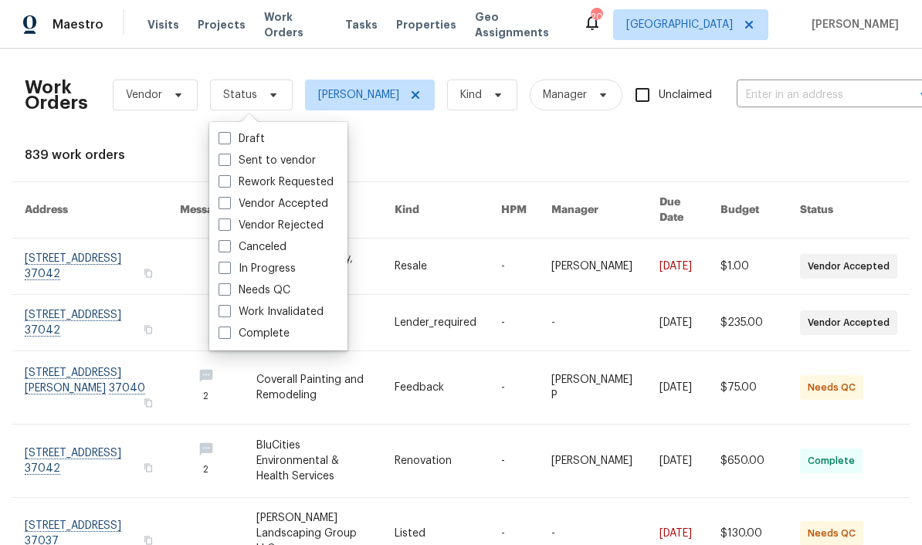
click at [281, 286] on label "Needs QC" at bounding box center [254, 290] width 72 height 15
click at [229, 286] on input "Needs QC" at bounding box center [223, 288] width 10 height 10
checkbox input "true"
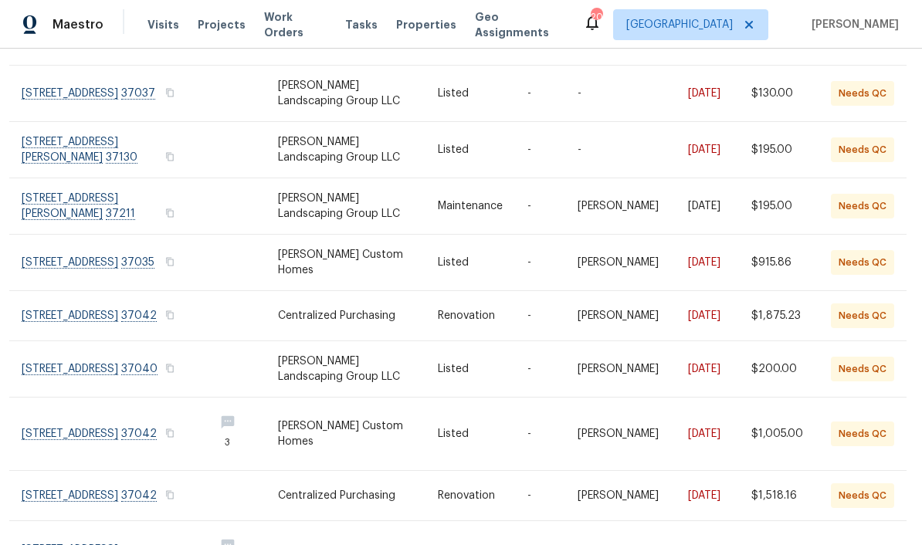
scroll to position [247, 3]
click at [62, 132] on link at bounding box center [112, 149] width 180 height 56
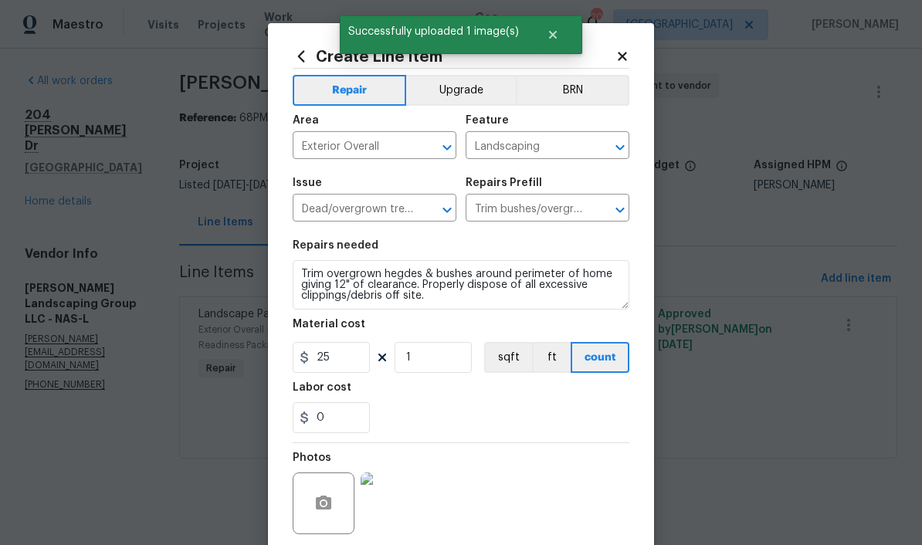
scroll to position [123, 0]
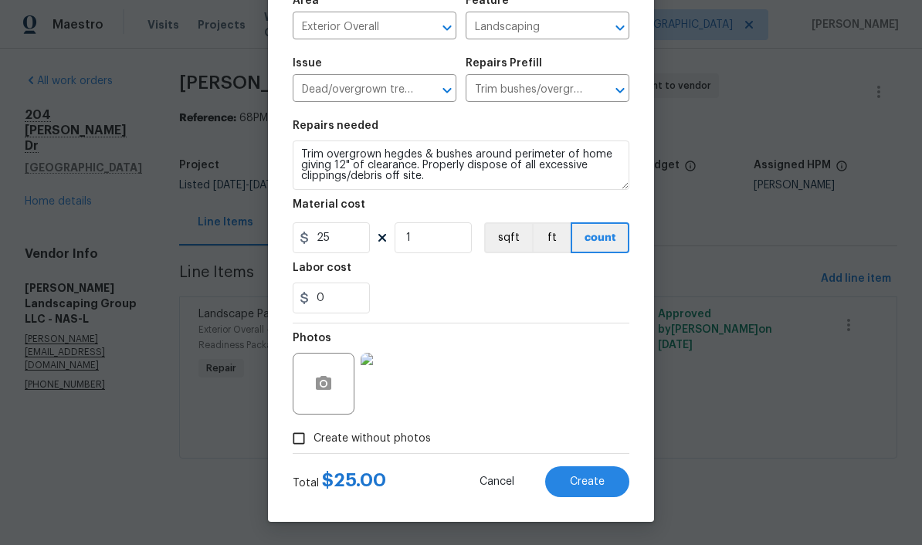
click at [596, 483] on span "Create" at bounding box center [587, 482] width 35 height 12
type input "0"
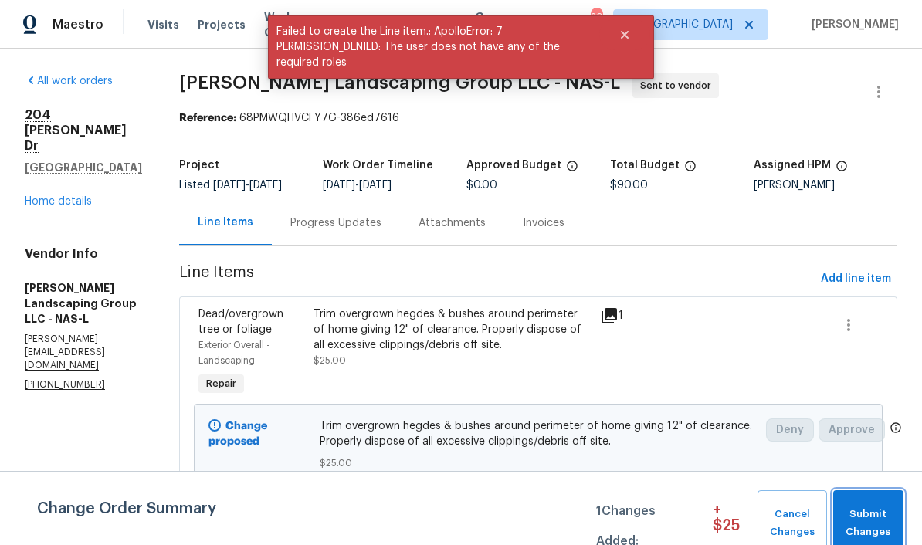
click at [865, 516] on span "Submit Changes" at bounding box center [868, 524] width 55 height 36
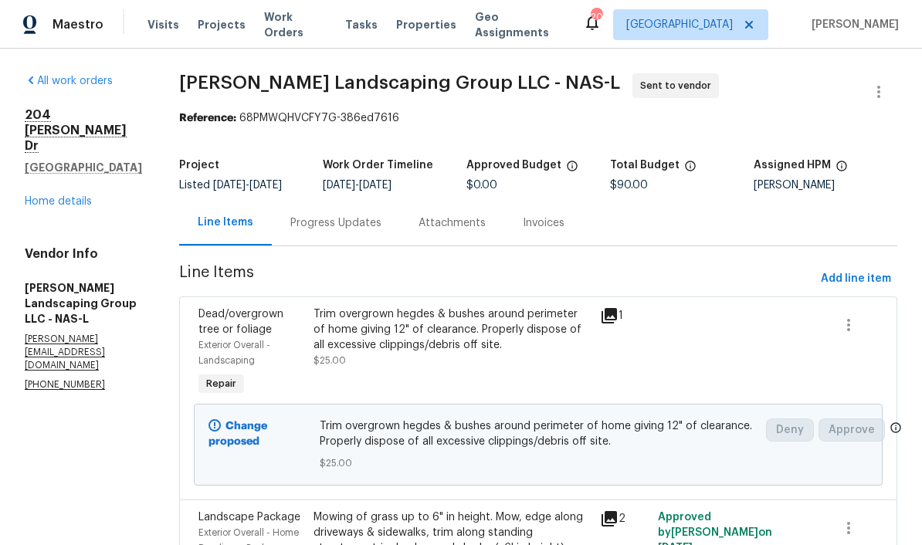
click at [44, 196] on link "Home details" at bounding box center [58, 201] width 67 height 11
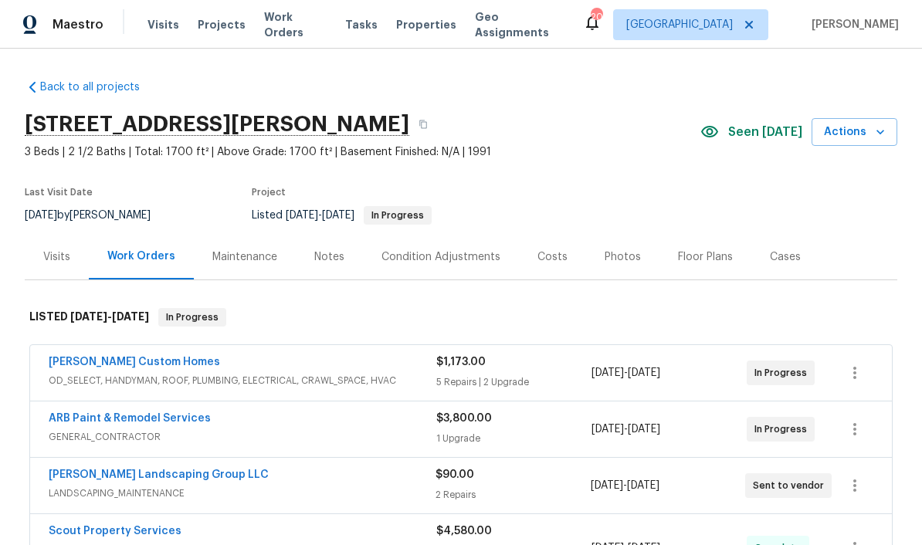
click at [334, 253] on div "Notes" at bounding box center [329, 256] width 30 height 15
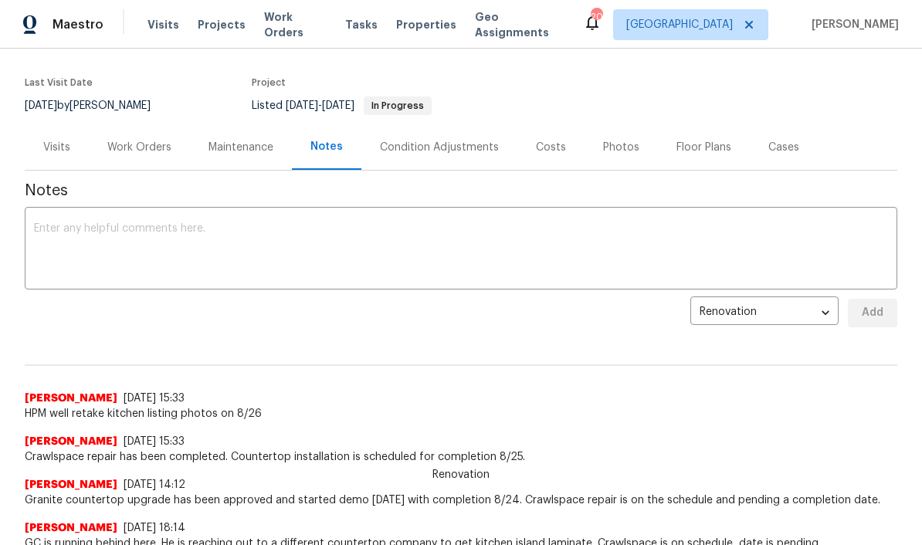
scroll to position [110, 0]
click at [207, 232] on textarea at bounding box center [461, 249] width 854 height 54
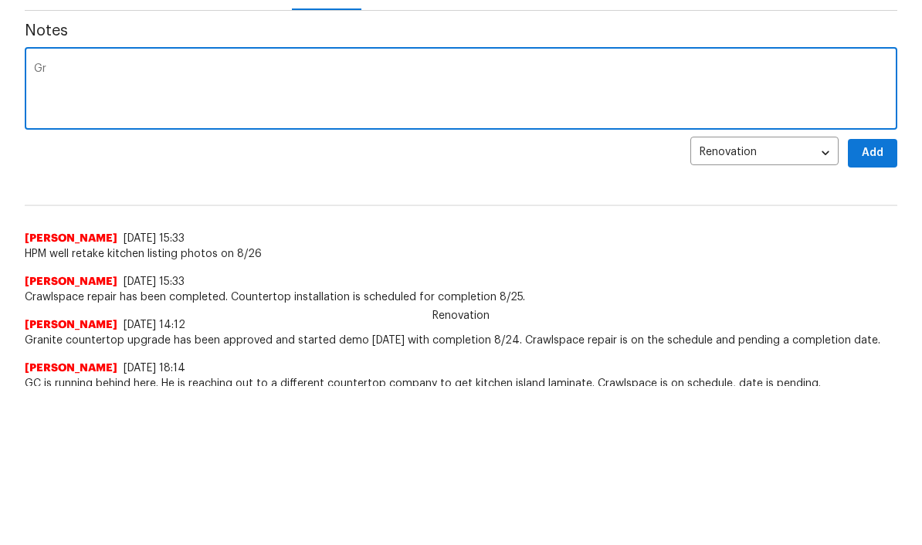
type textarea "G"
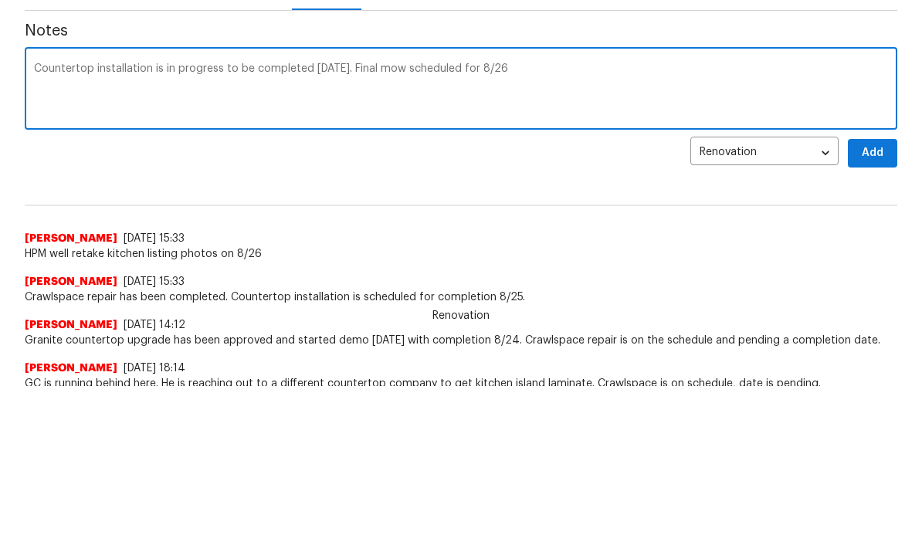
click at [392, 222] on textarea "Countertop installation is in progress to be completed [DATE]. Final mow schedu…" at bounding box center [461, 249] width 854 height 54
click at [445, 222] on textarea "Countertop installation is in progress to be completed [DATE]. Updated mow sche…" at bounding box center [461, 249] width 854 height 54
click at [649, 222] on textarea "Countertop installation is in progress to be completed [DATE]. Updated mow and …" at bounding box center [461, 249] width 854 height 54
type textarea "Countertop installation is in progress to be completed [DATE]. Updated mow and …"
click at [879, 303] on span "Add" at bounding box center [872, 312] width 25 height 19
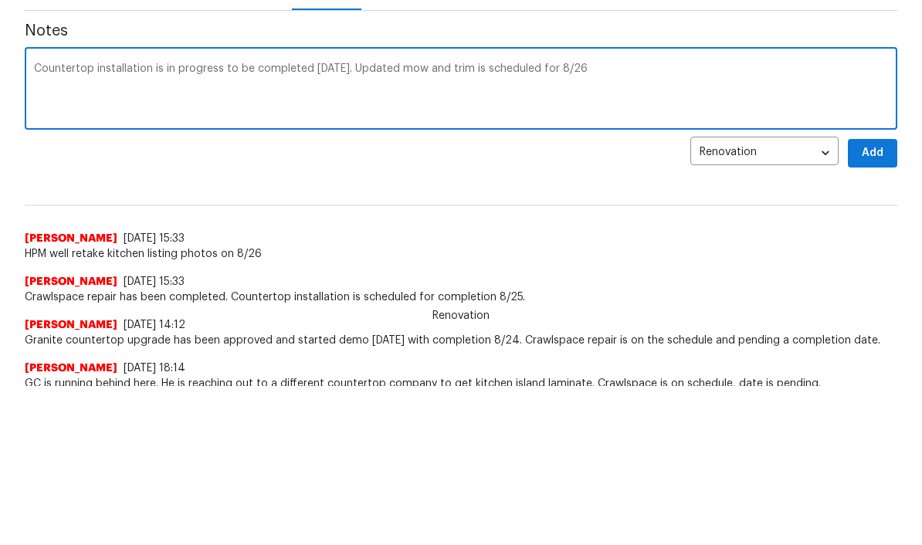
scroll to position [159, 0]
